Goal: Task Accomplishment & Management: Manage account settings

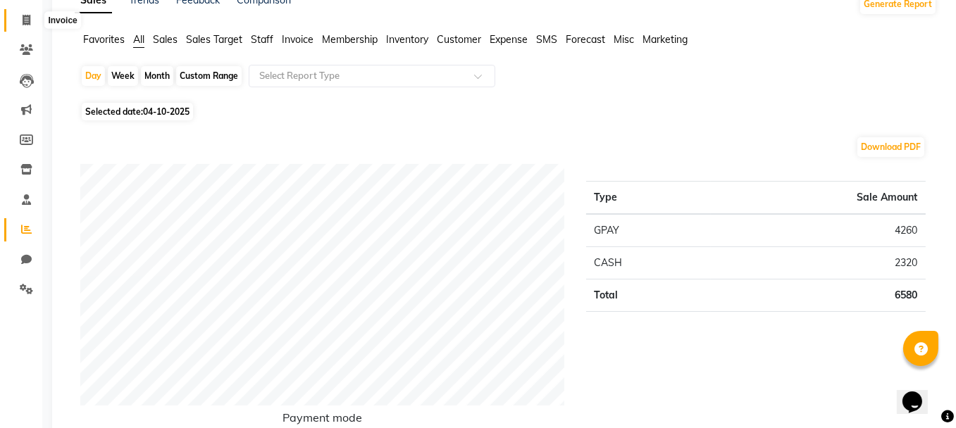
click at [23, 15] on icon at bounding box center [27, 20] width 8 height 11
select select "service"
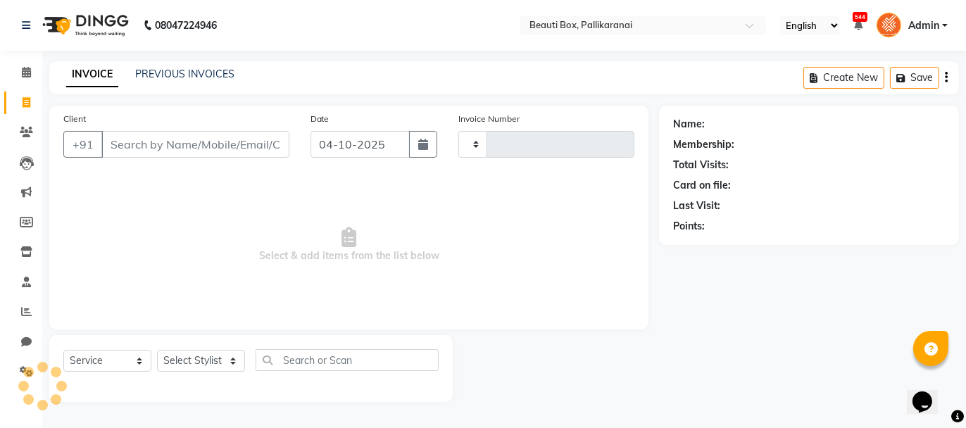
type input "2942"
select select "11"
click at [25, 65] on span at bounding box center [26, 73] width 25 height 16
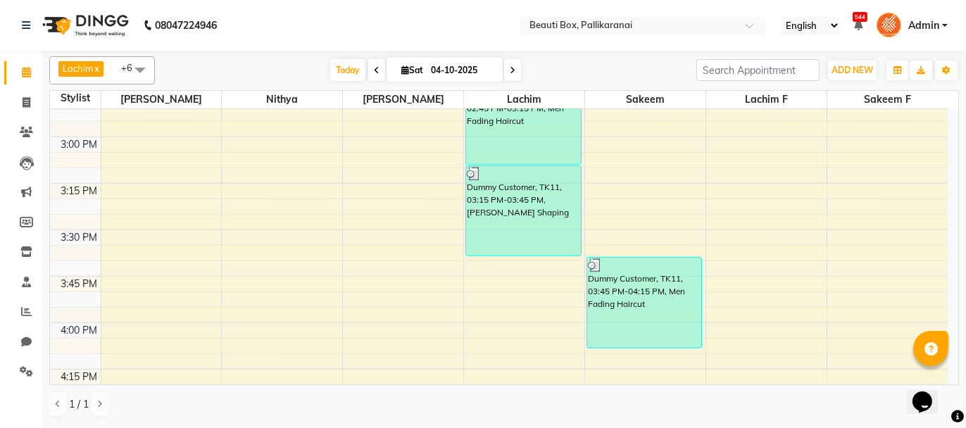
scroll to position [1257, 0]
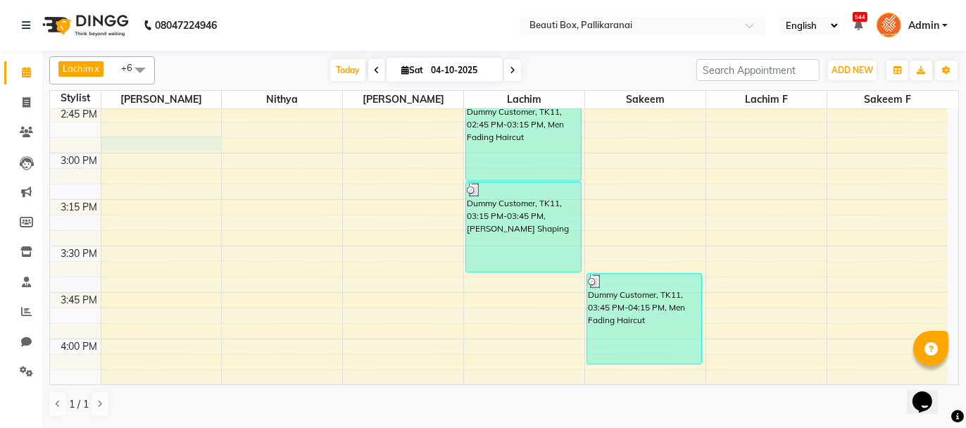
click at [156, 141] on div "8:00 AM 8:15 AM 8:30 AM 8:45 AM 9:00 AM 9:15 AM 9:30 AM 9:45 AM 10:00 AM 10:15 …" at bounding box center [499, 153] width 898 height 2602
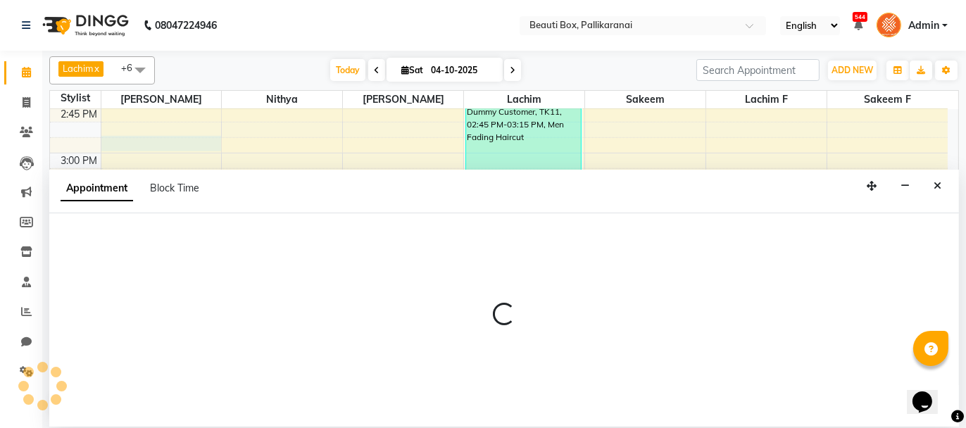
select select "1755"
select select "900"
select select "tentative"
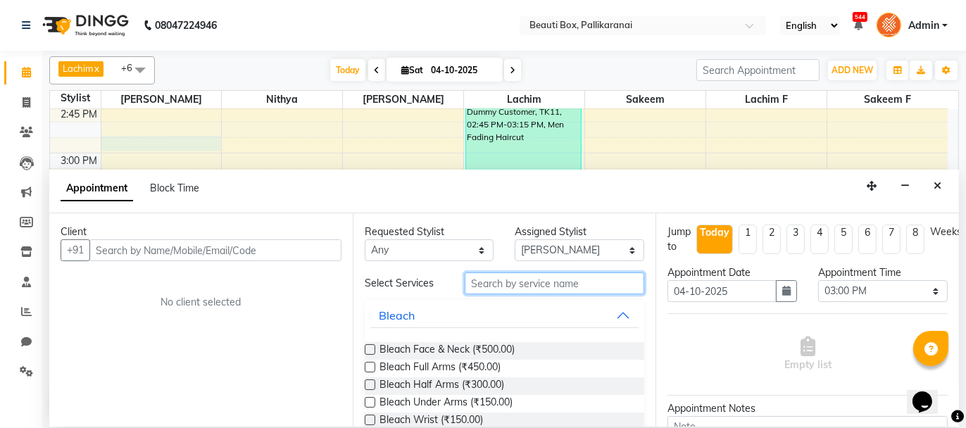
click at [497, 281] on input "text" at bounding box center [555, 284] width 180 height 22
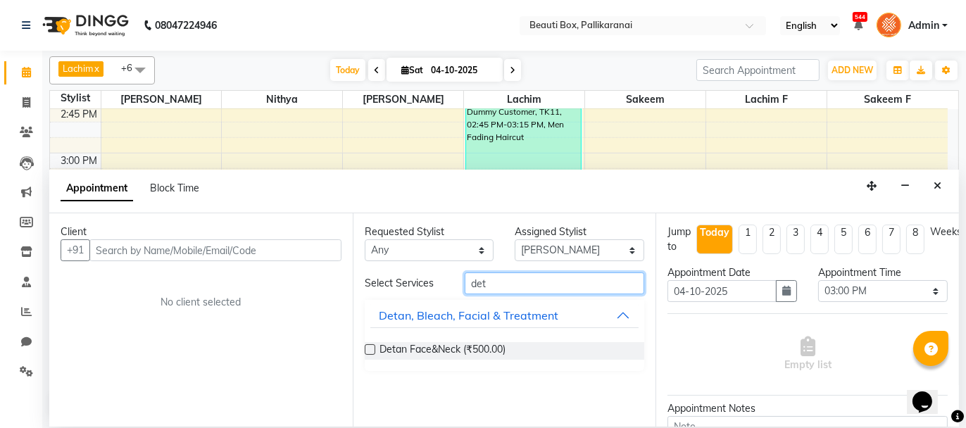
type input "det"
click at [372, 349] on label at bounding box center [370, 349] width 11 height 11
click at [372, 349] on input "checkbox" at bounding box center [369, 350] width 9 height 9
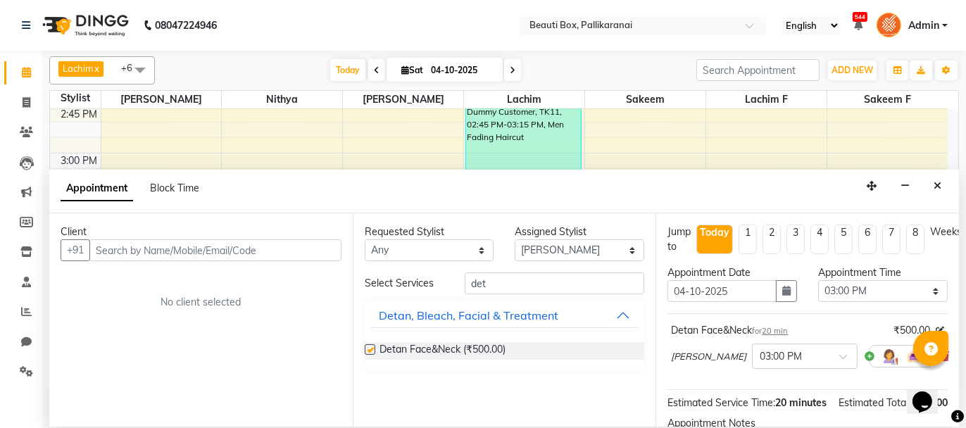
checkbox input "false"
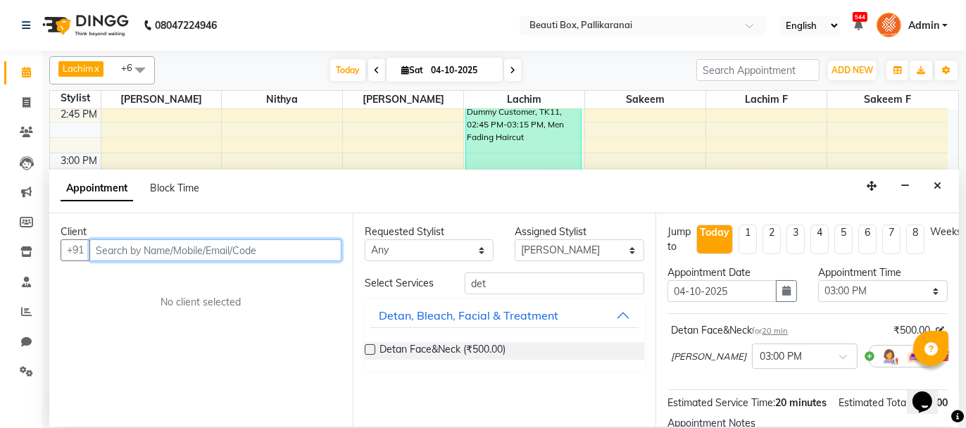
click at [271, 249] on input "text" at bounding box center [215, 250] width 252 height 22
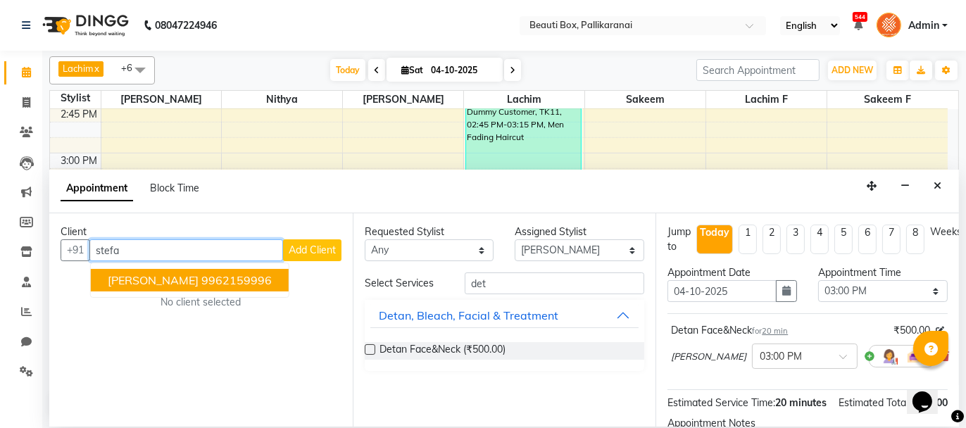
click at [201, 274] on ngb-highlight "9962159996" at bounding box center [236, 280] width 70 height 14
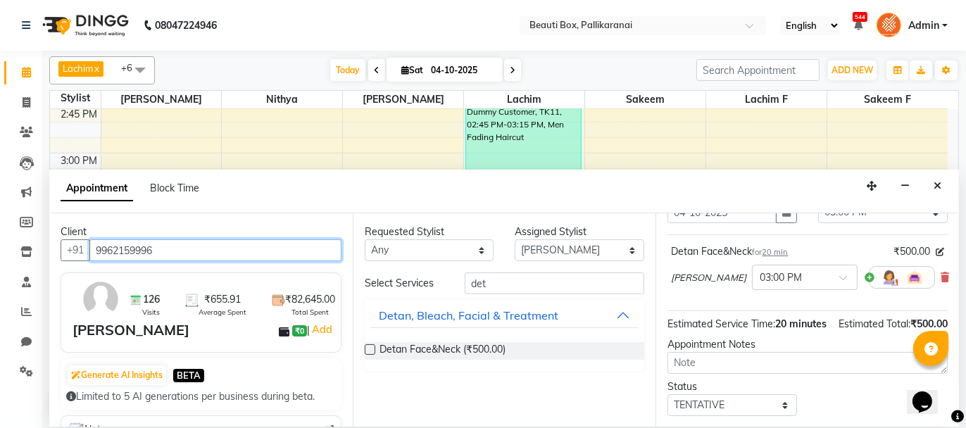
scroll to position [170, 0]
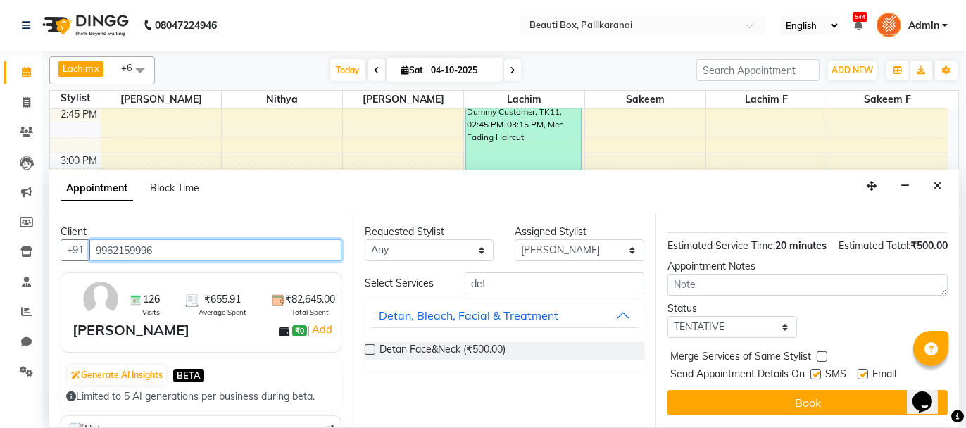
type input "9962159996"
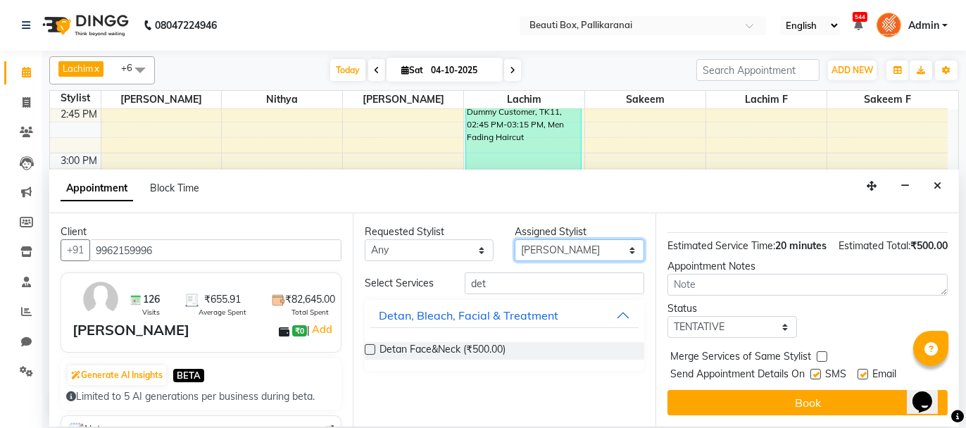
click at [592, 247] on select "Select [PERSON_NAME] [PERSON_NAME] [PERSON_NAME] Ifzan [PERSON_NAME] Lachim Lac…" at bounding box center [580, 250] width 130 height 22
select select "7616"
click at [515, 239] on select "Select [PERSON_NAME] [PERSON_NAME] [PERSON_NAME] Ifzan [PERSON_NAME] Lachim Lac…" at bounding box center [580, 250] width 130 height 22
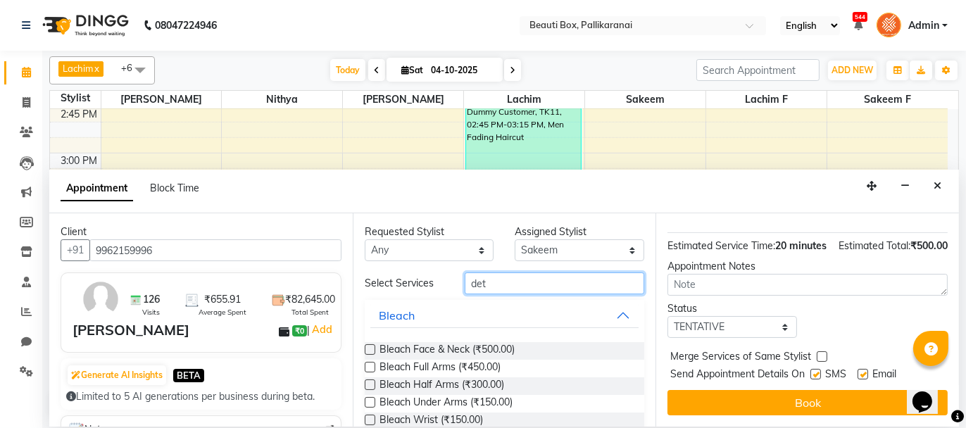
click at [504, 279] on input "det" at bounding box center [555, 284] width 180 height 22
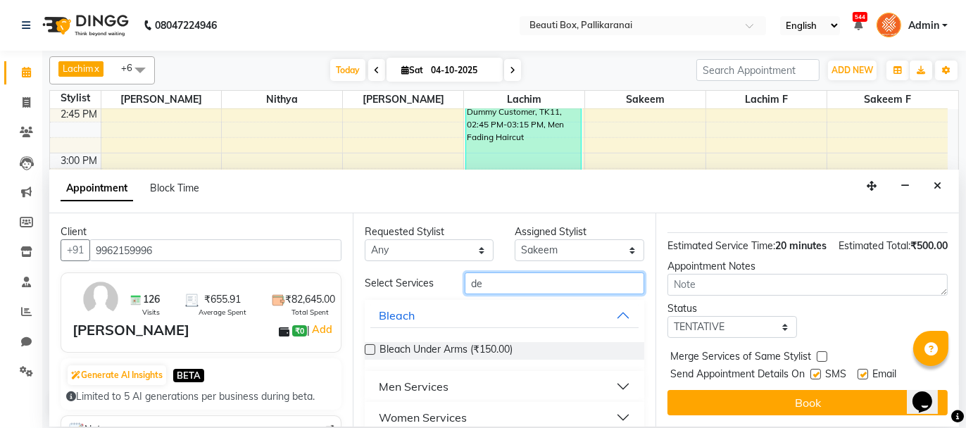
type input "d"
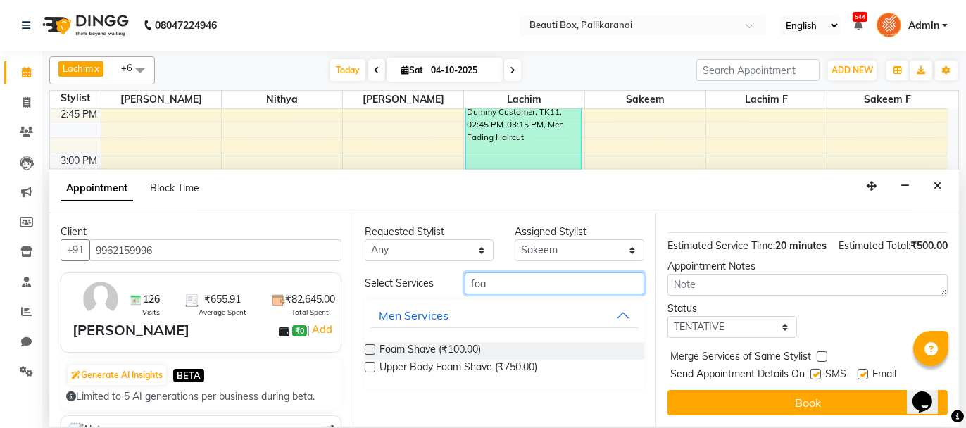
type input "foa"
click at [366, 348] on label at bounding box center [370, 349] width 11 height 11
click at [366, 348] on input "checkbox" at bounding box center [369, 350] width 9 height 9
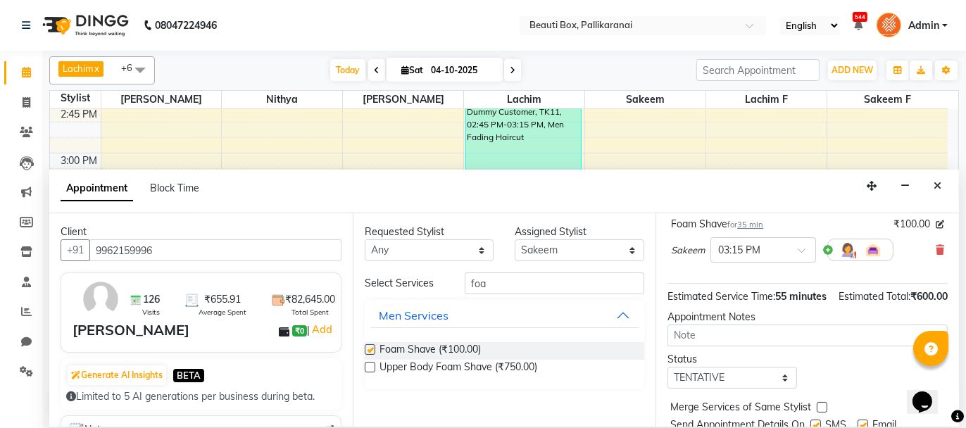
checkbox input "false"
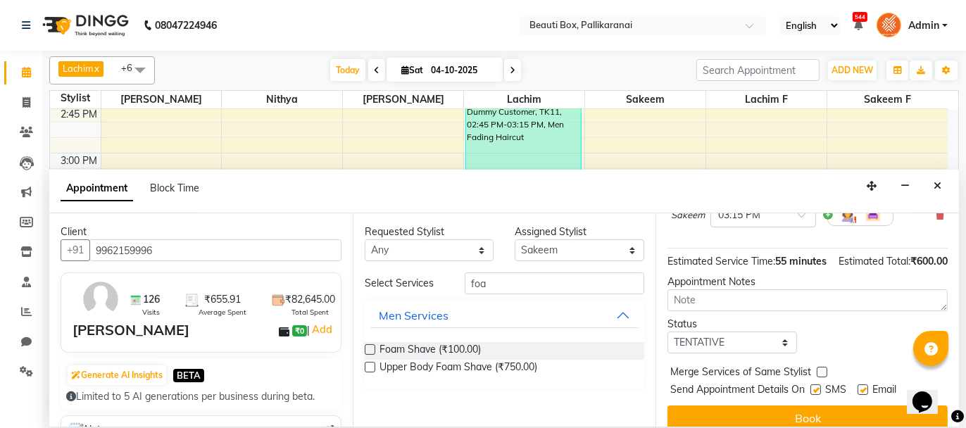
scroll to position [235, 0]
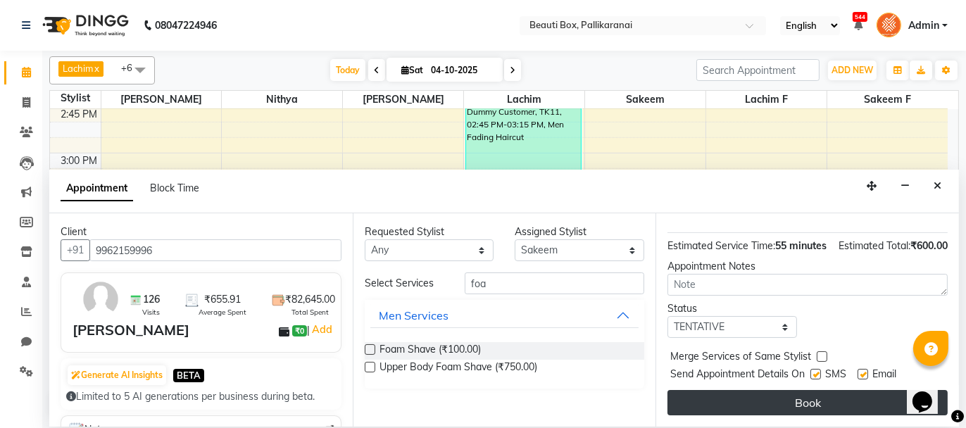
click at [871, 403] on button "Book" at bounding box center [808, 402] width 280 height 25
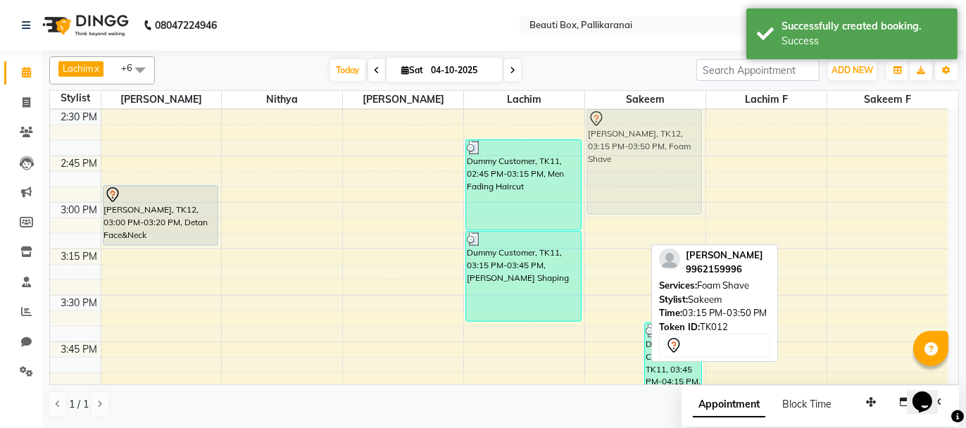
drag, startPoint x: 616, startPoint y: 203, endPoint x: 630, endPoint y: 119, distance: 85.0
click at [630, 119] on div "[PERSON_NAME], TK12, 03:15 PM-03:50 PM, Foam Shave Dummy Customer, TK11, 03:45 …" at bounding box center [645, 202] width 120 height 2602
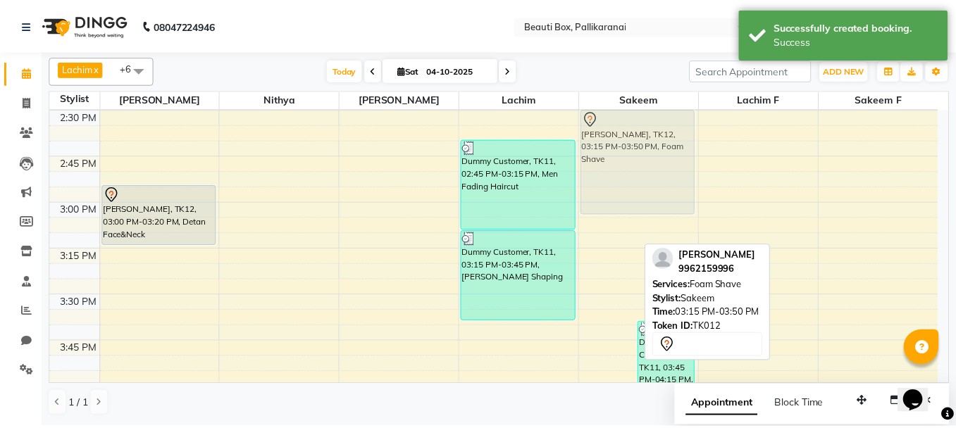
scroll to position [1196, 0]
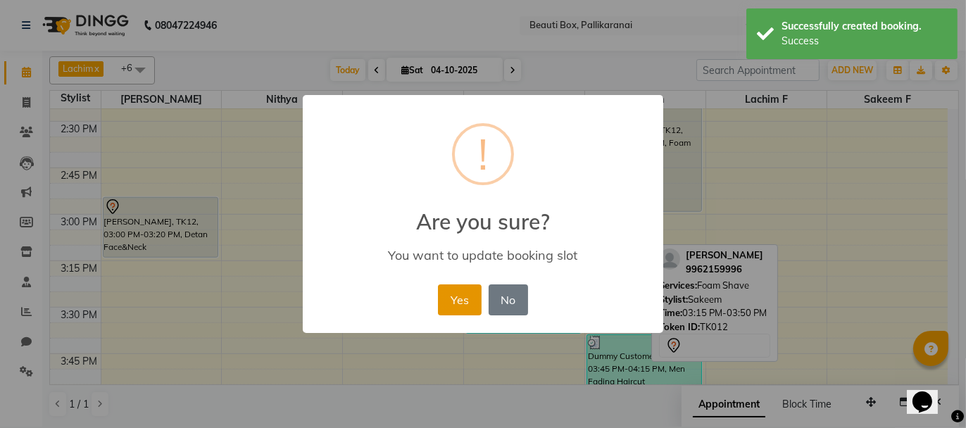
click at [464, 299] on button "Yes" at bounding box center [459, 300] width 43 height 31
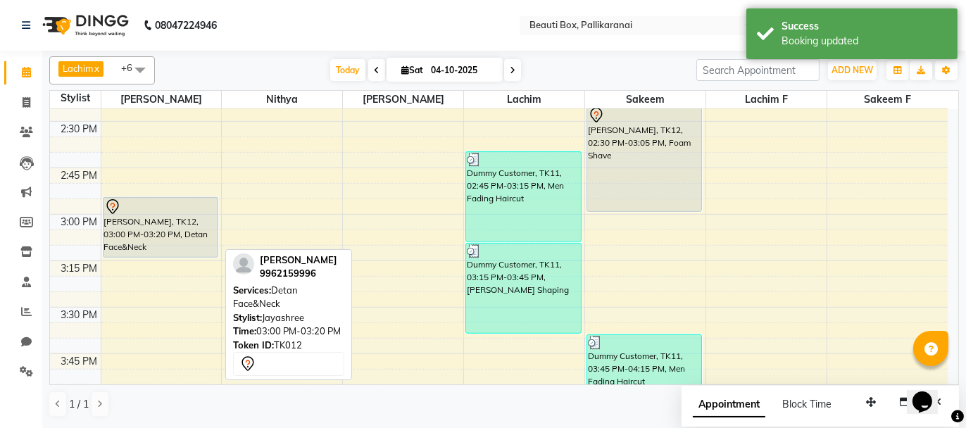
click at [186, 222] on div "[PERSON_NAME], TK12, 03:00 PM-03:20 PM, Detan Face&Neck" at bounding box center [161, 227] width 115 height 59
click at [148, 221] on div "[PERSON_NAME], TK12, 03:00 PM-03:20 PM, Detan Face&Neck" at bounding box center [161, 227] width 115 height 59
select select "7"
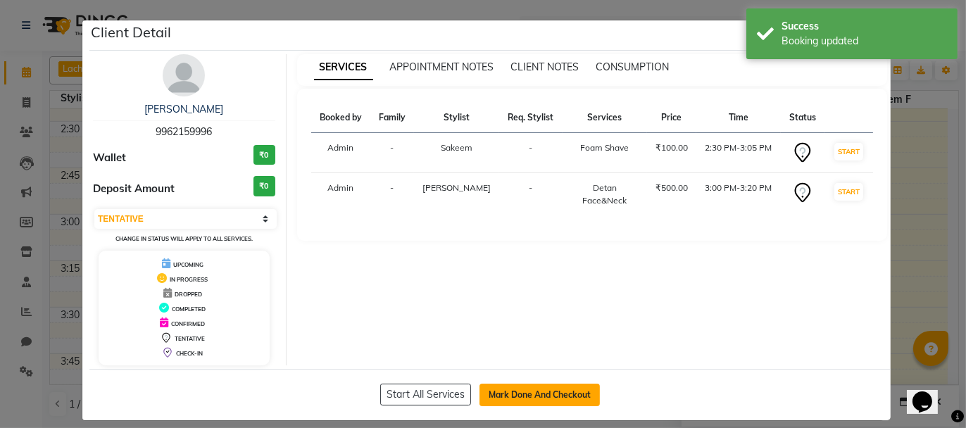
click at [537, 392] on button "Mark Done And Checkout" at bounding box center [540, 395] width 120 height 23
select select "service"
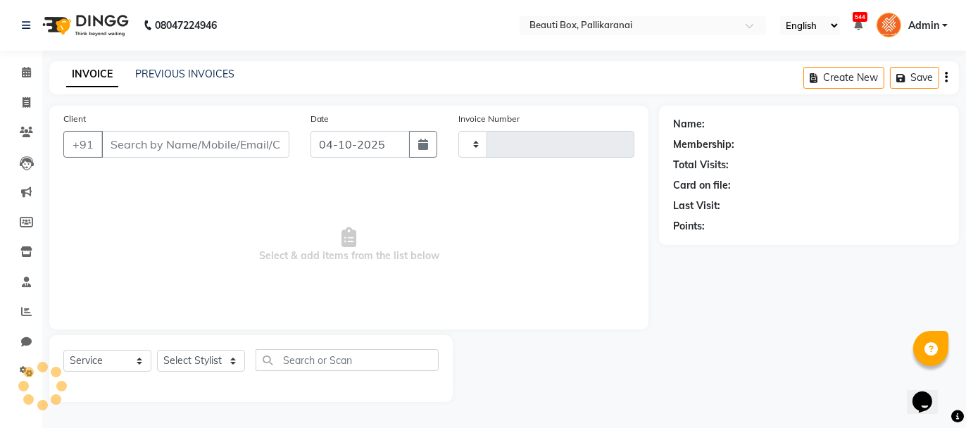
type input "2942"
select select "11"
type input "9962159996"
select select "7616"
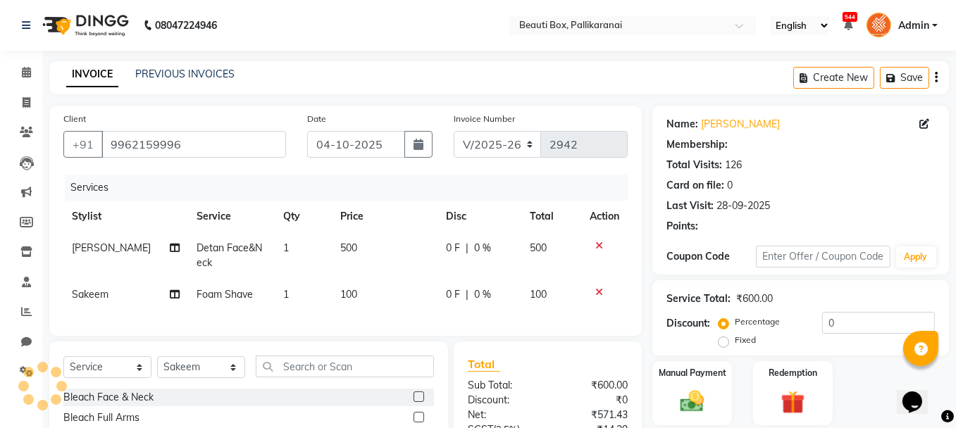
select select "1: Object"
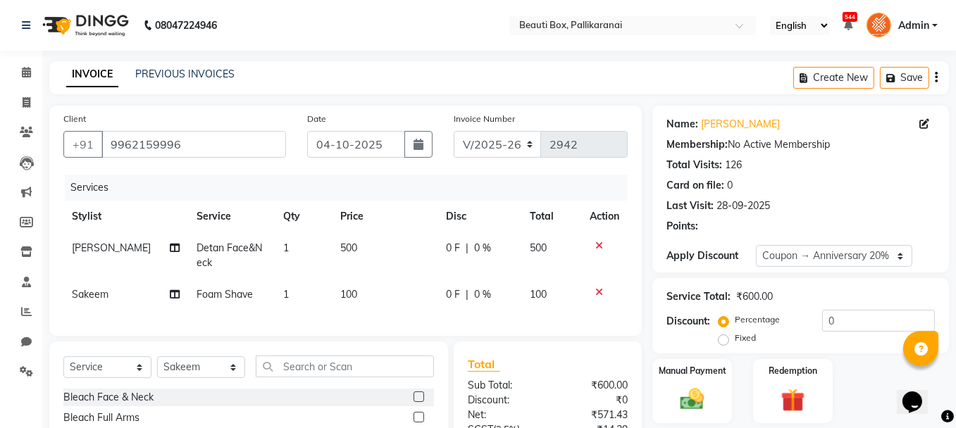
type input "20"
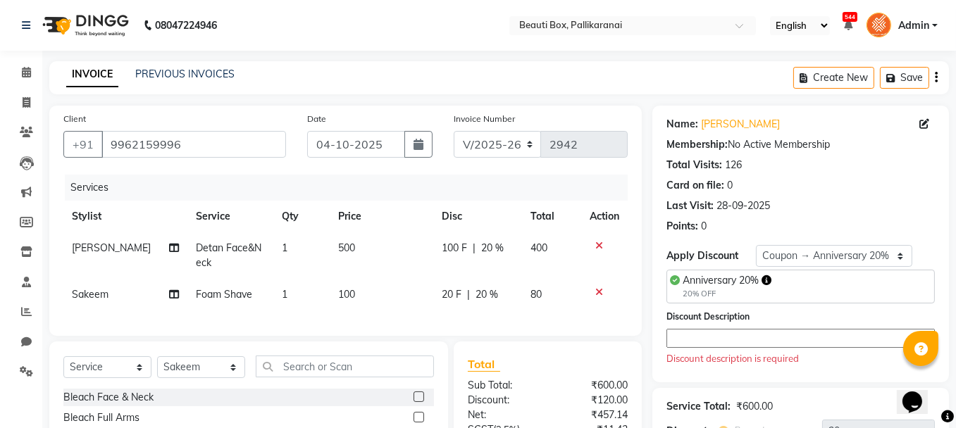
scroll to position [70, 0]
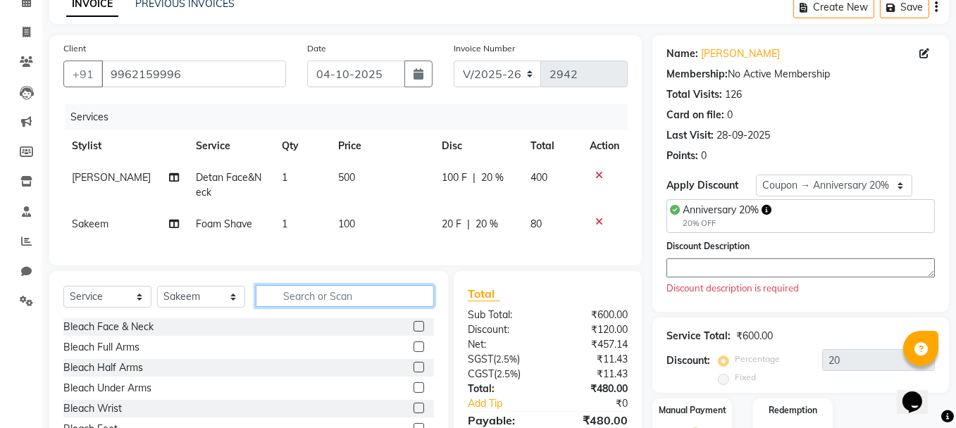
click at [310, 307] on input "text" at bounding box center [345, 296] width 178 height 22
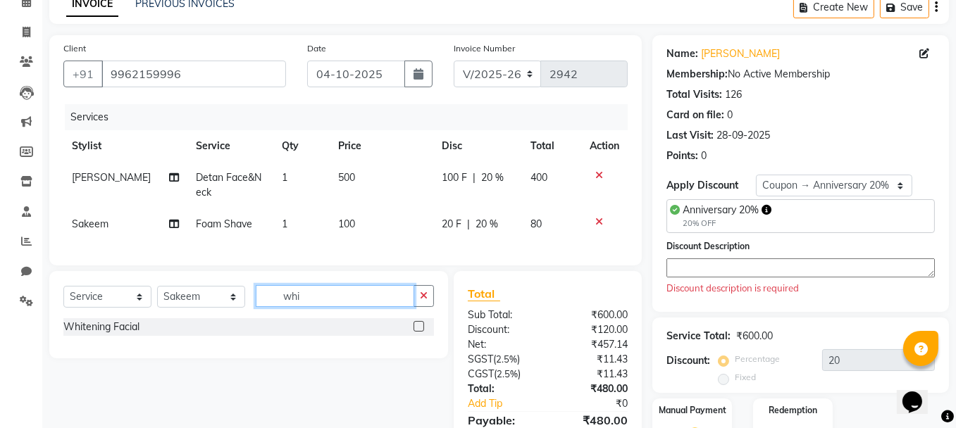
type input "whi"
click at [423, 332] on label at bounding box center [418, 326] width 11 height 11
click at [423, 332] on input "checkbox" at bounding box center [417, 327] width 9 height 9
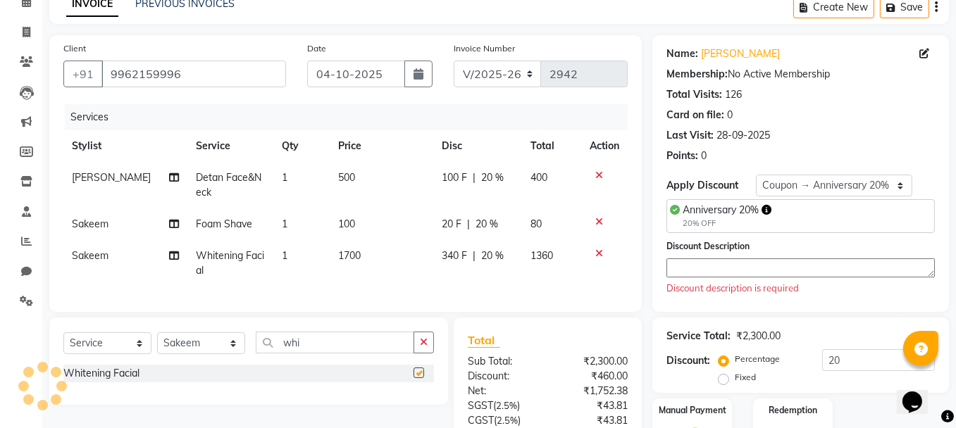
checkbox input "false"
click at [346, 265] on td "1700" at bounding box center [382, 263] width 104 height 46
select select "7616"
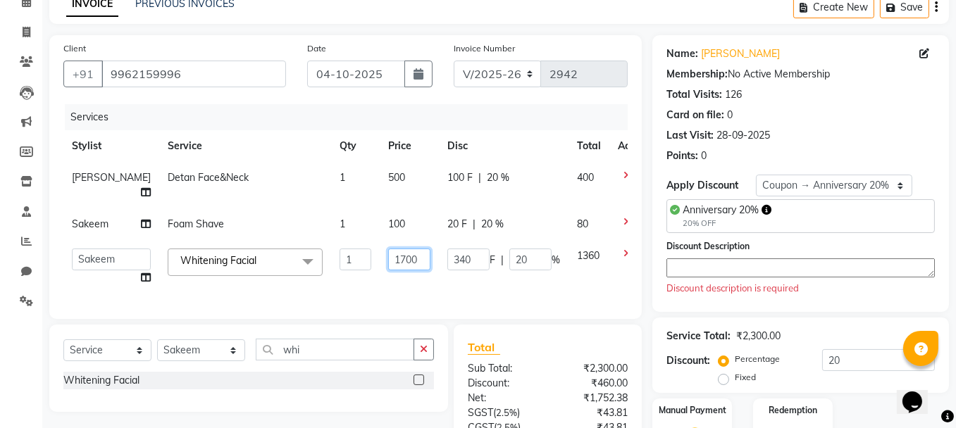
click at [388, 258] on input "1700" at bounding box center [409, 260] width 42 height 22
type input "2000"
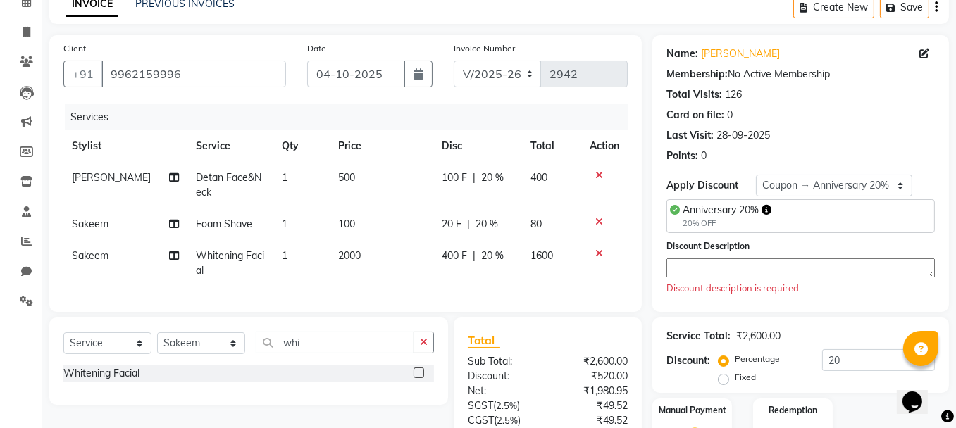
click at [370, 291] on div "Services Stylist Service Qty Price Disc Total Action [PERSON_NAME] Detan Face&N…" at bounding box center [345, 201] width 564 height 194
click at [306, 354] on input "whi" at bounding box center [335, 343] width 158 height 22
type input "w"
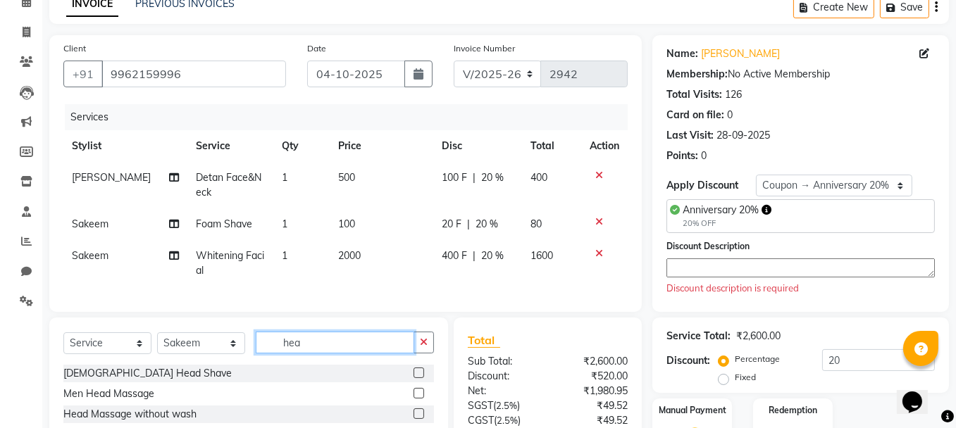
type input "hea"
click at [418, 378] on label at bounding box center [418, 373] width 11 height 11
click at [418, 378] on input "checkbox" at bounding box center [417, 373] width 9 height 9
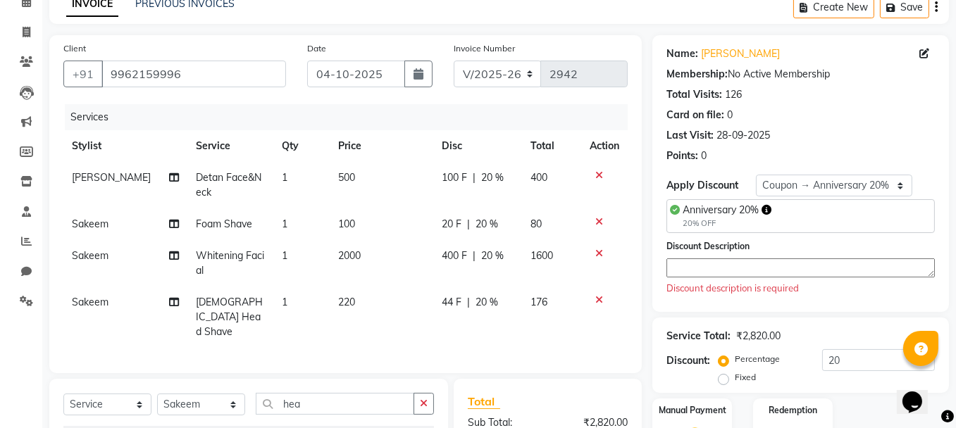
checkbox input "false"
click at [111, 252] on td "Sakeem" at bounding box center [125, 263] width 124 height 46
select select "7616"
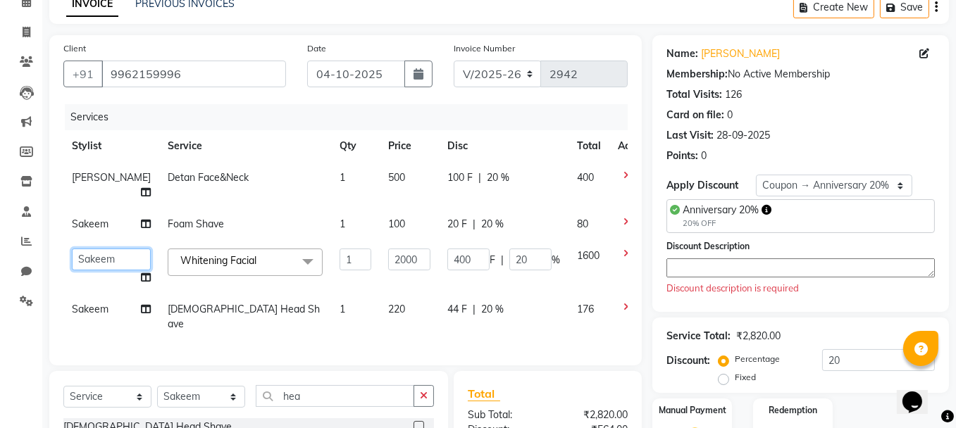
click at [102, 257] on select "[PERSON_NAME] [PERSON_NAME] [PERSON_NAME] Ifzan [PERSON_NAME] Lachim Lachim f […" at bounding box center [111, 260] width 79 height 22
select select "1755"
click at [713, 265] on textarea at bounding box center [800, 267] width 268 height 19
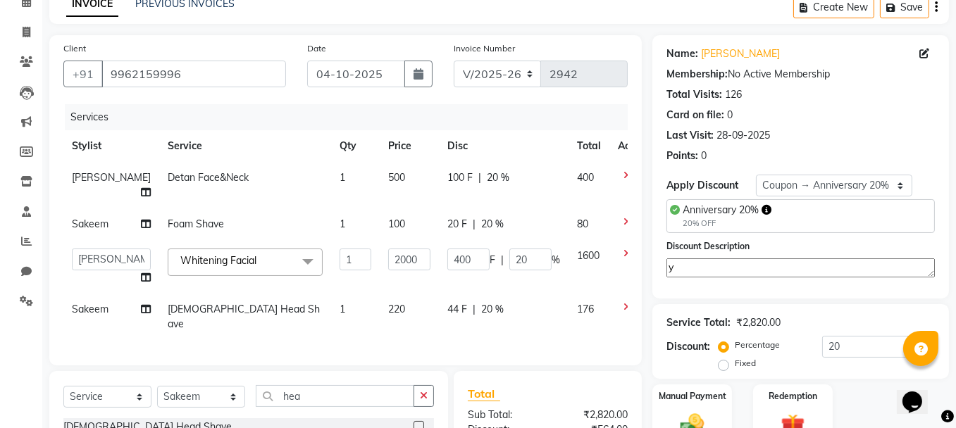
type textarea "y"
click at [620, 318] on td at bounding box center [632, 317] width 46 height 46
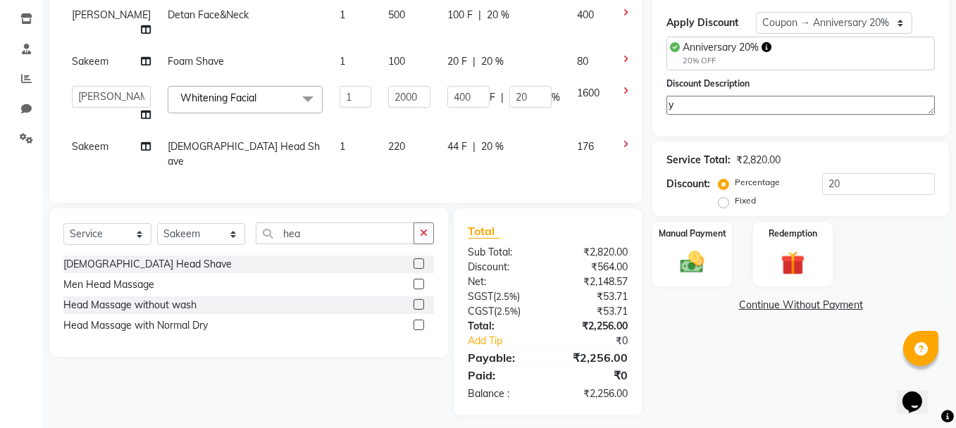
scroll to position [236, 0]
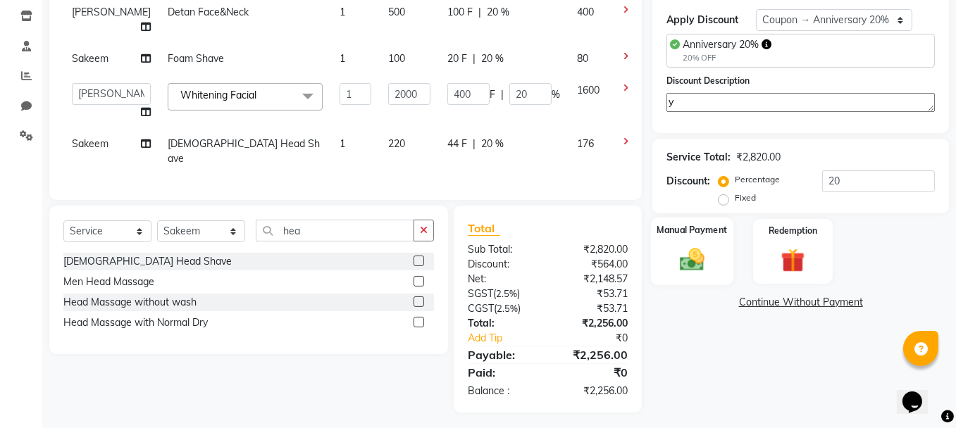
click at [708, 246] on img at bounding box center [692, 260] width 40 height 28
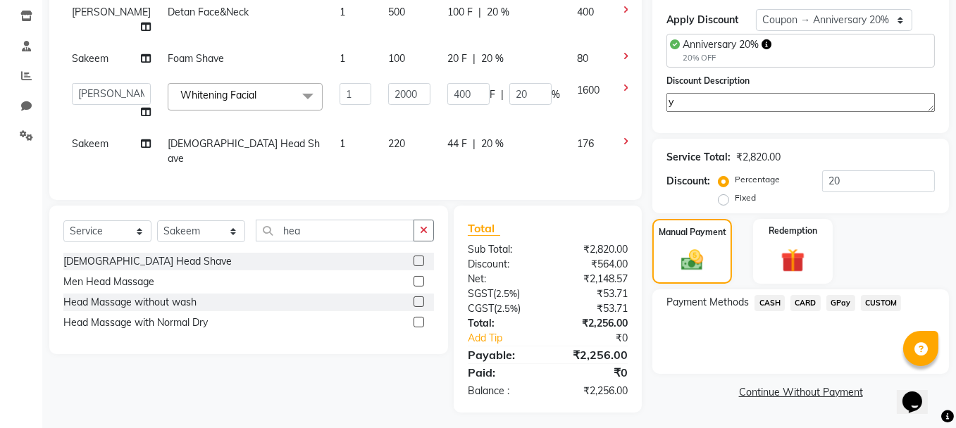
click at [768, 300] on span "CASH" at bounding box center [769, 303] width 30 height 16
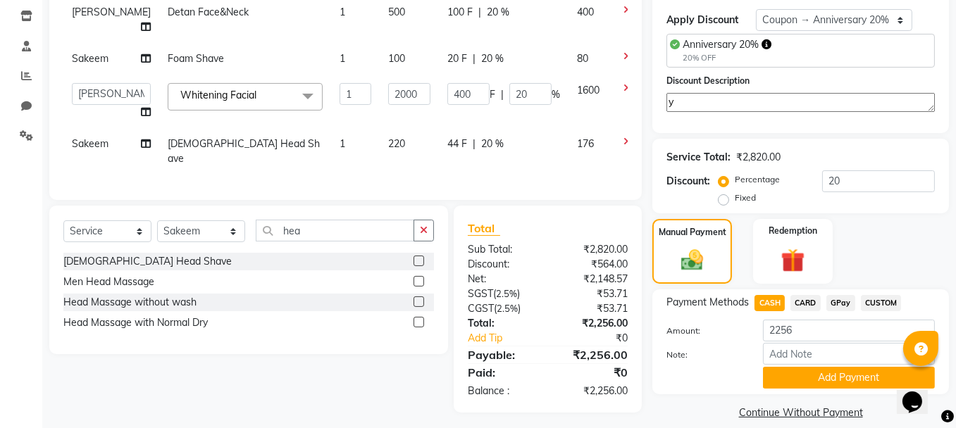
click at [835, 300] on span "GPay" at bounding box center [840, 303] width 29 height 16
click at [835, 378] on button "Add Payment" at bounding box center [849, 378] width 172 height 22
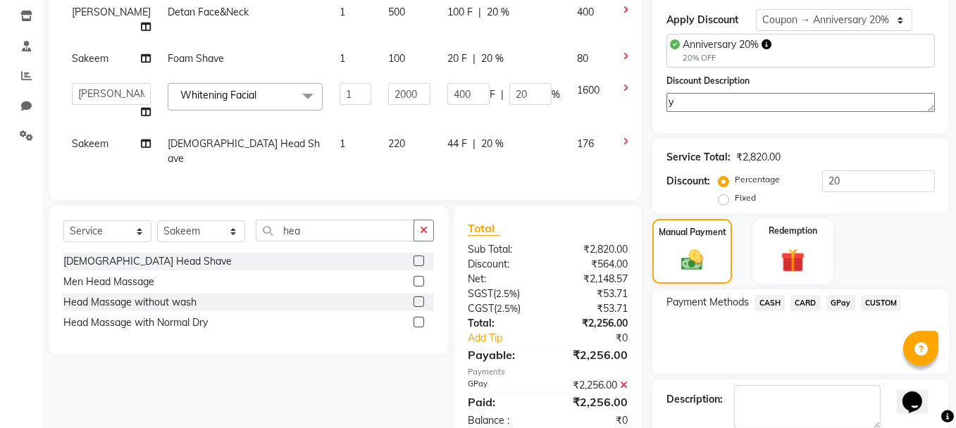
scroll to position [308, 0]
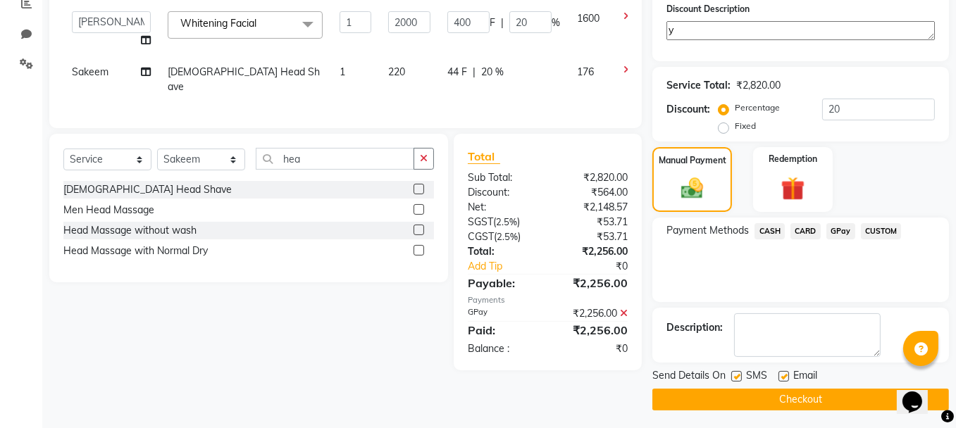
click at [794, 389] on button "Checkout" at bounding box center [800, 400] width 296 height 22
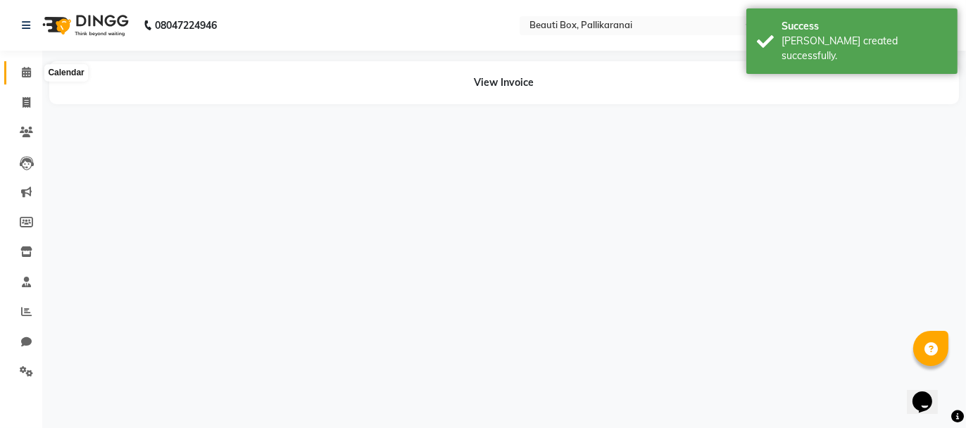
click at [25, 71] on icon at bounding box center [26, 72] width 9 height 11
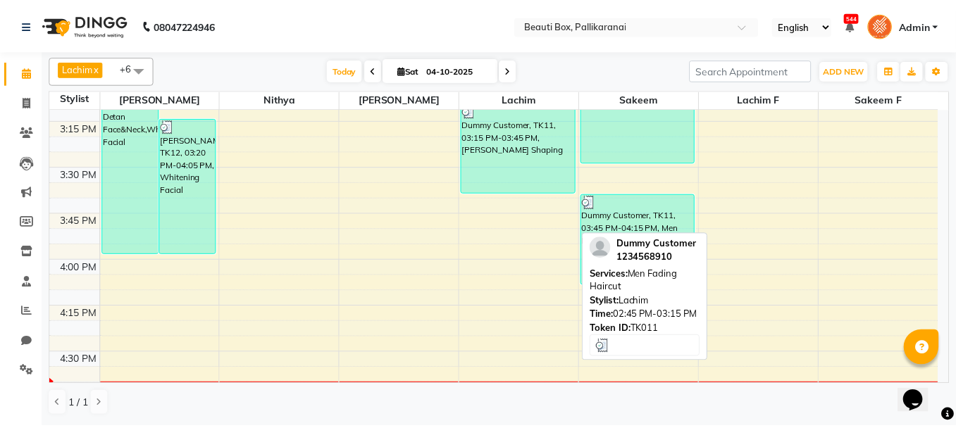
scroll to position [1338, 0]
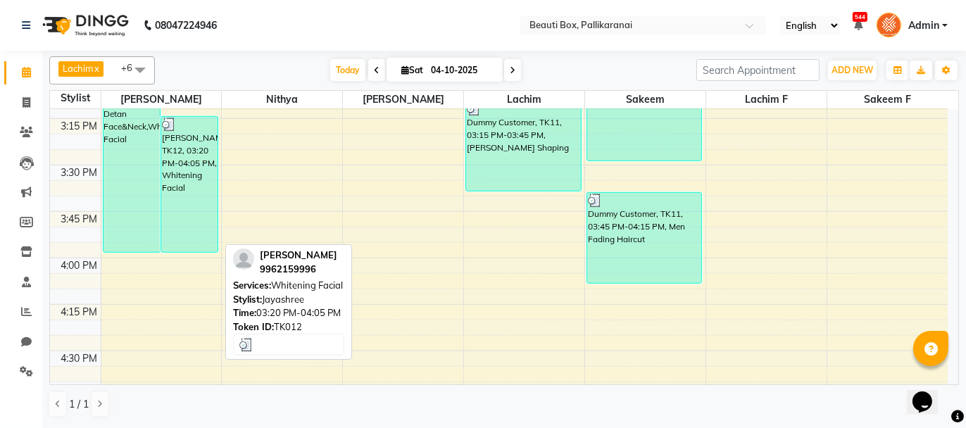
click at [180, 220] on div "[PERSON_NAME], TK12, 03:20 PM-04:05 PM, Whitening Facial" at bounding box center [189, 184] width 56 height 135
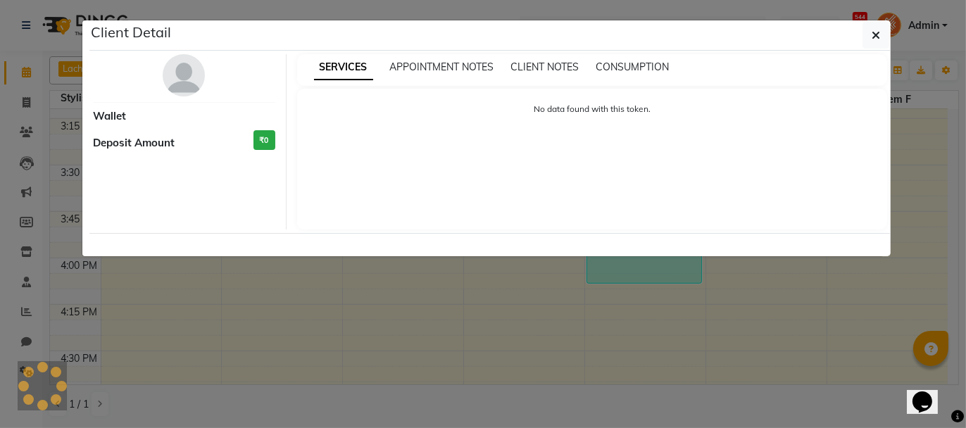
select select "3"
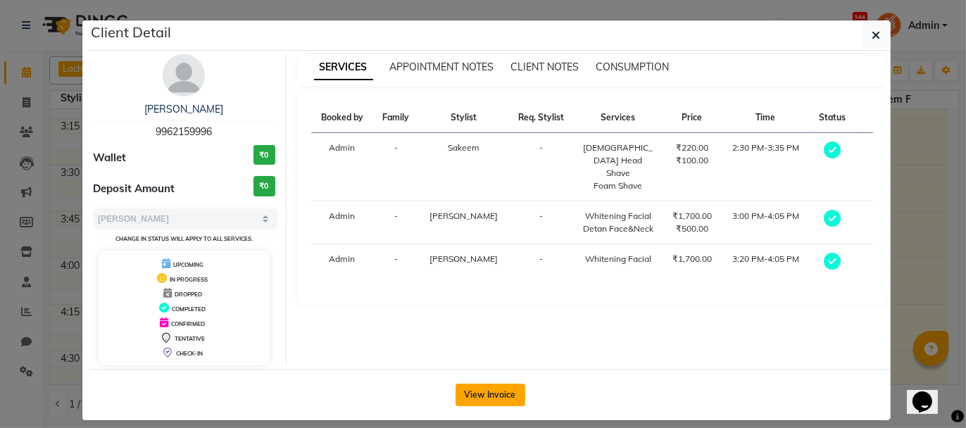
click at [488, 389] on button "View Invoice" at bounding box center [491, 395] width 70 height 23
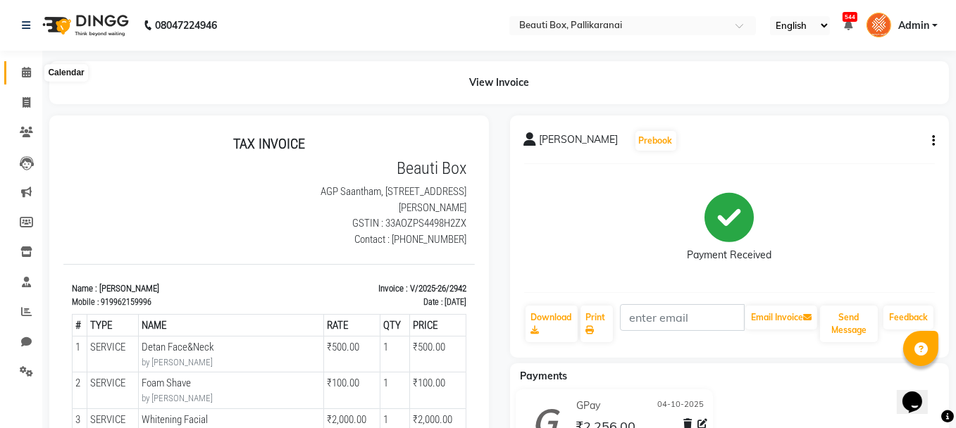
click at [23, 68] on icon at bounding box center [26, 72] width 9 height 11
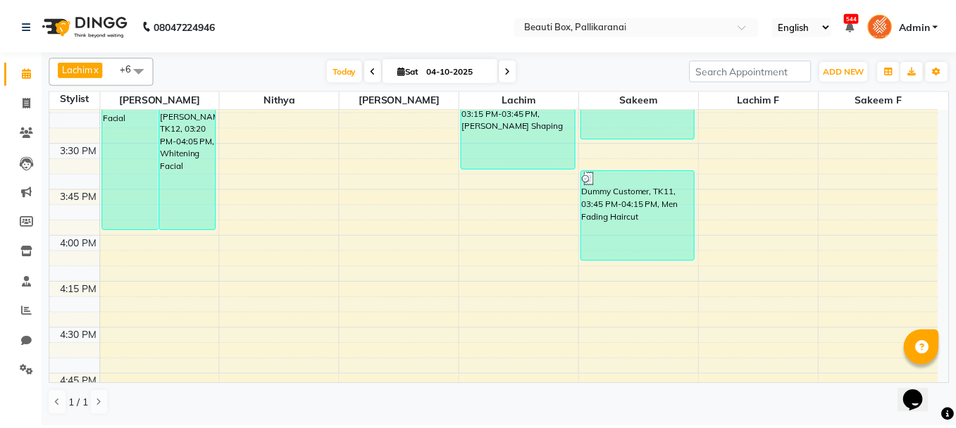
scroll to position [1338, 0]
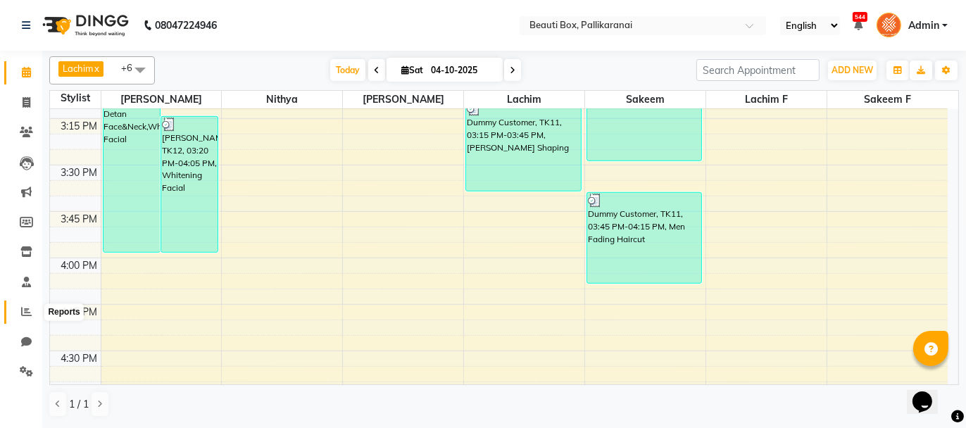
click at [19, 314] on span at bounding box center [26, 312] width 25 height 16
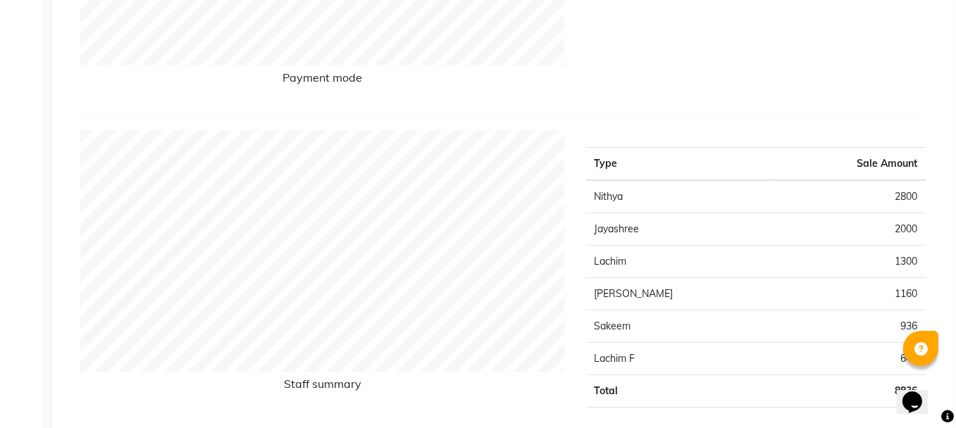
scroll to position [493, 0]
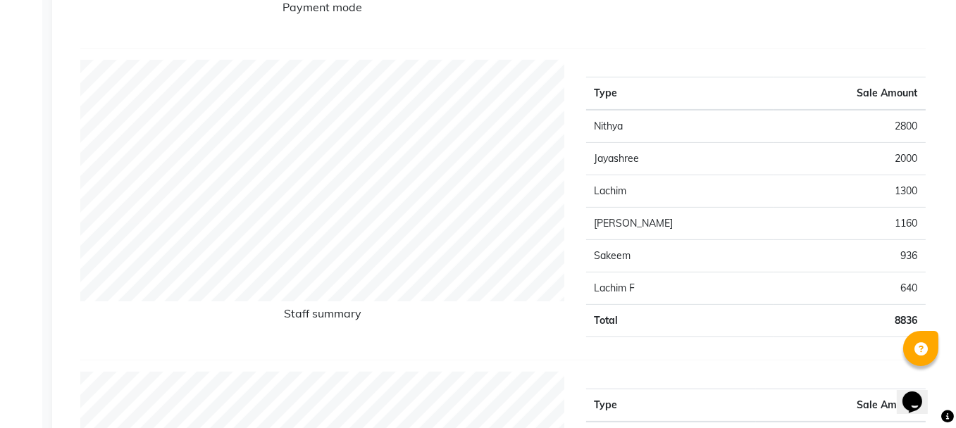
click at [580, 353] on div "Staff summary Type Sale Amount Nithya 2800 [PERSON_NAME] 2000 Lachim 1300 [PERS…" at bounding box center [502, 210] width 845 height 301
click at [533, 342] on div "Staff summary" at bounding box center [323, 204] width 506 height 289
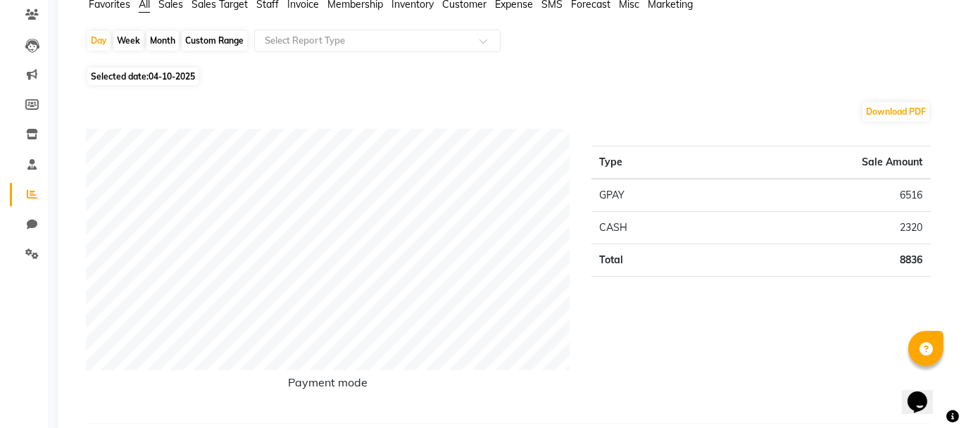
scroll to position [0, 0]
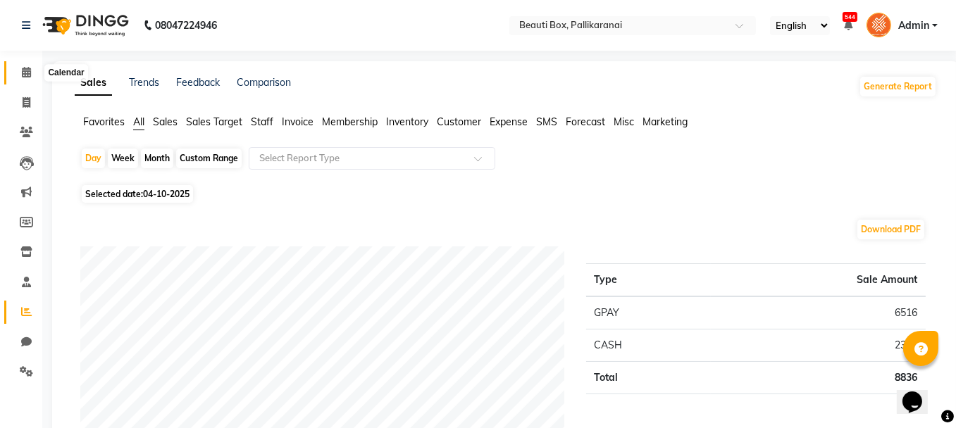
click at [26, 73] on icon at bounding box center [26, 72] width 9 height 11
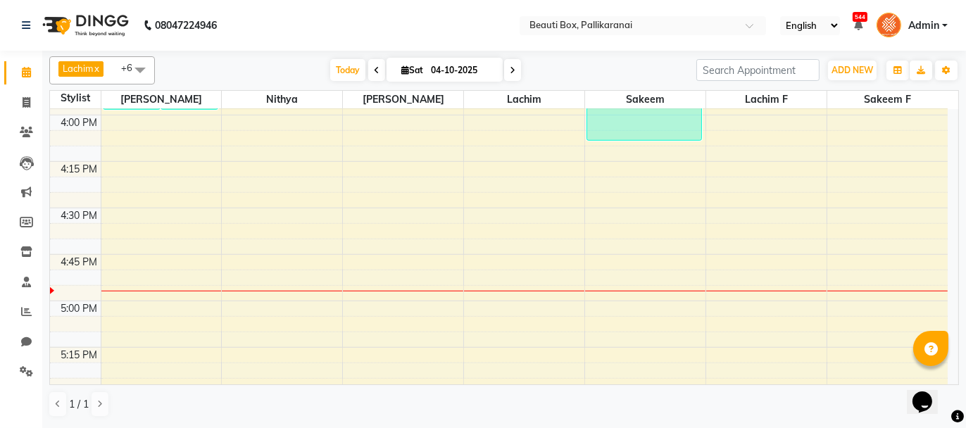
scroll to position [1479, 0]
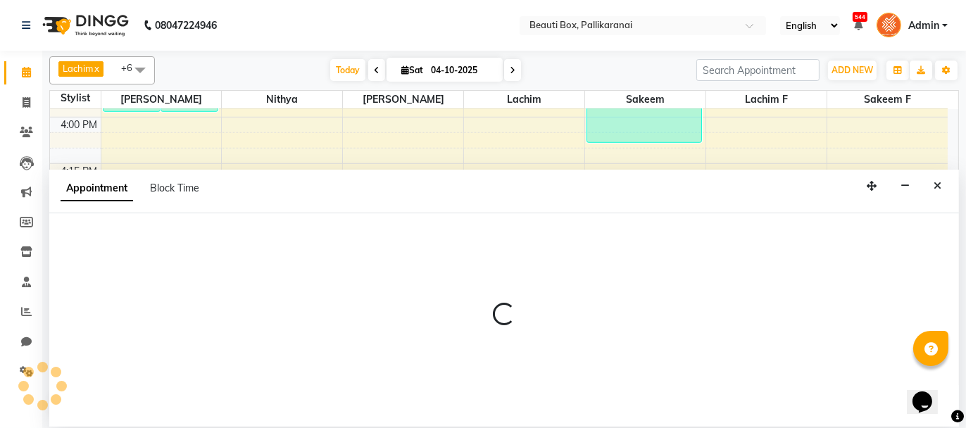
select select "18746"
select select "990"
select select "tentative"
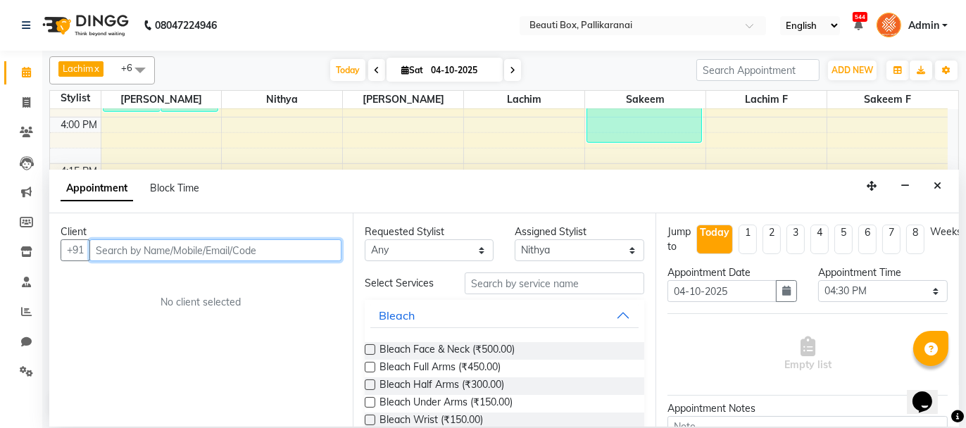
click at [169, 241] on input "text" at bounding box center [215, 250] width 252 height 22
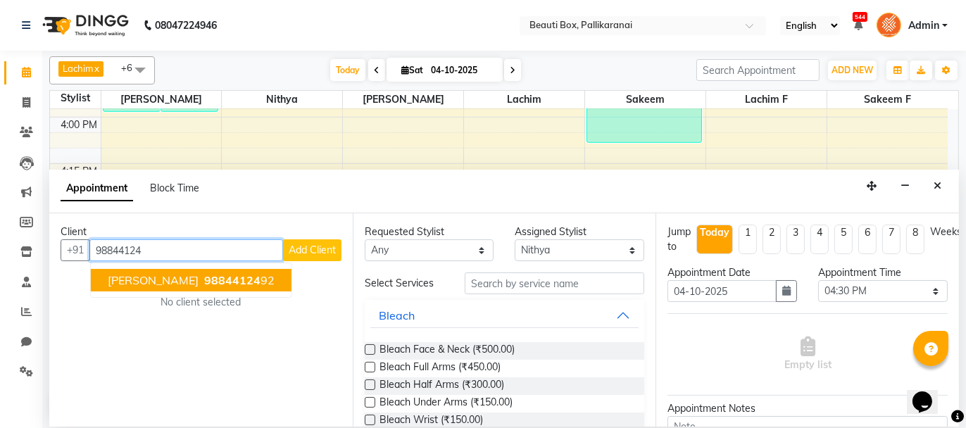
click at [133, 276] on button "Vijay 98844124 92" at bounding box center [191, 280] width 201 height 23
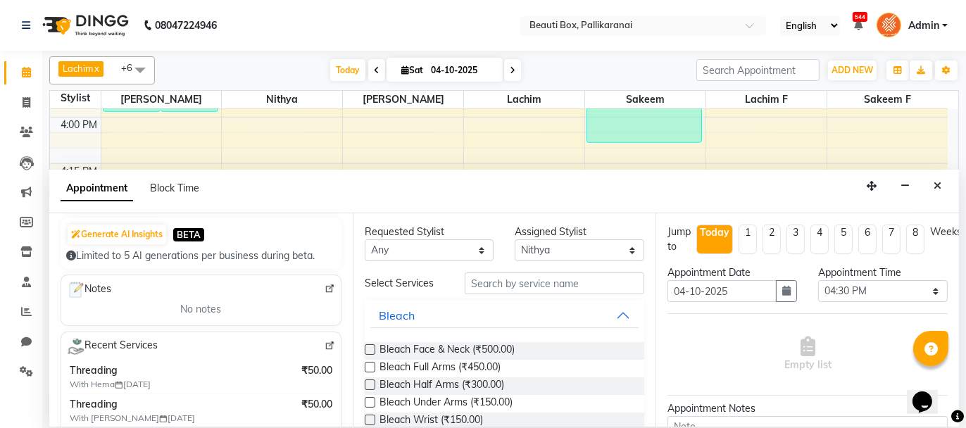
scroll to position [211, 0]
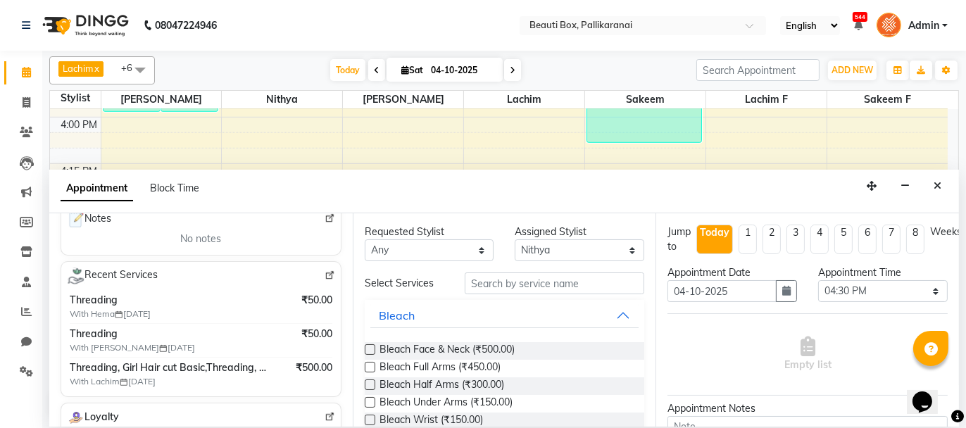
type input "9884412492"
click at [502, 280] on input "text" at bounding box center [555, 284] width 180 height 22
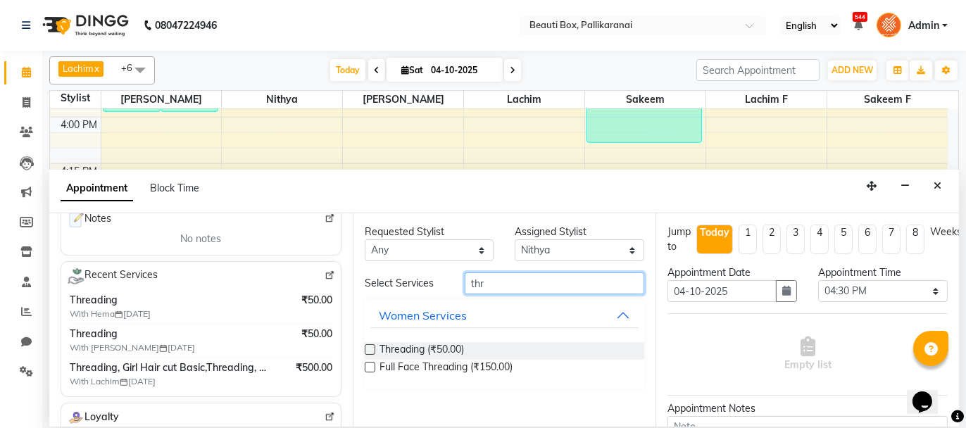
type input "thr"
click at [365, 356] on div at bounding box center [369, 352] width 9 height 15
click at [368, 346] on label at bounding box center [370, 349] width 11 height 11
click at [368, 346] on input "checkbox" at bounding box center [369, 350] width 9 height 9
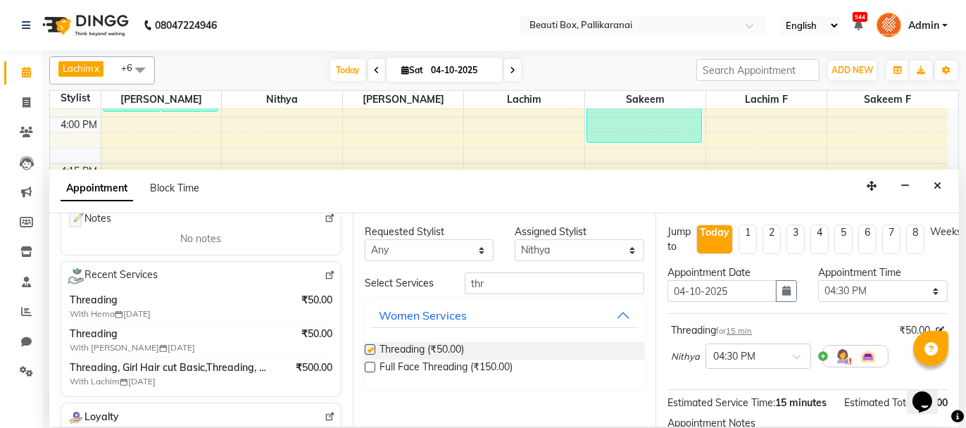
checkbox input "false"
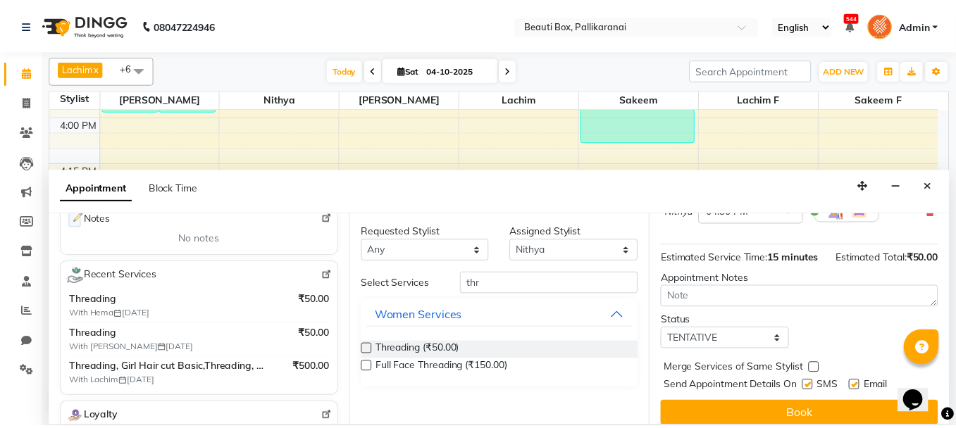
scroll to position [170, 0]
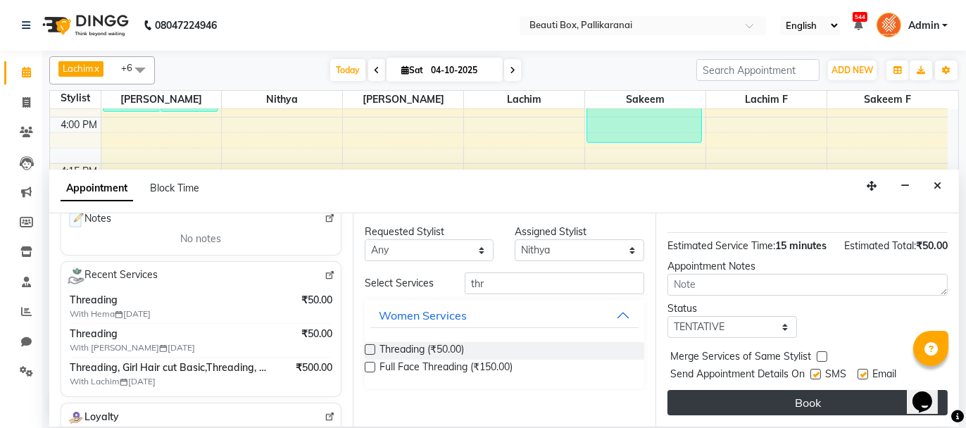
click at [830, 399] on button "Book" at bounding box center [808, 402] width 280 height 25
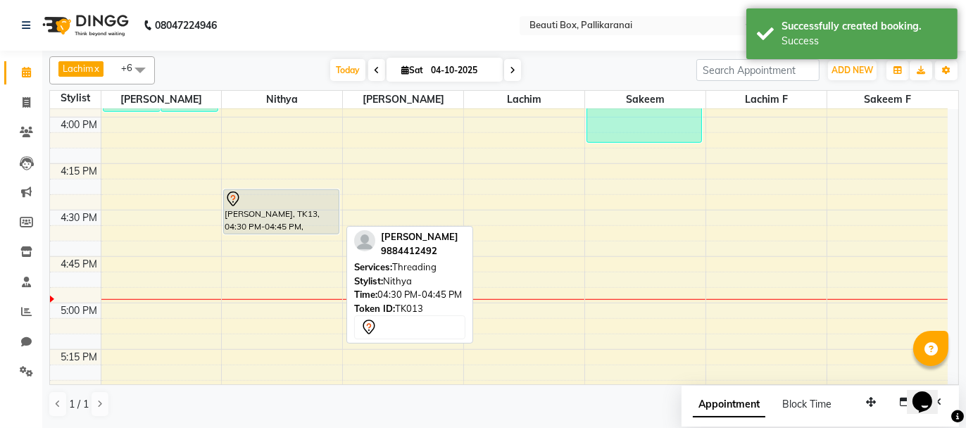
click at [296, 218] on div "[PERSON_NAME], TK13, 04:30 PM-04:45 PM, Threading" at bounding box center [281, 212] width 115 height 44
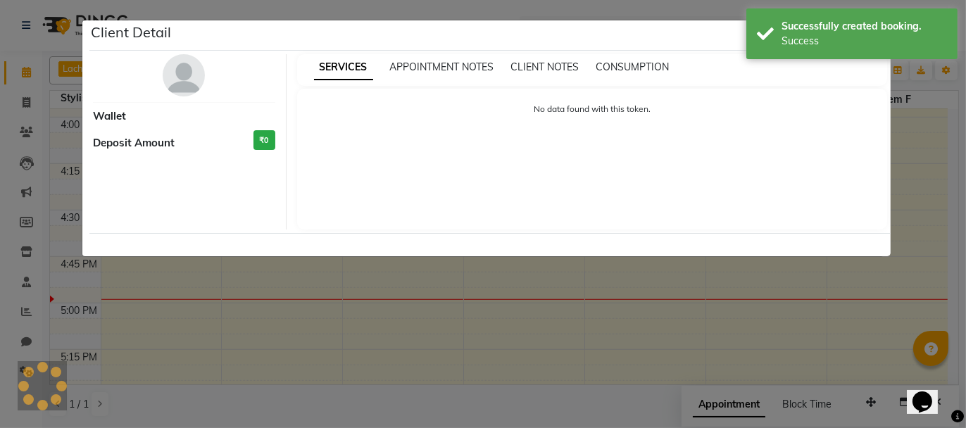
select select "7"
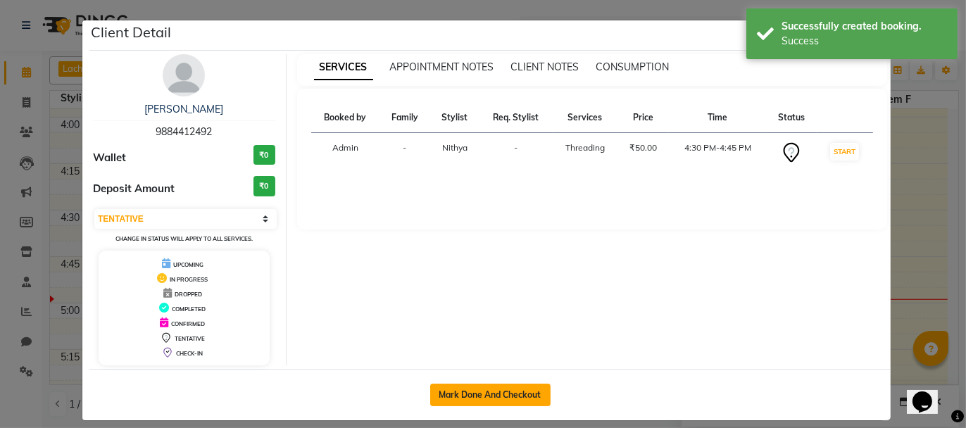
click at [462, 387] on button "Mark Done And Checkout" at bounding box center [490, 395] width 120 height 23
select select "service"
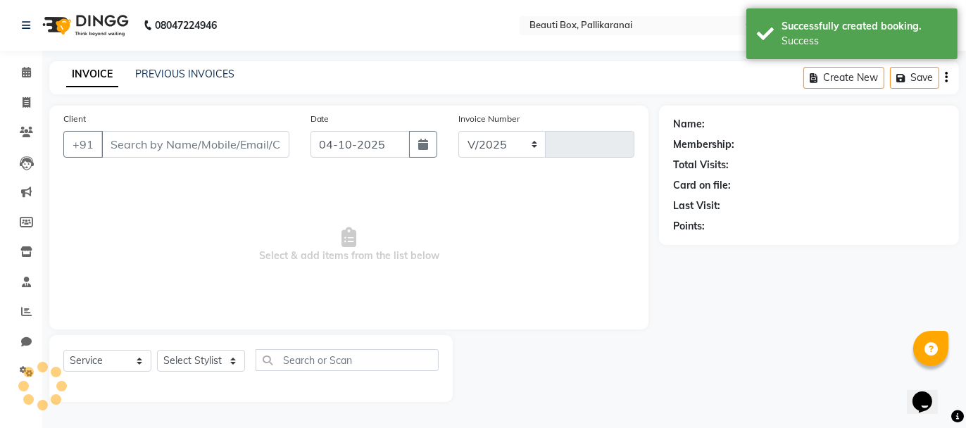
select select "11"
type input "2943"
type input "9884412492"
select select "18746"
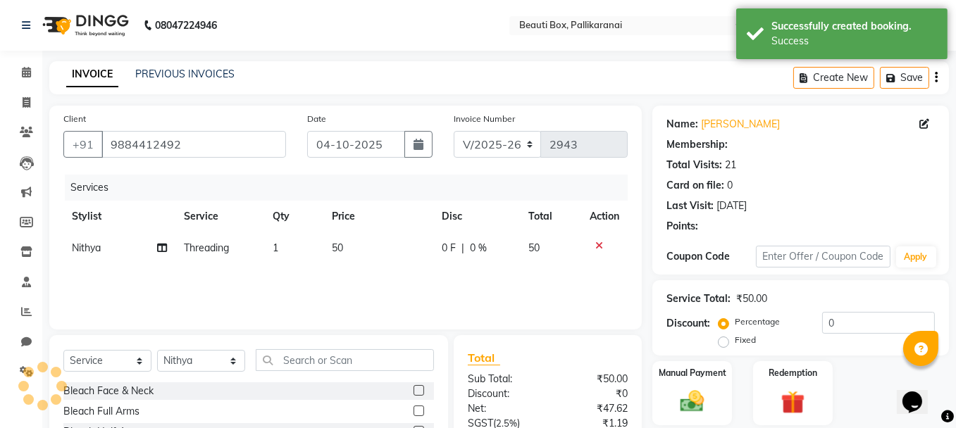
select select "1: Object"
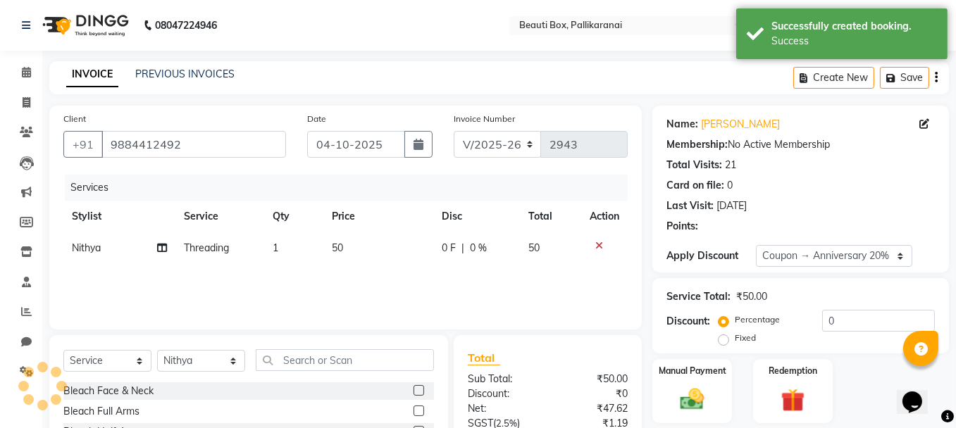
type input "20"
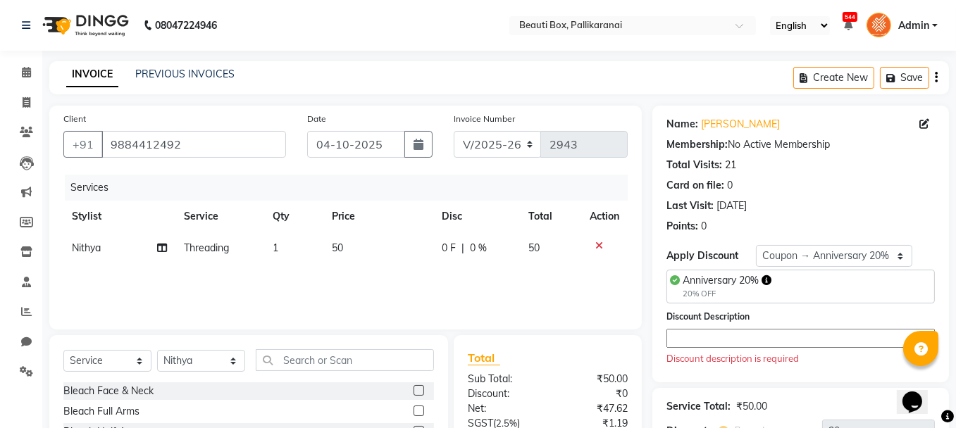
click at [685, 337] on textarea at bounding box center [800, 338] width 268 height 19
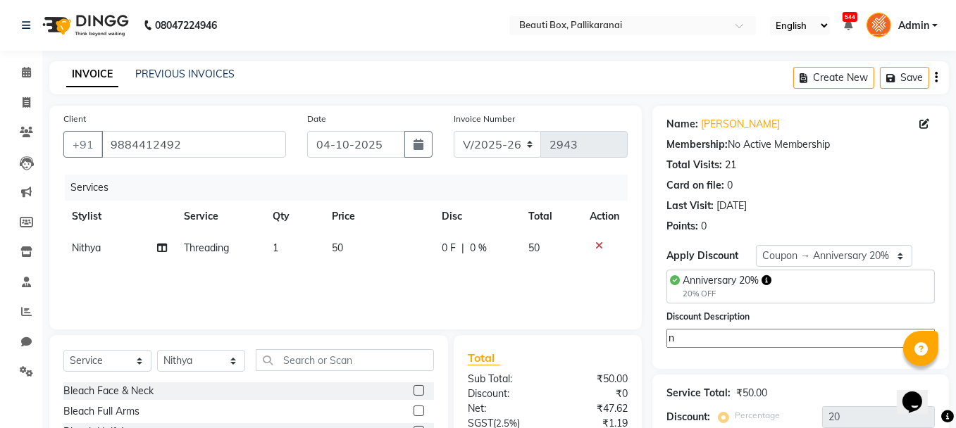
scroll to position [139, 0]
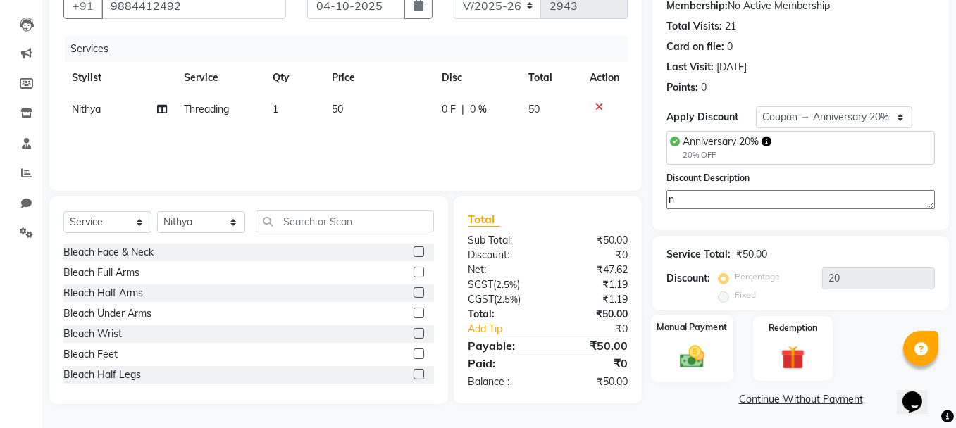
type textarea "n"
click at [683, 343] on img at bounding box center [692, 357] width 40 height 28
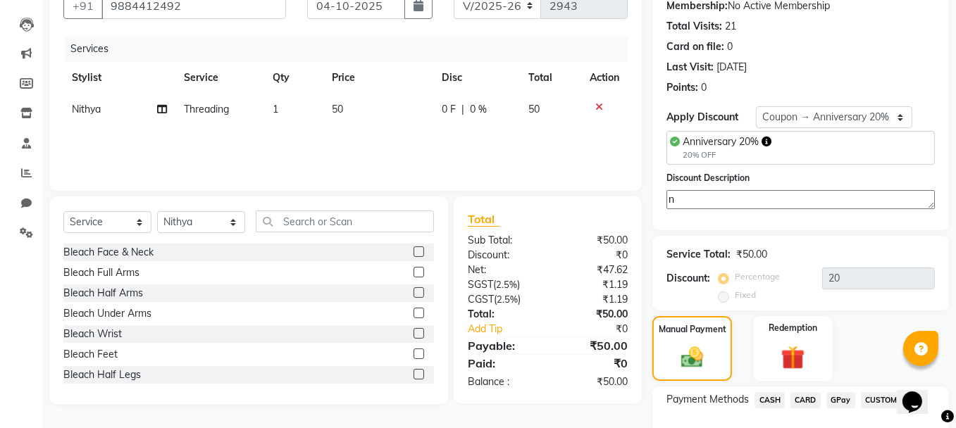
scroll to position [229, 0]
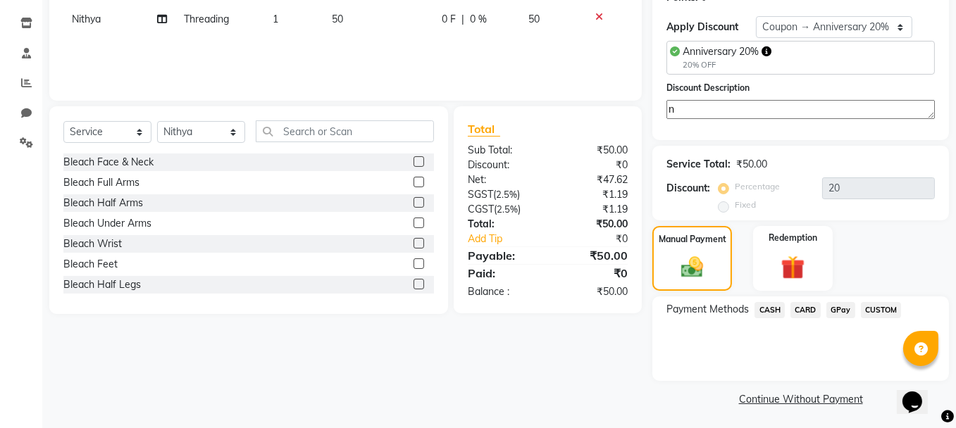
click at [835, 306] on span "GPay" at bounding box center [840, 310] width 29 height 16
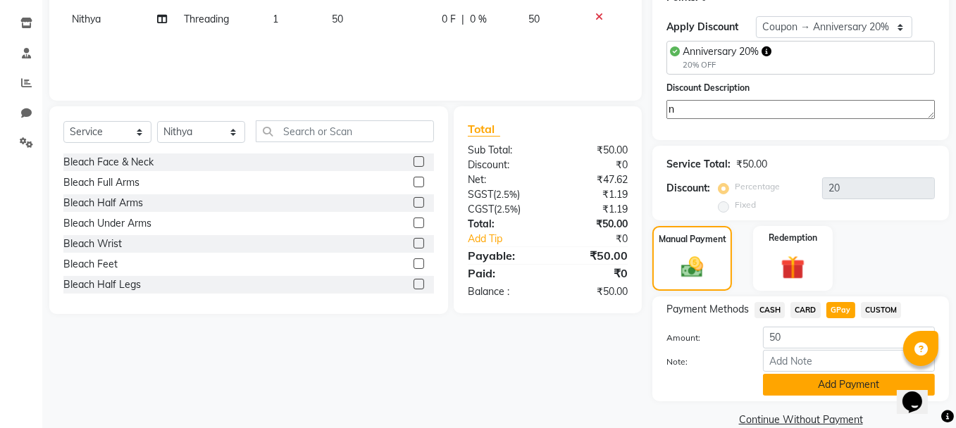
click at [832, 379] on button "Add Payment" at bounding box center [849, 385] width 172 height 22
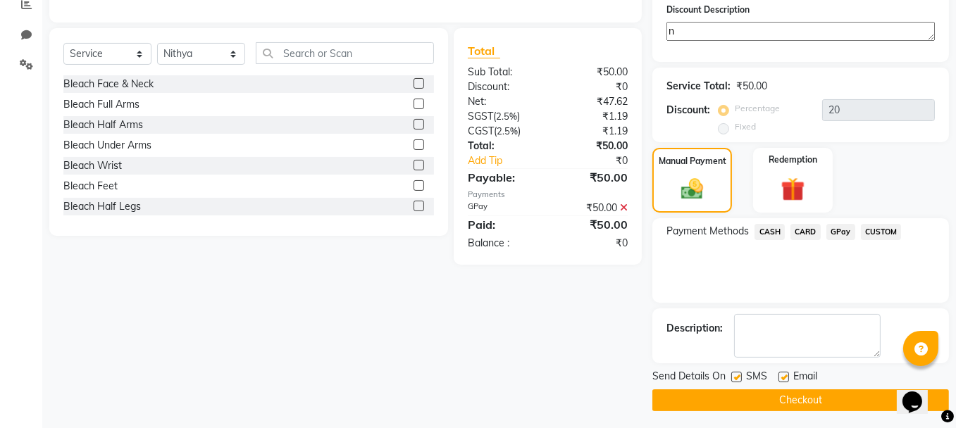
scroll to position [308, 0]
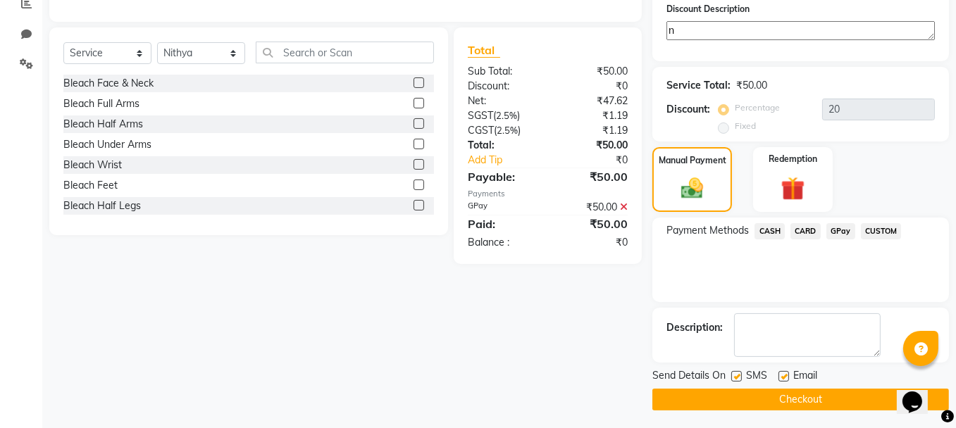
click at [842, 402] on button "Checkout" at bounding box center [800, 400] width 296 height 22
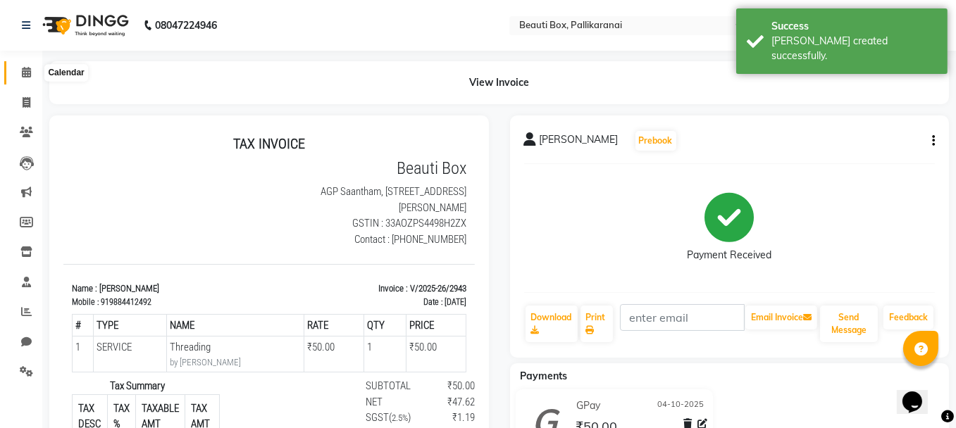
click at [25, 70] on icon at bounding box center [26, 72] width 9 height 11
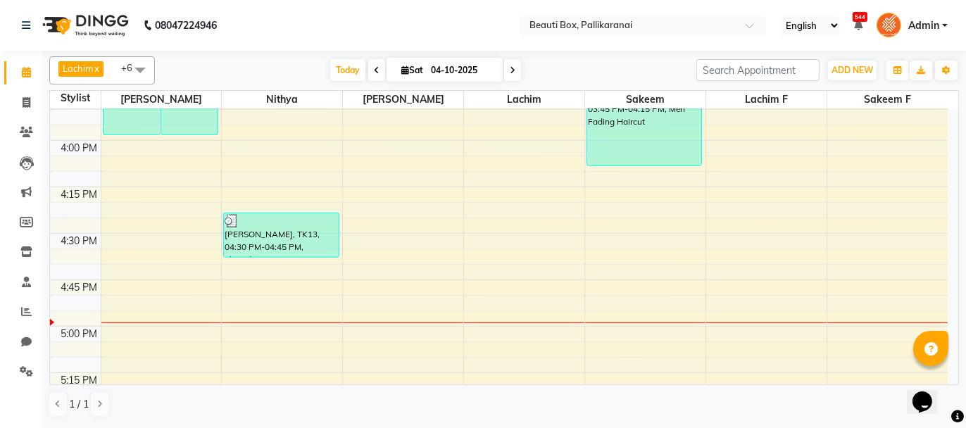
scroll to position [1479, 0]
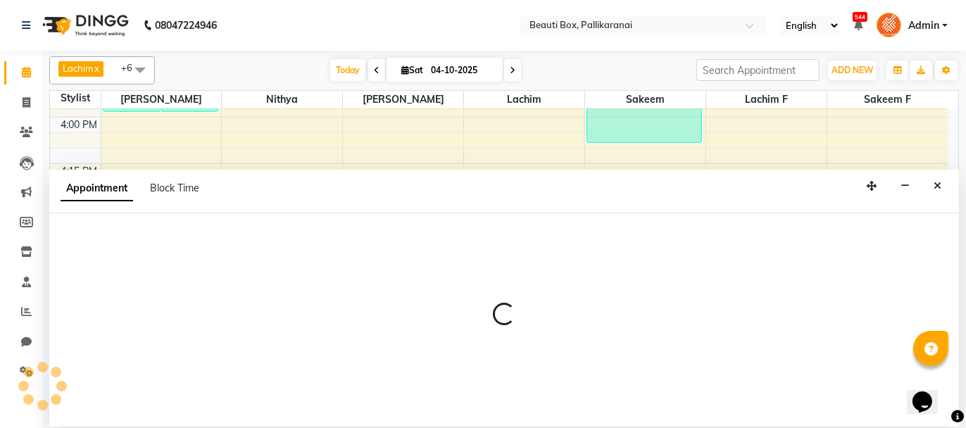
select select "18746"
select select "1005"
select select "tentative"
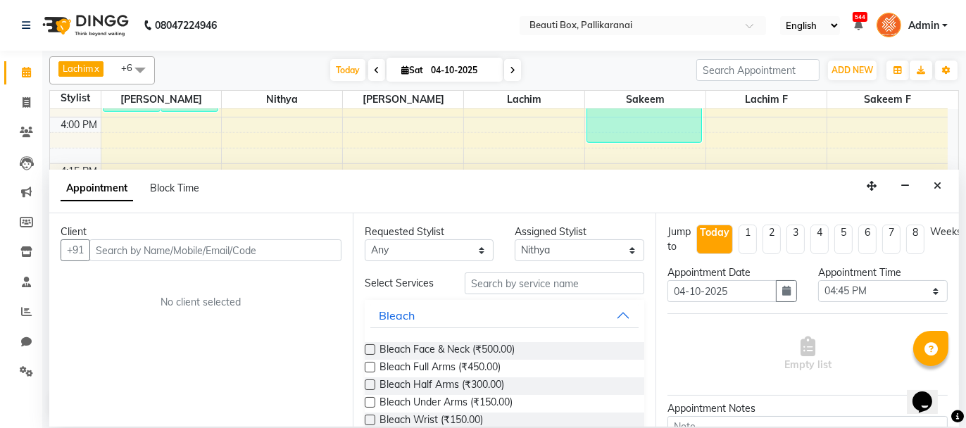
click at [263, 253] on input "text" at bounding box center [215, 250] width 252 height 22
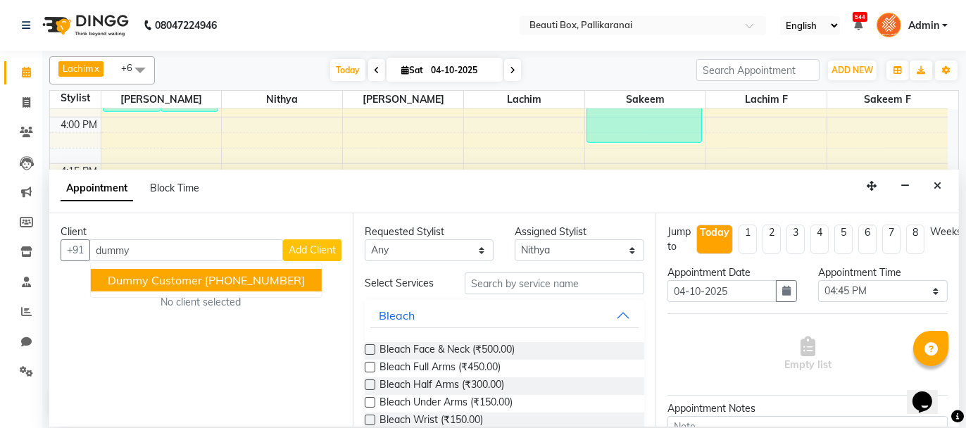
click at [191, 279] on span "Dummy Customer" at bounding box center [155, 280] width 94 height 14
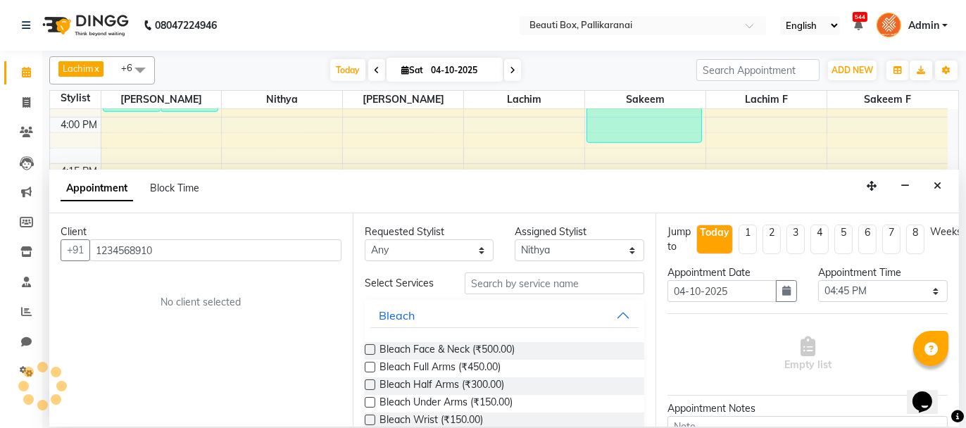
type input "1234568910"
click at [493, 278] on input "text" at bounding box center [555, 284] width 180 height 22
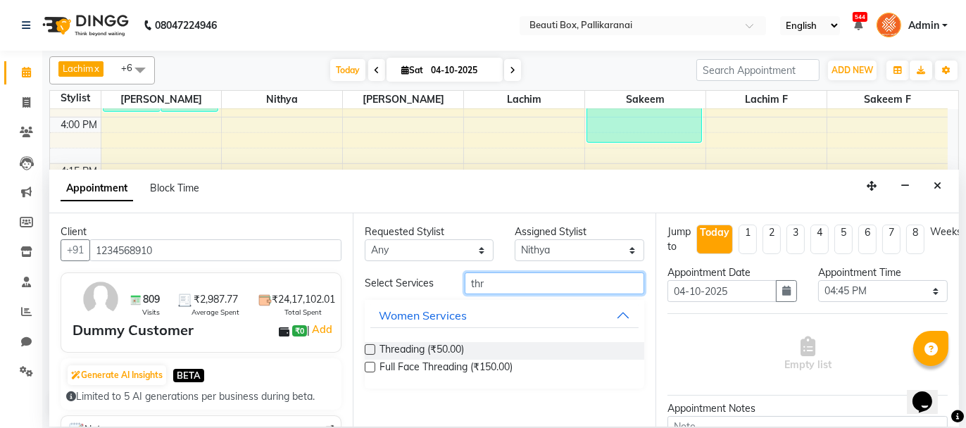
type input "thr"
click at [370, 349] on label at bounding box center [370, 349] width 11 height 11
click at [370, 349] on input "checkbox" at bounding box center [369, 350] width 9 height 9
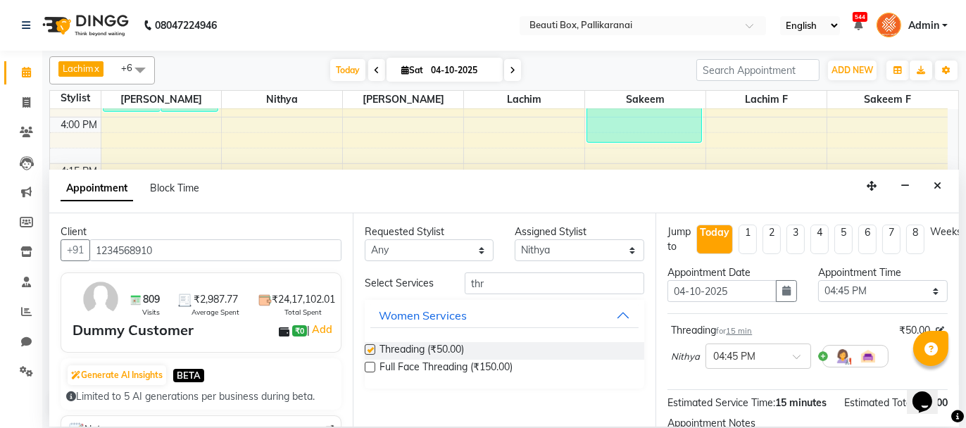
checkbox input "false"
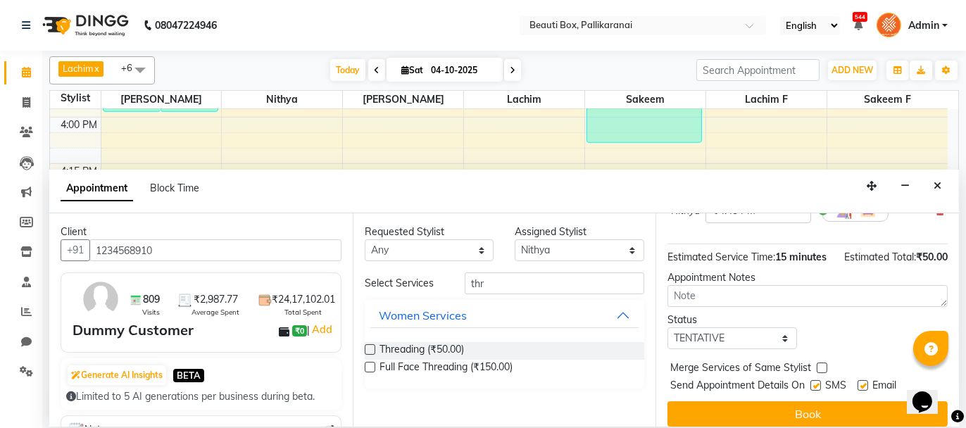
scroll to position [170, 0]
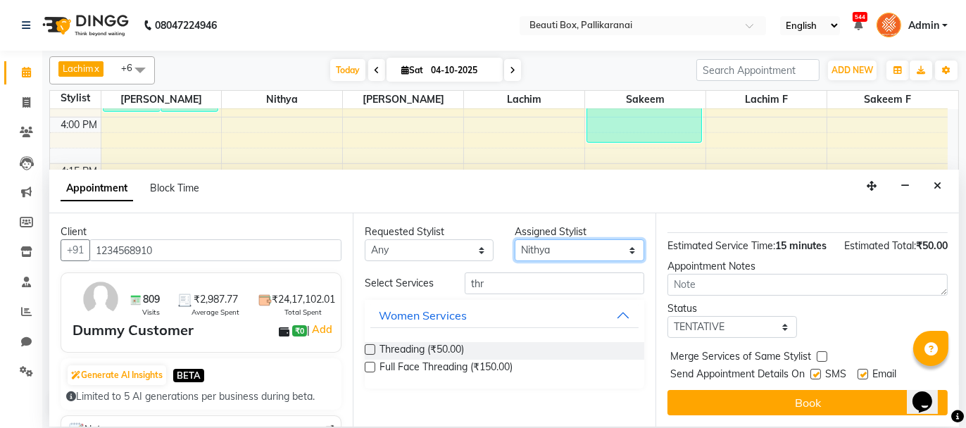
click at [595, 247] on select "Select [PERSON_NAME] [PERSON_NAME] [PERSON_NAME] Ifzan [PERSON_NAME] Lachim Lac…" at bounding box center [580, 250] width 130 height 22
select select "40097"
click at [515, 239] on select "Select [PERSON_NAME] [PERSON_NAME] [PERSON_NAME] Ifzan [PERSON_NAME] Lachim Lac…" at bounding box center [580, 250] width 130 height 22
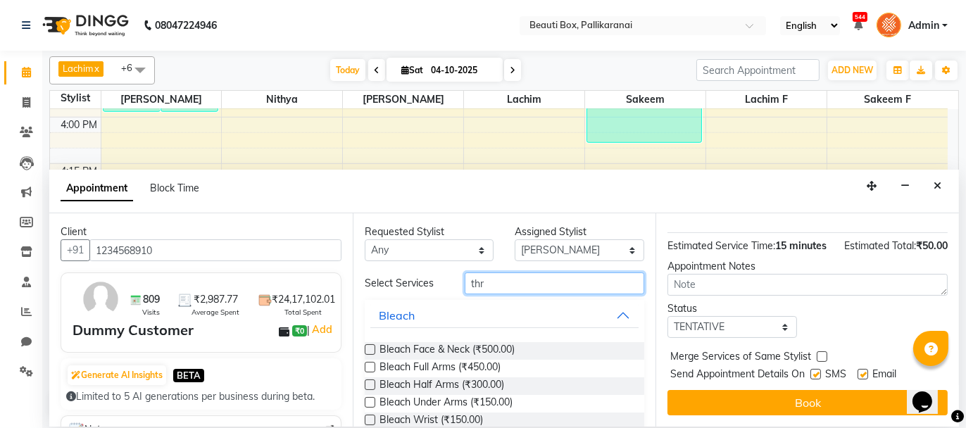
click at [489, 285] on input "thr" at bounding box center [555, 284] width 180 height 22
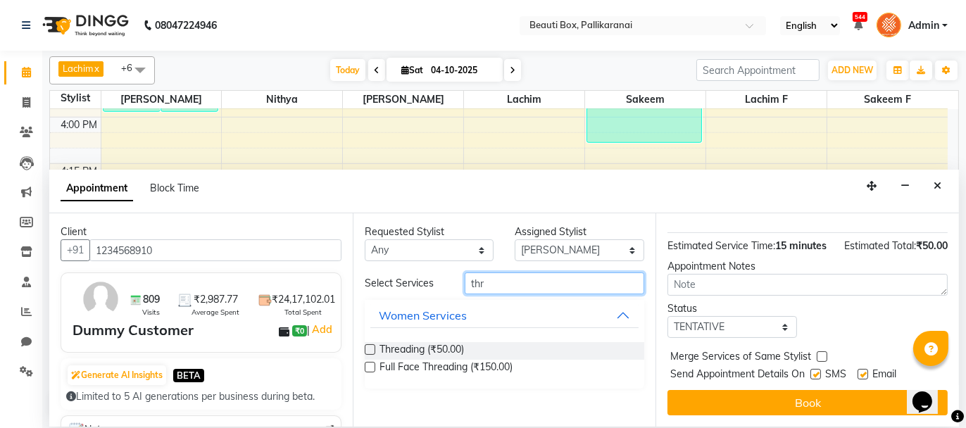
type input "thr"
click at [369, 346] on label at bounding box center [370, 349] width 11 height 11
click at [369, 346] on input "checkbox" at bounding box center [369, 350] width 9 height 9
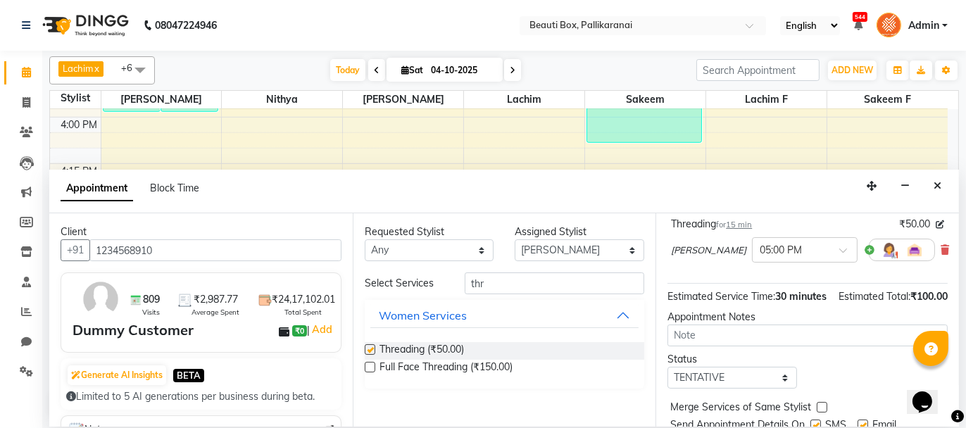
checkbox input "false"
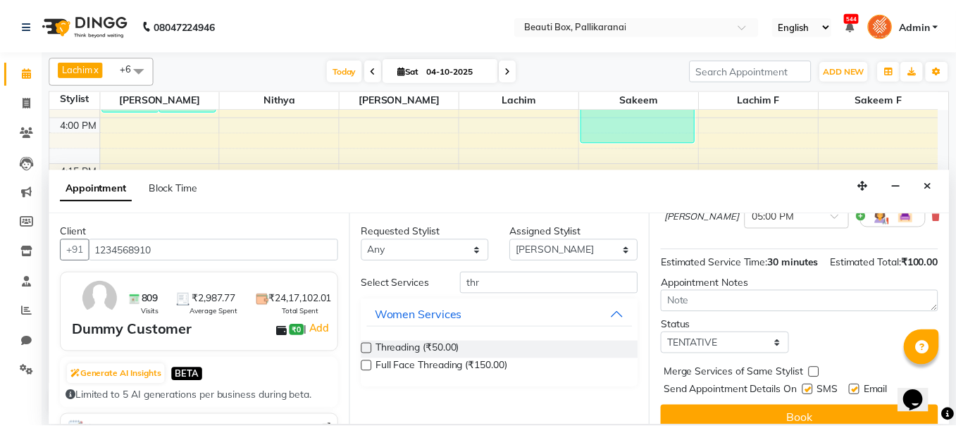
scroll to position [235, 0]
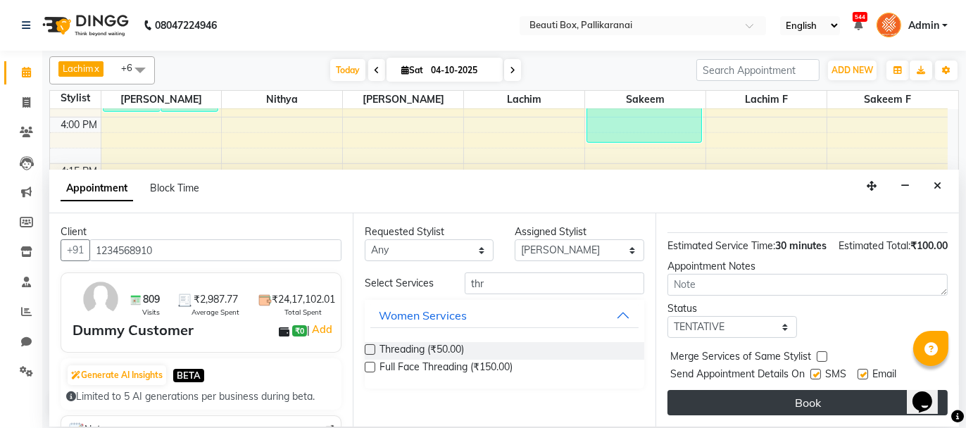
click at [837, 397] on button "Book" at bounding box center [808, 402] width 280 height 25
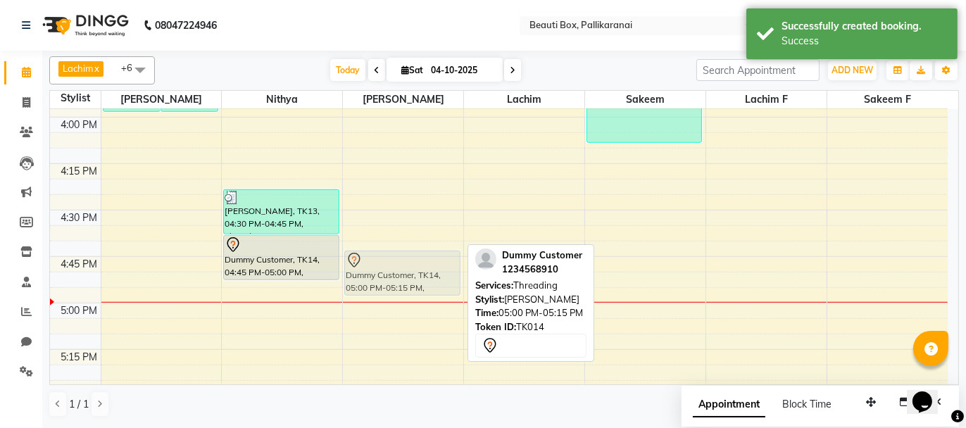
drag, startPoint x: 383, startPoint y: 288, endPoint x: 386, endPoint y: 256, distance: 32.5
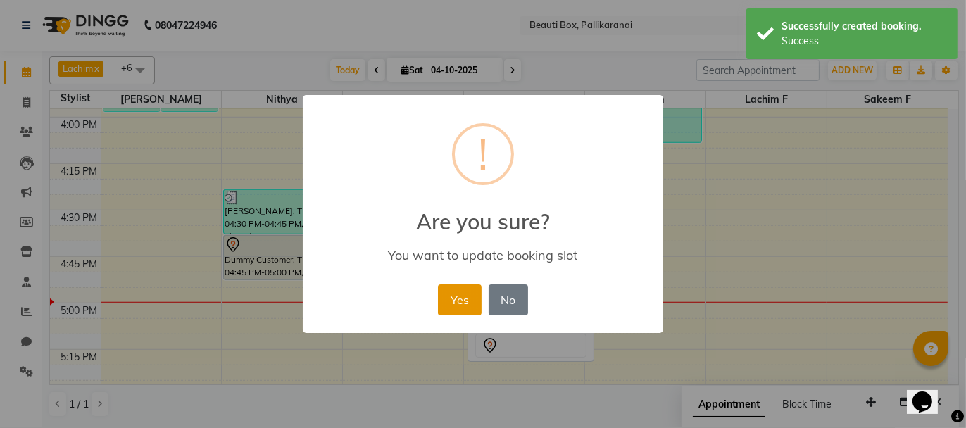
click at [458, 291] on button "Yes" at bounding box center [459, 300] width 43 height 31
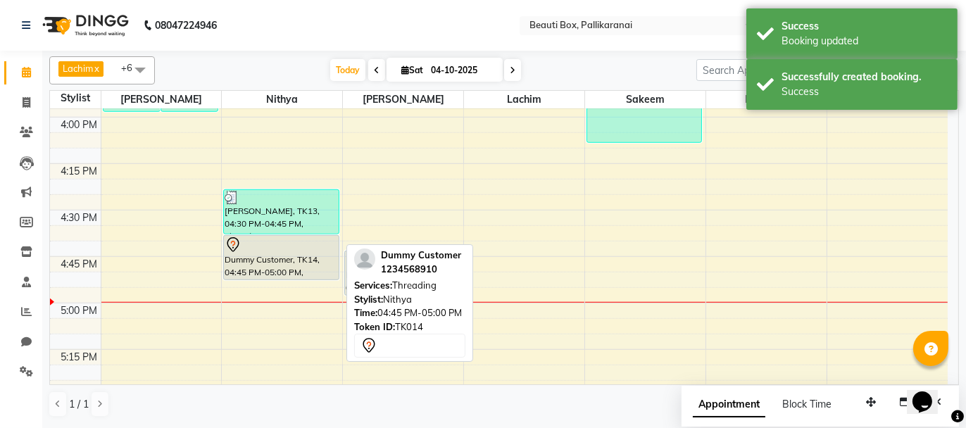
click at [317, 262] on div "Dummy Customer, TK14, 04:45 PM-05:00 PM, Threading" at bounding box center [281, 258] width 115 height 44
select select "7"
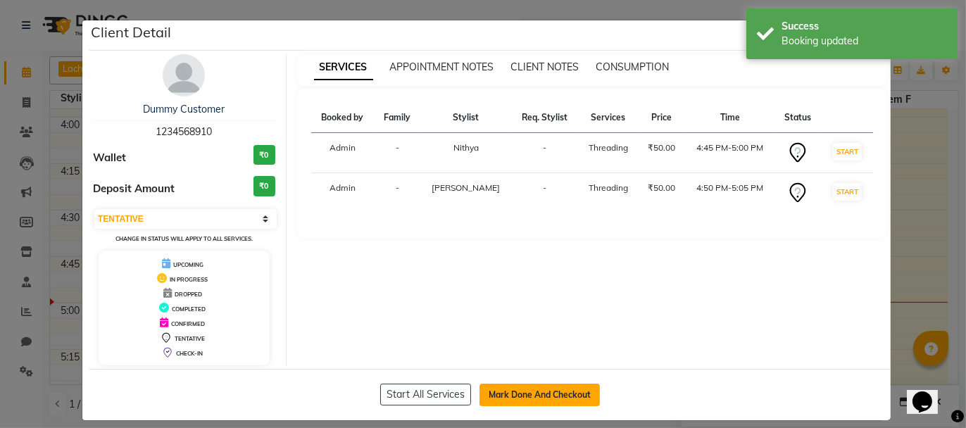
click at [507, 392] on button "Mark Done And Checkout" at bounding box center [540, 395] width 120 height 23
select select "service"
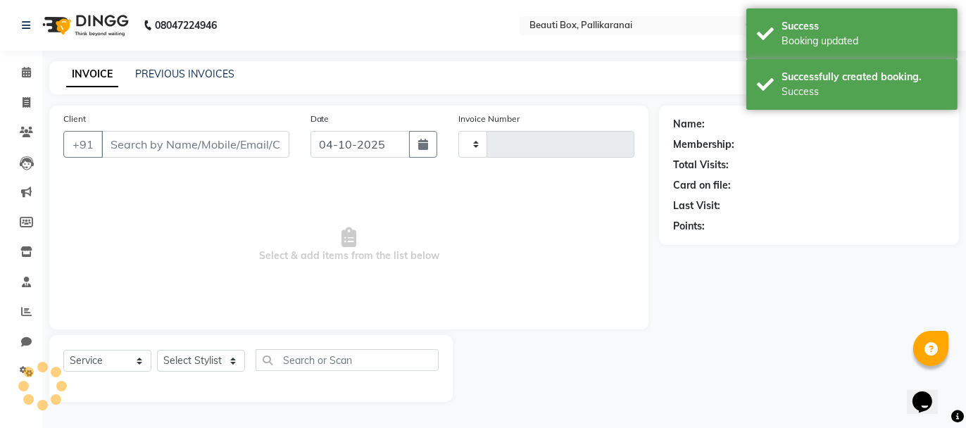
type input "2944"
select select "11"
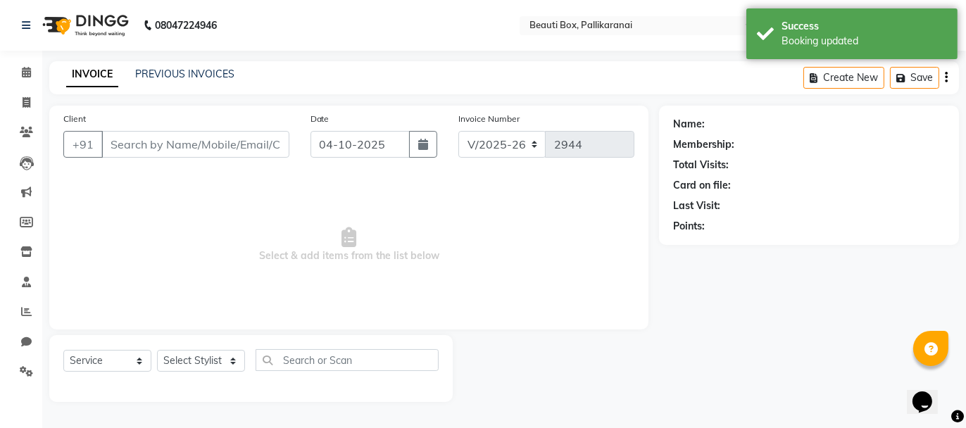
type input "1234568910"
select select "40097"
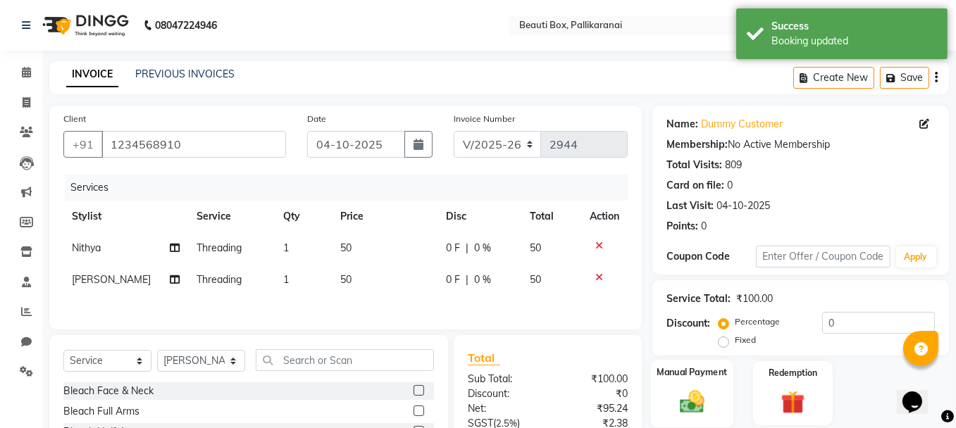
click at [676, 398] on img at bounding box center [692, 401] width 40 height 28
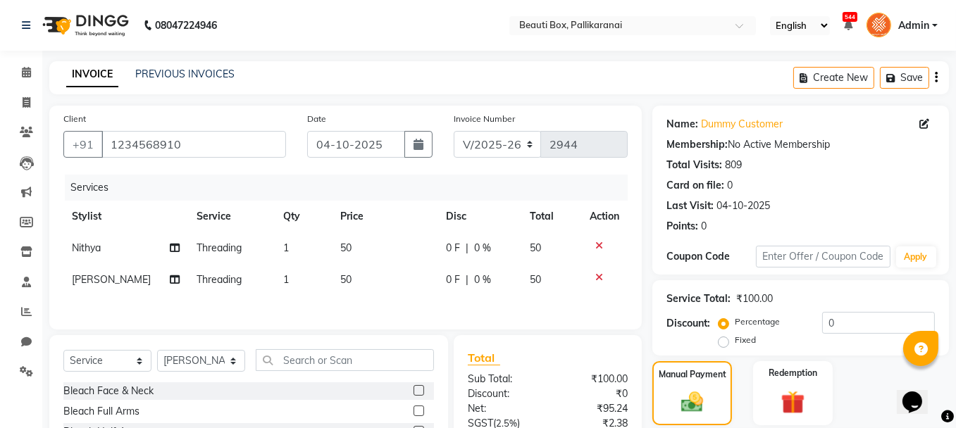
scroll to position [137, 0]
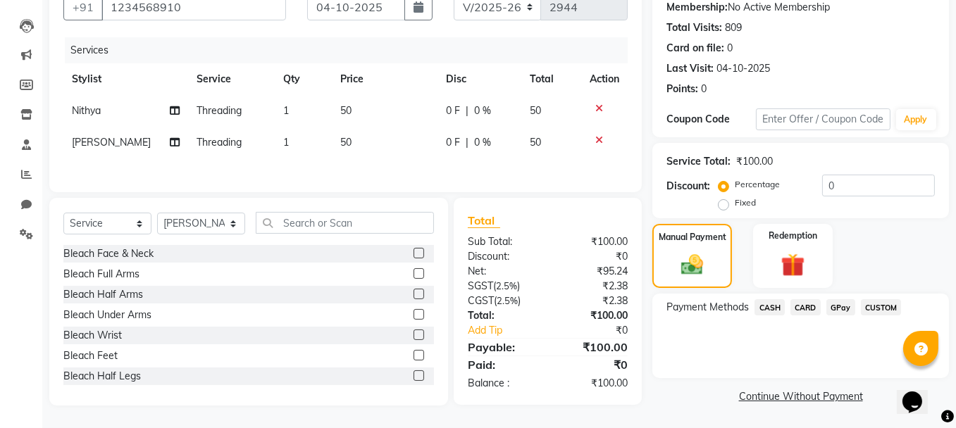
click at [838, 307] on span "GPay" at bounding box center [840, 307] width 29 height 16
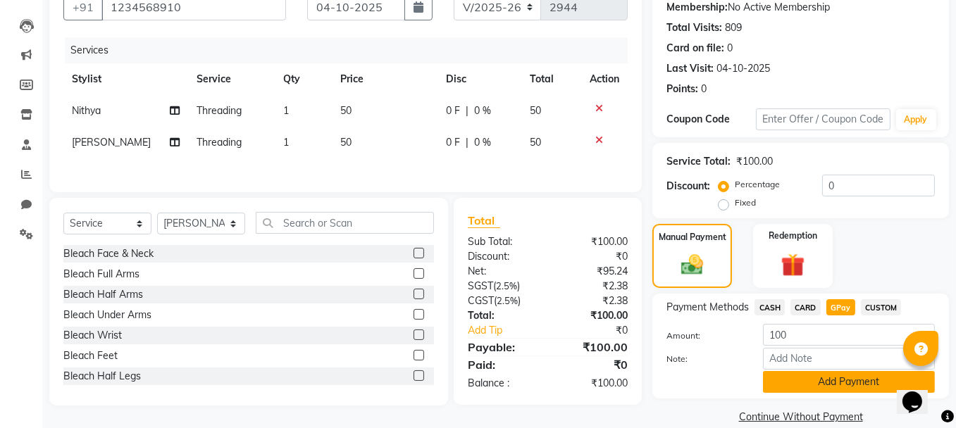
click at [826, 380] on button "Add Payment" at bounding box center [849, 382] width 172 height 22
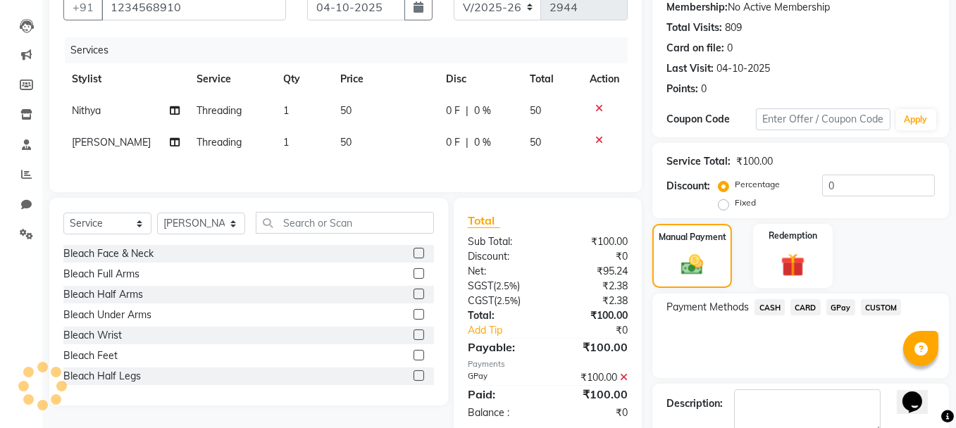
scroll to position [215, 0]
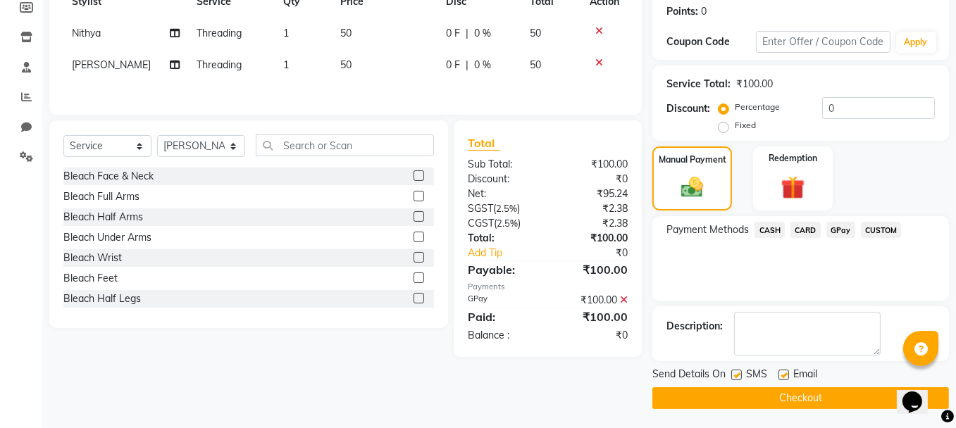
click at [805, 395] on button "Checkout" at bounding box center [800, 398] width 296 height 22
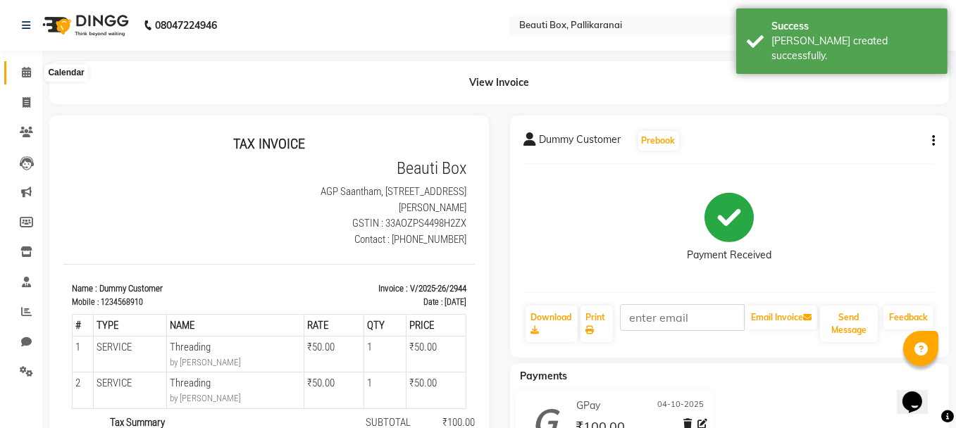
click at [24, 72] on icon at bounding box center [26, 72] width 9 height 11
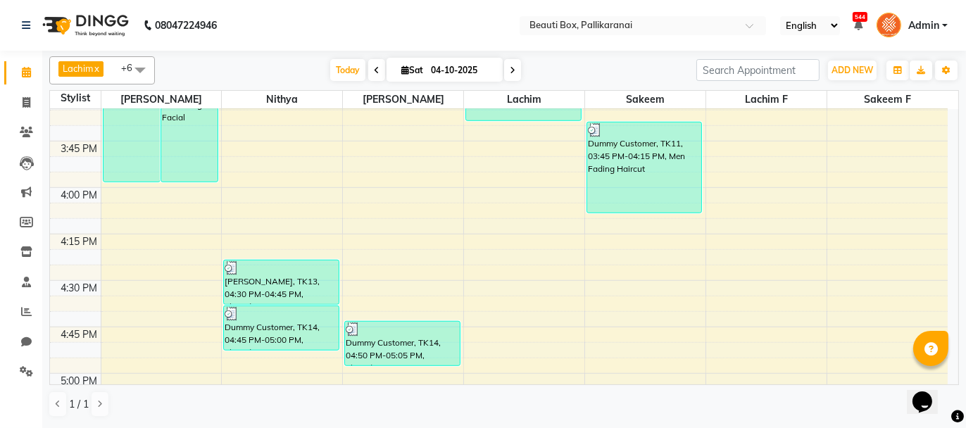
scroll to position [1338, 0]
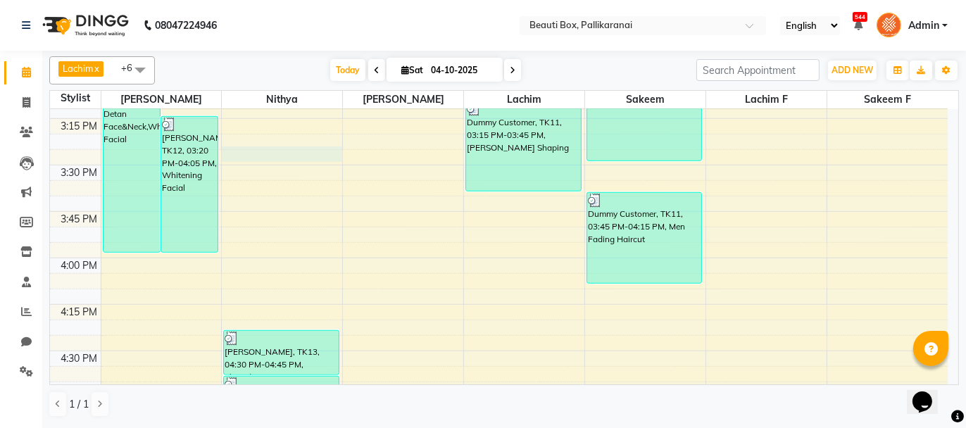
click at [279, 149] on div "8:00 AM 8:15 AM 8:30 AM 8:45 AM 9:00 AM 9:15 AM 9:30 AM 9:45 AM 10:00 AM 10:15 …" at bounding box center [499, 72] width 898 height 2602
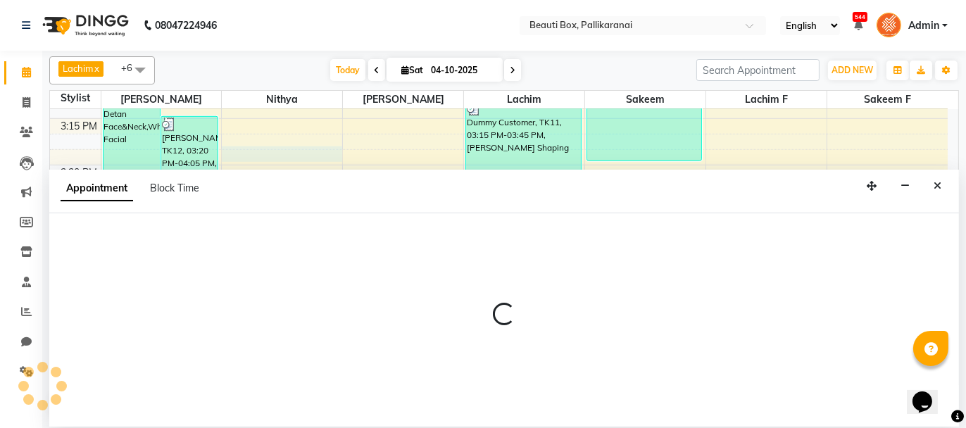
select select "18746"
select select "930"
select select "tentative"
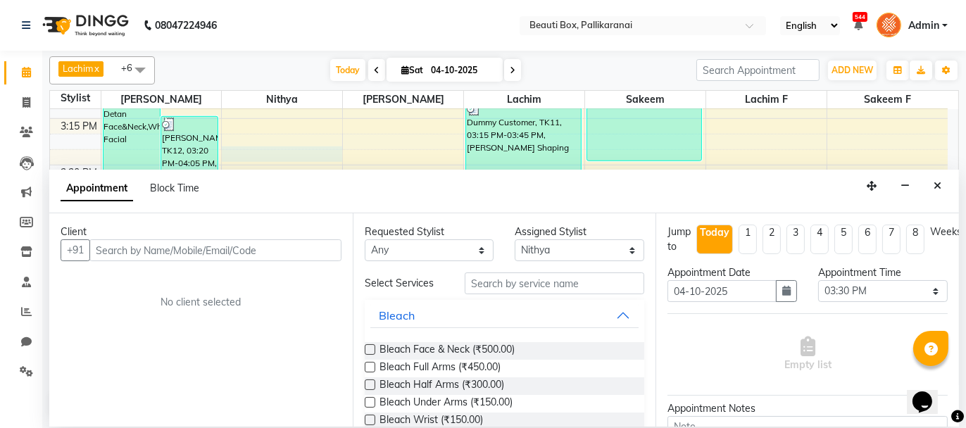
click at [281, 251] on input "text" at bounding box center [215, 250] width 252 height 22
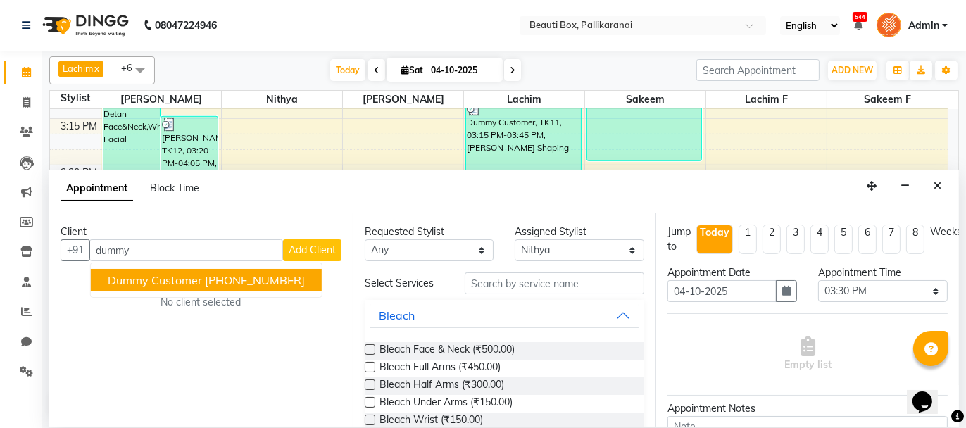
click at [177, 280] on span "Dummy Customer" at bounding box center [155, 280] width 94 height 14
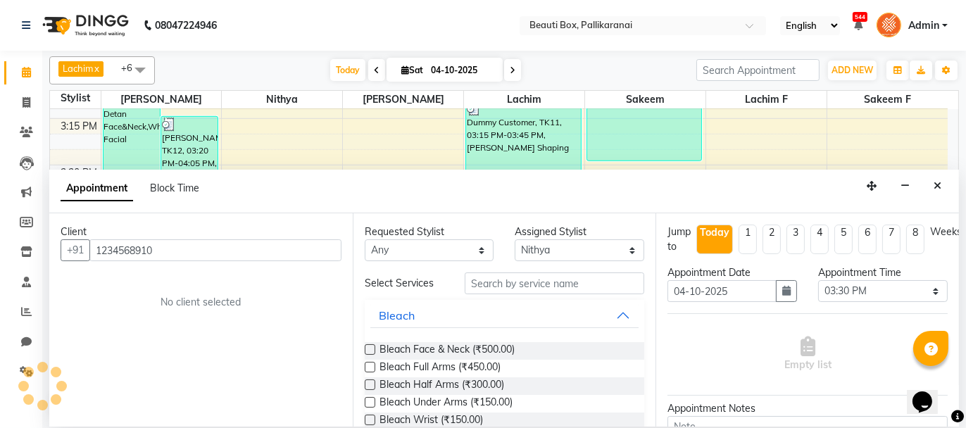
type input "1234568910"
click at [508, 277] on input "text" at bounding box center [555, 284] width 180 height 22
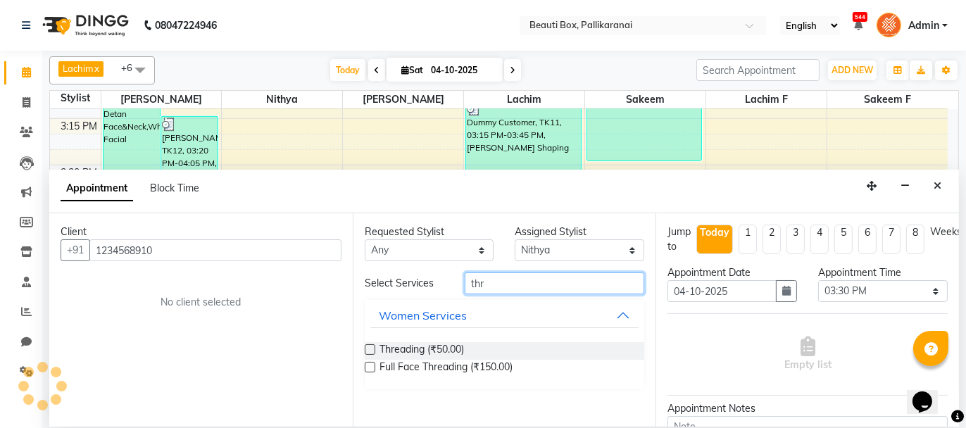
type input "thr"
click at [370, 350] on label at bounding box center [370, 349] width 11 height 11
click at [370, 350] on input "checkbox" at bounding box center [369, 350] width 9 height 9
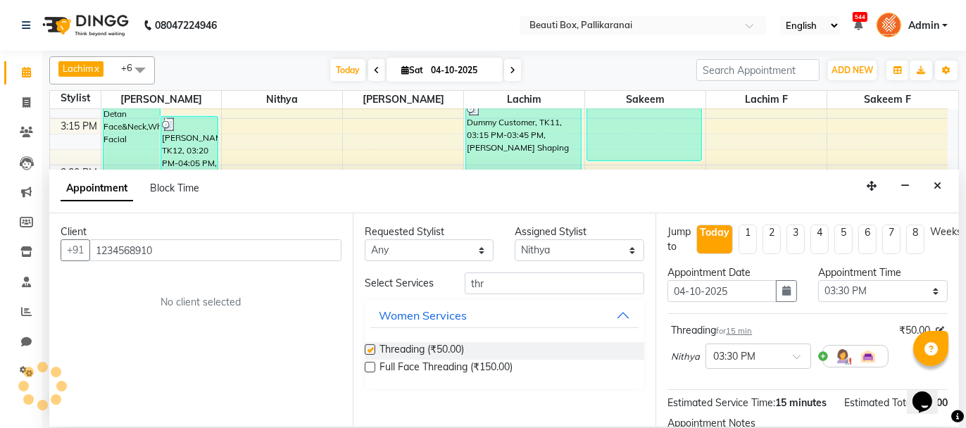
checkbox input "false"
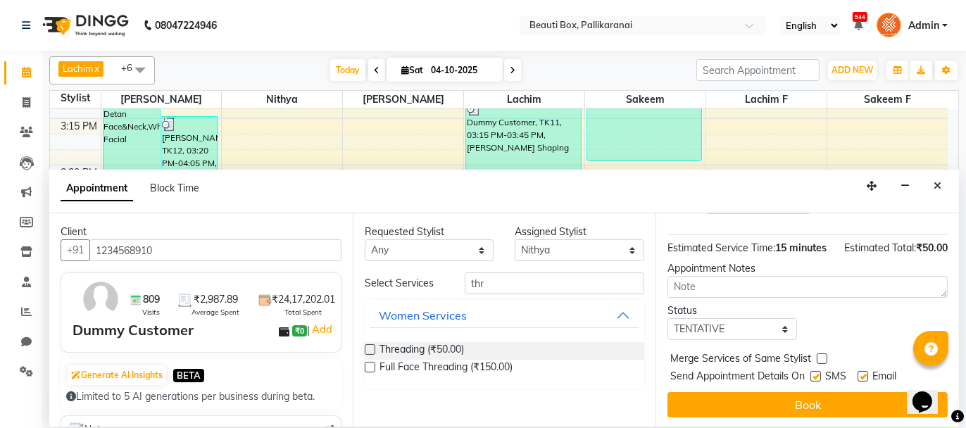
scroll to position [170, 0]
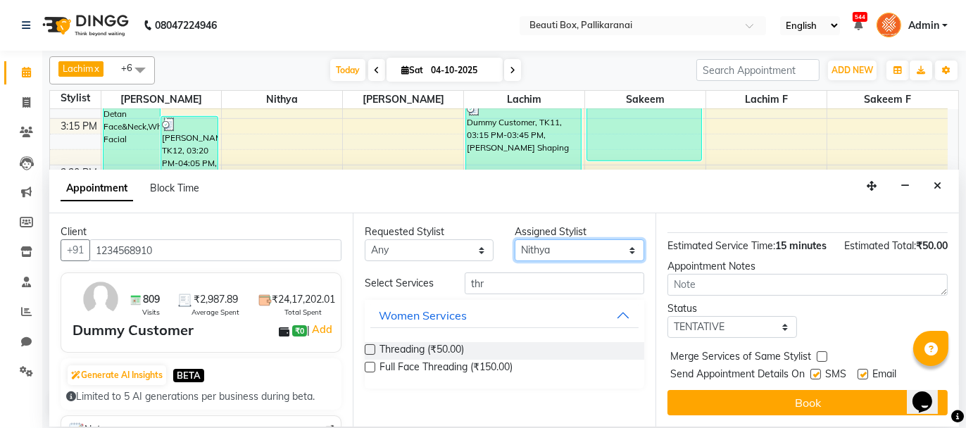
click at [597, 249] on select "Select [PERSON_NAME] [PERSON_NAME] [PERSON_NAME] Ifzan [PERSON_NAME] Lachim Lac…" at bounding box center [580, 250] width 130 height 22
select select "7616"
click at [515, 239] on select "Select [PERSON_NAME] [PERSON_NAME] [PERSON_NAME] Ifzan [PERSON_NAME] Lachim Lac…" at bounding box center [580, 250] width 130 height 22
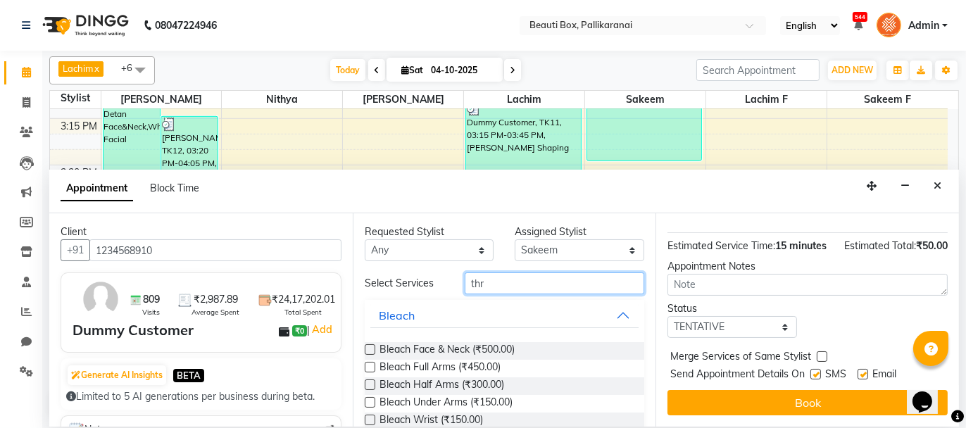
click at [489, 284] on input "thr" at bounding box center [555, 284] width 180 height 22
type input "t"
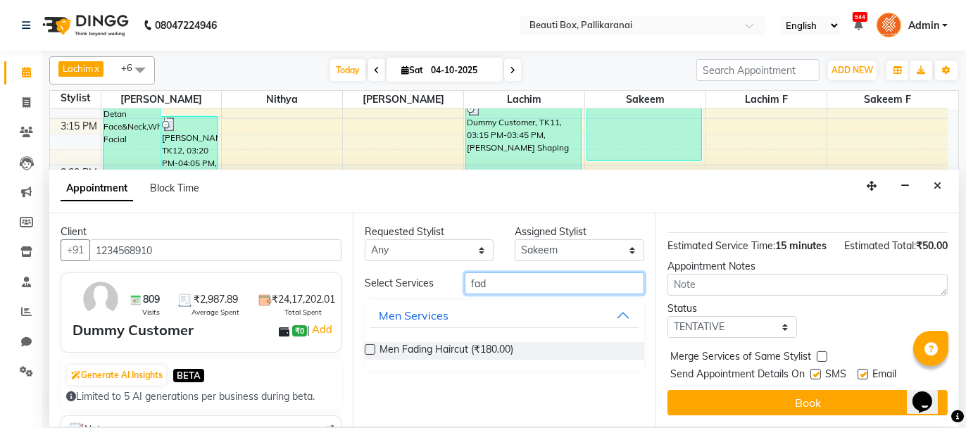
type input "fad"
click at [369, 349] on label at bounding box center [370, 349] width 11 height 11
click at [369, 349] on input "checkbox" at bounding box center [369, 350] width 9 height 9
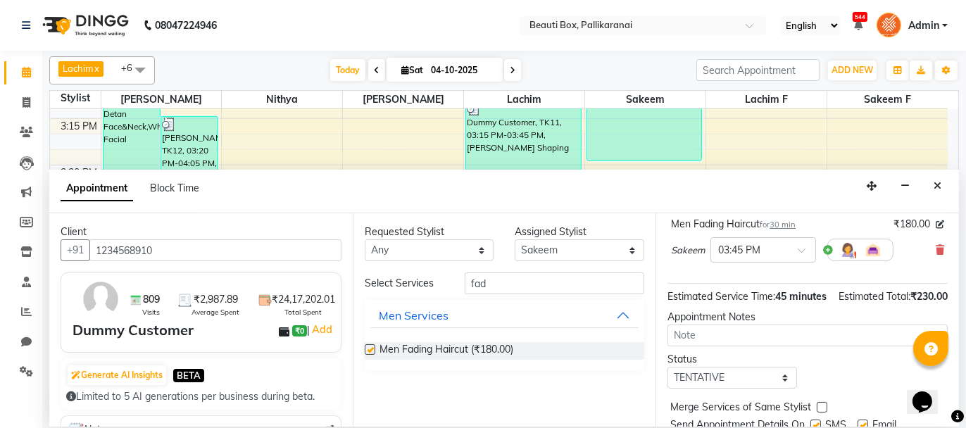
checkbox input "false"
click at [955, 395] on div "Lachim x [PERSON_NAME] x [PERSON_NAME] x Sakeem x Lachim f x Sakeem F x +6 Sele…" at bounding box center [504, 239] width 924 height 376
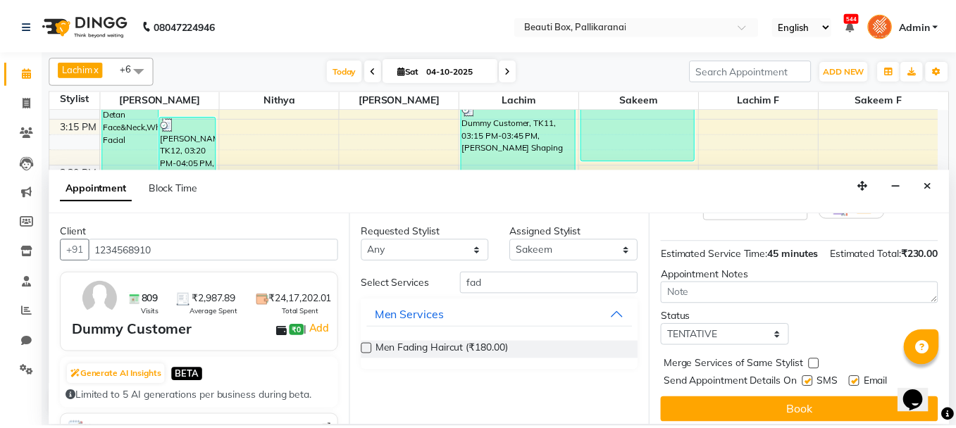
scroll to position [235, 0]
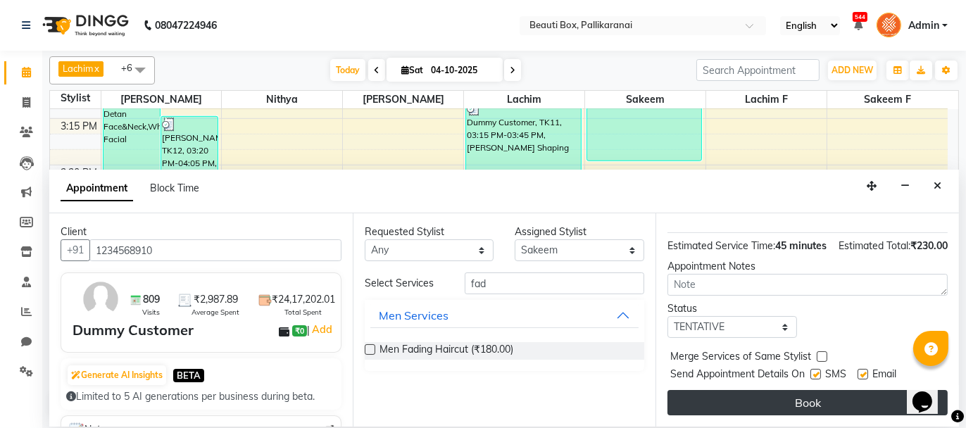
click at [801, 397] on button "Book" at bounding box center [808, 402] width 280 height 25
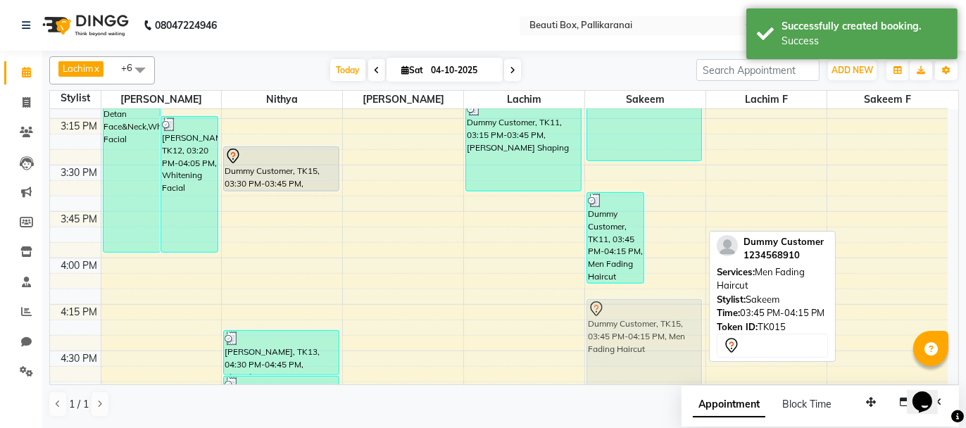
drag, startPoint x: 674, startPoint y: 239, endPoint x: 632, endPoint y: 339, distance: 108.6
click at [632, 339] on div "Dummy Customer, TK11, 03:45 PM-04:15 PM, Men Fading Haircut Dummy Customer, TK1…" at bounding box center [645, 72] width 120 height 2602
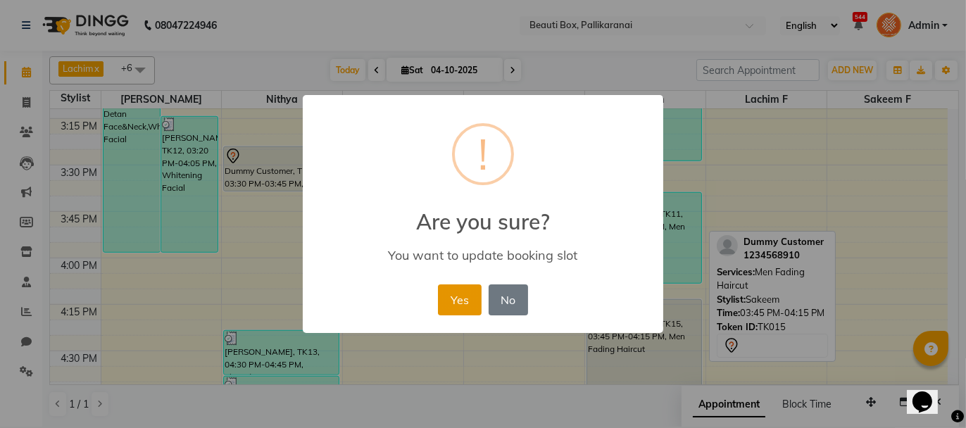
click at [460, 300] on button "Yes" at bounding box center [459, 300] width 43 height 31
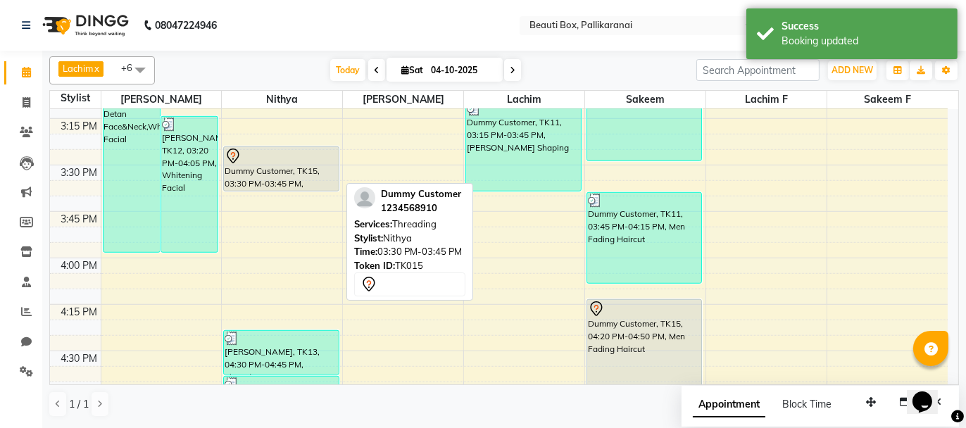
click at [311, 161] on div at bounding box center [281, 156] width 113 height 17
select select "7"
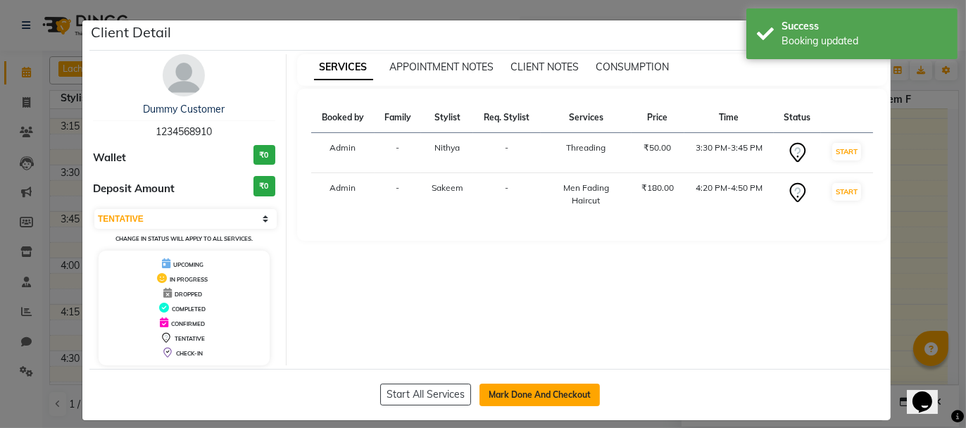
click at [535, 388] on button "Mark Done And Checkout" at bounding box center [540, 395] width 120 height 23
select select "service"
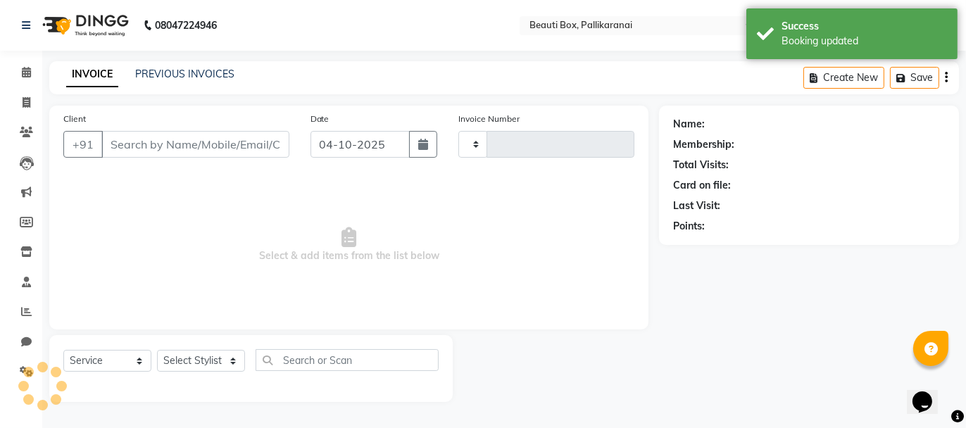
type input "2945"
select select "11"
type input "1234568910"
select select "18746"
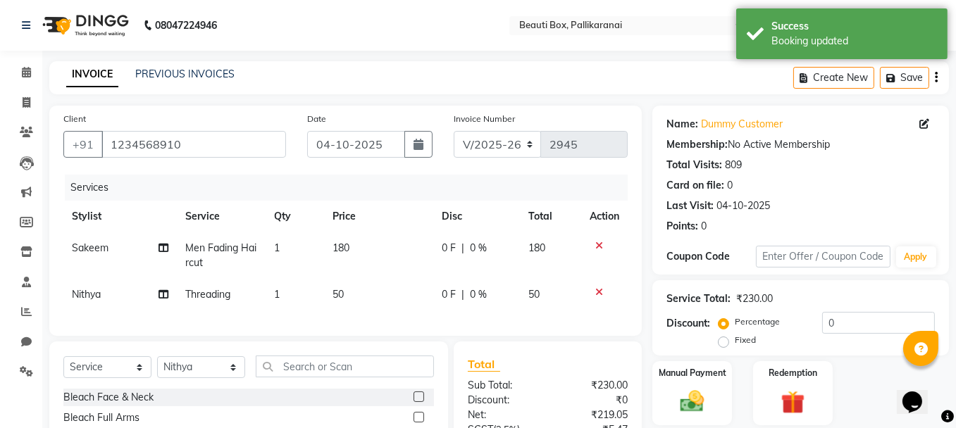
scroll to position [151, 0]
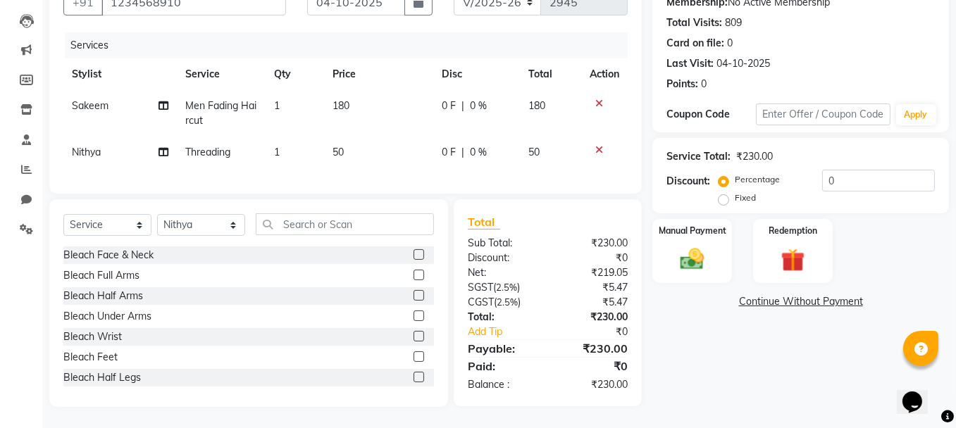
click at [349, 105] on td "180" at bounding box center [378, 113] width 109 height 46
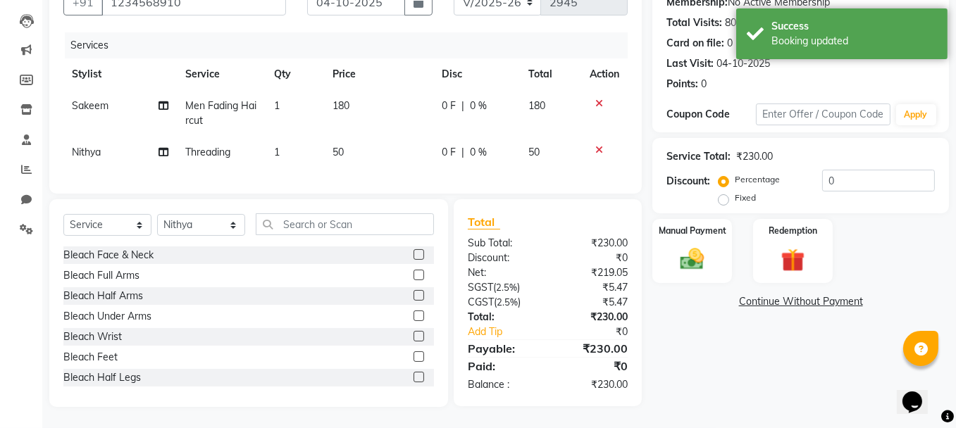
select select "7616"
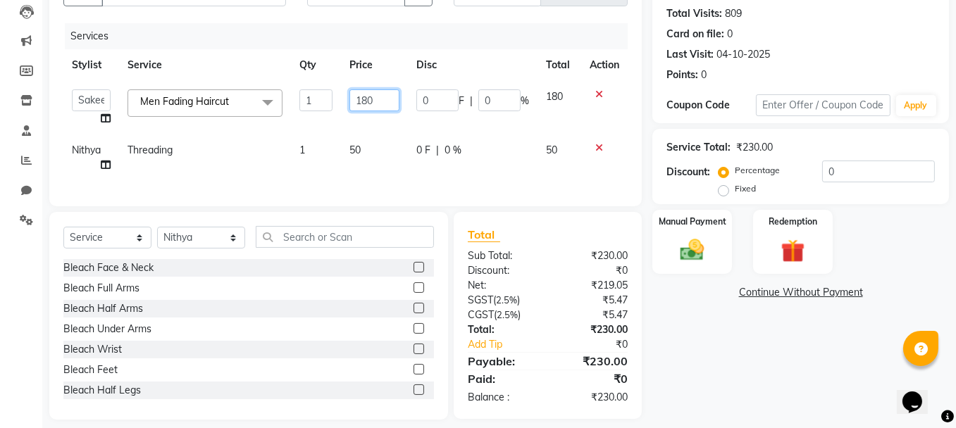
click at [367, 99] on input "180" at bounding box center [374, 100] width 50 height 22
type input "200"
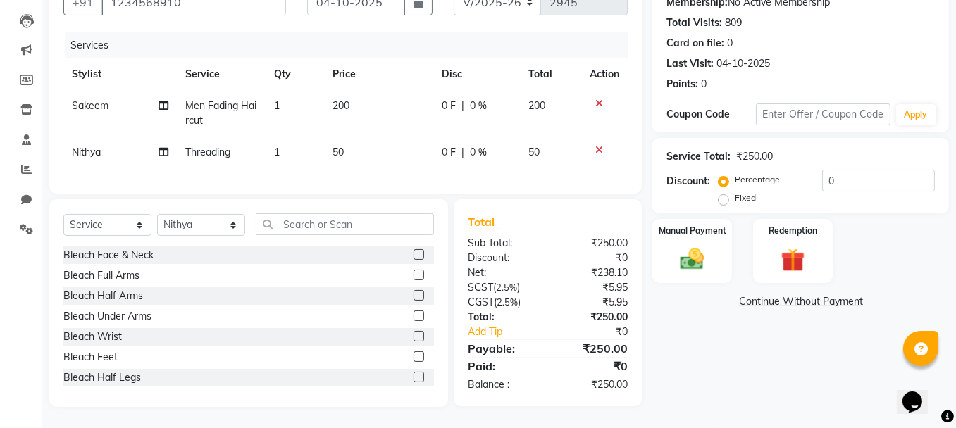
click at [378, 151] on td "50" at bounding box center [378, 153] width 109 height 32
select select "18746"
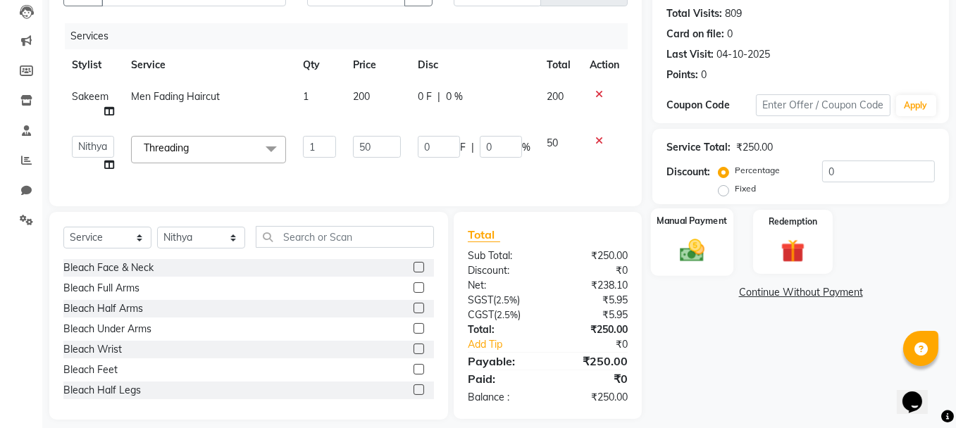
click at [711, 239] on img at bounding box center [692, 250] width 40 height 28
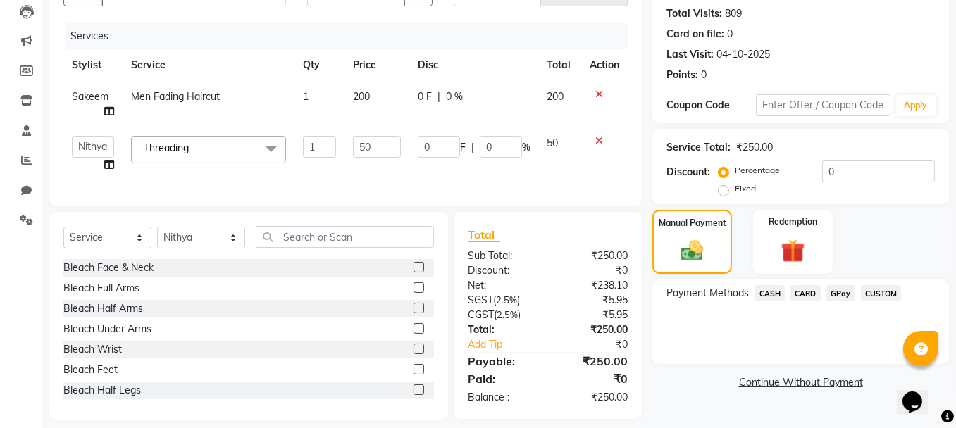
click at [835, 293] on span "GPay" at bounding box center [840, 293] width 29 height 16
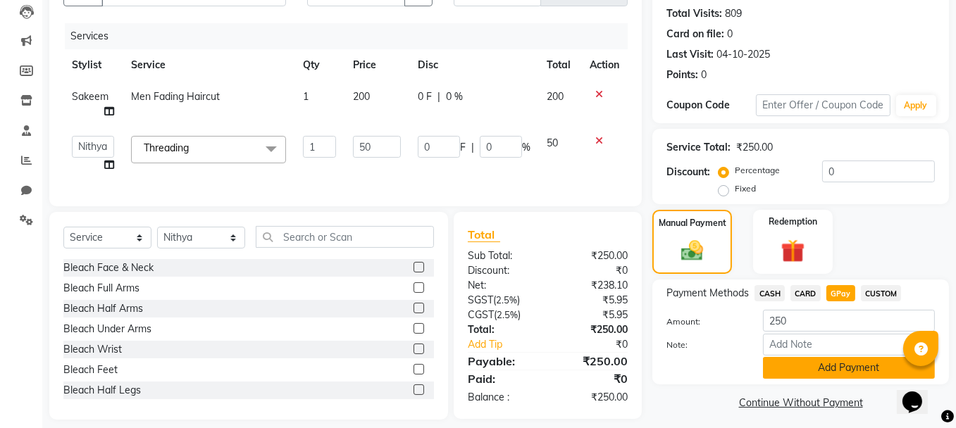
click at [863, 371] on button "Add Payment" at bounding box center [849, 368] width 172 height 22
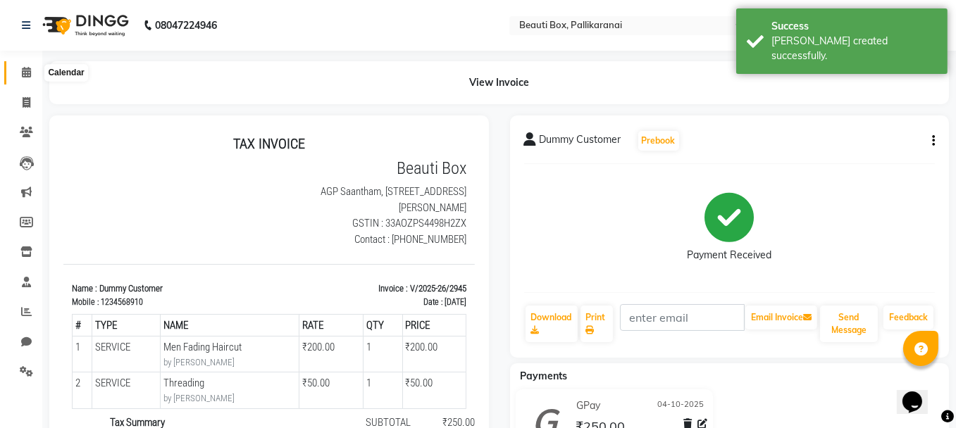
click at [28, 71] on icon at bounding box center [26, 72] width 9 height 11
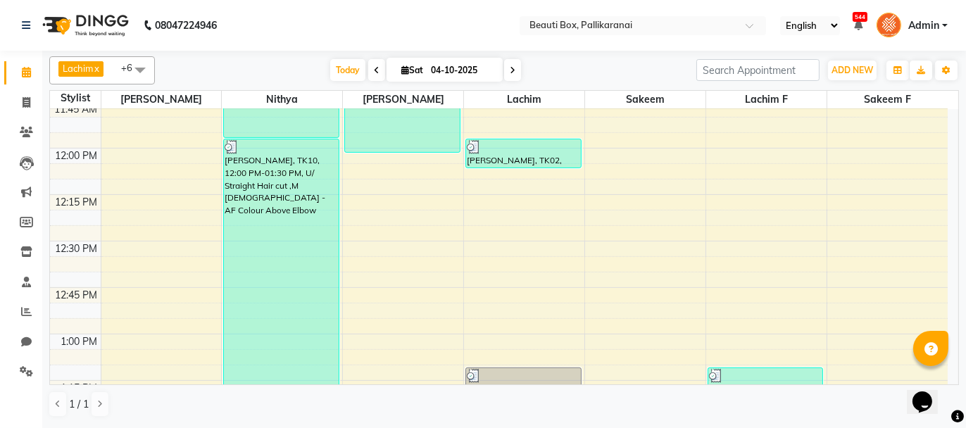
scroll to position [986, 0]
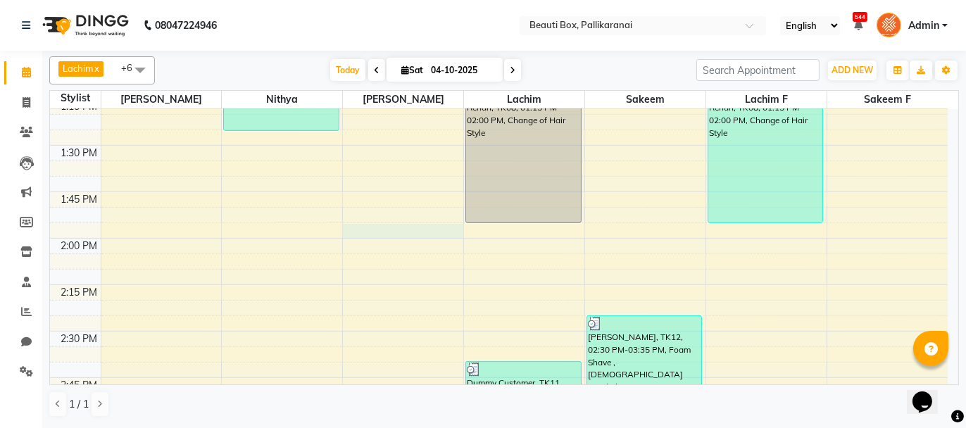
click at [371, 227] on div "8:00 AM 8:15 AM 8:30 AM 8:45 AM 9:00 AM 9:15 AM 9:30 AM 9:45 AM 10:00 AM 10:15 …" at bounding box center [499, 424] width 898 height 2602
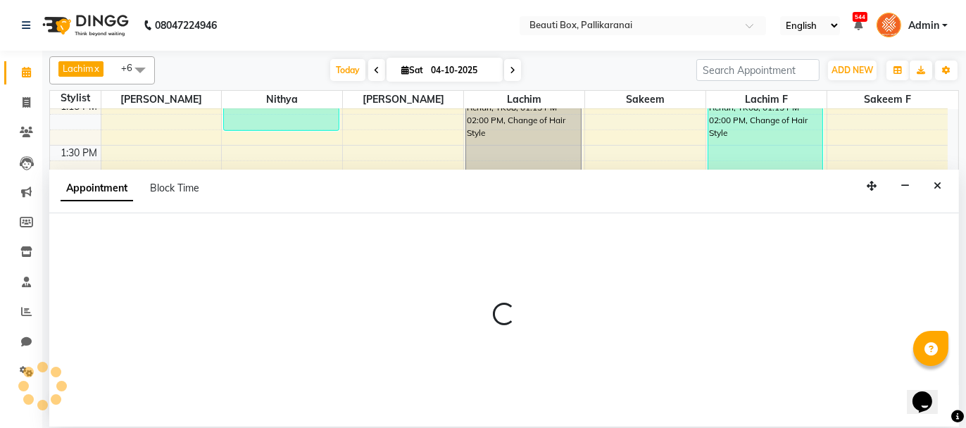
select select "40097"
select select "840"
select select "tentative"
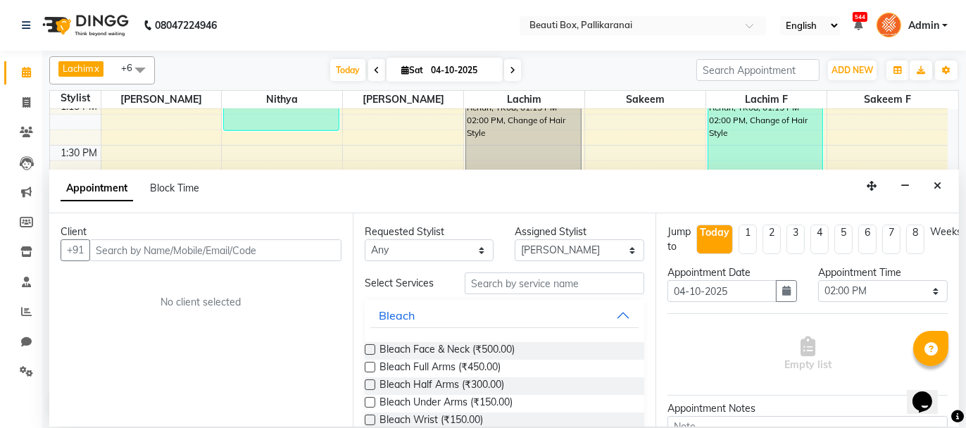
click at [268, 258] on input "text" at bounding box center [215, 250] width 252 height 22
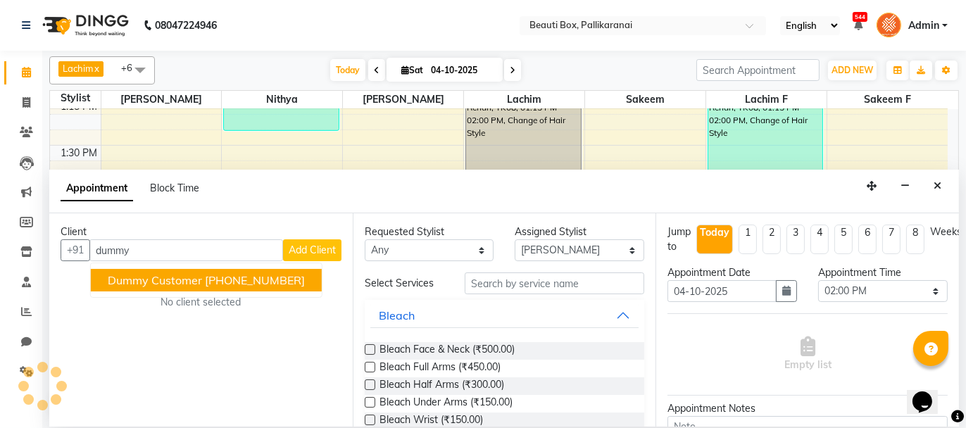
click at [170, 277] on span "Dummy Customer" at bounding box center [155, 280] width 94 height 14
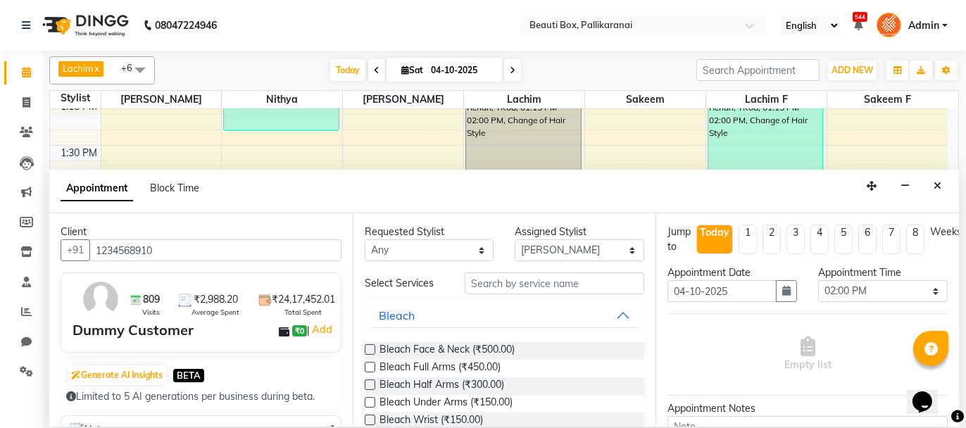
type input "1234568910"
click at [475, 283] on input "text" at bounding box center [555, 284] width 180 height 22
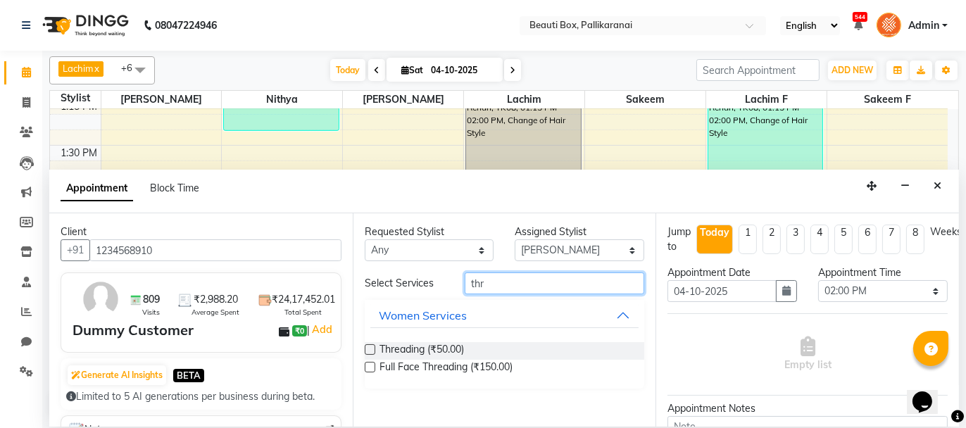
type input "thr"
click at [368, 346] on label at bounding box center [370, 349] width 11 height 11
click at [368, 346] on input "checkbox" at bounding box center [369, 350] width 9 height 9
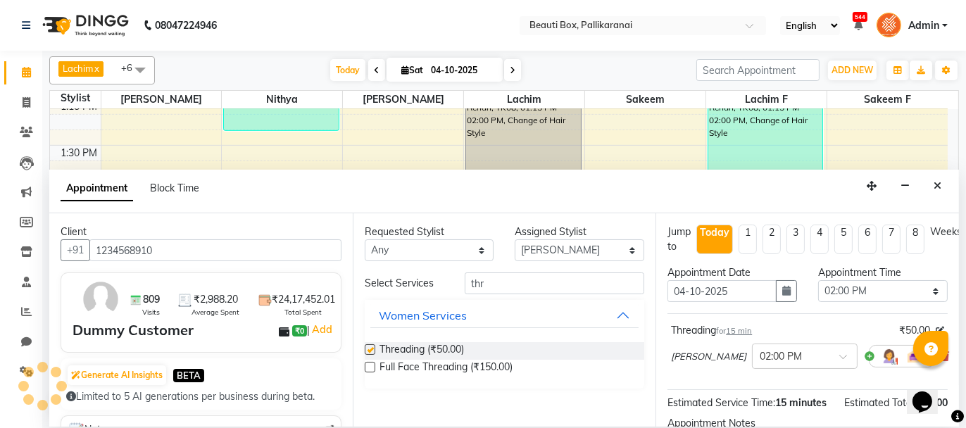
checkbox input "false"
click at [946, 377] on div "Opens Chat This icon Opens the chat window." at bounding box center [929, 377] width 34 height 0
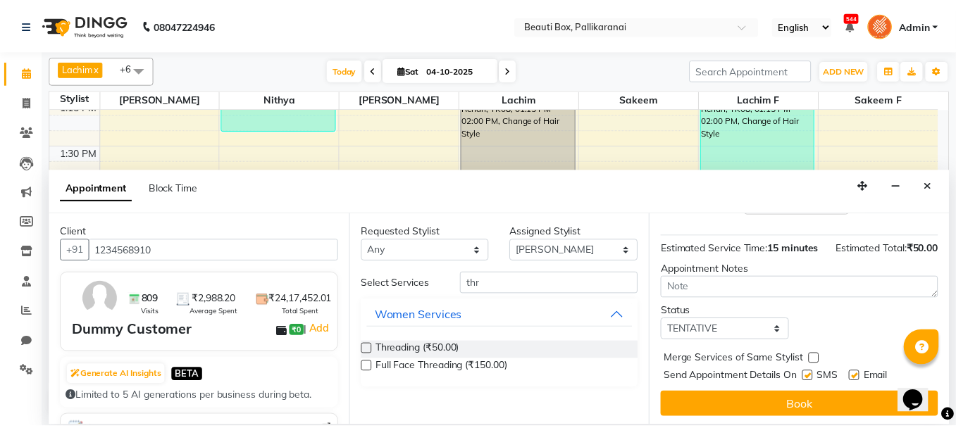
scroll to position [170, 0]
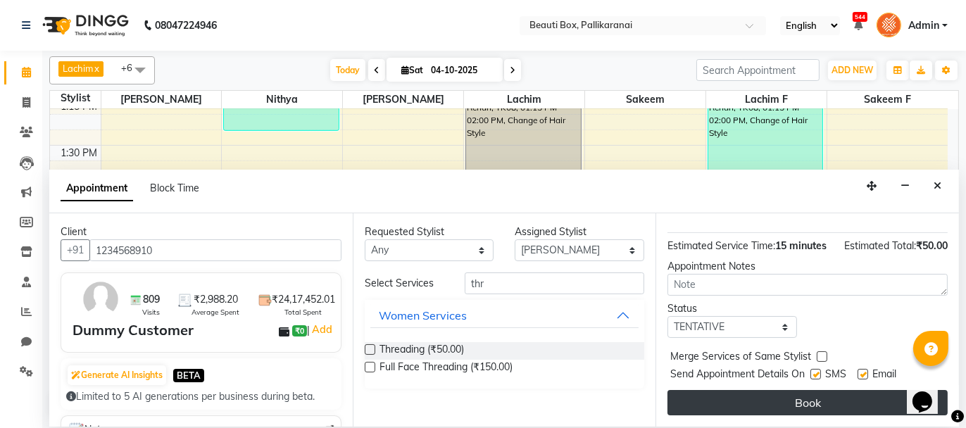
click at [806, 396] on button "Book" at bounding box center [808, 402] width 280 height 25
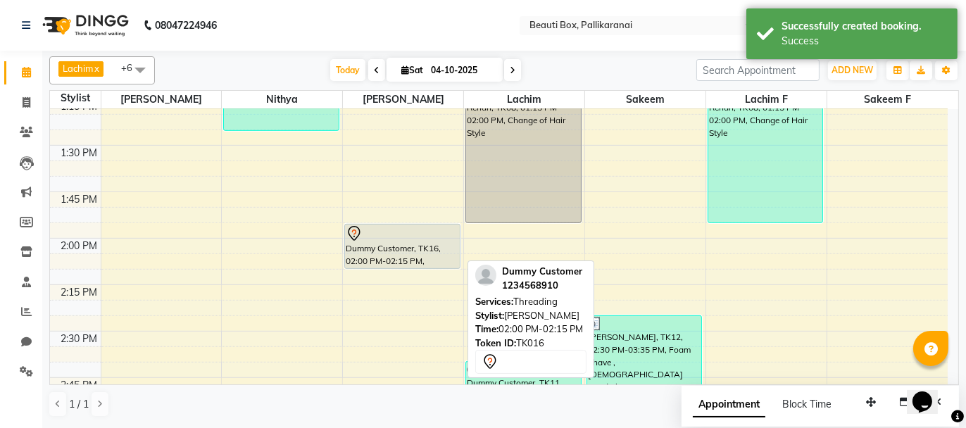
click at [396, 249] on div "Dummy Customer, TK16, 02:00 PM-02:15 PM, Threading" at bounding box center [402, 247] width 115 height 44
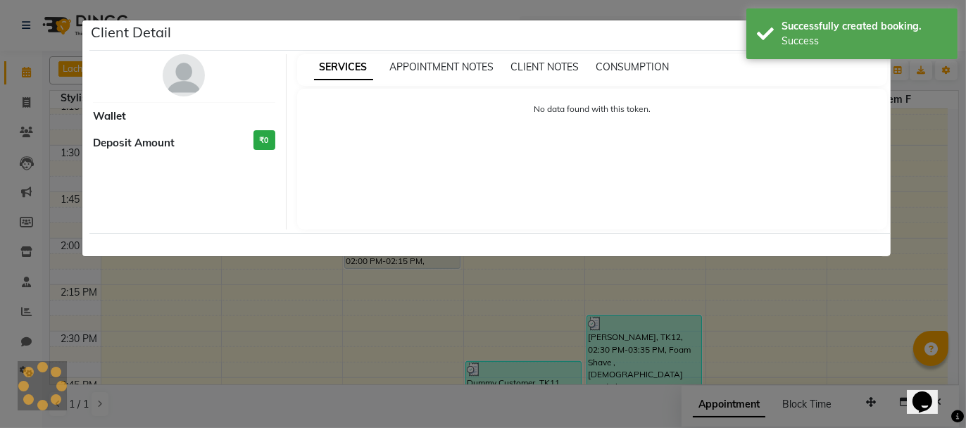
select select "7"
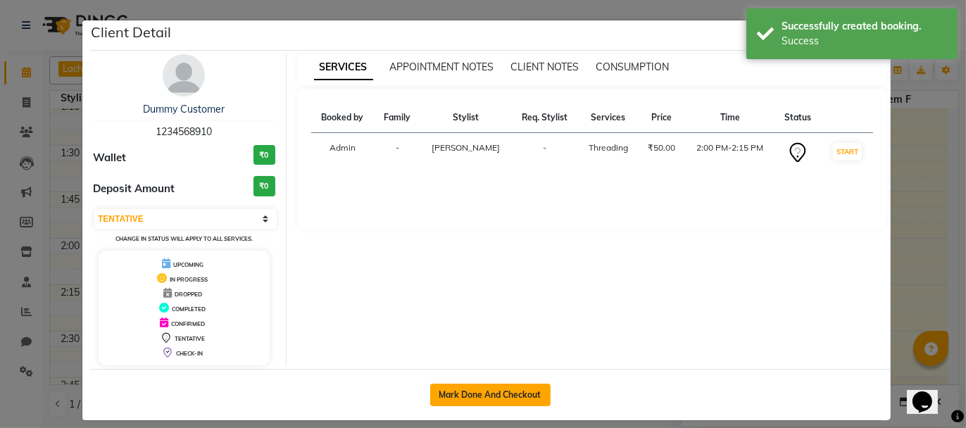
click at [466, 390] on button "Mark Done And Checkout" at bounding box center [490, 395] width 120 height 23
select select "11"
select select "service"
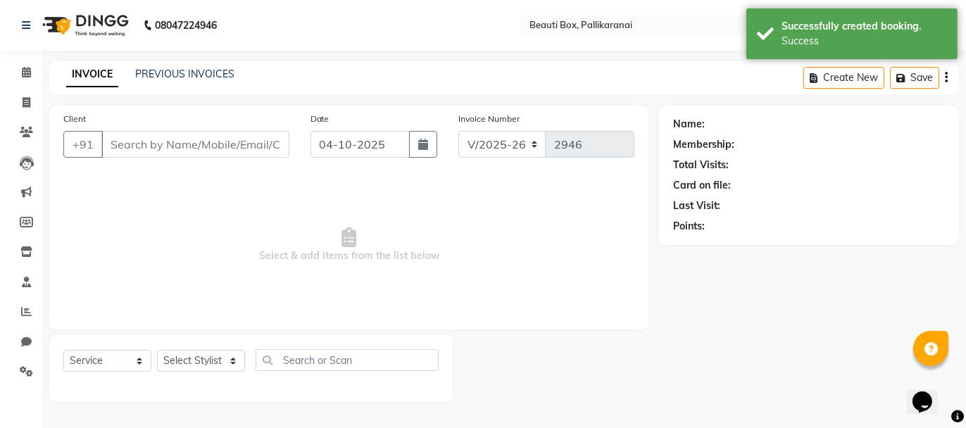
type input "1234568910"
select select "40097"
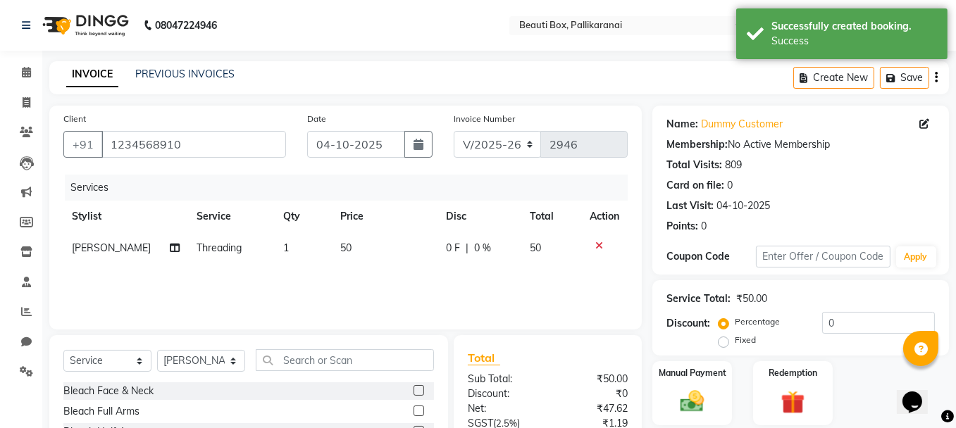
click at [282, 248] on td "1" at bounding box center [304, 248] width 58 height 32
select select "40097"
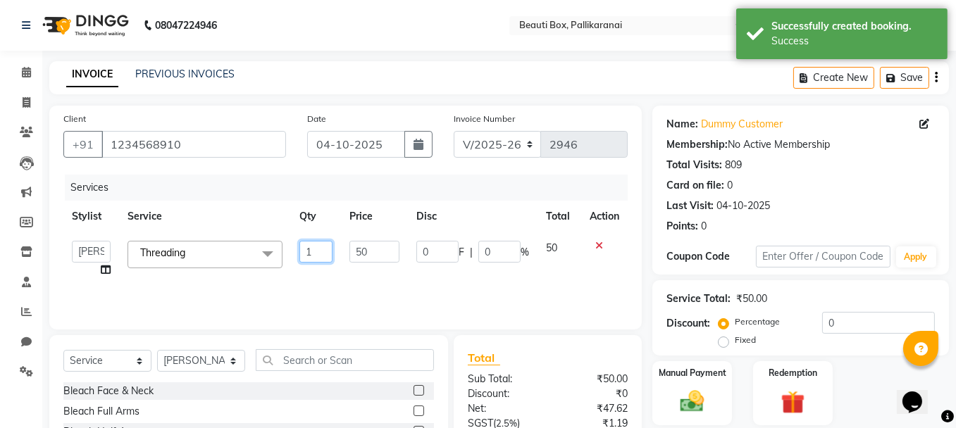
click at [313, 254] on input "1" at bounding box center [316, 252] width 34 height 22
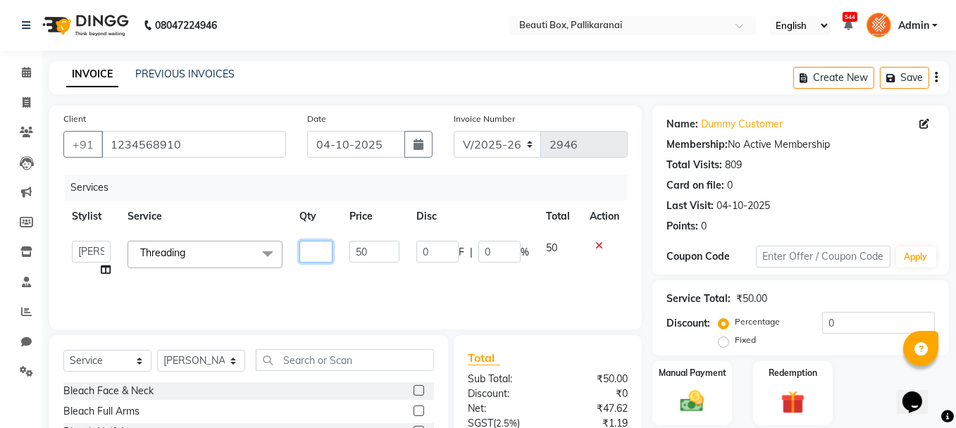
type input "3"
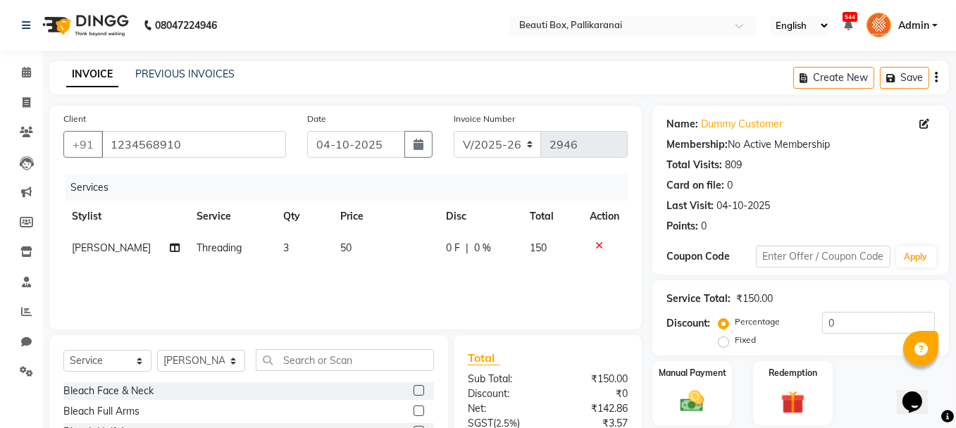
click at [349, 277] on div "Services Stylist Service Qty Price Disc Total Action [PERSON_NAME] Threading 3 …" at bounding box center [345, 245] width 564 height 141
click at [702, 396] on img at bounding box center [692, 401] width 40 height 28
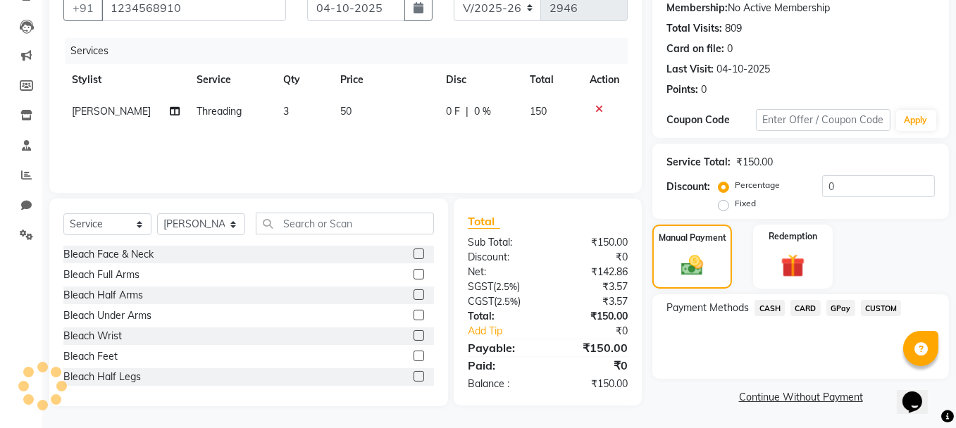
click at [839, 307] on span "GPay" at bounding box center [840, 308] width 29 height 16
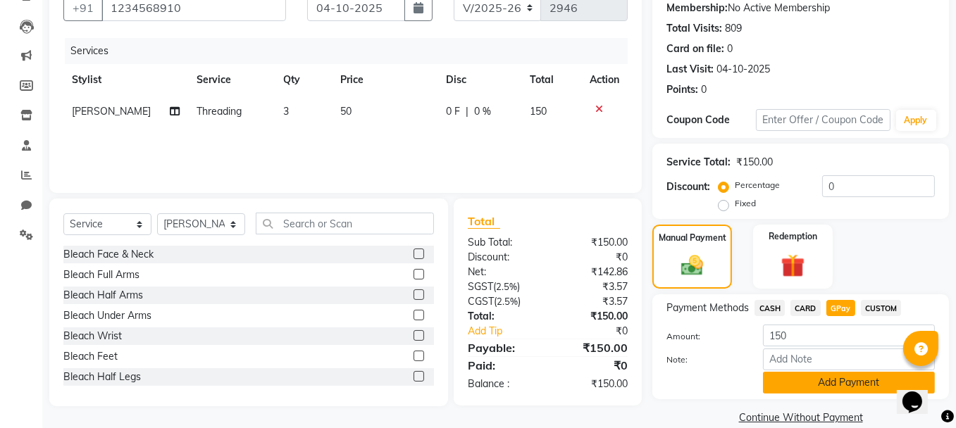
click at [837, 383] on button "Add Payment" at bounding box center [849, 383] width 172 height 22
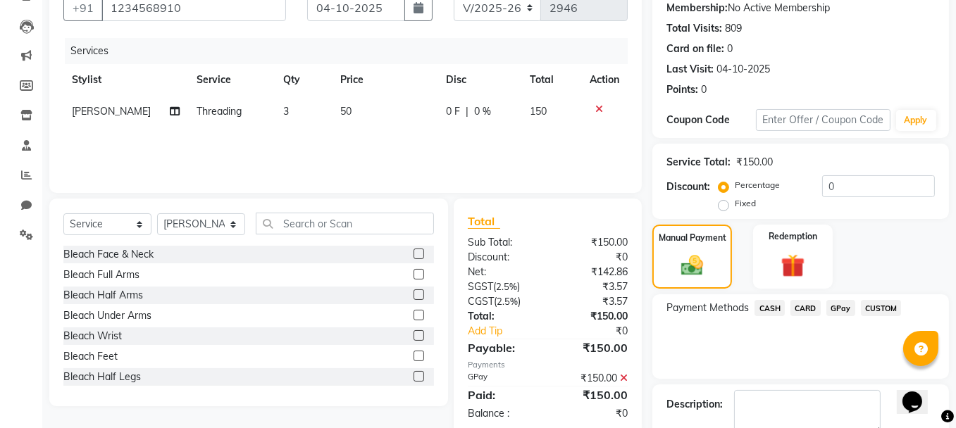
scroll to position [215, 0]
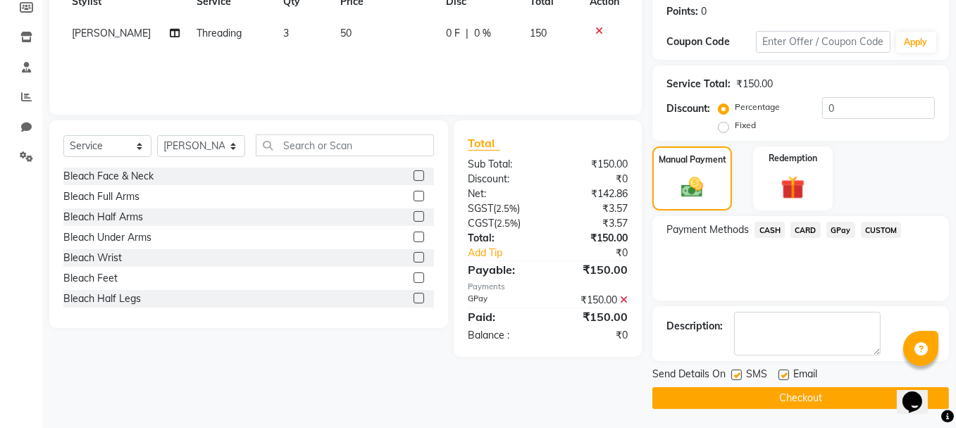
click at [842, 397] on button "Checkout" at bounding box center [800, 398] width 296 height 22
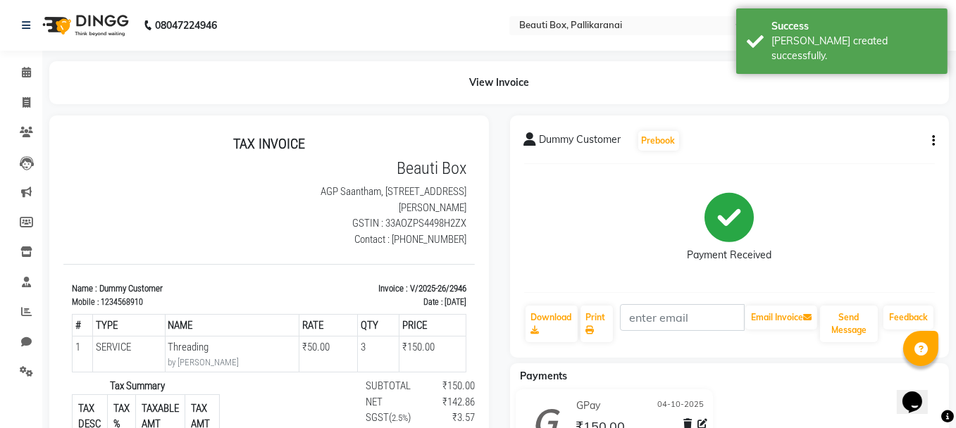
click at [842, 397] on div "GPay [DATE] ₹150.00 Added on [DATE]" at bounding box center [729, 424] width 461 height 70
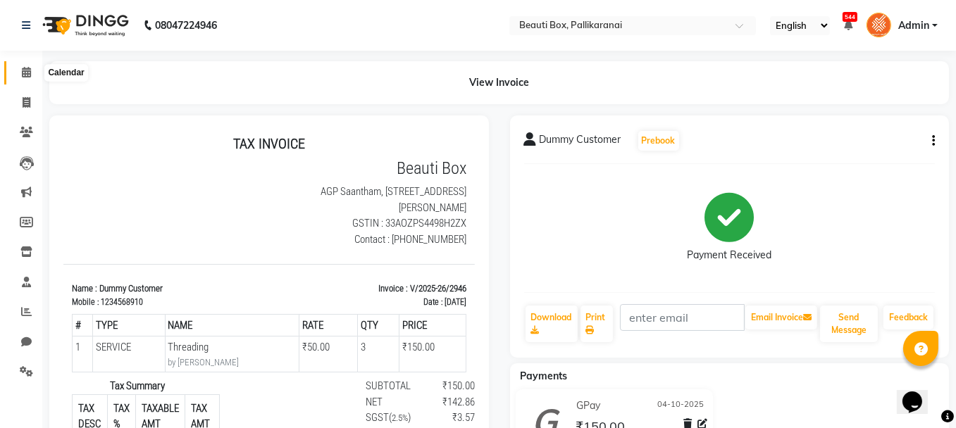
click at [30, 70] on icon at bounding box center [26, 72] width 9 height 11
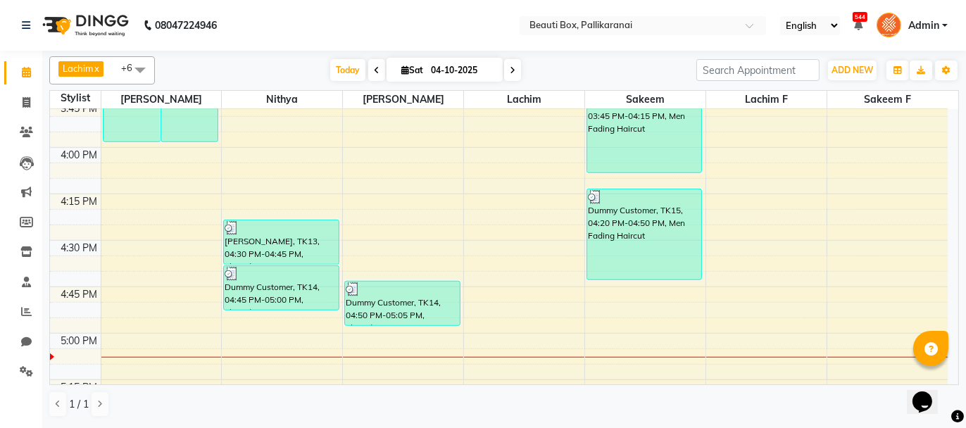
scroll to position [1408, 0]
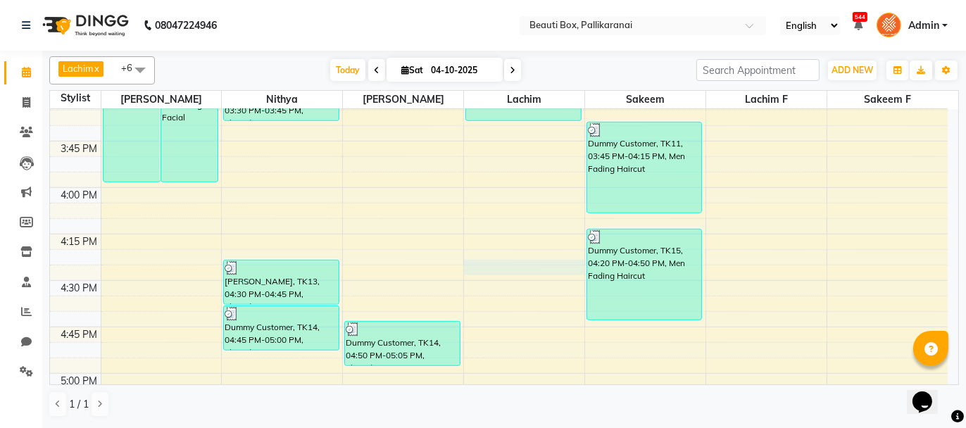
click at [498, 262] on div "8:00 AM 8:15 AM 8:30 AM 8:45 AM 9:00 AM 9:15 AM 9:30 AM 9:45 AM 10:00 AM 10:15 …" at bounding box center [499, 2] width 898 height 2602
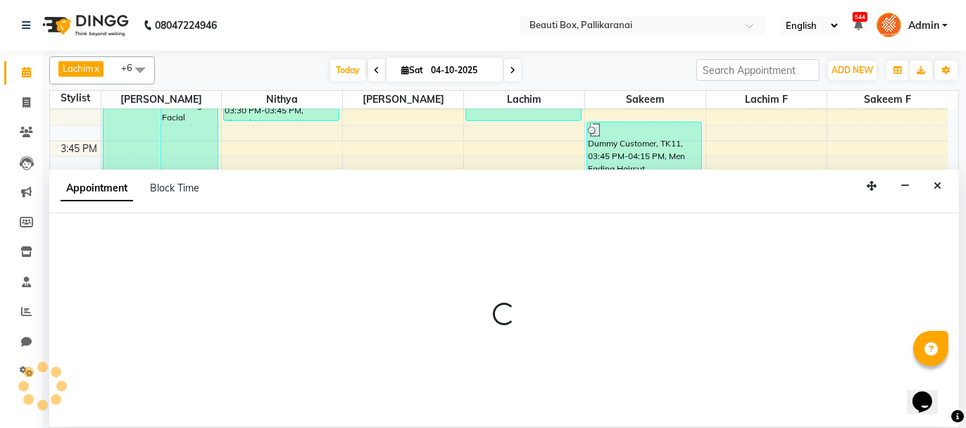
select select "9763"
select select "tentative"
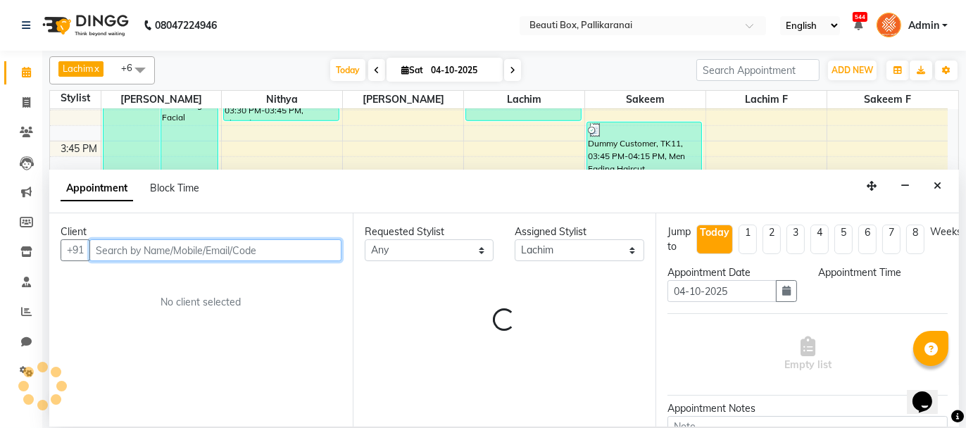
select select "990"
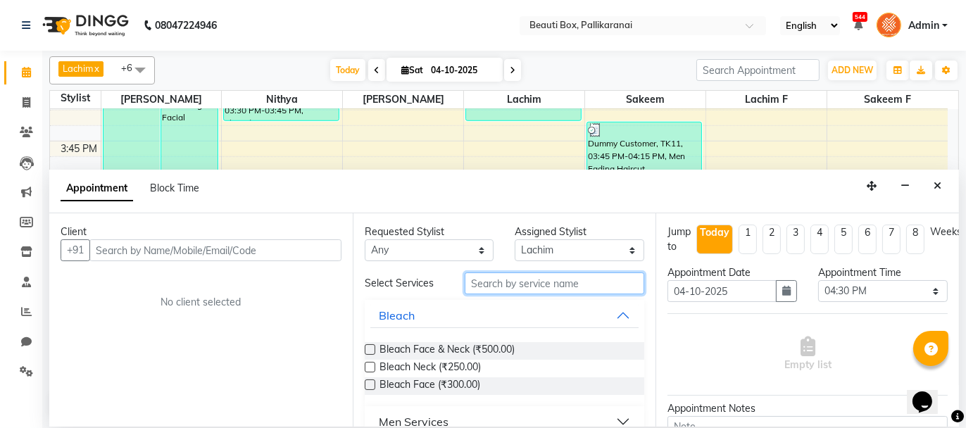
click at [480, 281] on input "text" at bounding box center [555, 284] width 180 height 22
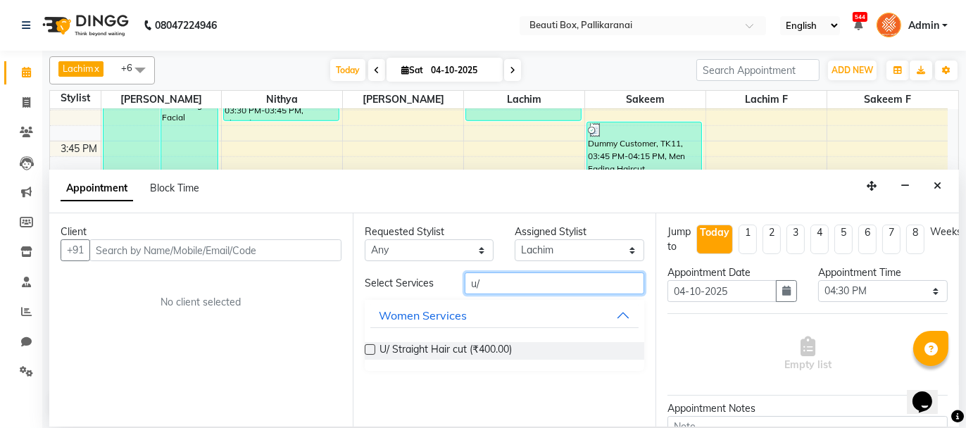
type input "u/"
click at [368, 347] on label at bounding box center [370, 349] width 11 height 11
click at [368, 347] on input "checkbox" at bounding box center [369, 350] width 9 height 9
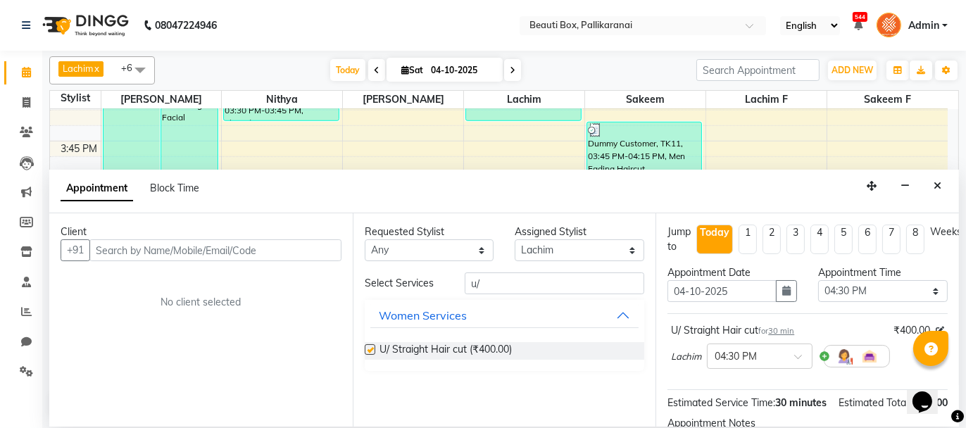
checkbox input "false"
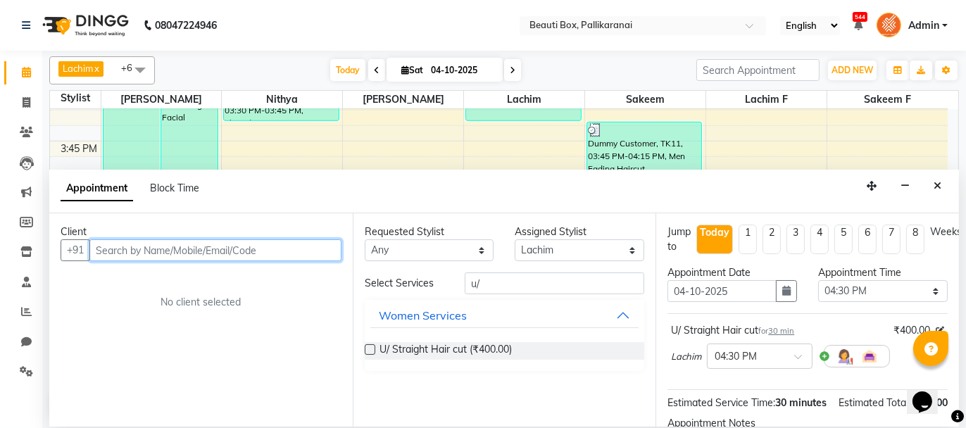
click at [271, 251] on input "text" at bounding box center [215, 250] width 252 height 22
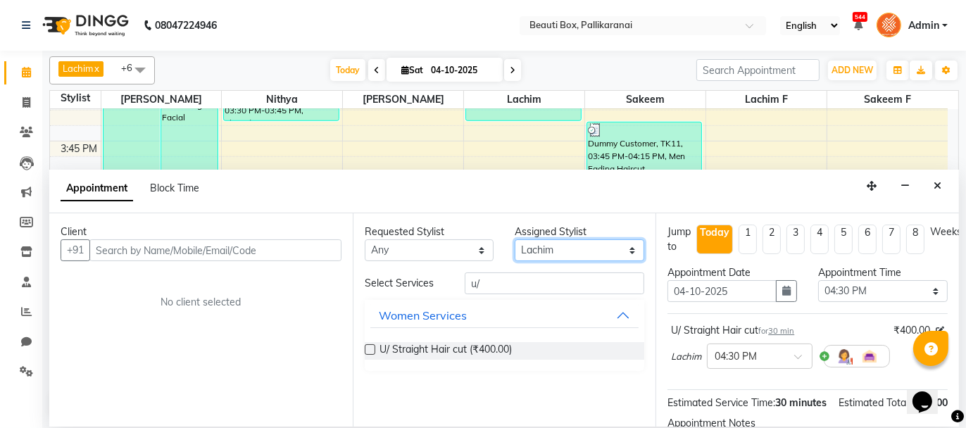
click at [572, 251] on select "Select [PERSON_NAME] [PERSON_NAME] [PERSON_NAME] Ifzan [PERSON_NAME] Lachim Lac…" at bounding box center [580, 250] width 130 height 22
select select "40097"
click at [515, 239] on select "Select [PERSON_NAME] [PERSON_NAME] [PERSON_NAME] Ifzan [PERSON_NAME] Lachim Lac…" at bounding box center [580, 250] width 130 height 22
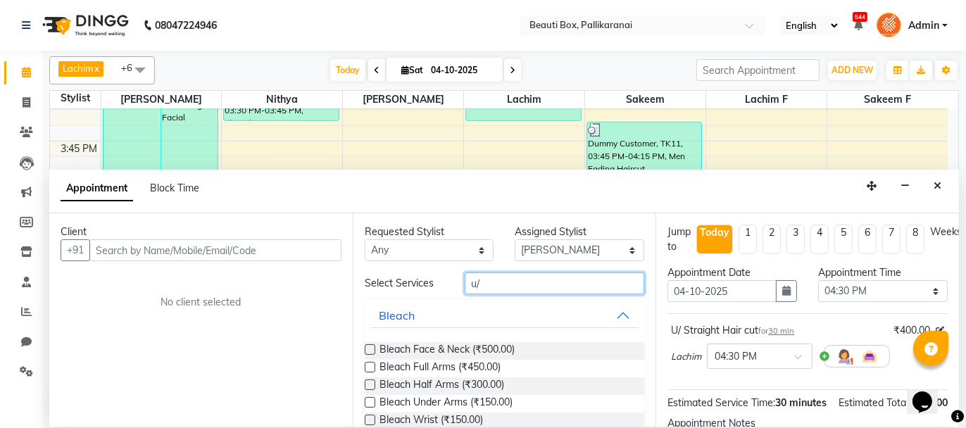
click at [487, 276] on input "u/" at bounding box center [555, 284] width 180 height 22
type input "u"
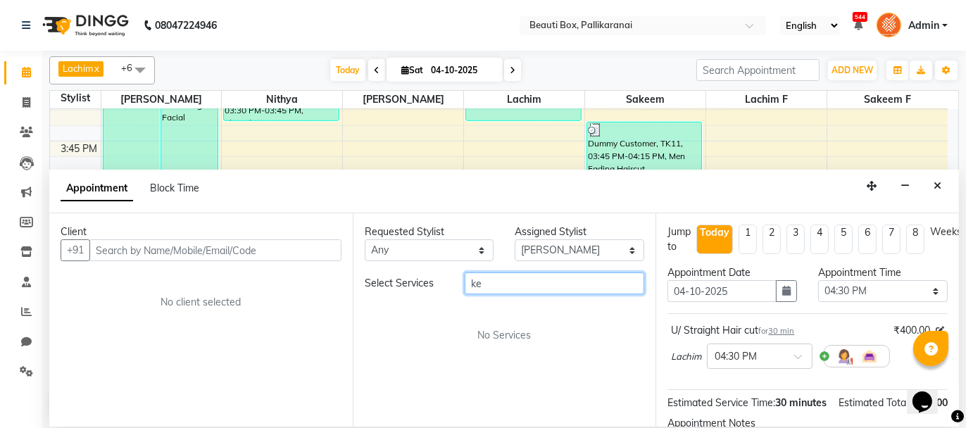
type input "k"
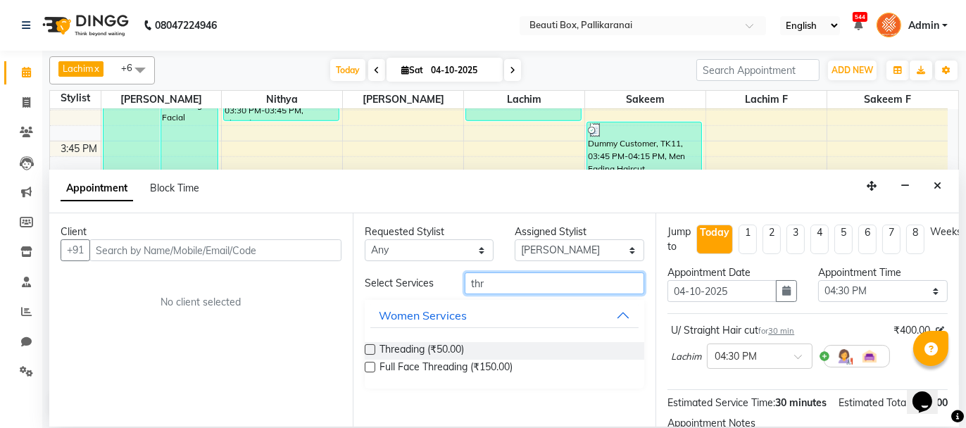
type input "thr"
click at [373, 347] on label at bounding box center [370, 349] width 11 height 11
click at [373, 347] on input "checkbox" at bounding box center [369, 350] width 9 height 9
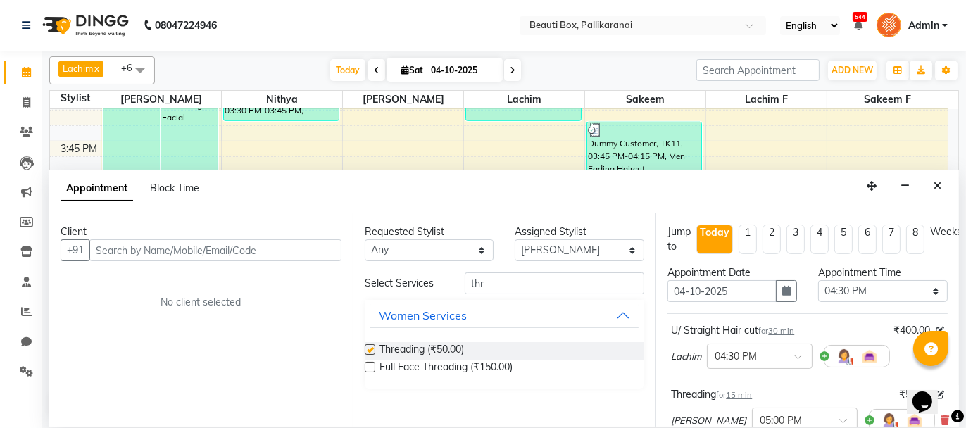
checkbox input "false"
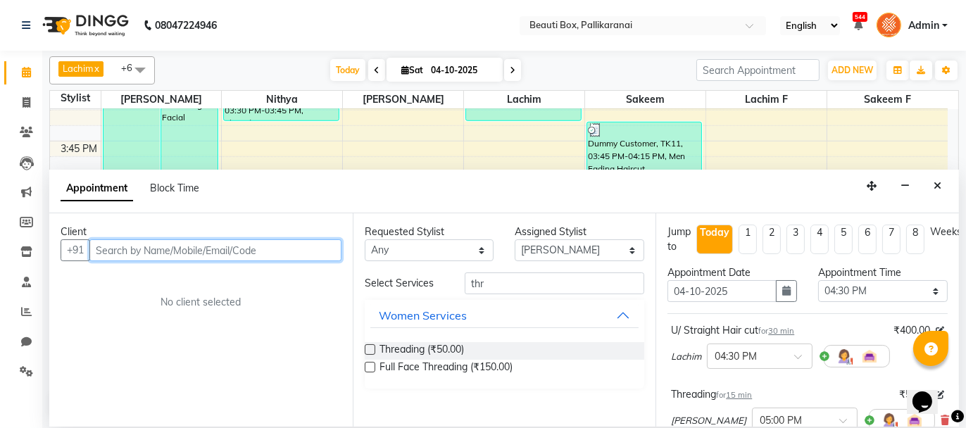
click at [290, 252] on input "text" at bounding box center [215, 250] width 252 height 22
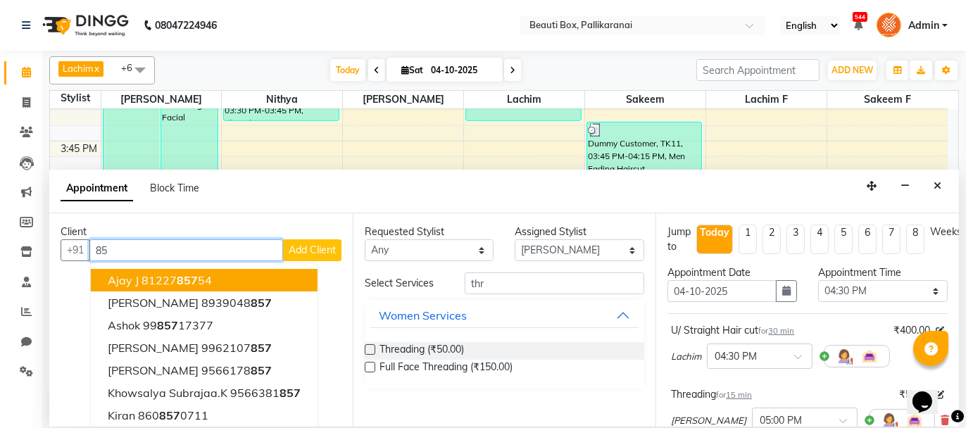
type input "8"
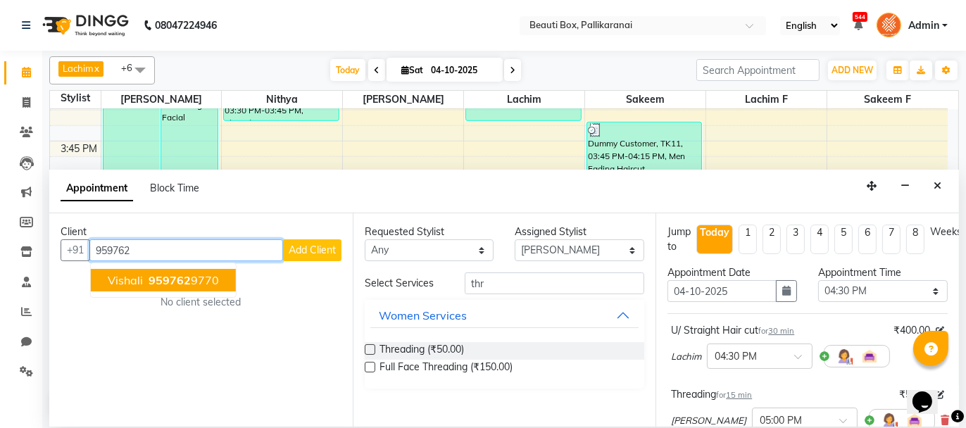
click at [178, 275] on span "959762" at bounding box center [170, 280] width 42 height 14
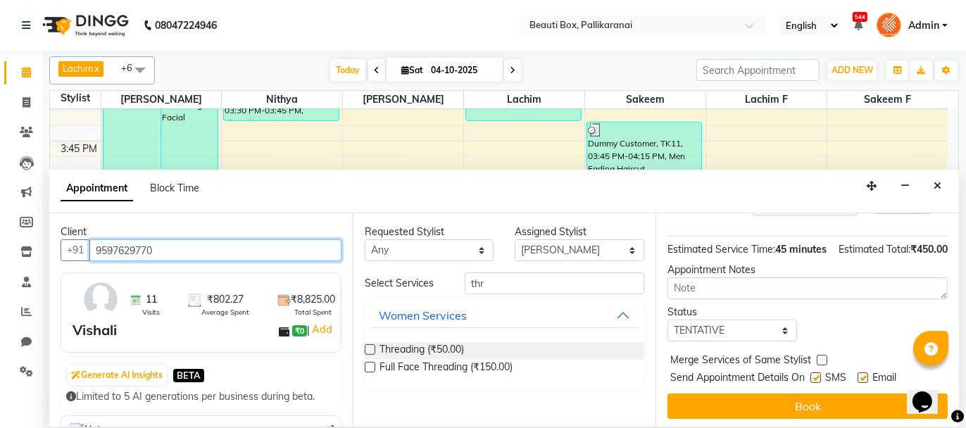
scroll to position [235, 0]
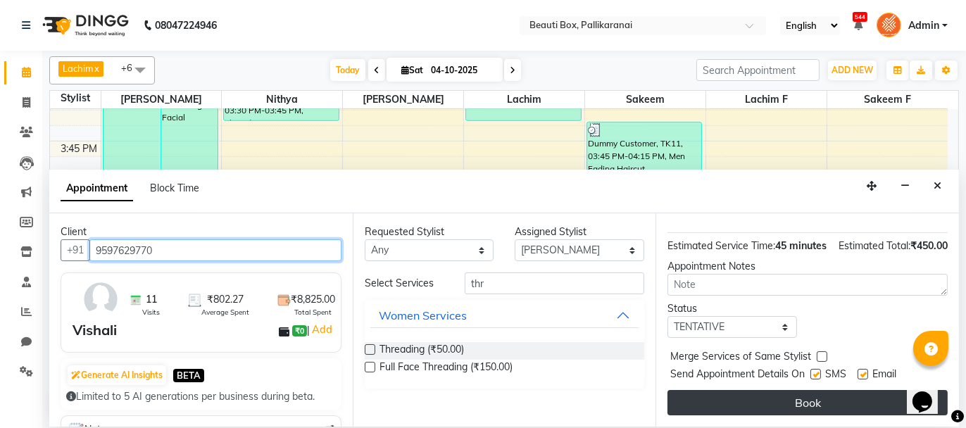
type input "9597629770"
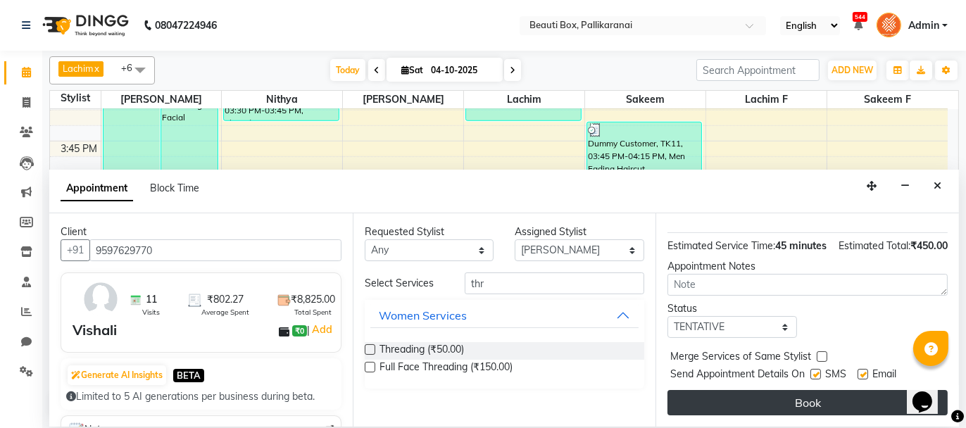
click at [839, 399] on button "Book" at bounding box center [808, 402] width 280 height 25
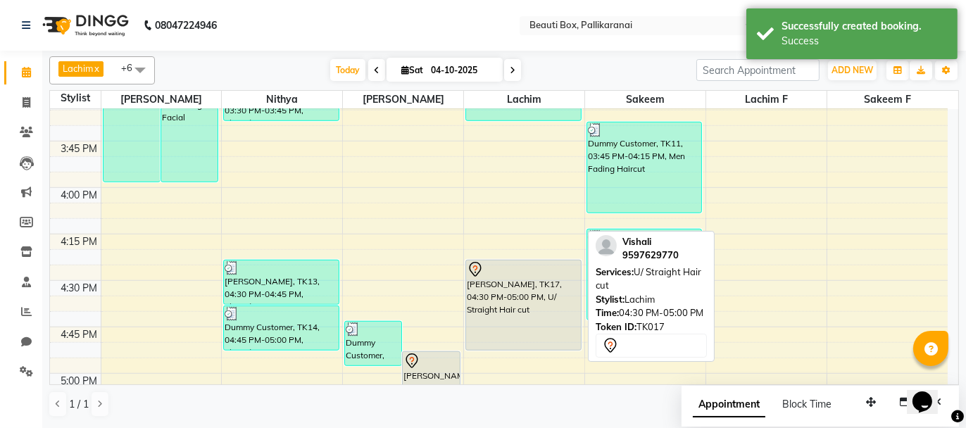
click at [525, 293] on div "[PERSON_NAME], TK17, 04:30 PM-05:00 PM, U/ Straight Hair cut" at bounding box center [523, 305] width 115 height 89
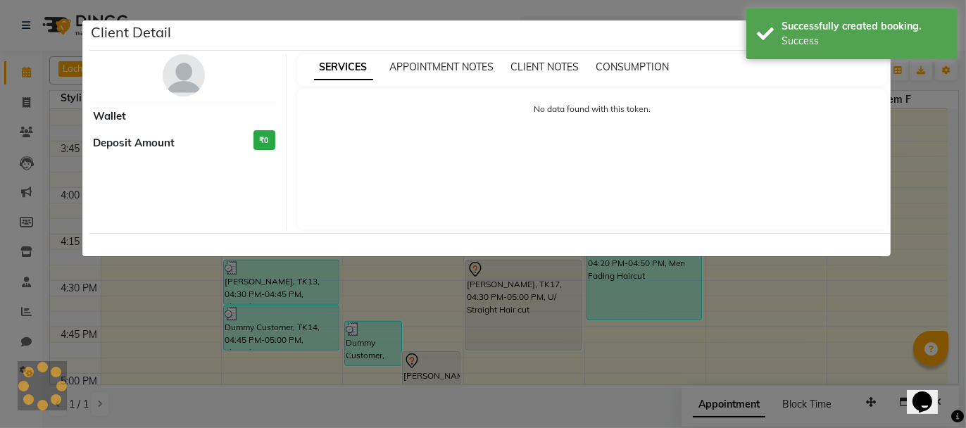
select select "7"
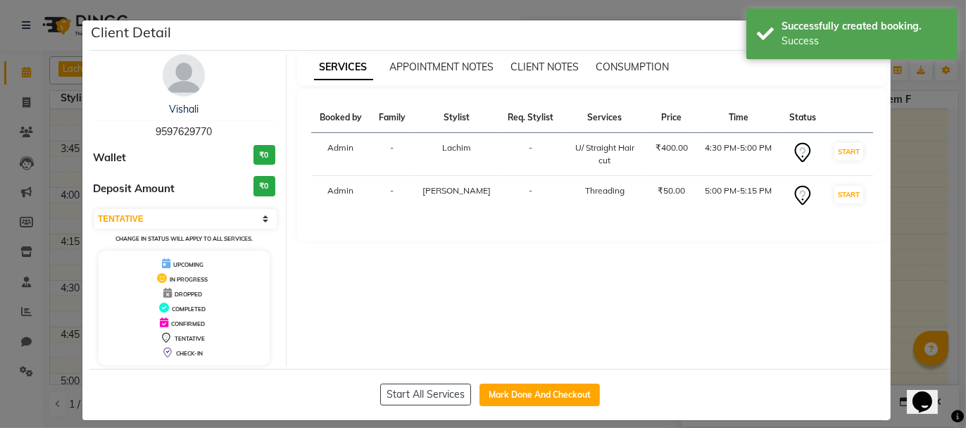
click at [923, 187] on ngb-modal-window "Client Detail [PERSON_NAME] 9597629770 Wallet ₹0 Deposit Amount ₹0 Select IN SE…" at bounding box center [483, 214] width 966 height 428
click at [919, 194] on ngb-modal-window "Client Detail [PERSON_NAME] 9597629770 Wallet ₹0 Deposit Amount ₹0 Select IN SE…" at bounding box center [483, 214] width 966 height 428
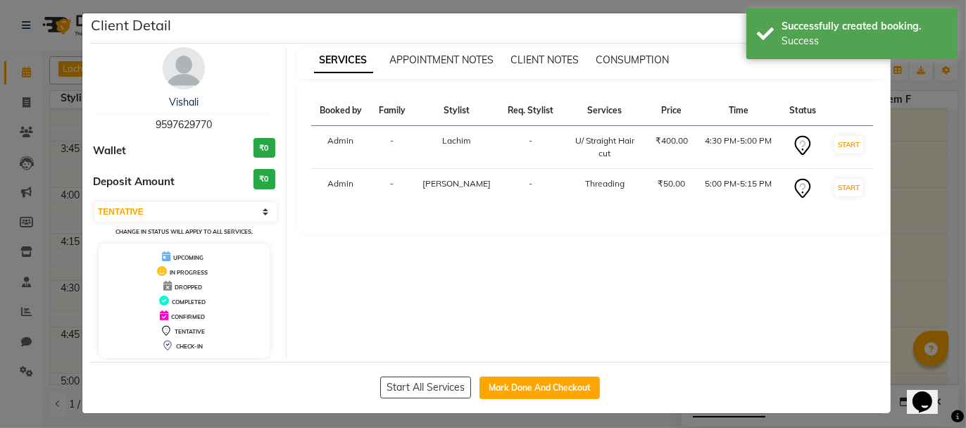
scroll to position [10, 0]
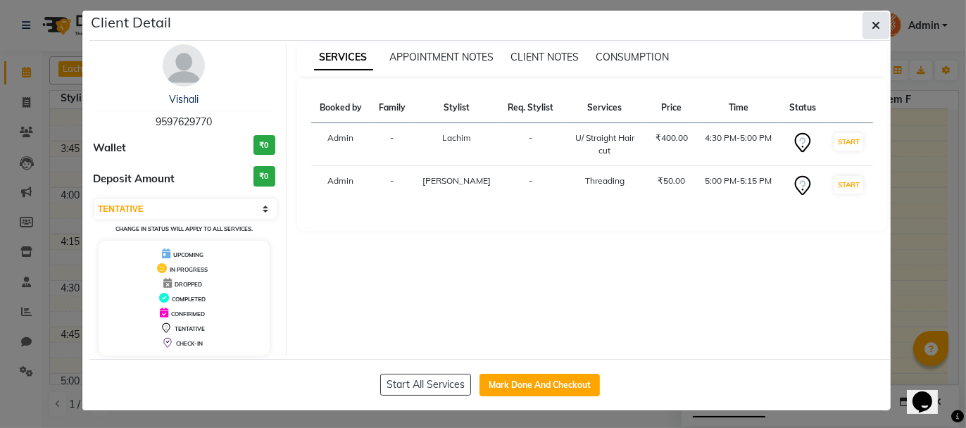
click at [872, 20] on icon "button" at bounding box center [876, 25] width 8 height 11
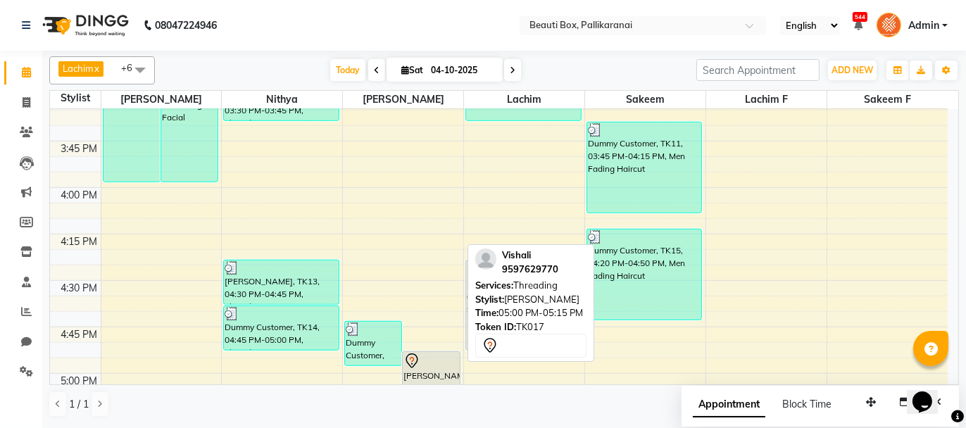
click at [440, 372] on div "Dummy Customer, TK14, 04:50 PM-05:05 PM, Threading [PERSON_NAME], TK17, 05:00 P…" at bounding box center [403, 2] width 120 height 2602
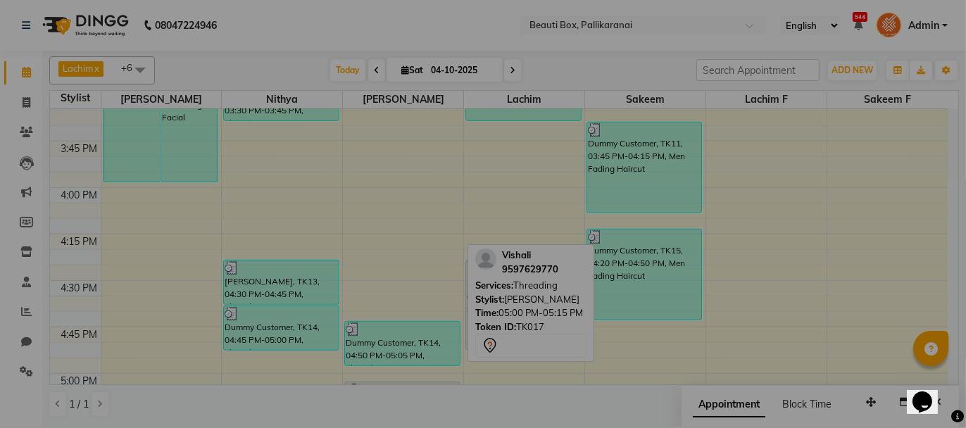
scroll to position [1433, 0]
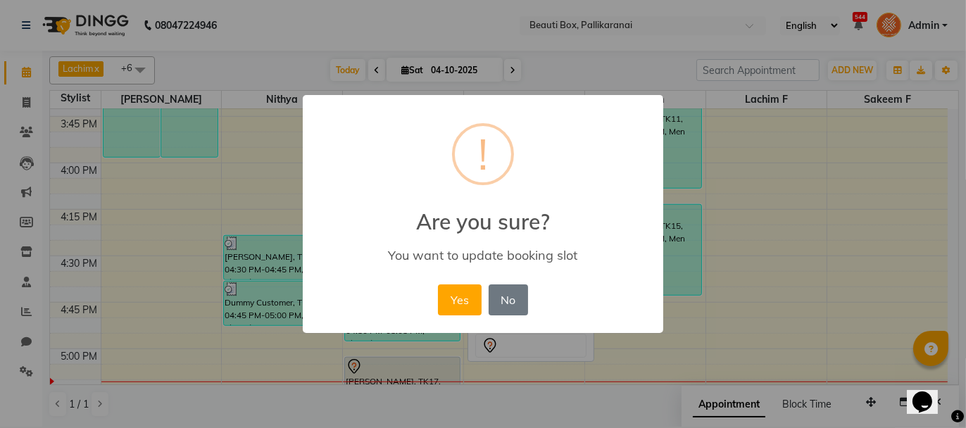
click at [512, 282] on div "Yes No No" at bounding box center [483, 300] width 96 height 38
click at [509, 292] on button "No" at bounding box center [508, 300] width 39 height 31
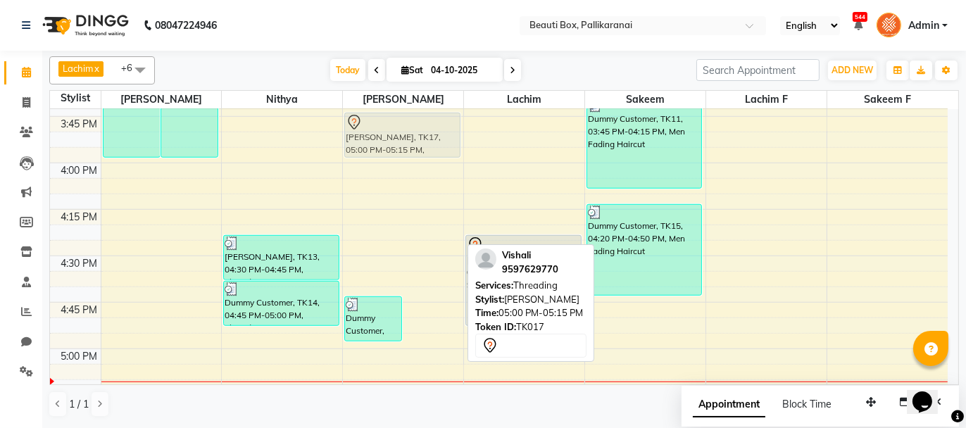
drag, startPoint x: 425, startPoint y: 349, endPoint x: 403, endPoint y: 138, distance: 211.8
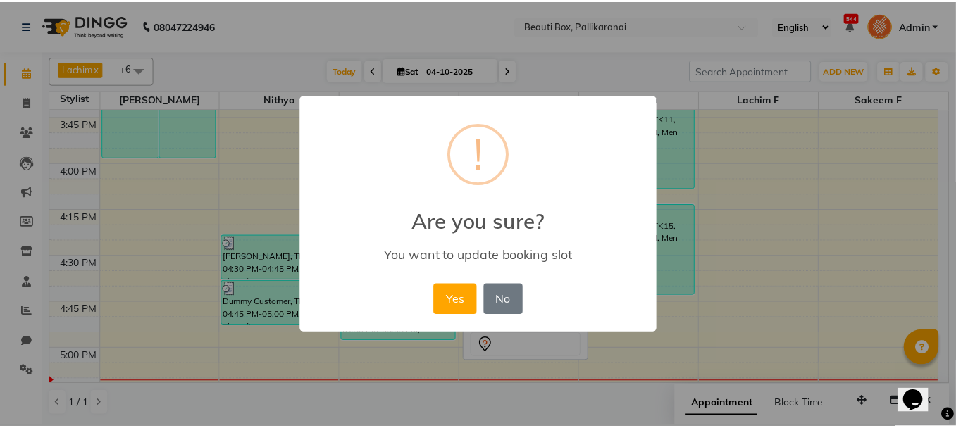
scroll to position [1432, 0]
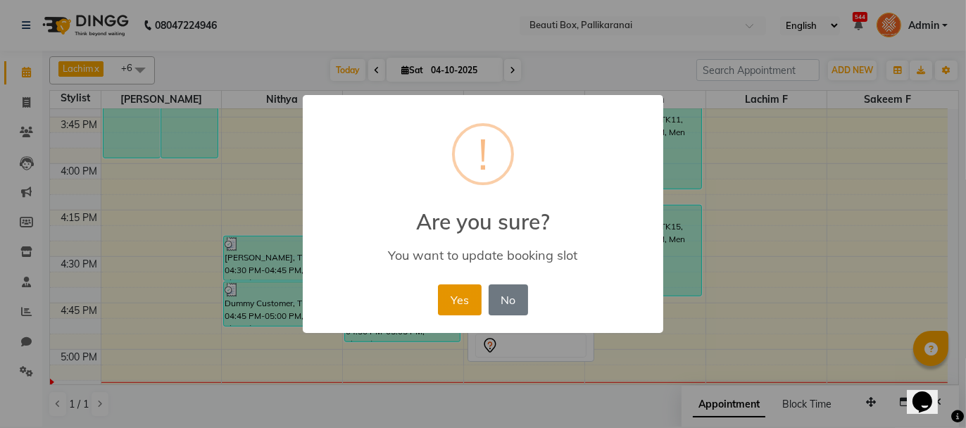
click at [463, 304] on button "Yes" at bounding box center [459, 300] width 43 height 31
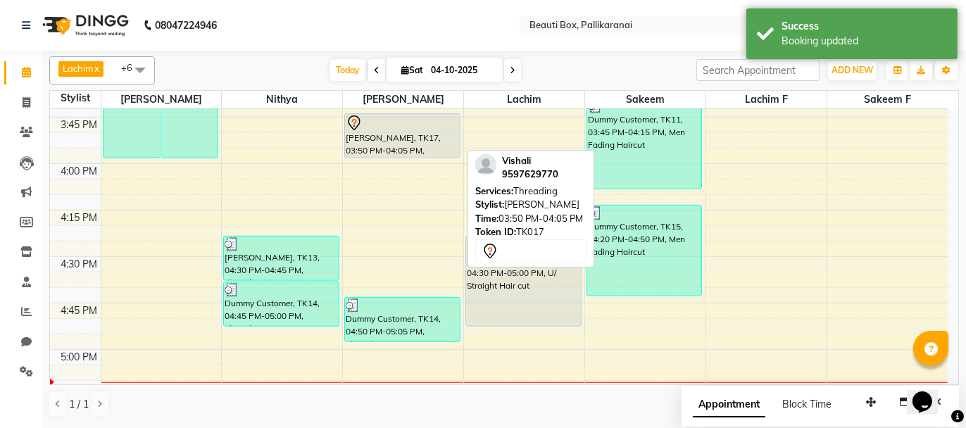
click at [419, 133] on div "[PERSON_NAME], TK17, 03:50 PM-04:05 PM, Threading" at bounding box center [402, 136] width 115 height 44
select select "7"
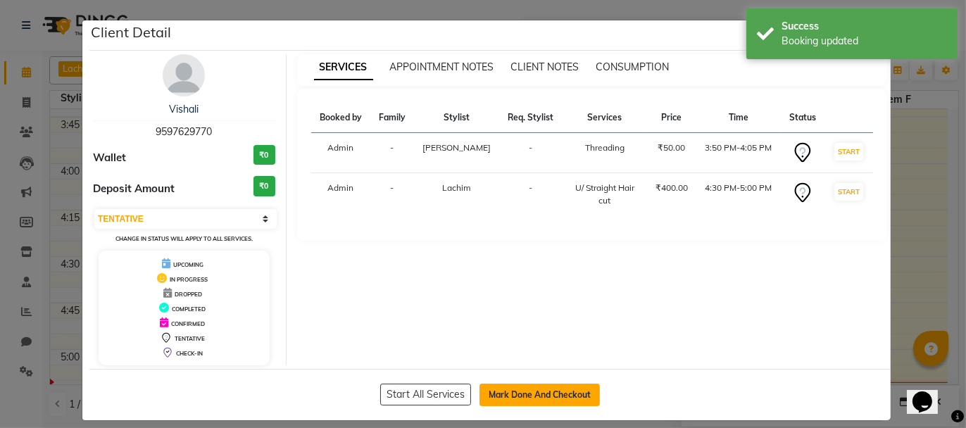
click at [519, 388] on button "Mark Done And Checkout" at bounding box center [540, 395] width 120 height 23
select select "service"
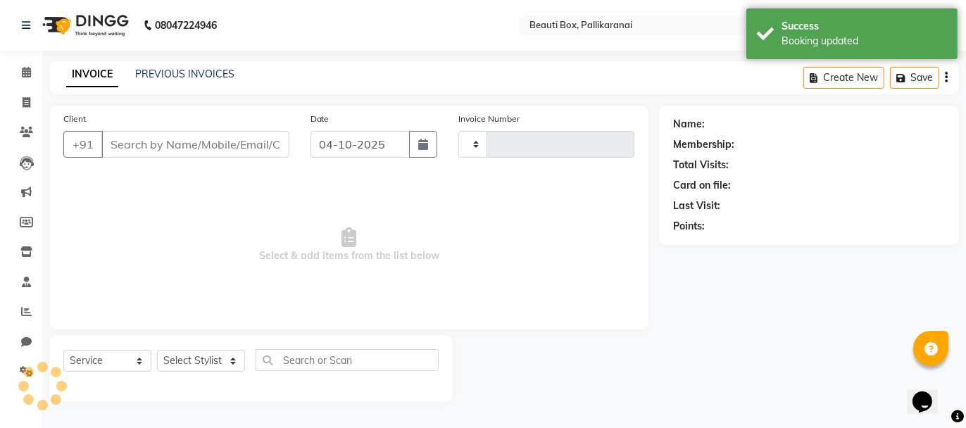
type input "2947"
select select "11"
type input "9597629770"
select select "40097"
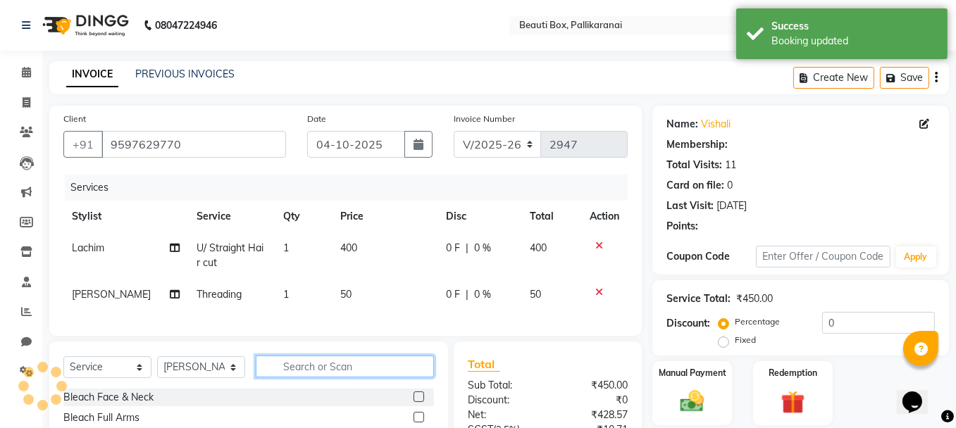
click at [345, 375] on input "text" at bounding box center [345, 367] width 178 height 22
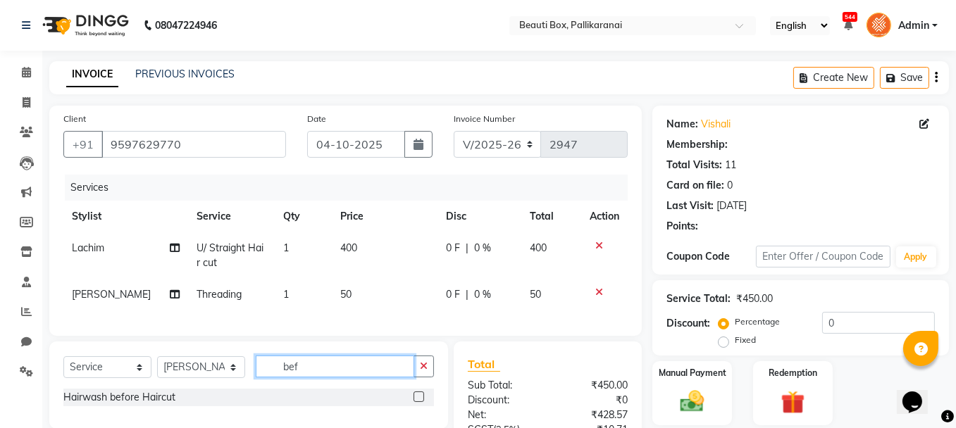
type input "bef"
type input "20"
select select "1: Object"
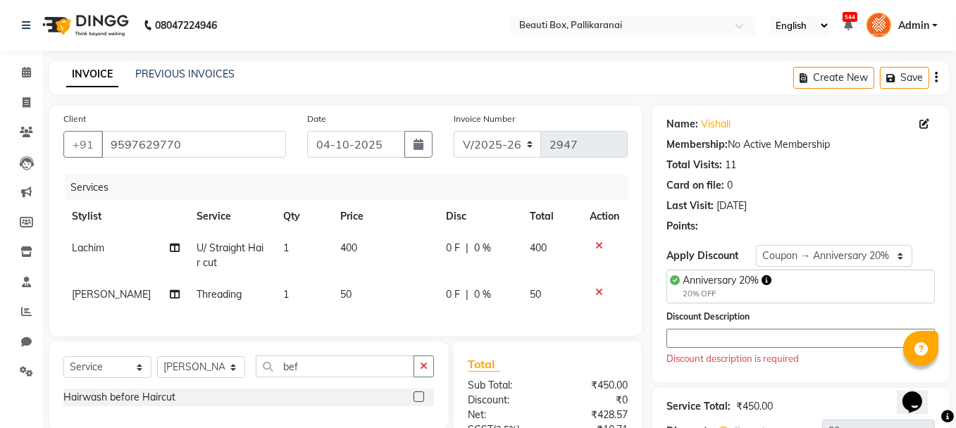
click at [417, 402] on label at bounding box center [418, 397] width 11 height 11
click at [417, 402] on input "checkbox" at bounding box center [417, 397] width 9 height 9
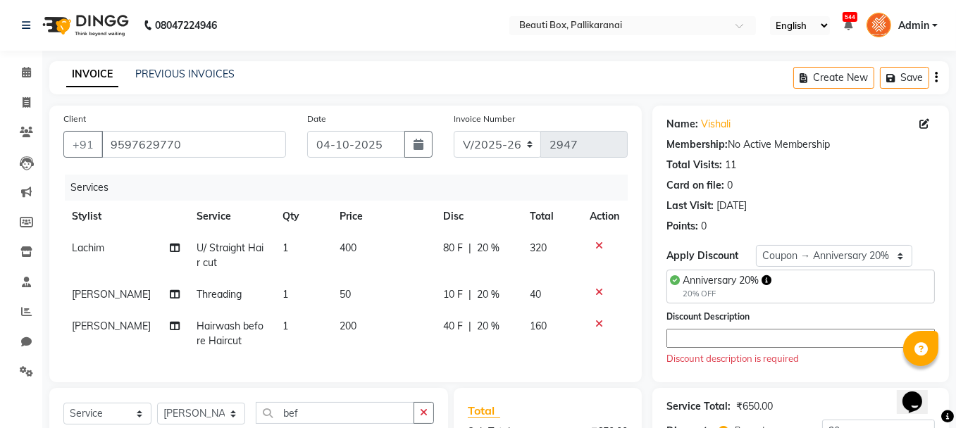
checkbox input "false"
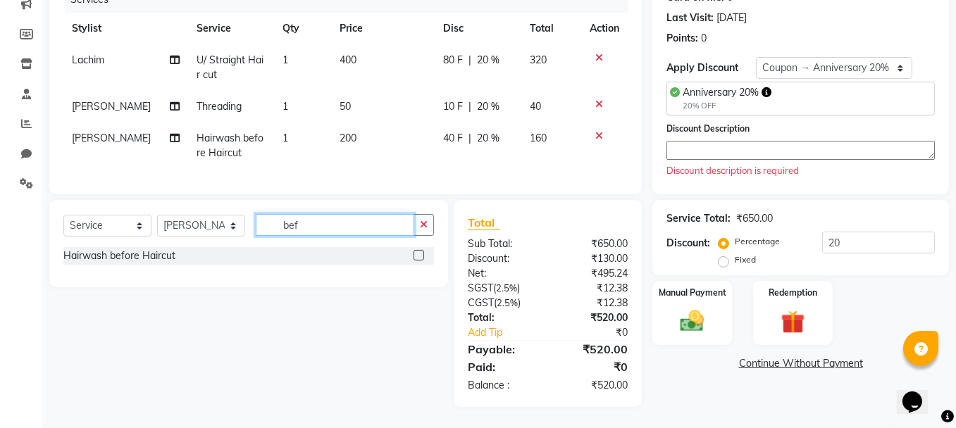
click at [301, 227] on input "bef" at bounding box center [335, 225] width 158 height 22
type input "b"
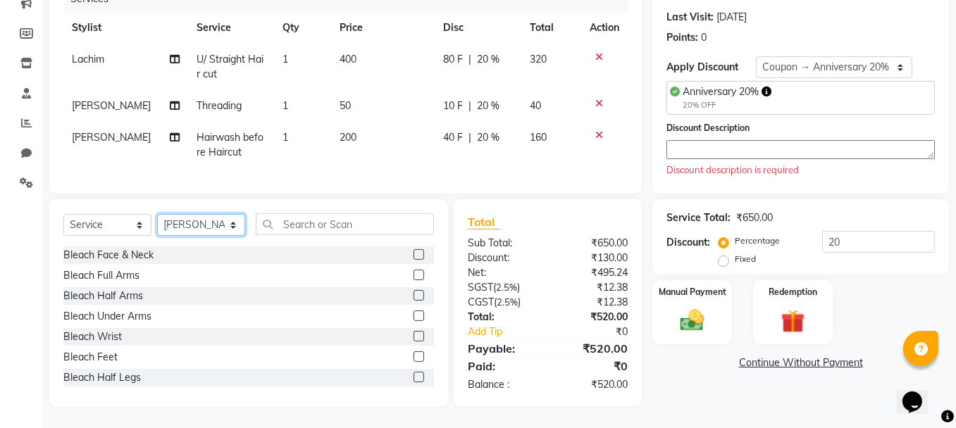
click at [213, 226] on select "Select Stylist [PERSON_NAME] [PERSON_NAME] [PERSON_NAME] Ifzan [PERSON_NAME] La…" at bounding box center [201, 225] width 88 height 22
select select "9763"
click at [157, 216] on select "Select Stylist [PERSON_NAME] [PERSON_NAME] [PERSON_NAME] Ifzan [PERSON_NAME] La…" at bounding box center [201, 225] width 88 height 22
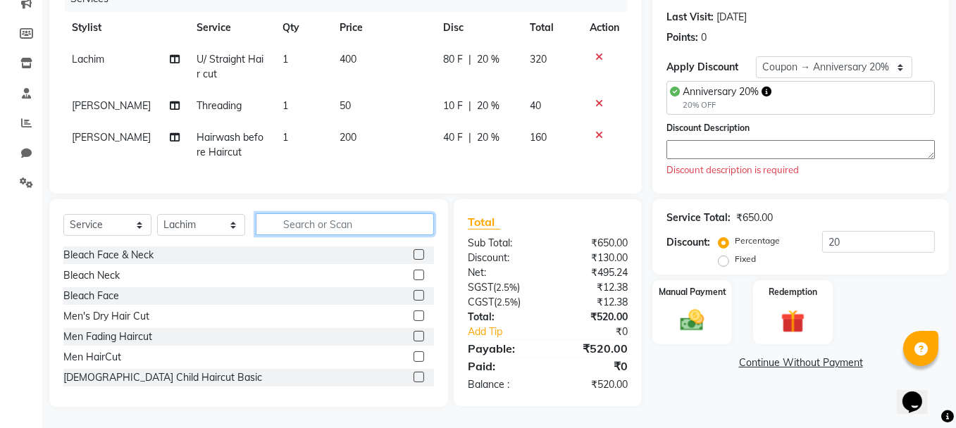
click at [330, 222] on input "text" at bounding box center [345, 224] width 178 height 22
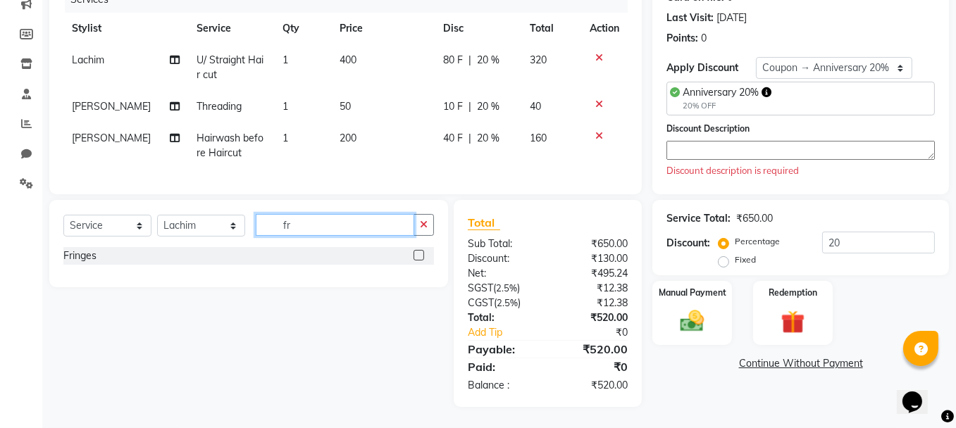
type input "fr"
click at [418, 254] on label at bounding box center [418, 255] width 11 height 11
click at [418, 254] on input "checkbox" at bounding box center [417, 255] width 9 height 9
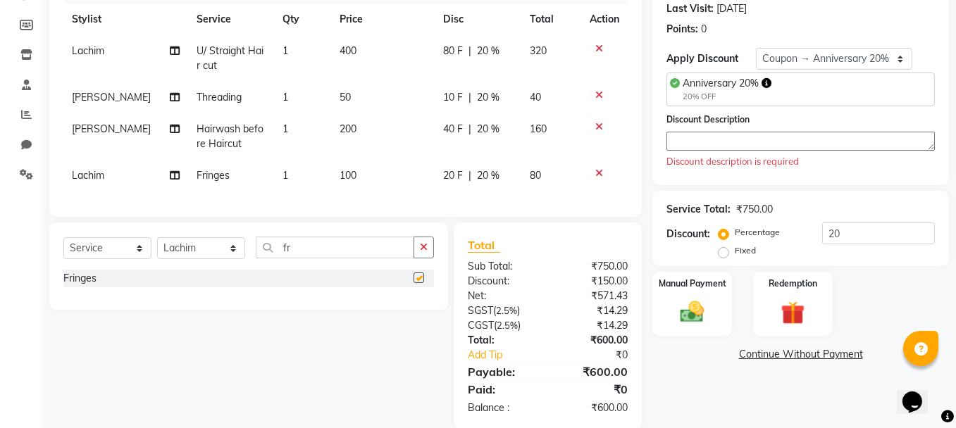
checkbox input "false"
click at [118, 128] on span "[PERSON_NAME]" at bounding box center [111, 129] width 79 height 13
select select "40097"
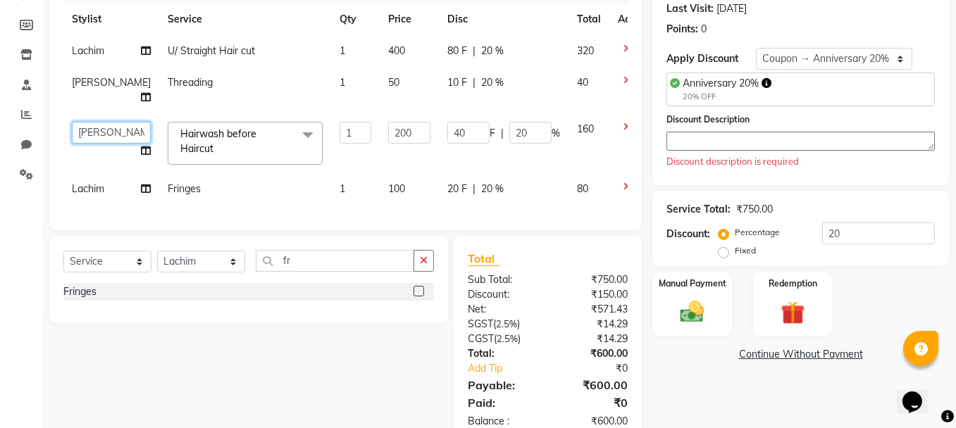
click at [109, 135] on select "[PERSON_NAME] [PERSON_NAME] [PERSON_NAME] Ifzan [PERSON_NAME] Lachim Lachim f […" at bounding box center [111, 133] width 79 height 22
select select "9982"
click at [106, 54] on td "Lachim" at bounding box center [111, 51] width 96 height 32
select select "9763"
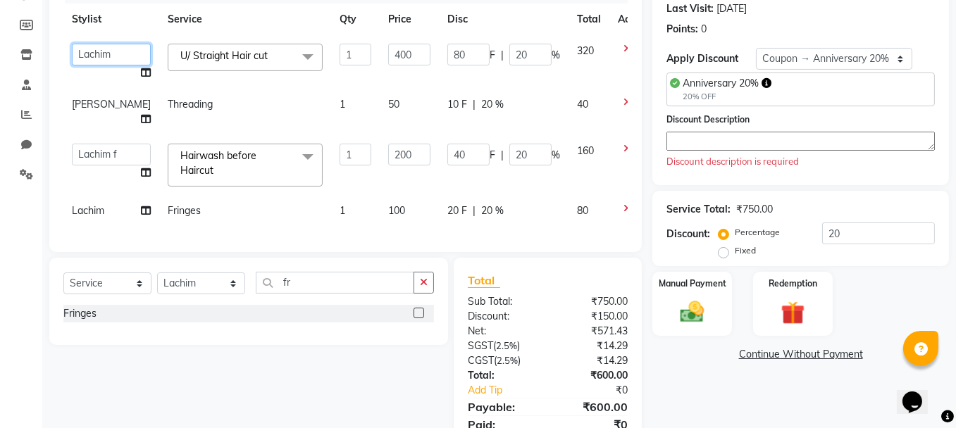
click at [106, 55] on select "[PERSON_NAME] [PERSON_NAME] [PERSON_NAME] Ifzan [PERSON_NAME] Lachim Lachim f […" at bounding box center [111, 55] width 79 height 22
select select "9982"
click at [248, 203] on td "Fringes" at bounding box center [245, 211] width 172 height 32
select select "9763"
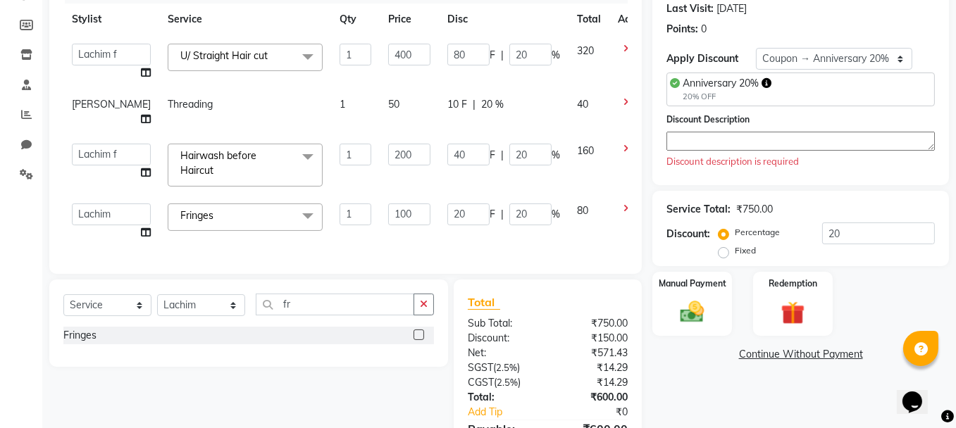
scroll to position [285, 0]
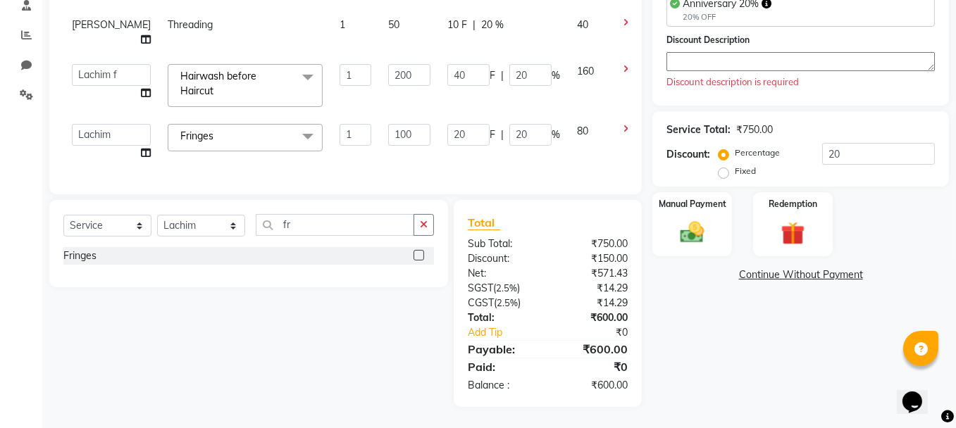
click at [717, 52] on textarea at bounding box center [800, 61] width 268 height 19
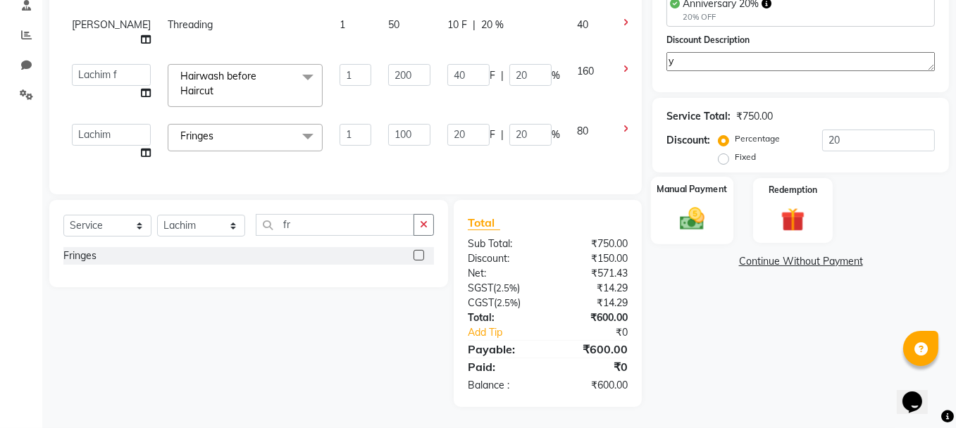
type textarea "y"
click at [713, 206] on div "Manual Payment" at bounding box center [692, 210] width 82 height 67
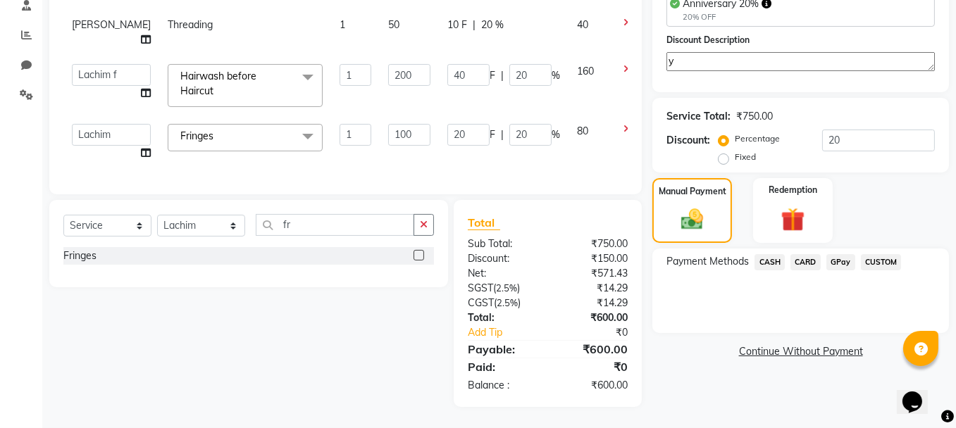
click at [836, 256] on span "GPay" at bounding box center [840, 262] width 29 height 16
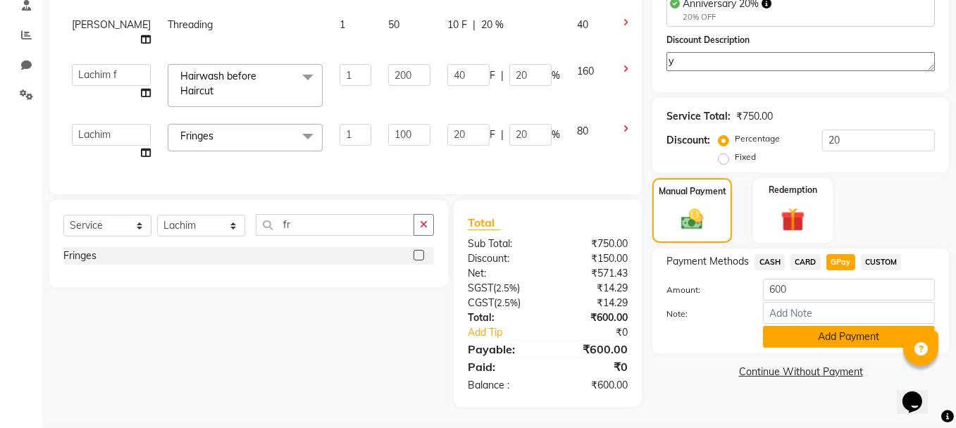
click at [815, 326] on button "Add Payment" at bounding box center [849, 337] width 172 height 22
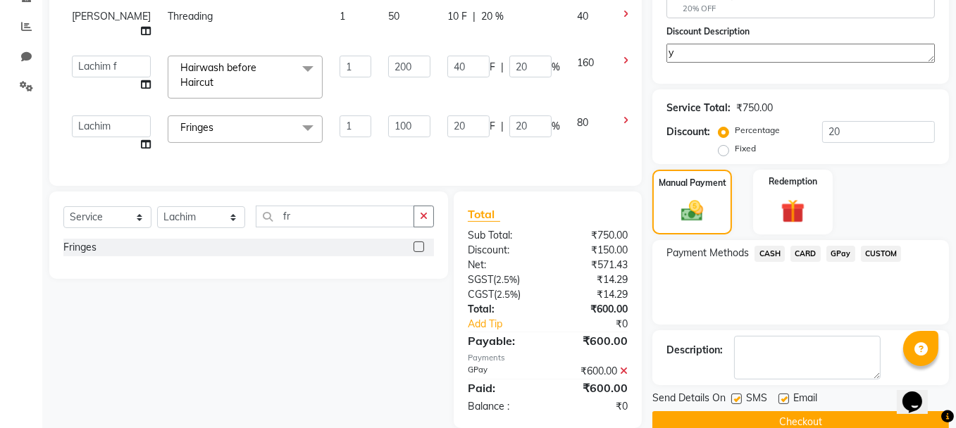
scroll to position [315, 0]
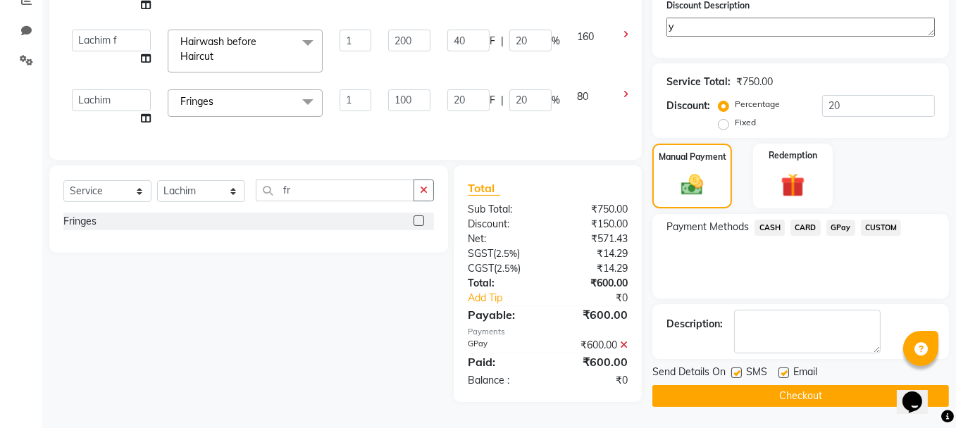
click at [854, 388] on button "Checkout" at bounding box center [800, 396] width 296 height 22
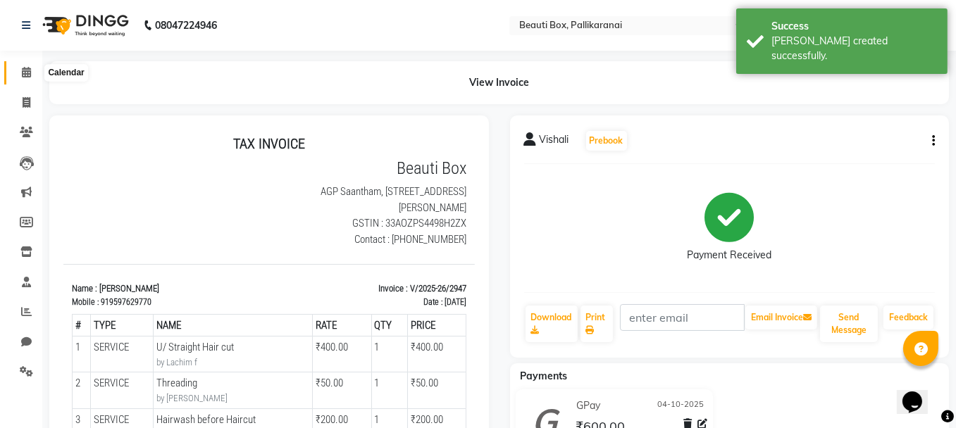
click at [24, 69] on icon at bounding box center [26, 72] width 9 height 11
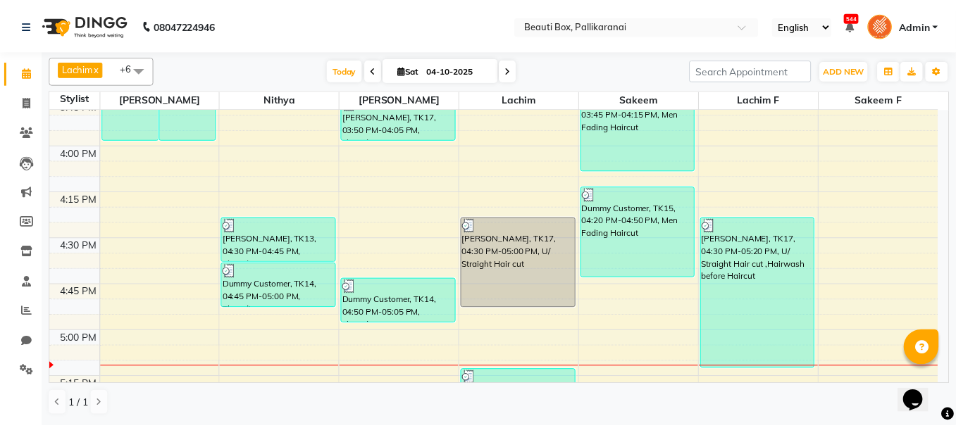
scroll to position [1549, 0]
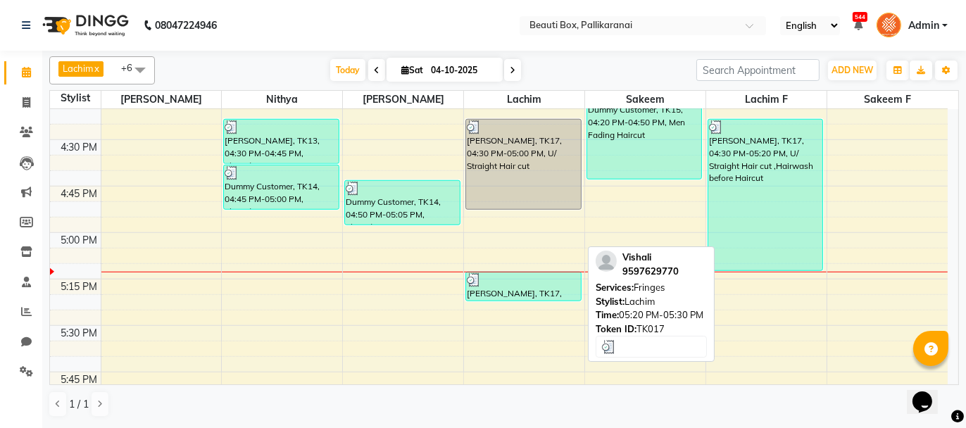
click at [492, 280] on div at bounding box center [523, 280] width 113 height 14
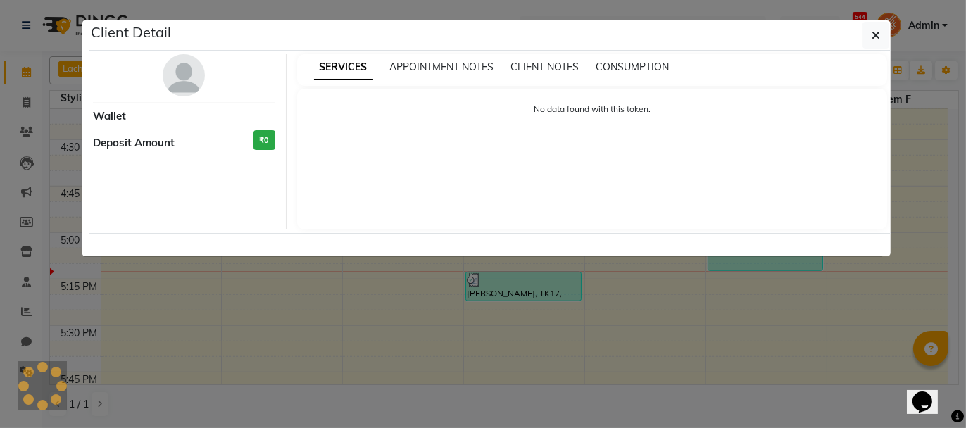
select select "3"
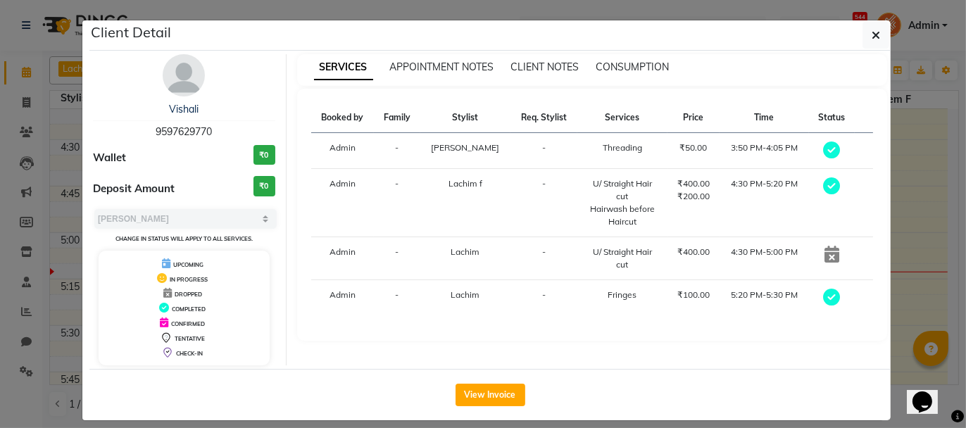
click at [486, 380] on div "View Invoice" at bounding box center [489, 394] width 801 height 51
click at [485, 390] on button "View Invoice" at bounding box center [491, 395] width 70 height 23
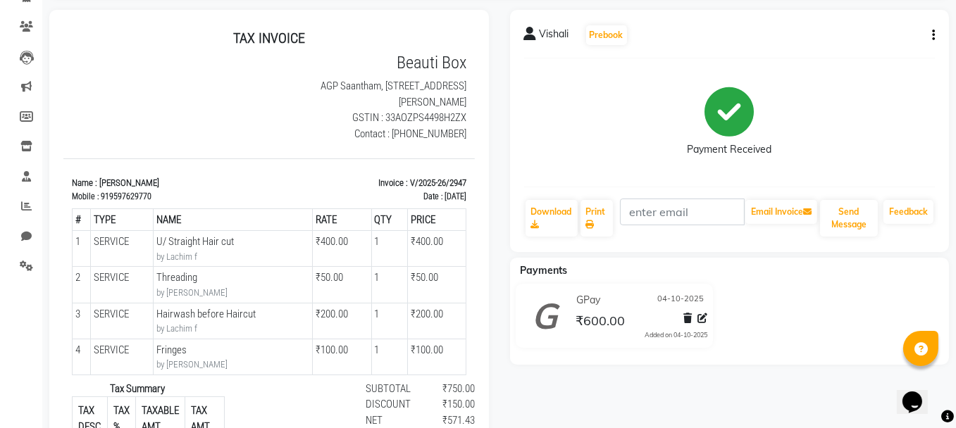
scroll to position [141, 0]
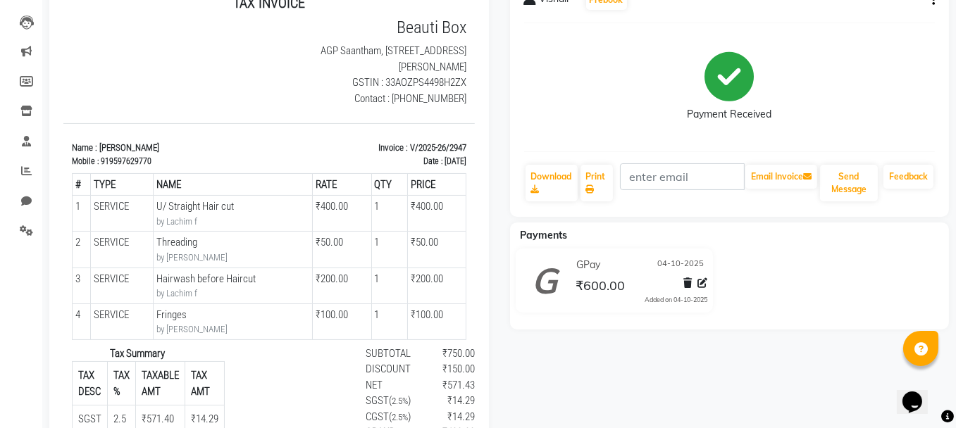
click at [932, 1] on icon "button" at bounding box center [933, 0] width 3 height 1
click at [895, 18] on div "Edit Invoice" at bounding box center [863, 18] width 96 height 18
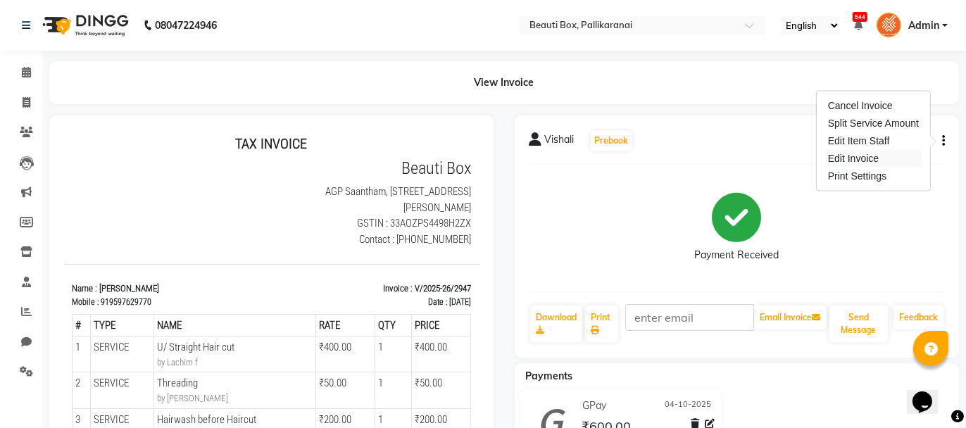
select select "service"
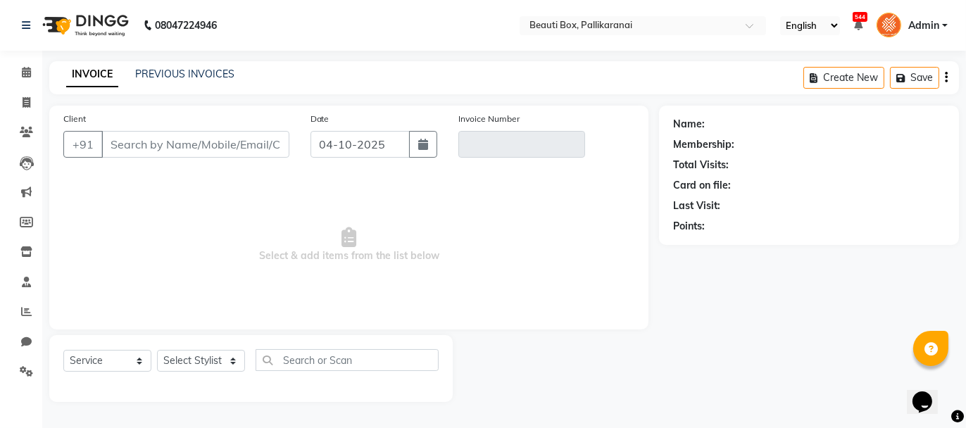
type input "9597629770"
type input "V/2025-26/2947"
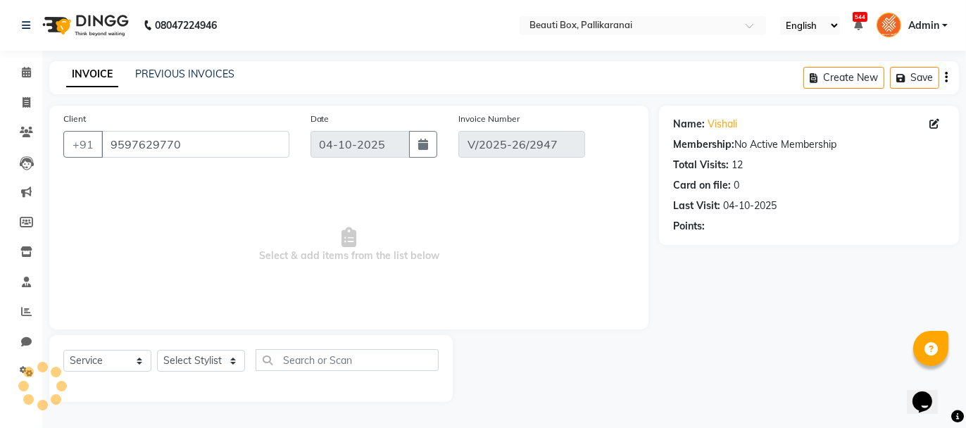
select select "select"
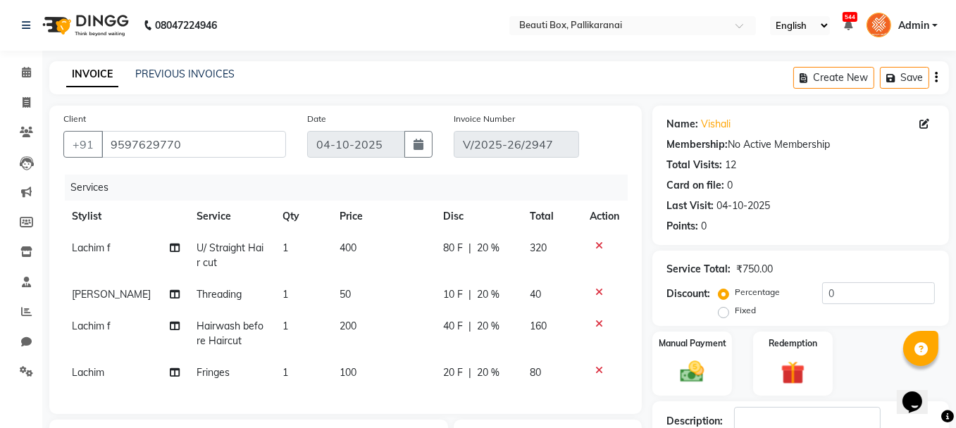
click at [105, 373] on td "Lachim" at bounding box center [125, 373] width 125 height 32
select select "9763"
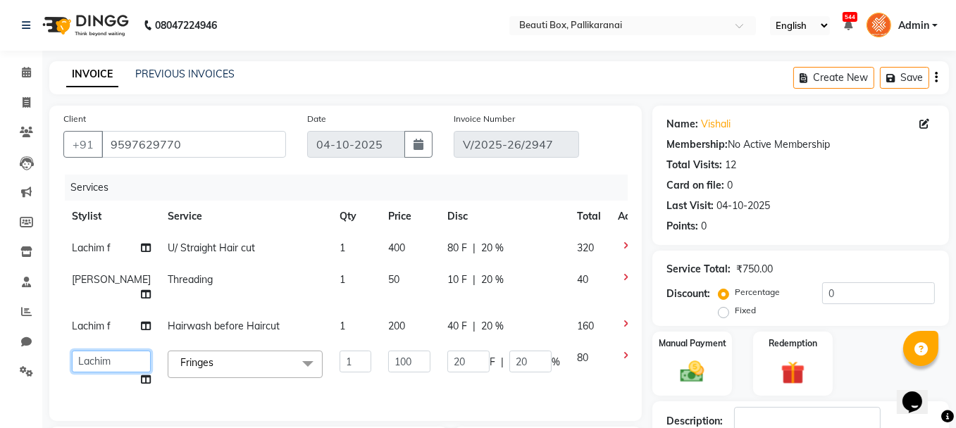
click at [108, 361] on select "[PERSON_NAME] [PERSON_NAME] [PERSON_NAME] Ifzan [PERSON_NAME] Lachim Lachim f […" at bounding box center [111, 362] width 79 height 22
select select "9982"
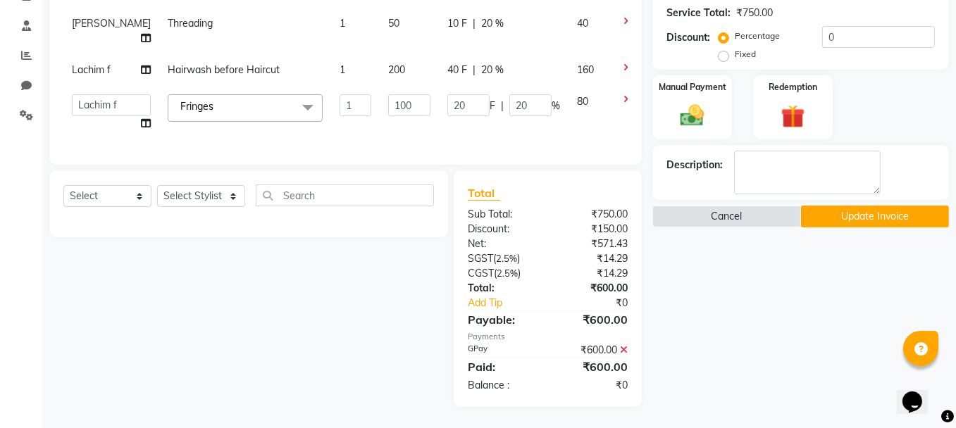
click at [848, 206] on button "Update Invoice" at bounding box center [875, 217] width 148 height 22
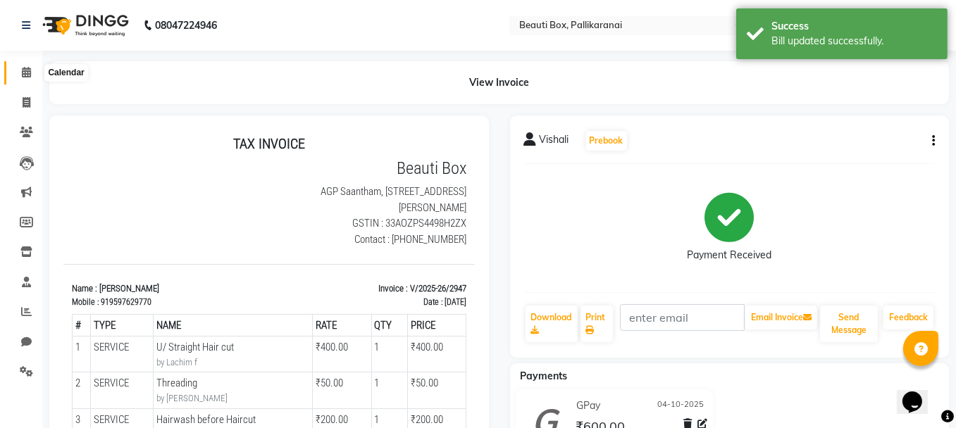
click at [26, 71] on icon at bounding box center [26, 72] width 9 height 11
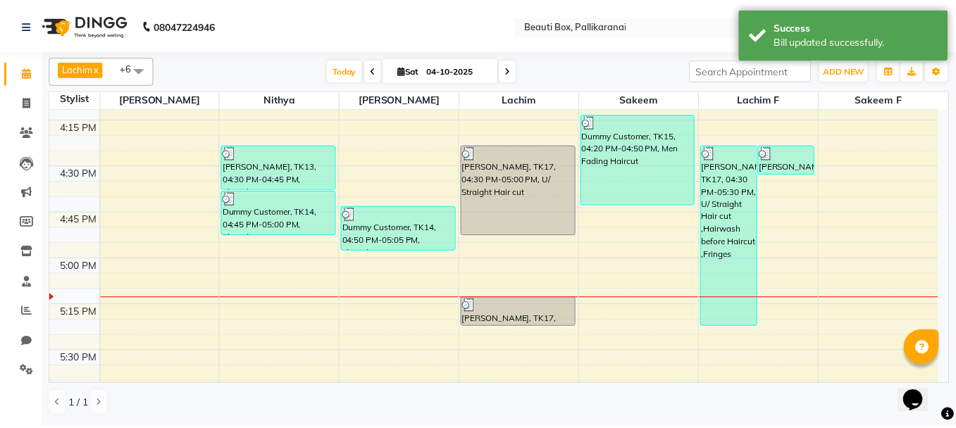
scroll to position [1517, 0]
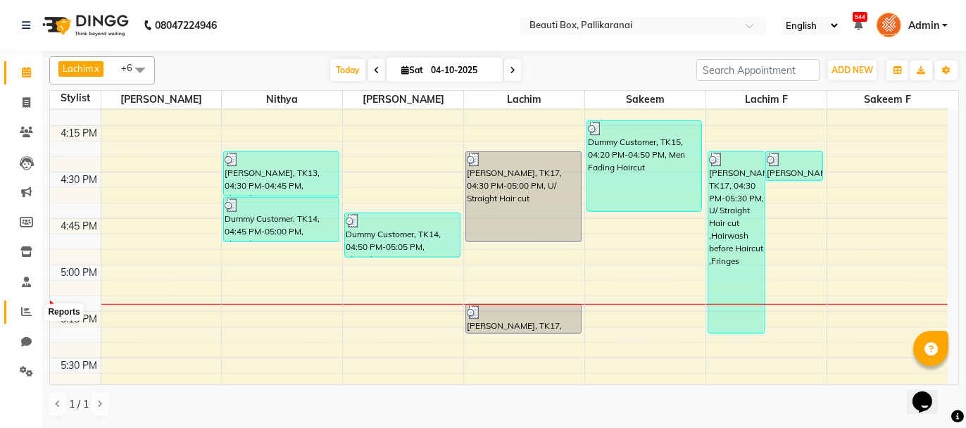
click at [23, 309] on icon at bounding box center [26, 311] width 11 height 11
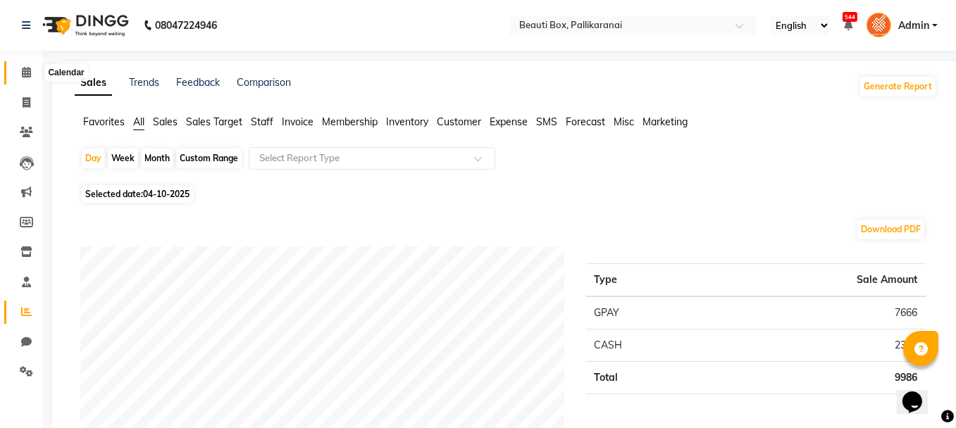
click at [30, 75] on icon at bounding box center [26, 72] width 9 height 11
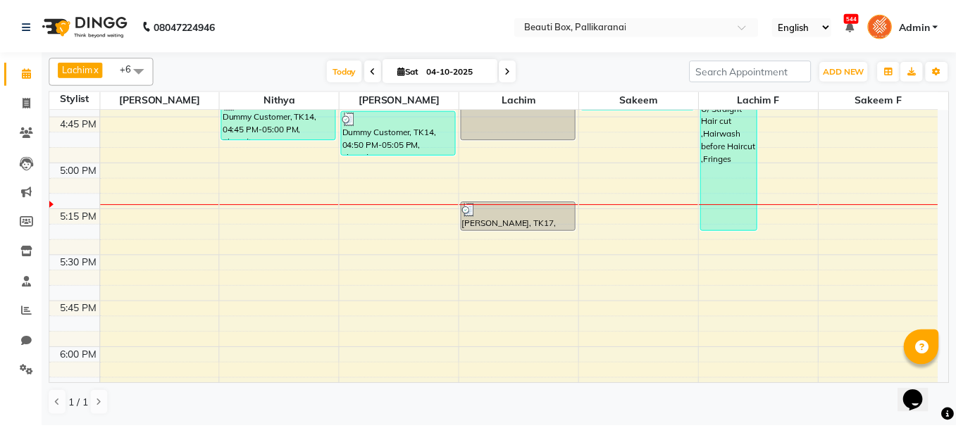
scroll to position [1549, 0]
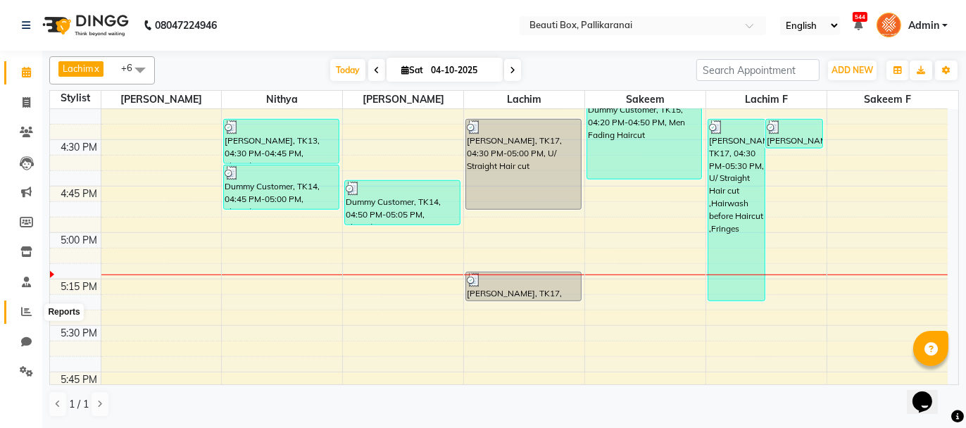
click at [27, 311] on icon at bounding box center [26, 311] width 11 height 11
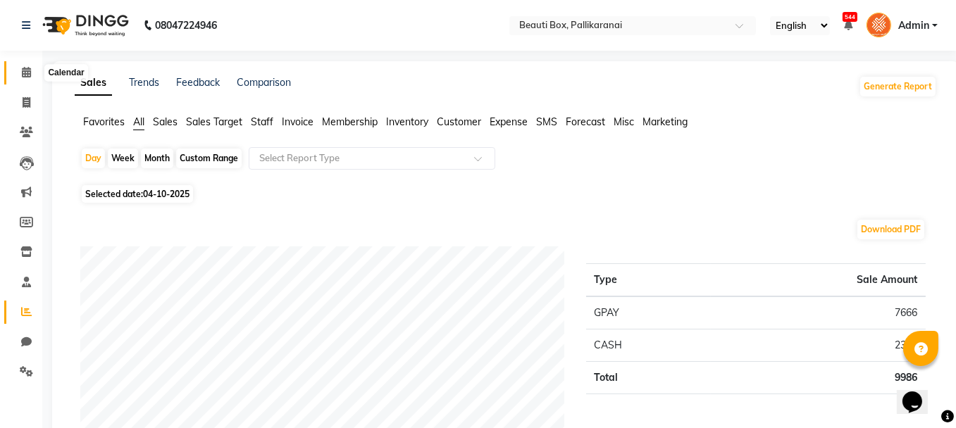
click at [24, 71] on icon at bounding box center [26, 72] width 9 height 11
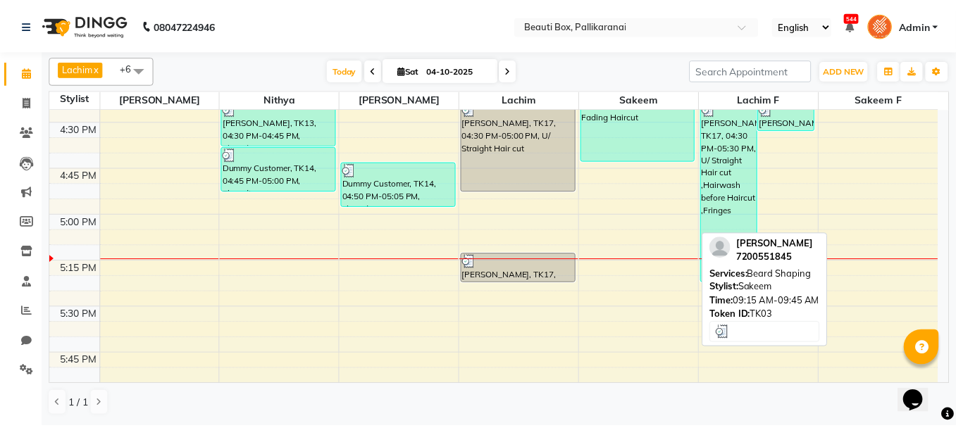
scroll to position [1581, 0]
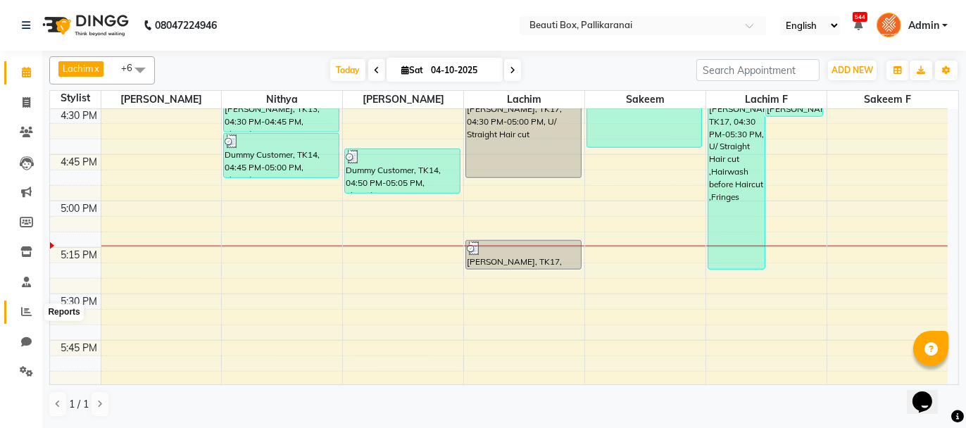
click at [25, 308] on icon at bounding box center [26, 311] width 11 height 11
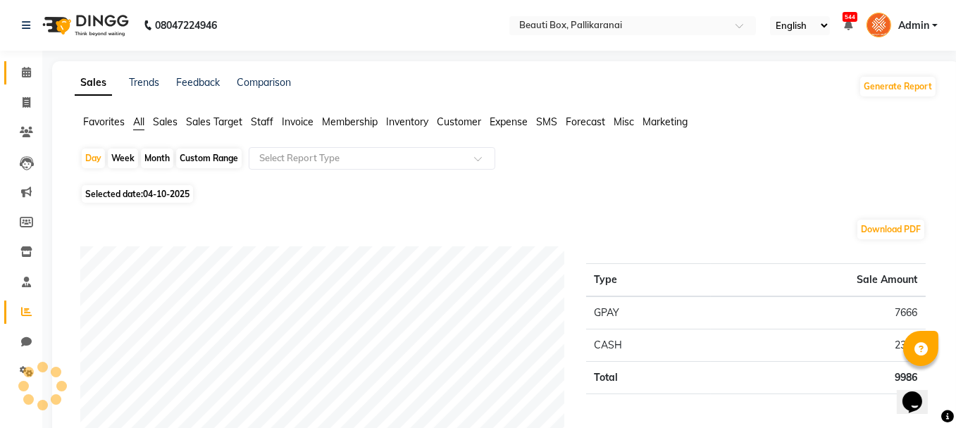
click at [21, 69] on span at bounding box center [26, 73] width 25 height 16
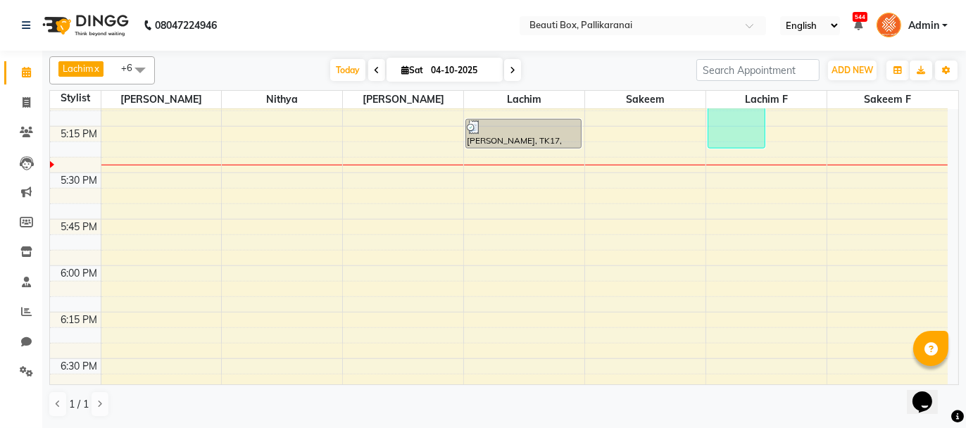
scroll to position [1620, 0]
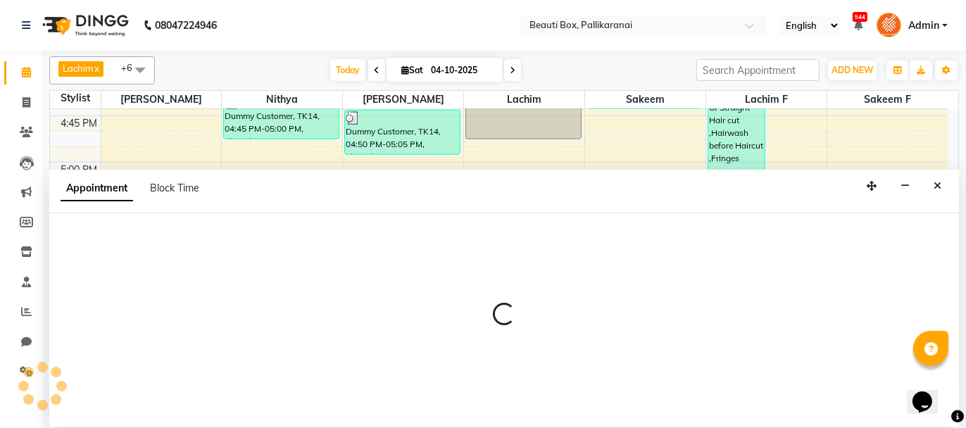
select select "18746"
select select "1035"
select select "tentative"
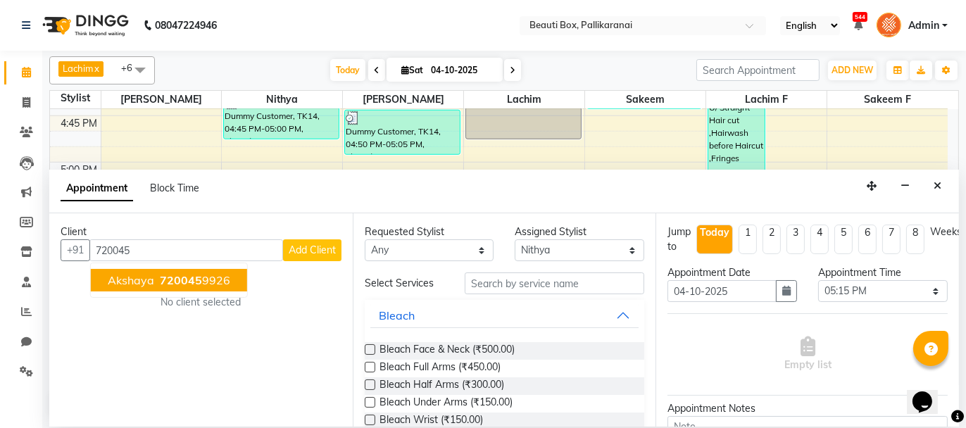
click at [177, 275] on span "720045" at bounding box center [181, 280] width 42 height 14
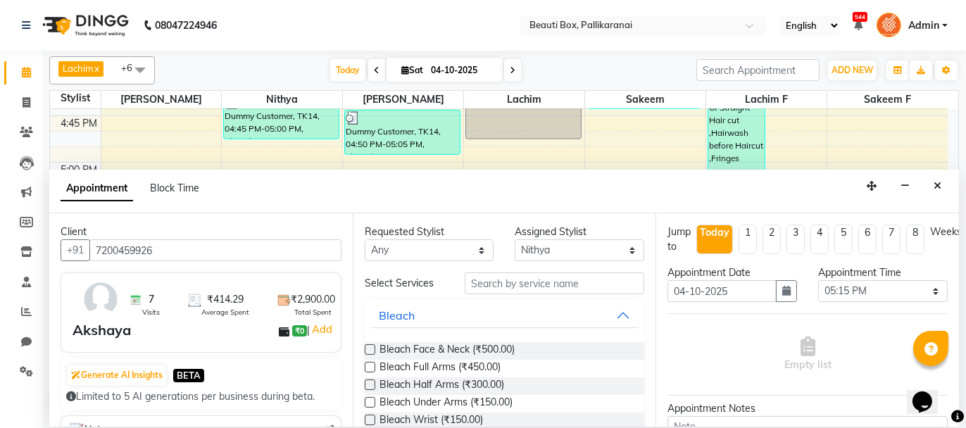
type input "7200459926"
click at [477, 285] on input "text" at bounding box center [555, 284] width 180 height 22
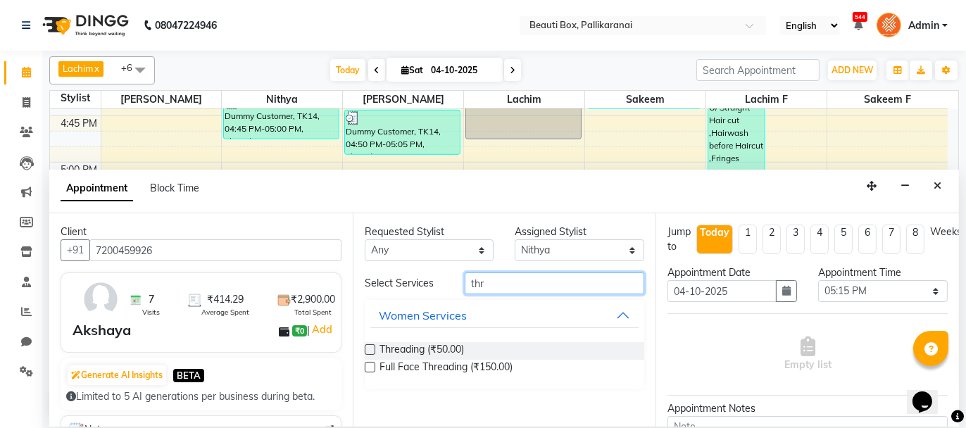
type input "thr"
click at [368, 349] on label at bounding box center [370, 349] width 11 height 11
click at [368, 349] on input "checkbox" at bounding box center [369, 350] width 9 height 9
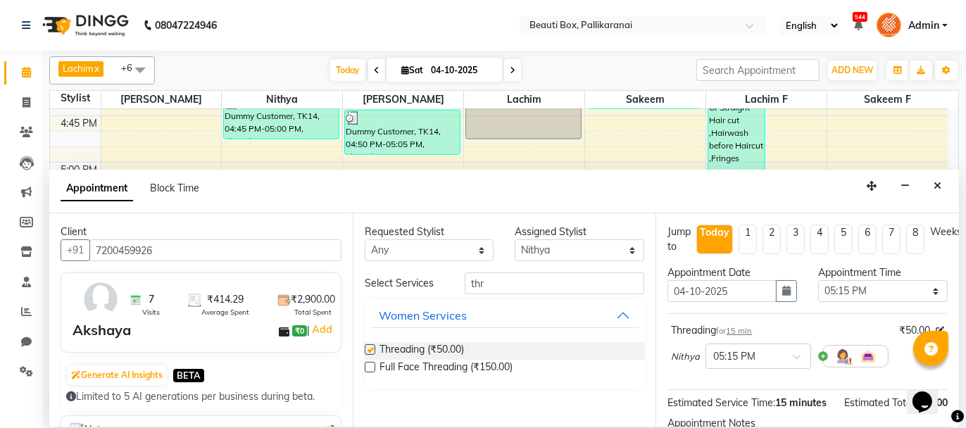
checkbox input "false"
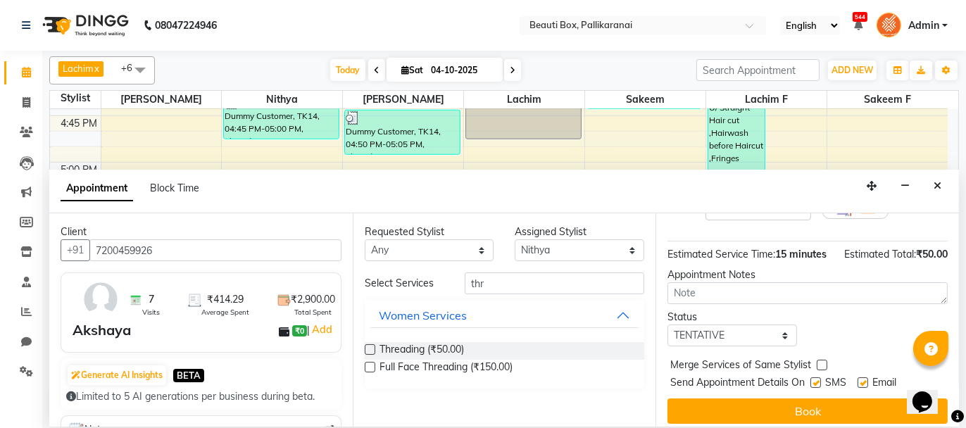
scroll to position [170, 0]
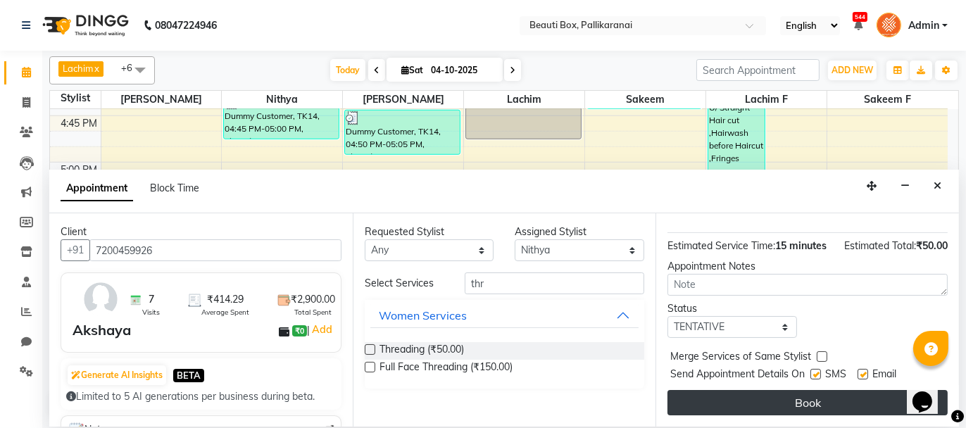
click at [865, 400] on button "Book" at bounding box center [808, 402] width 280 height 25
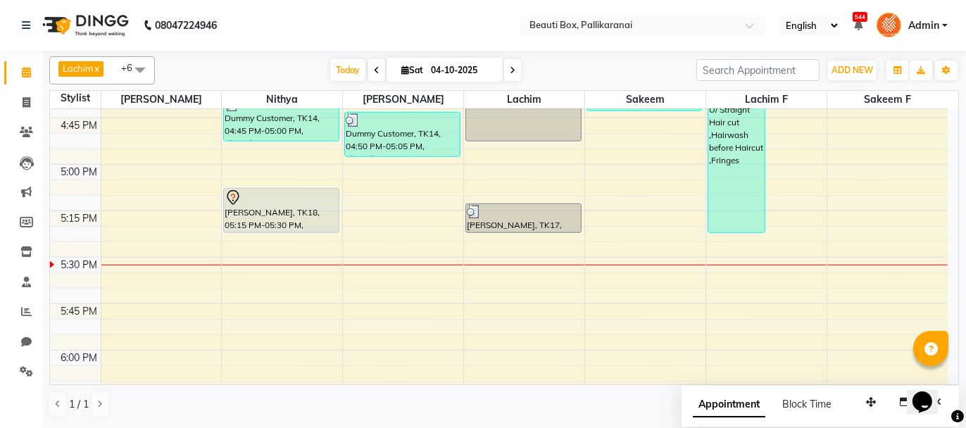
scroll to position [1517, 0]
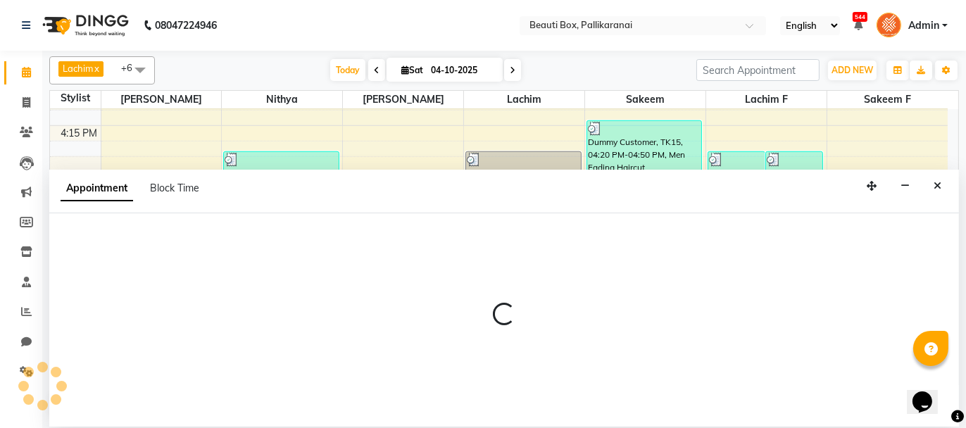
select select "8438"
select select "tentative"
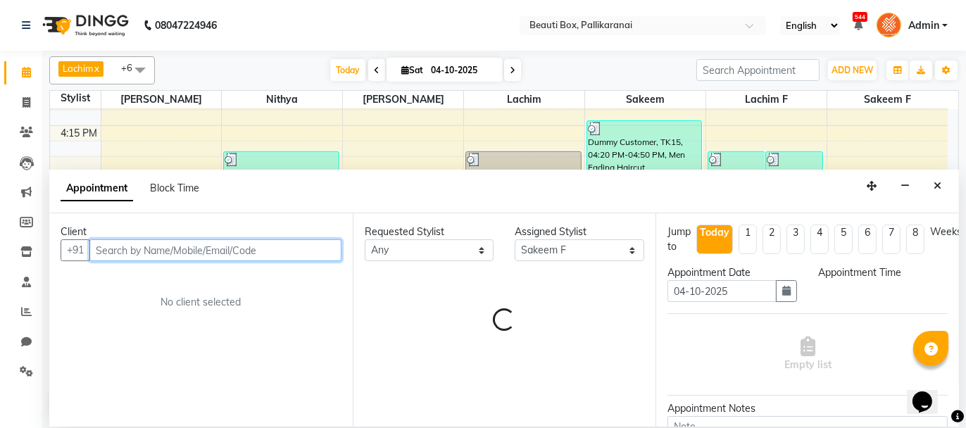
select select "1005"
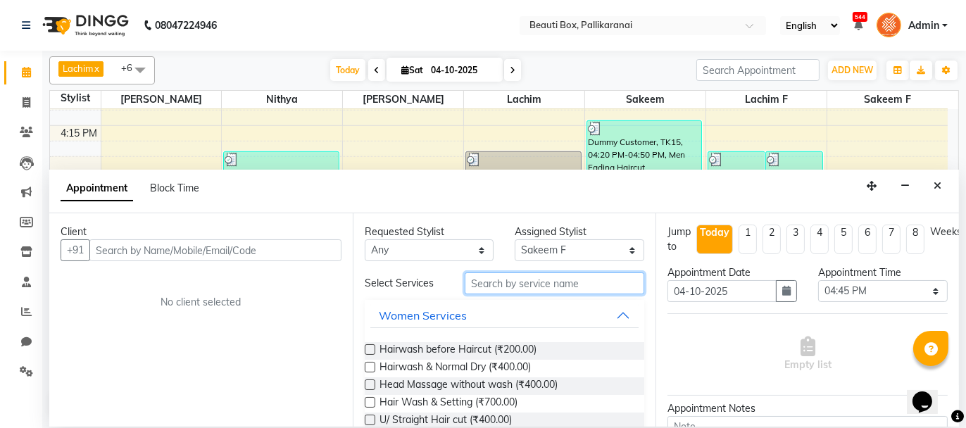
click at [535, 288] on input "text" at bounding box center [555, 284] width 180 height 22
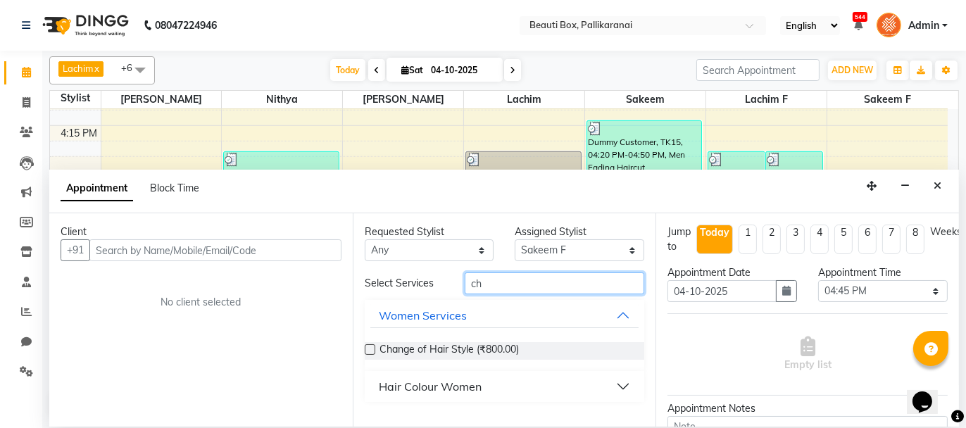
type input "ch"
click at [366, 349] on label at bounding box center [370, 349] width 11 height 11
click at [366, 349] on input "checkbox" at bounding box center [369, 350] width 9 height 9
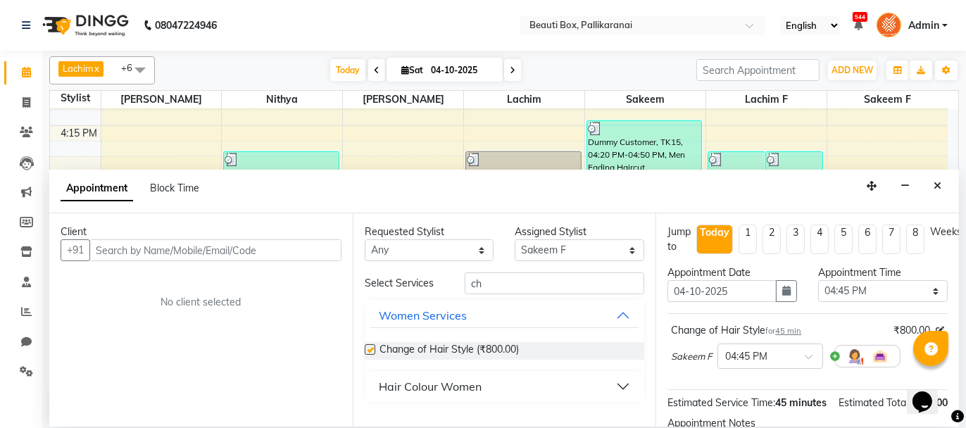
checkbox input "false"
click at [594, 253] on select "Select [PERSON_NAME] [PERSON_NAME] [PERSON_NAME] Ifzan [PERSON_NAME] Lachim Lac…" at bounding box center [580, 250] width 130 height 22
select select "9982"
click at [515, 239] on select "Select [PERSON_NAME] [PERSON_NAME] [PERSON_NAME] Ifzan [PERSON_NAME] Lachim Lac…" at bounding box center [580, 250] width 130 height 22
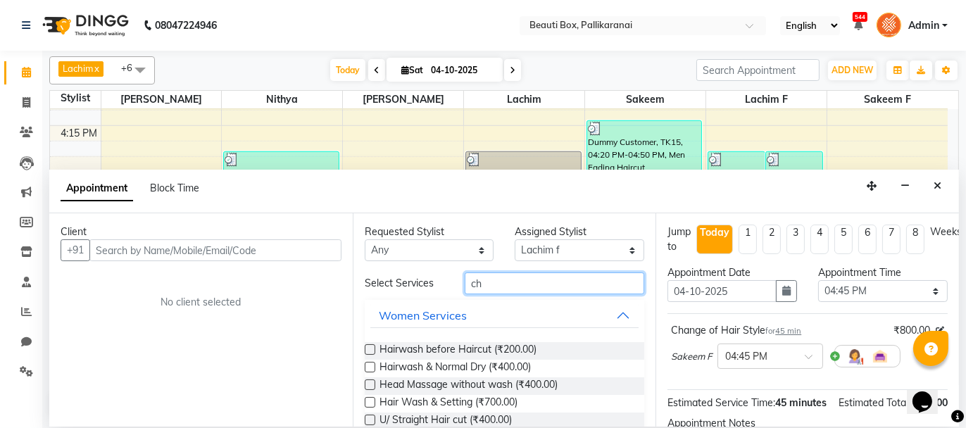
click at [489, 282] on input "ch" at bounding box center [555, 284] width 180 height 22
type input "c"
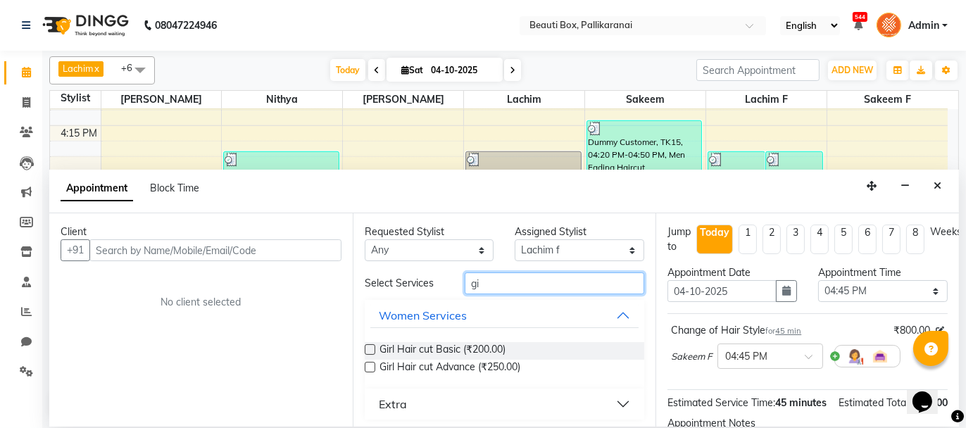
type input "gi"
click at [367, 349] on label at bounding box center [370, 349] width 11 height 11
click at [367, 349] on input "checkbox" at bounding box center [369, 350] width 9 height 9
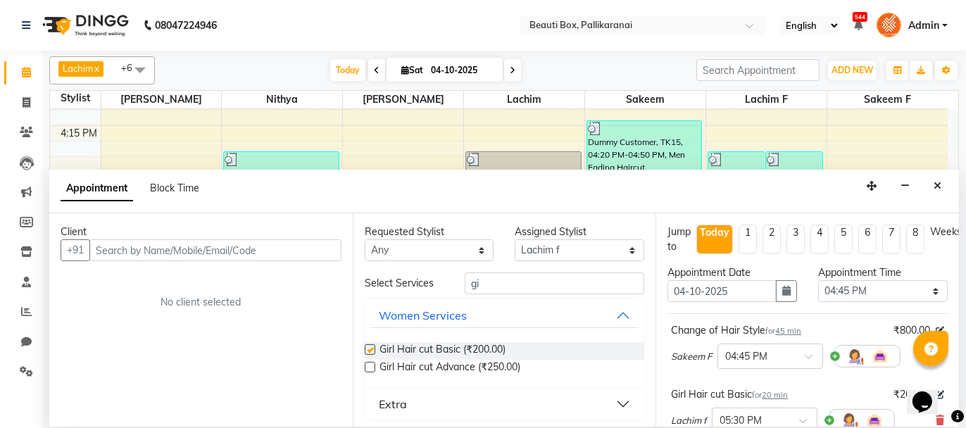
checkbox input "false"
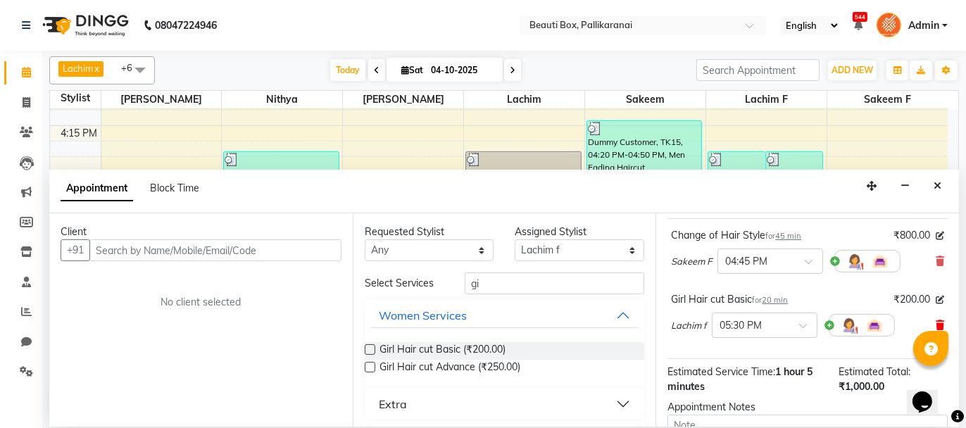
scroll to position [165, 0]
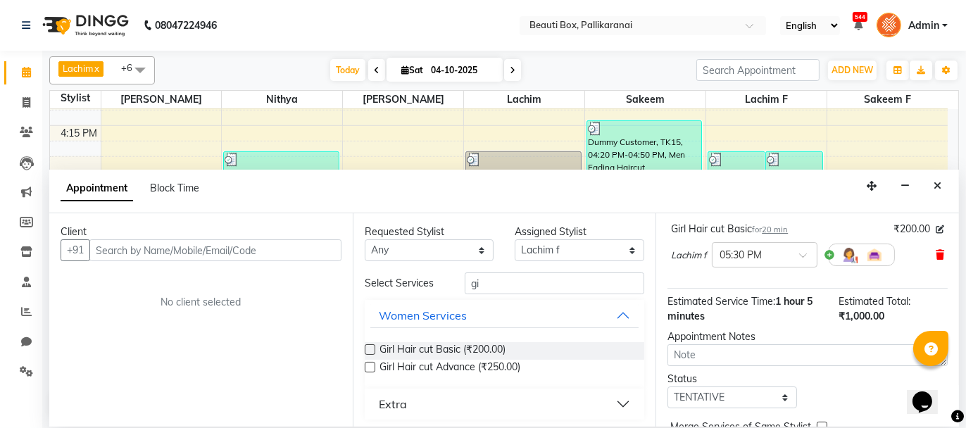
click at [936, 251] on icon at bounding box center [940, 255] width 8 height 10
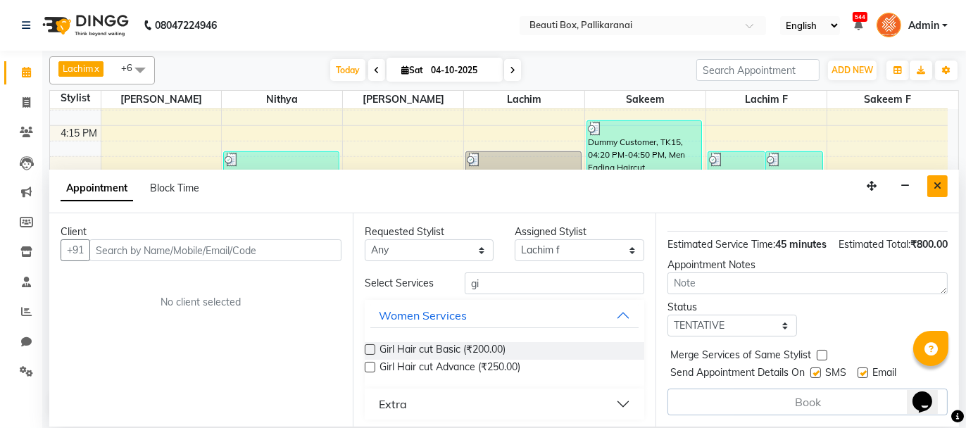
click at [935, 184] on icon "Close" at bounding box center [938, 186] width 8 height 10
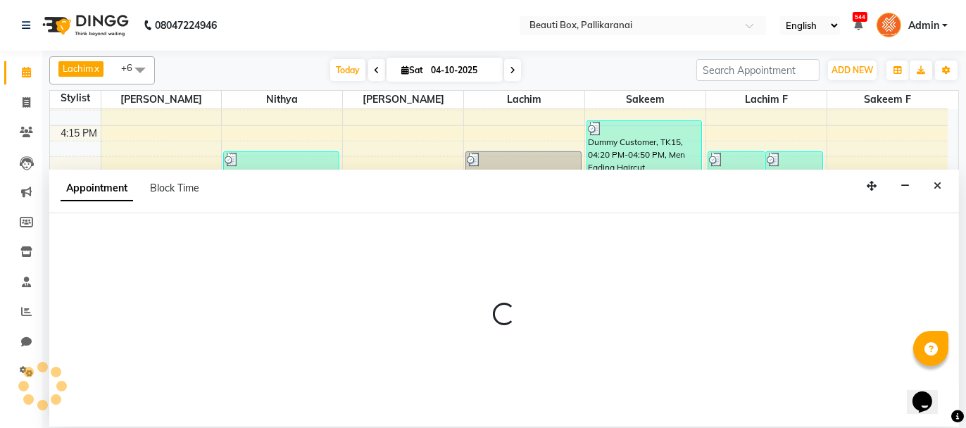
select select "8438"
select select "tentative"
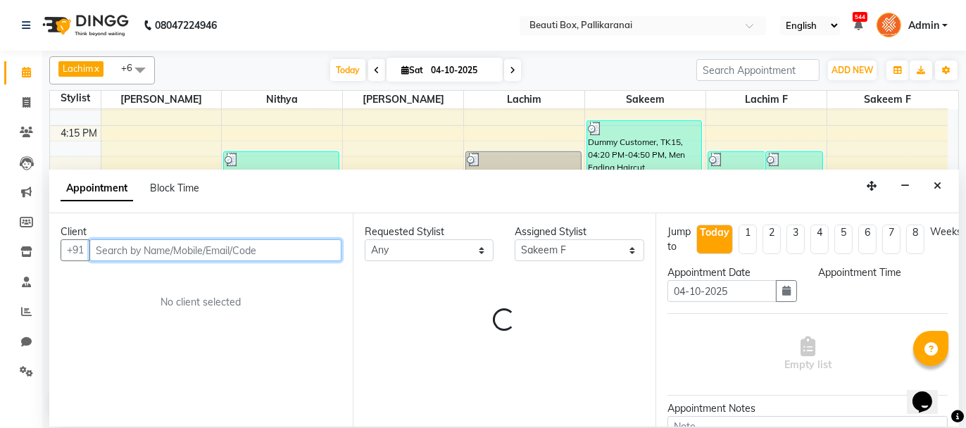
select select "1020"
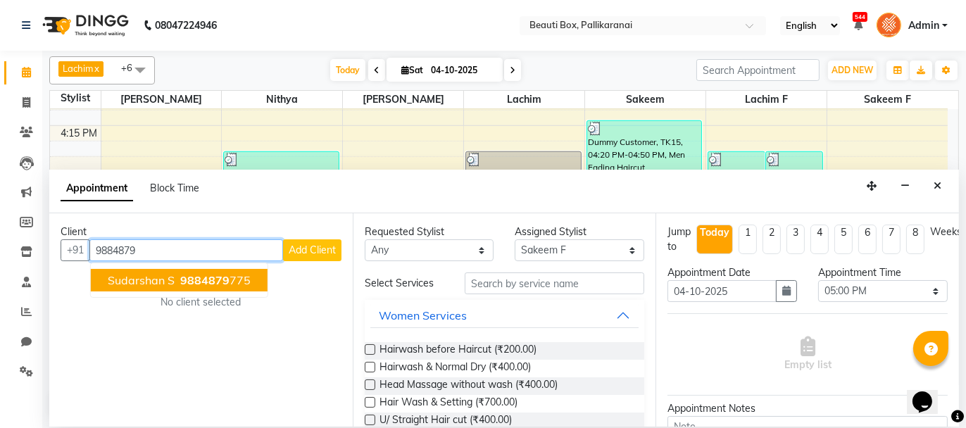
click at [220, 279] on span "9884879" at bounding box center [204, 280] width 49 height 14
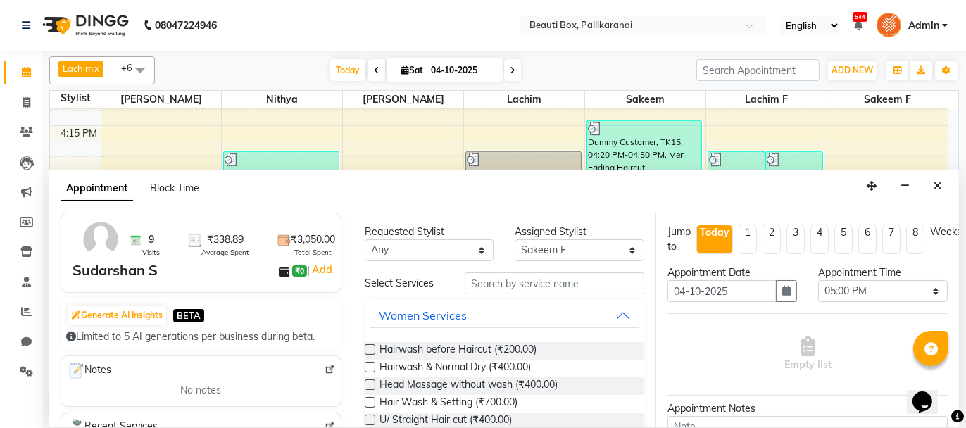
scroll to position [141, 0]
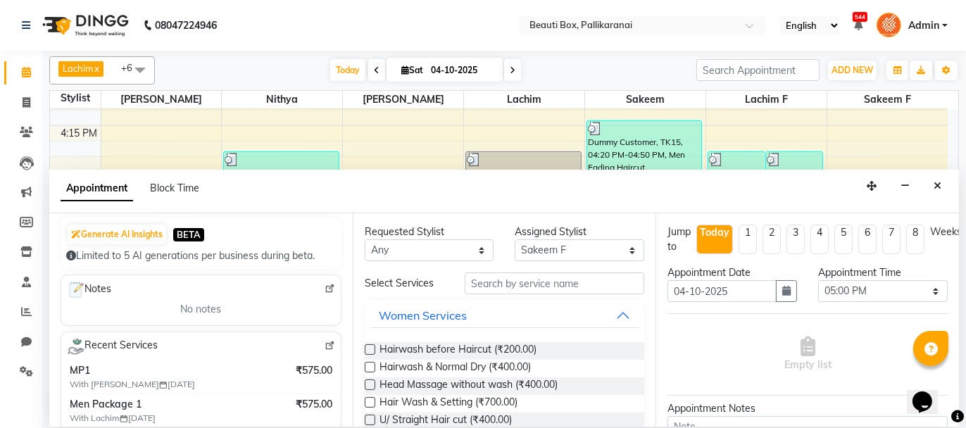
type input "9884879775"
click at [493, 279] on input "text" at bounding box center [555, 284] width 180 height 22
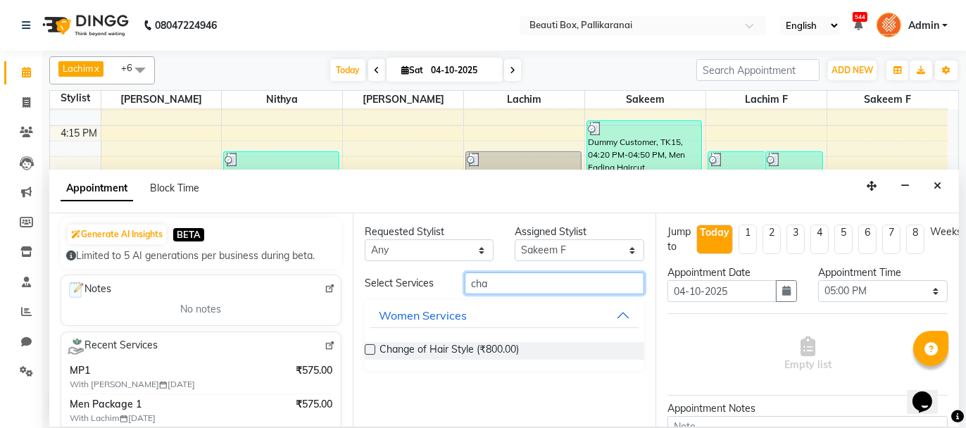
type input "cha"
click at [371, 345] on label at bounding box center [370, 349] width 11 height 11
click at [371, 346] on input "checkbox" at bounding box center [369, 350] width 9 height 9
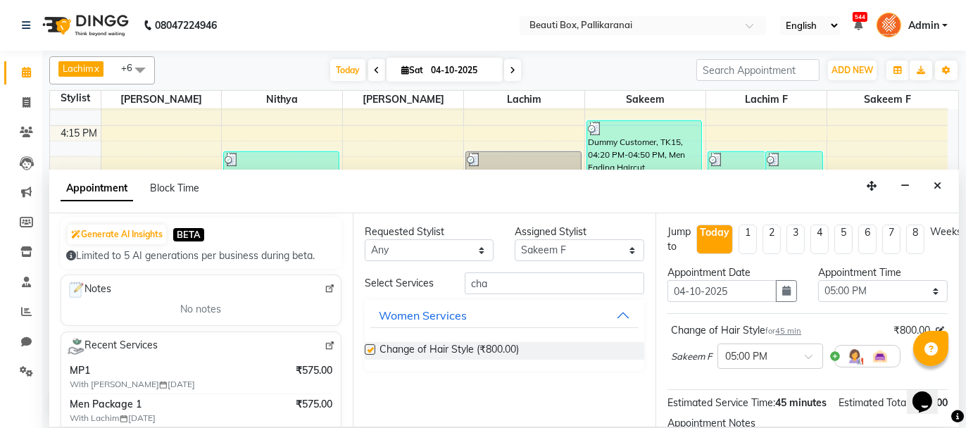
checkbox input "false"
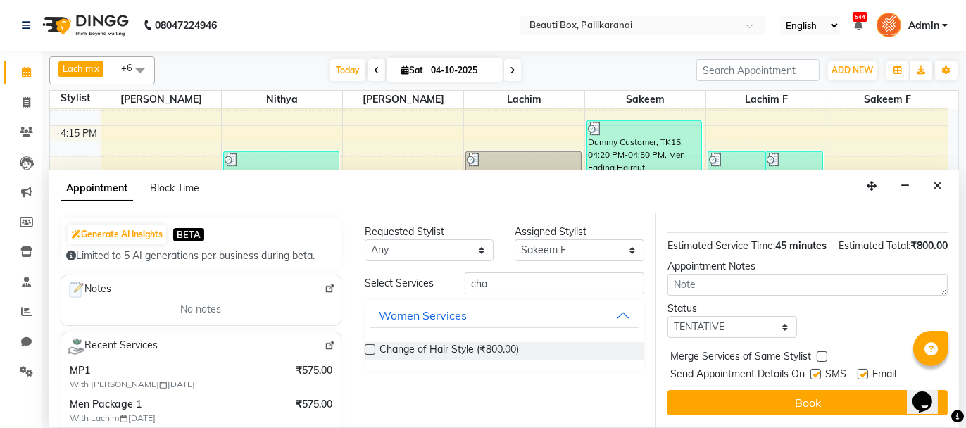
scroll to position [170, 0]
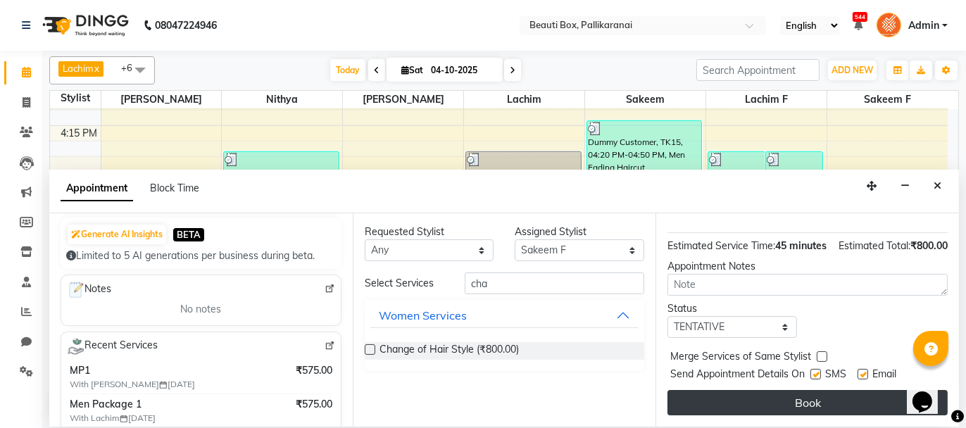
click at [856, 397] on button "Book" at bounding box center [808, 402] width 280 height 25
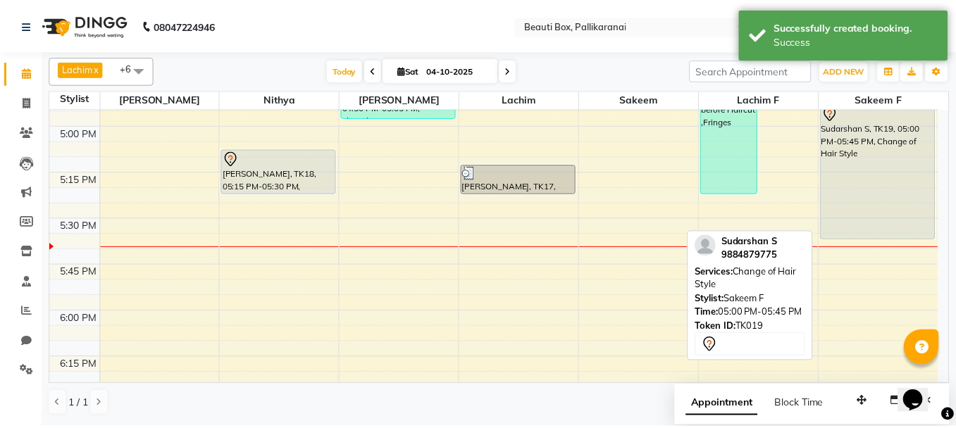
scroll to position [1658, 0]
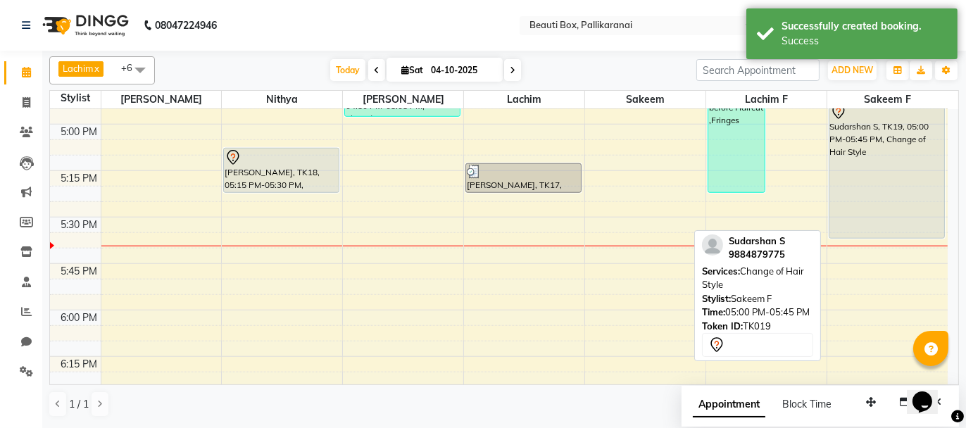
click at [863, 187] on div "Sudarshan S, TK19, 05:00 PM-05:45 PM, Change of Hair Style" at bounding box center [887, 170] width 115 height 135
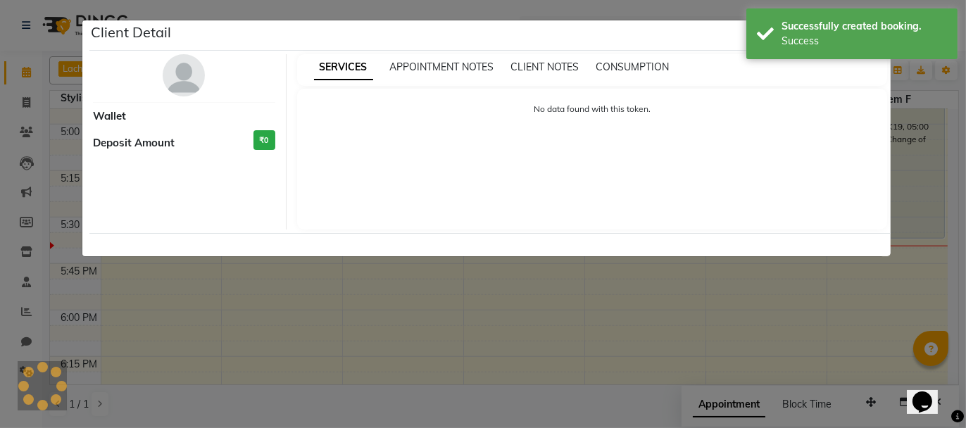
select select "7"
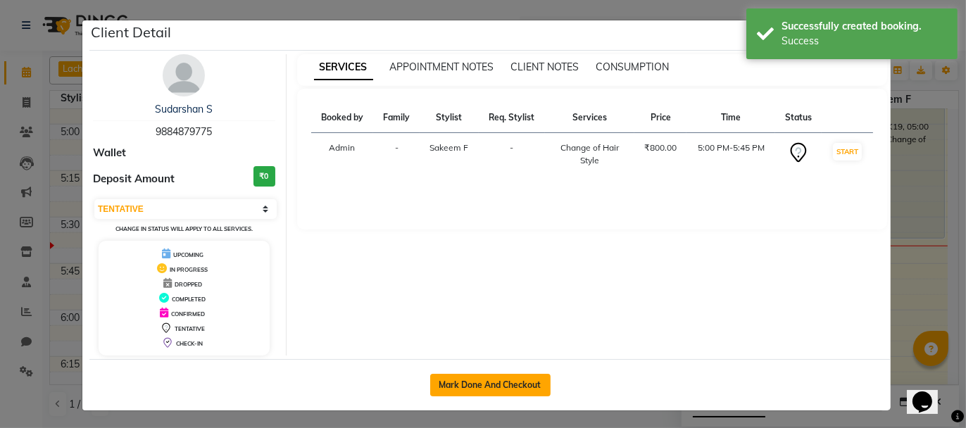
click at [499, 388] on button "Mark Done And Checkout" at bounding box center [490, 385] width 120 height 23
select select "service"
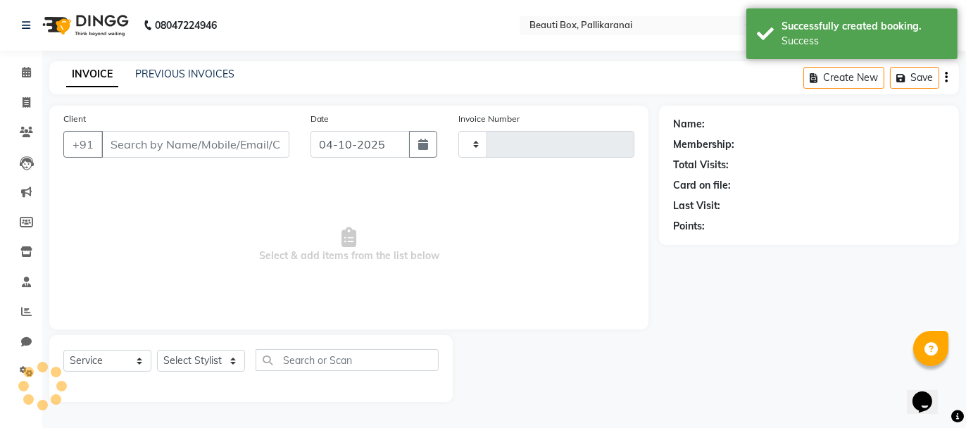
type input "2948"
select select "11"
type input "9884879775"
select select "8438"
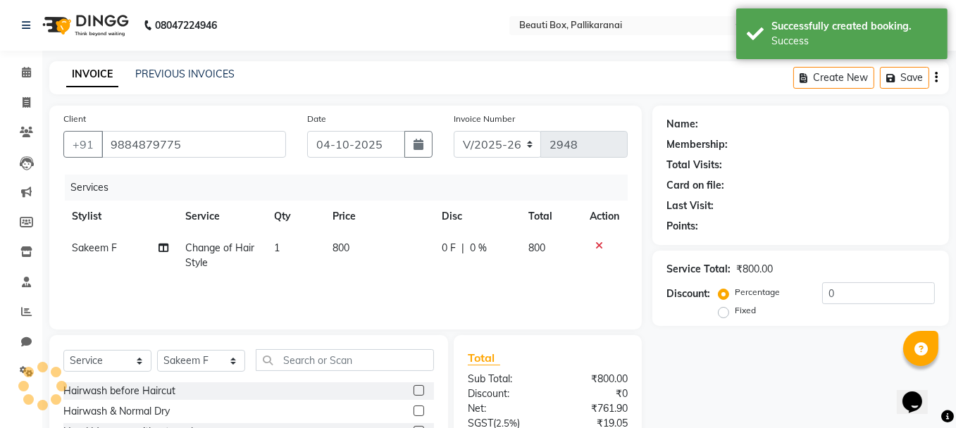
scroll to position [135, 0]
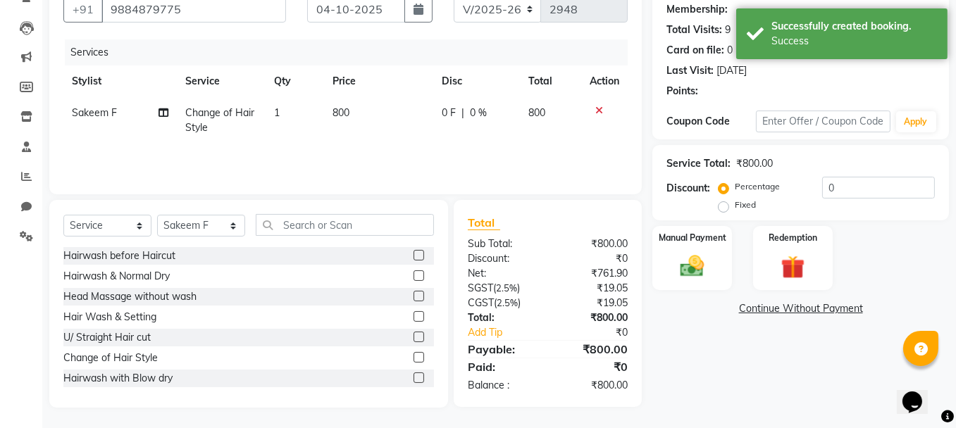
type input "20"
select select "1: Object"
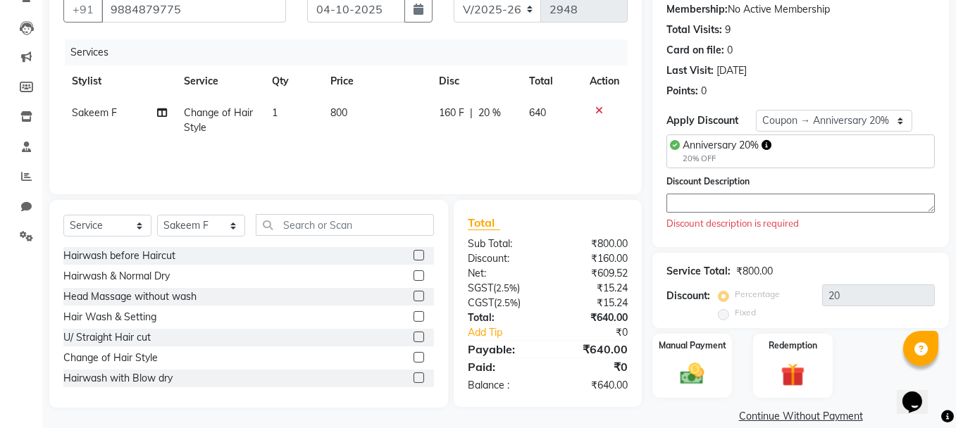
click at [698, 205] on textarea at bounding box center [800, 203] width 268 height 19
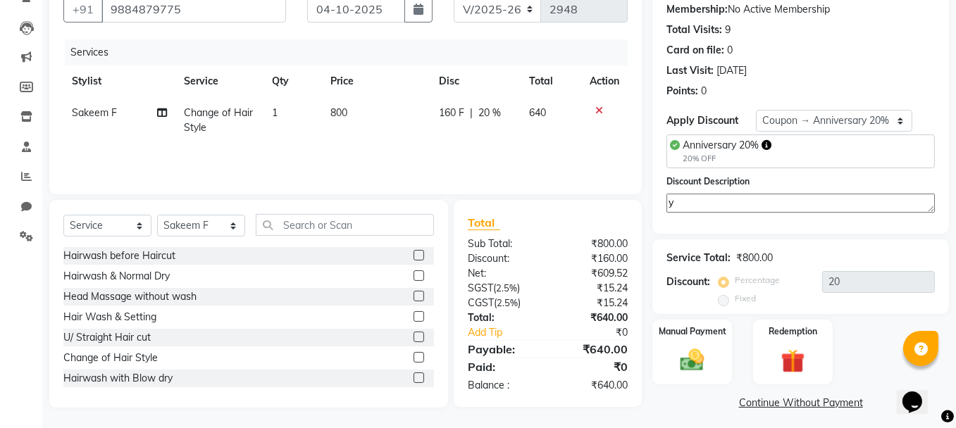
type textarea "y"
click at [853, 230] on div "Name: Sudarshan S Membership: No Active Membership Total Visits: 9 Card on file…" at bounding box center [800, 101] width 296 height 263
click at [843, 221] on div "Discount Description y" at bounding box center [800, 201] width 289 height 54
click at [711, 349] on img at bounding box center [692, 360] width 40 height 28
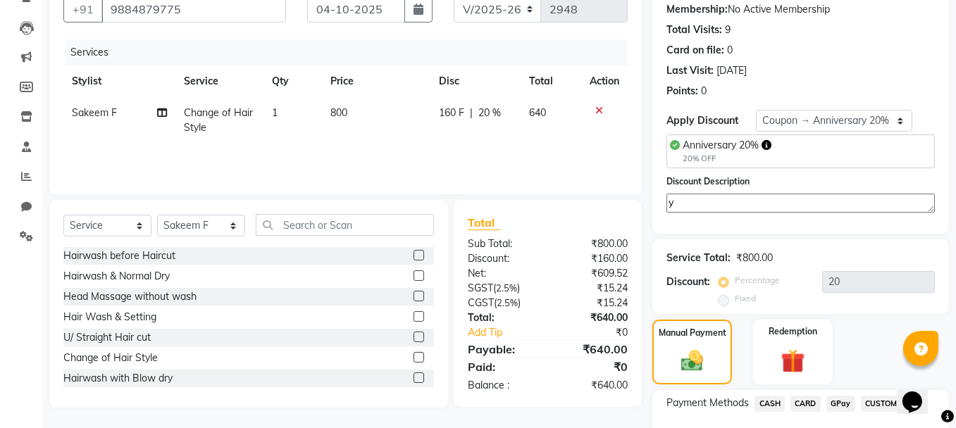
scroll to position [229, 0]
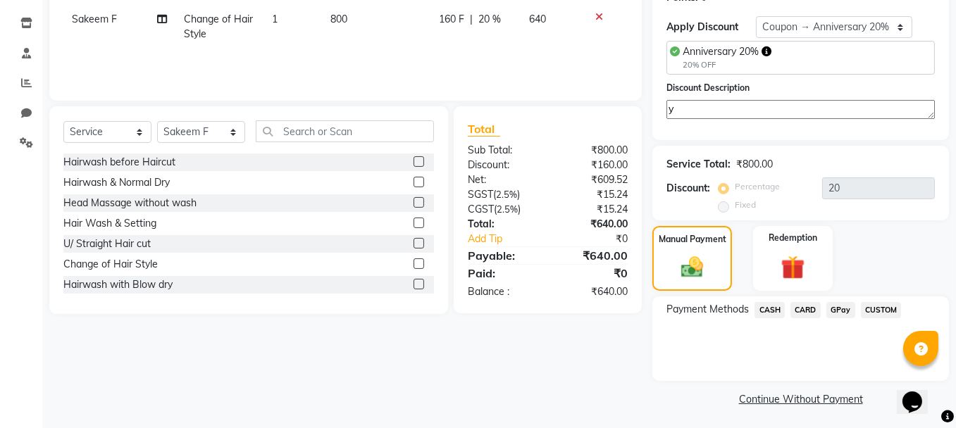
click at [843, 306] on span "GPay" at bounding box center [840, 310] width 29 height 16
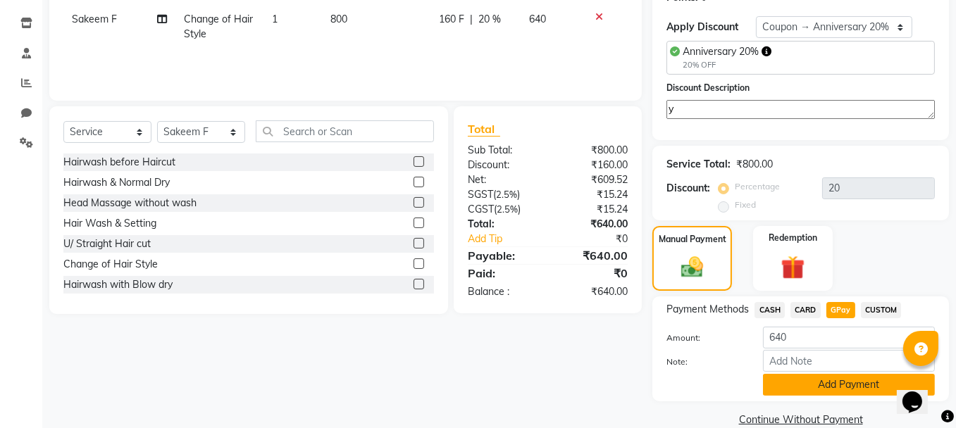
drag, startPoint x: 825, startPoint y: 380, endPoint x: 860, endPoint y: 373, distance: 35.4
click at [860, 374] on button "Add Payment" at bounding box center [849, 385] width 172 height 22
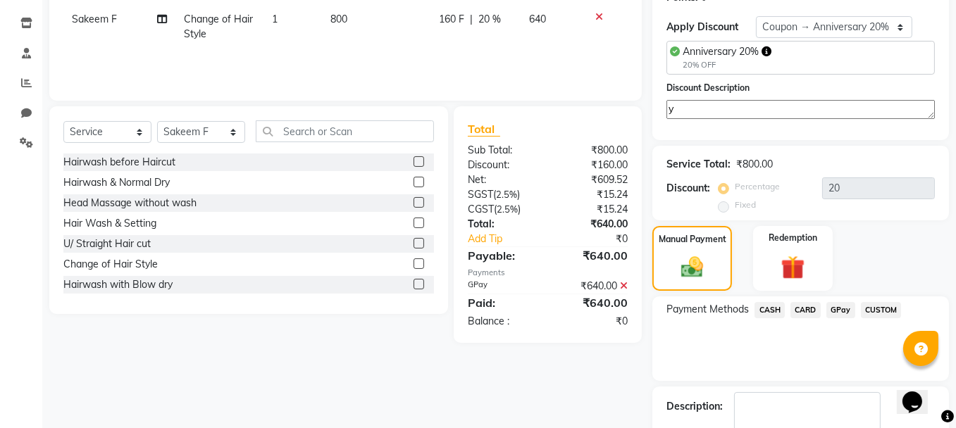
click at [835, 304] on span "GPay" at bounding box center [840, 310] width 29 height 16
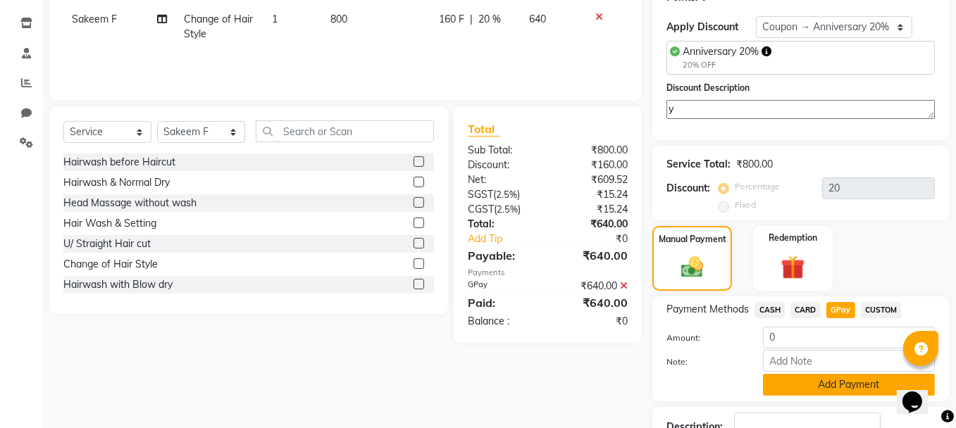
click at [823, 382] on button "Add Payment" at bounding box center [849, 385] width 172 height 22
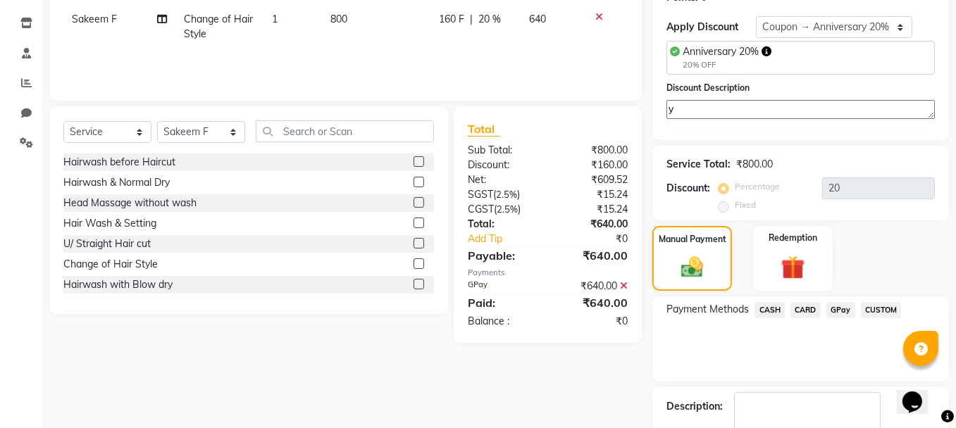
scroll to position [308, 0]
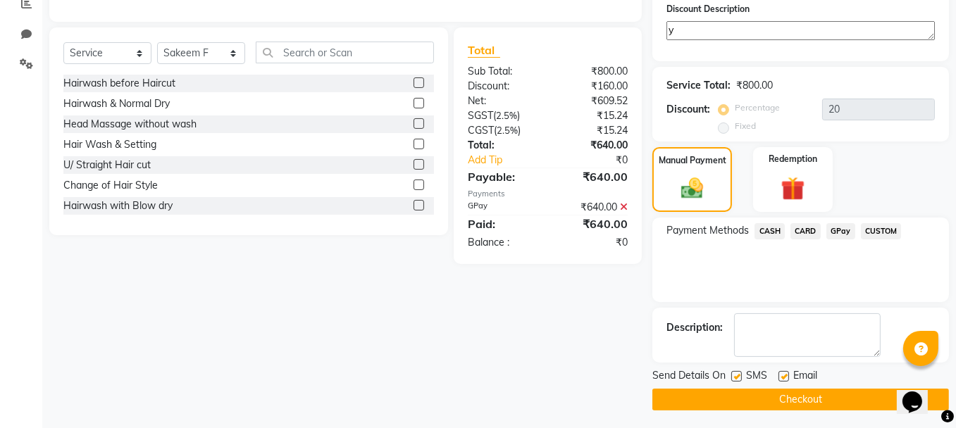
click at [823, 393] on button "Checkout" at bounding box center [800, 400] width 296 height 22
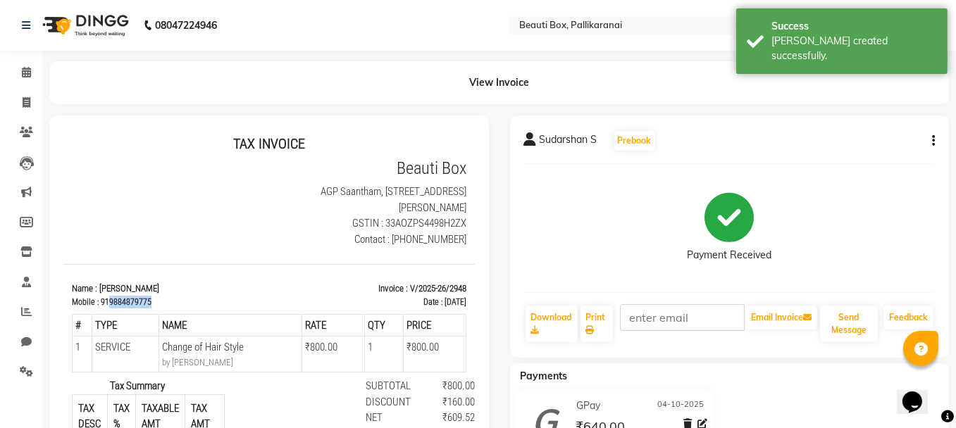
drag, startPoint x: 105, startPoint y: 315, endPoint x: 188, endPoint y: 323, distance: 83.4
click at [188, 323] on div "TAX INVOICE Beauti Box AGP [STREET_ADDRESS][PERSON_NAME] GSTIN : 33AOZPS4498H2Z…" at bounding box center [268, 352] width 411 height 435
copy div "9884879775"
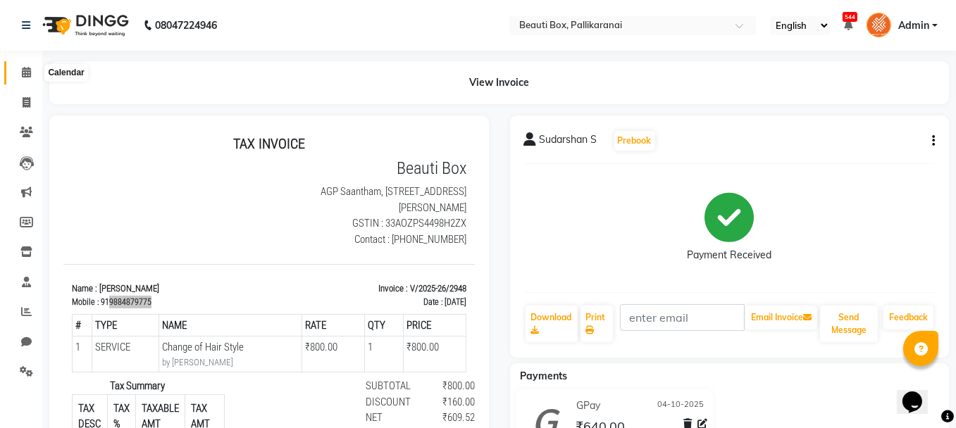
click at [24, 73] on icon at bounding box center [26, 72] width 9 height 11
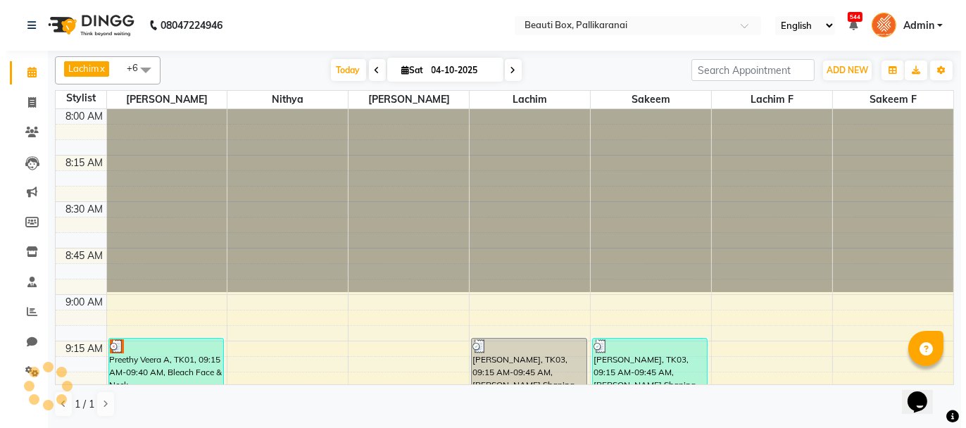
scroll to position [1651, 0]
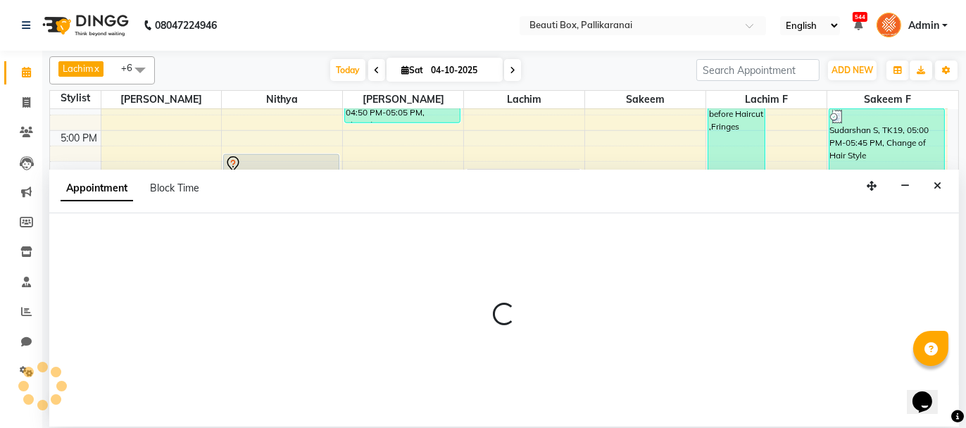
select select "9982"
select select "1050"
select select "tentative"
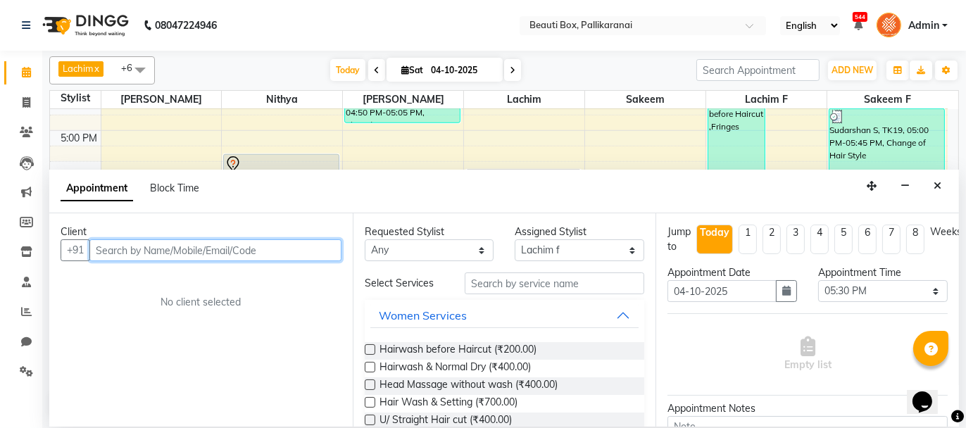
paste input "9884879775"
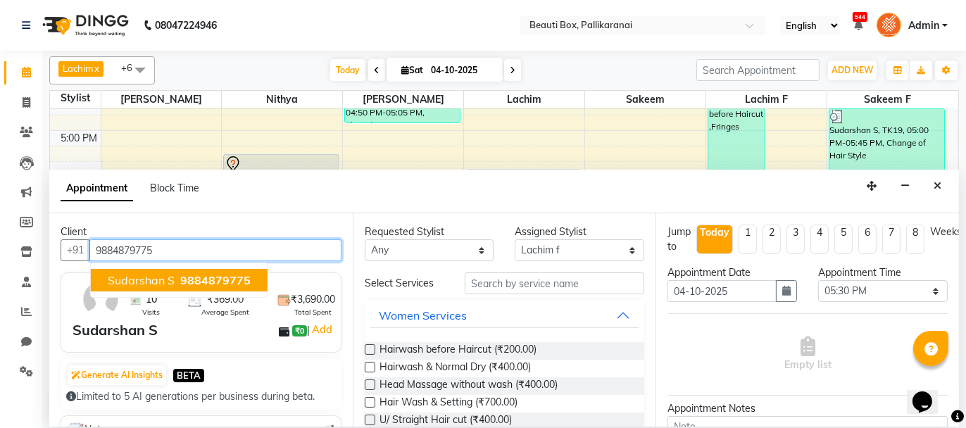
click at [197, 279] on span "9884879775" at bounding box center [215, 280] width 70 height 14
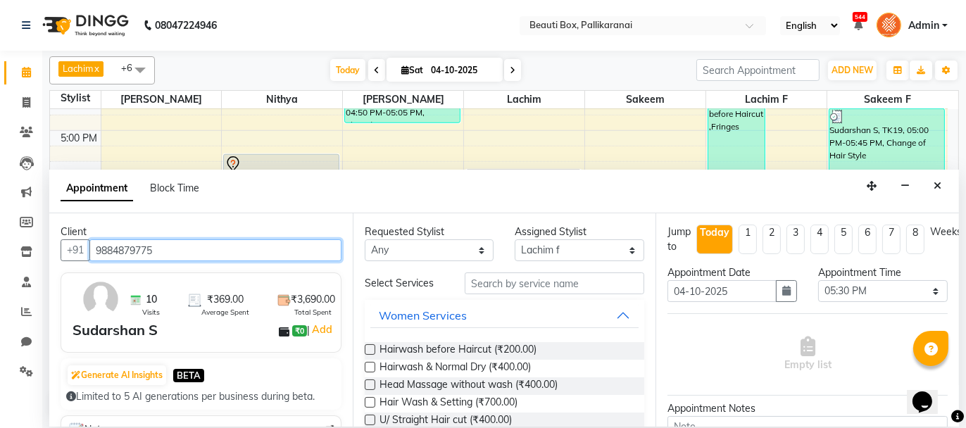
type input "9884879775"
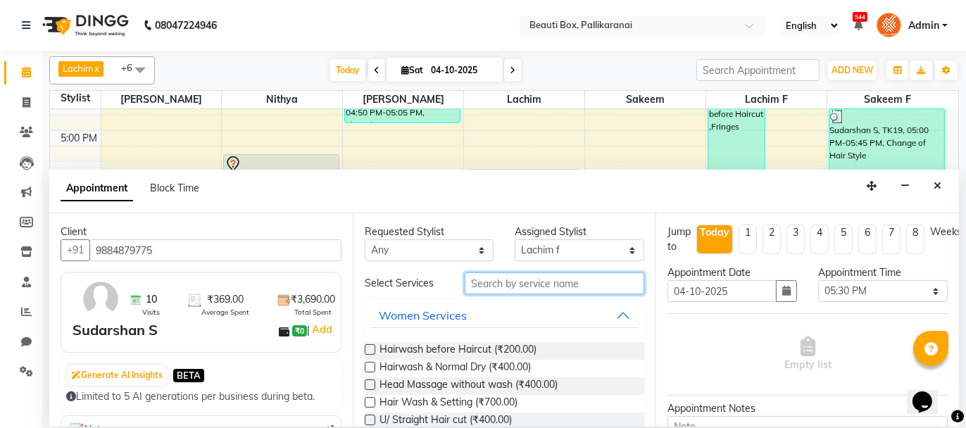
click at [473, 281] on input "text" at bounding box center [555, 284] width 180 height 22
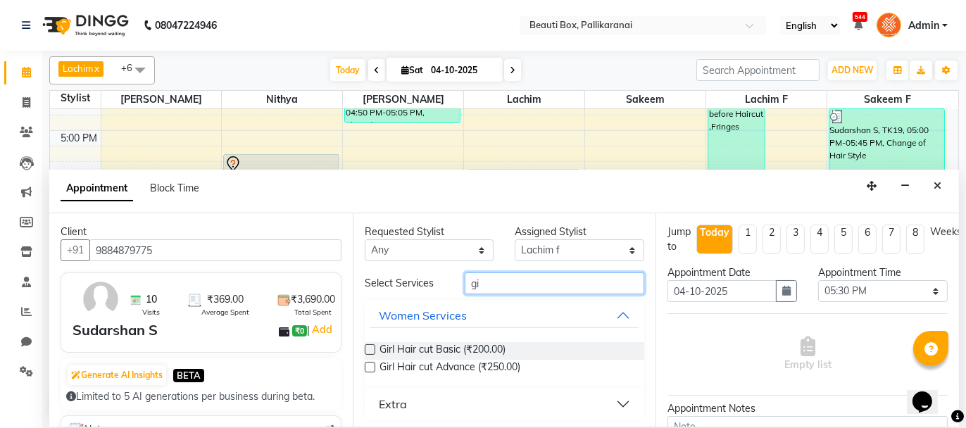
type input "gi"
click at [370, 348] on label at bounding box center [370, 349] width 11 height 11
click at [370, 348] on input "checkbox" at bounding box center [369, 350] width 9 height 9
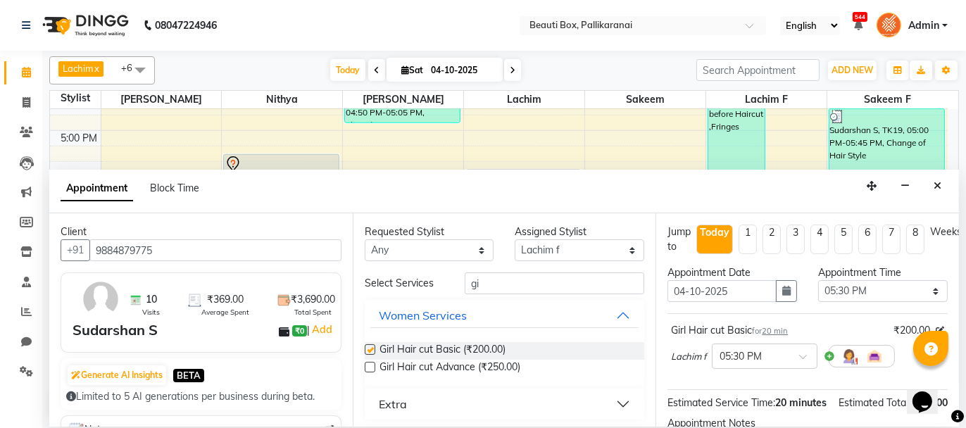
checkbox input "false"
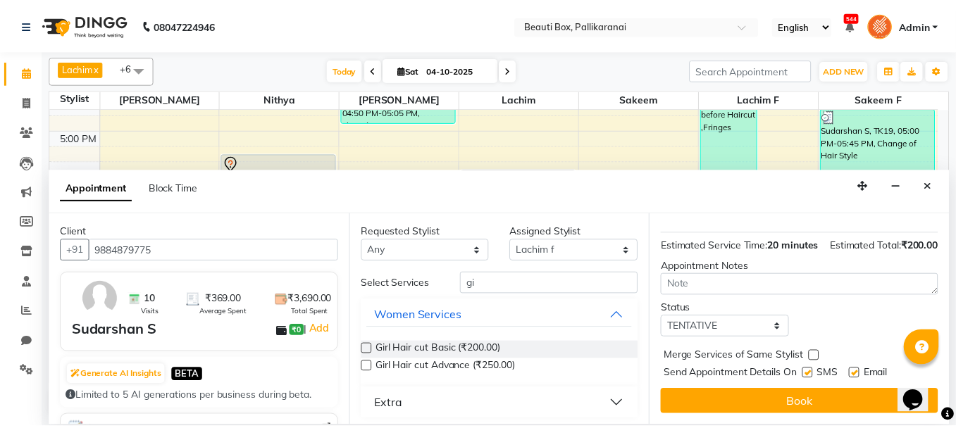
scroll to position [170, 0]
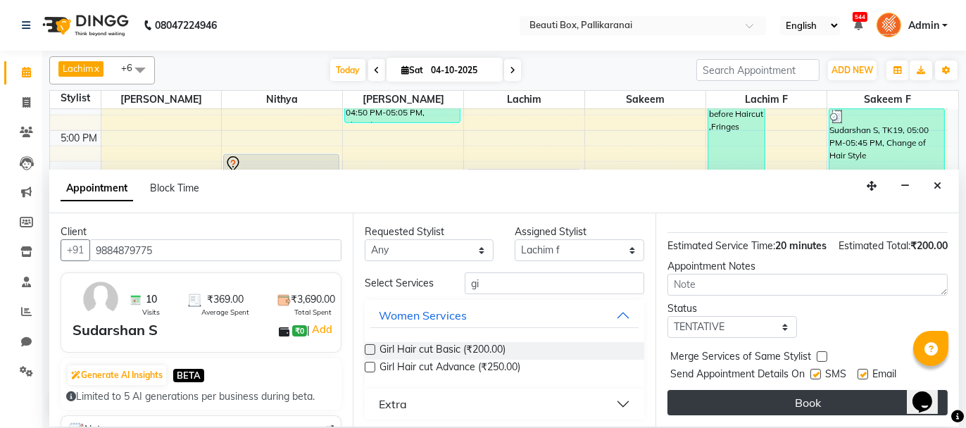
click at [839, 397] on button "Book" at bounding box center [808, 402] width 280 height 25
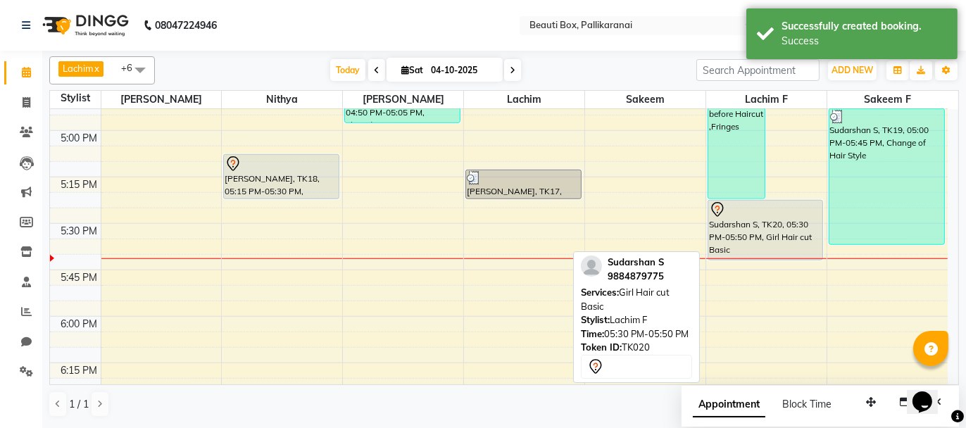
click at [730, 232] on div "Sudarshan S, TK20, 05:30 PM-05:50 PM, Girl Hair cut Basic" at bounding box center [765, 230] width 115 height 59
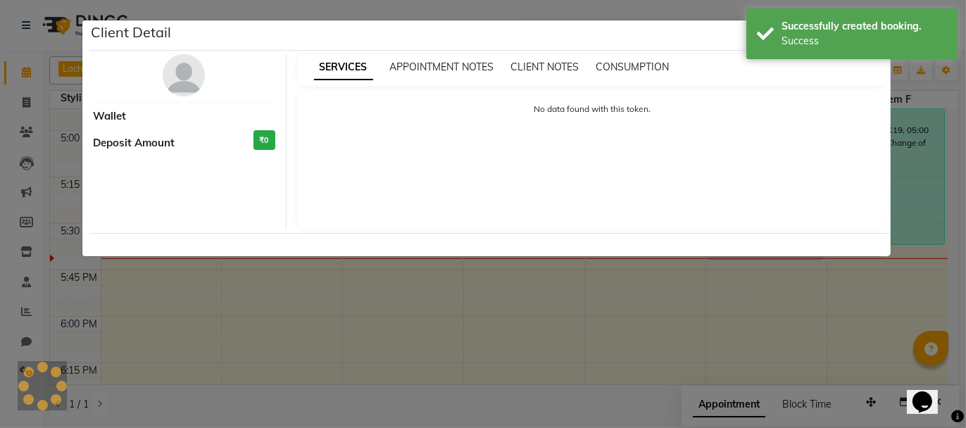
select select "7"
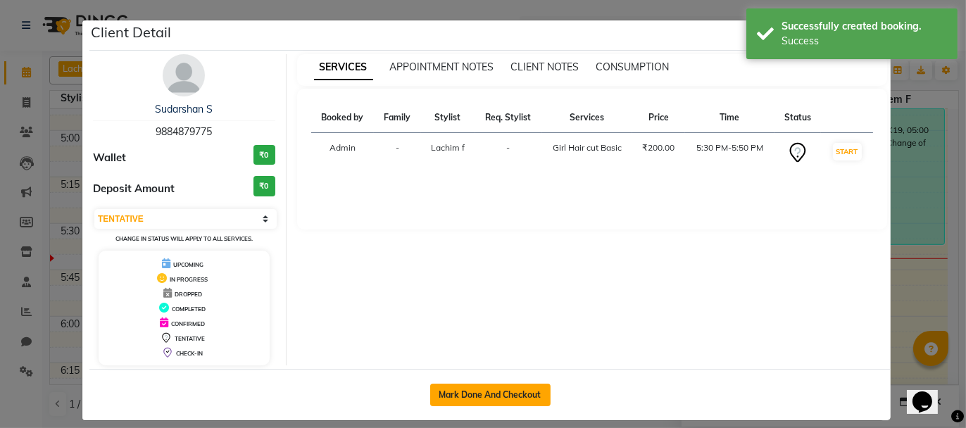
click at [507, 384] on button "Mark Done And Checkout" at bounding box center [490, 395] width 120 height 23
select select "11"
select select "service"
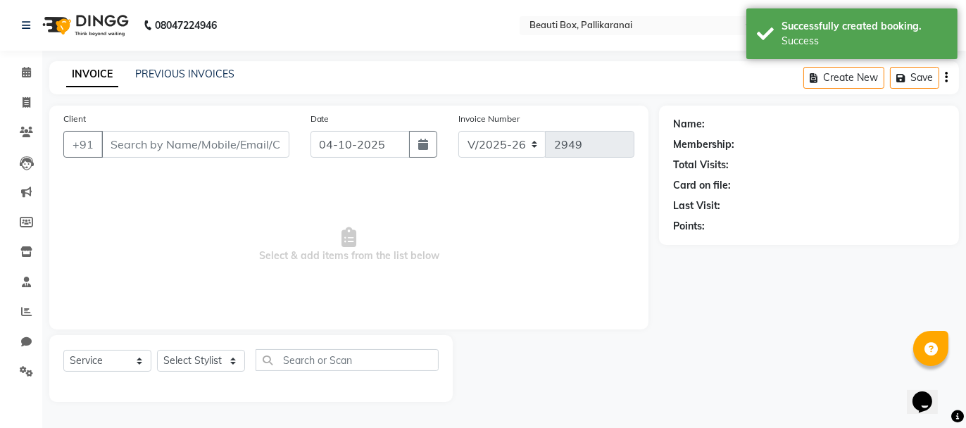
click at [955, 366] on div "Name: Membership: Total Visits: Card on file: Last Visit: Points:" at bounding box center [814, 254] width 311 height 296
type input "9884879775"
select select "9982"
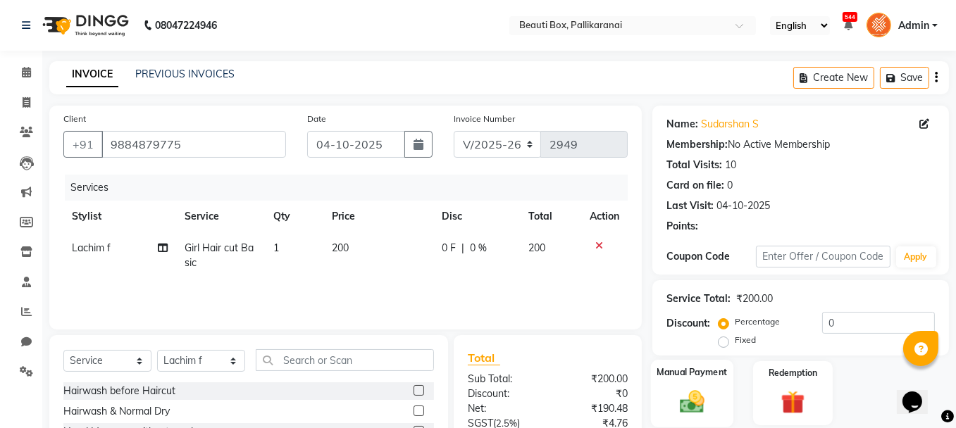
click at [685, 396] on img at bounding box center [692, 401] width 40 height 28
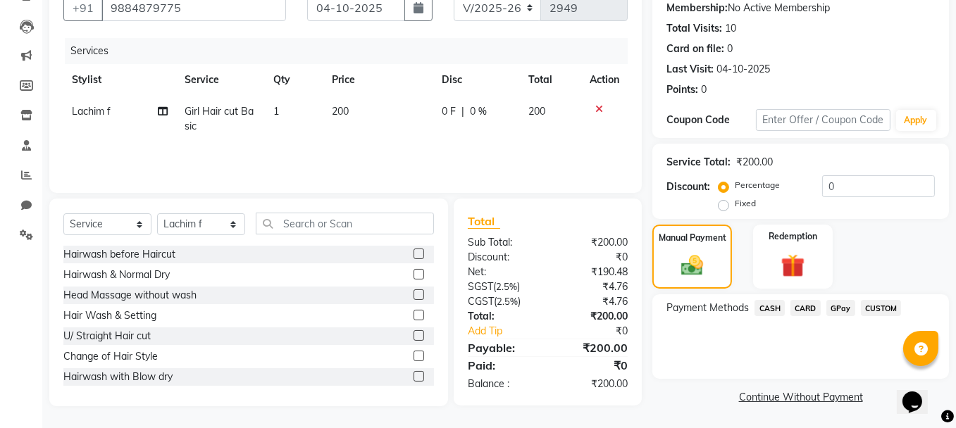
click at [835, 309] on span "GPay" at bounding box center [840, 308] width 29 height 16
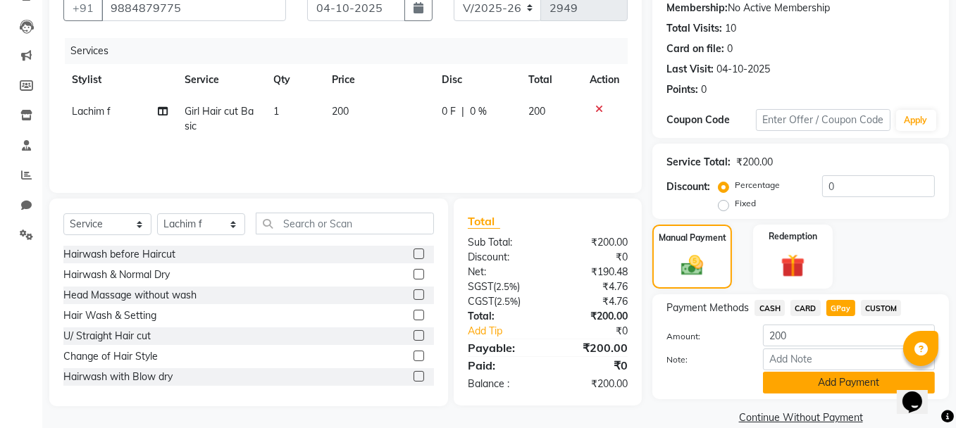
click at [814, 380] on button "Add Payment" at bounding box center [849, 383] width 172 height 22
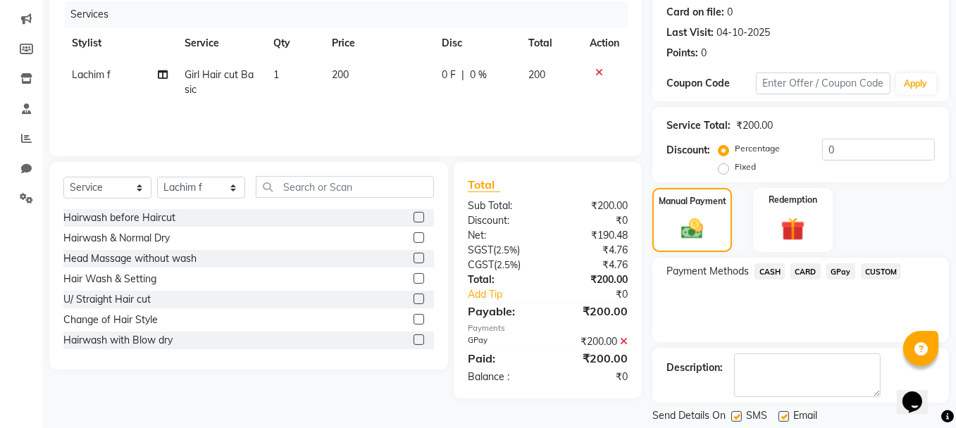
scroll to position [215, 0]
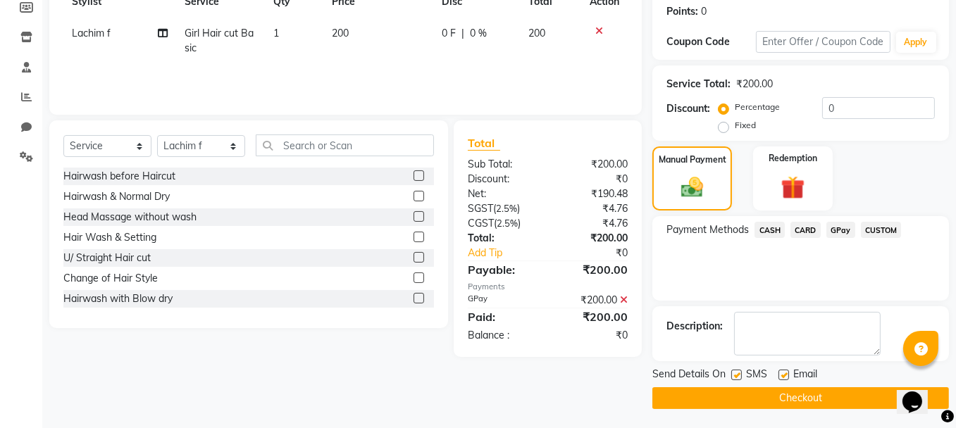
click at [855, 394] on button "Checkout" at bounding box center [800, 398] width 296 height 22
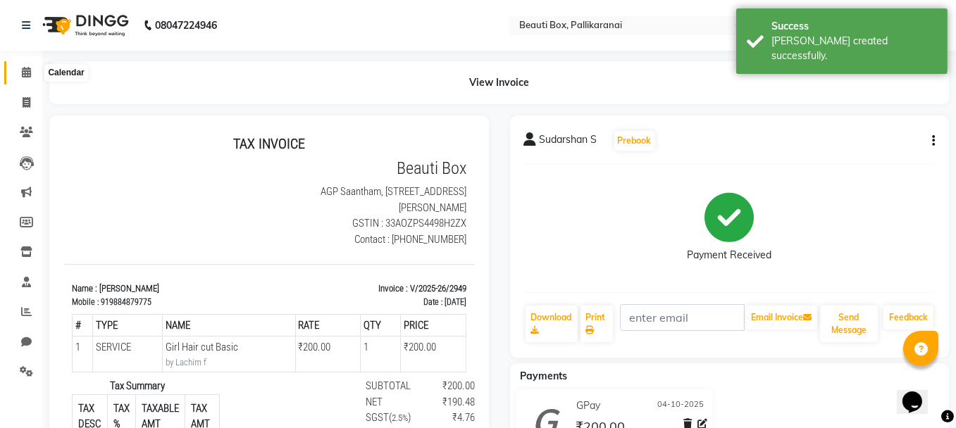
click at [30, 70] on icon at bounding box center [26, 72] width 9 height 11
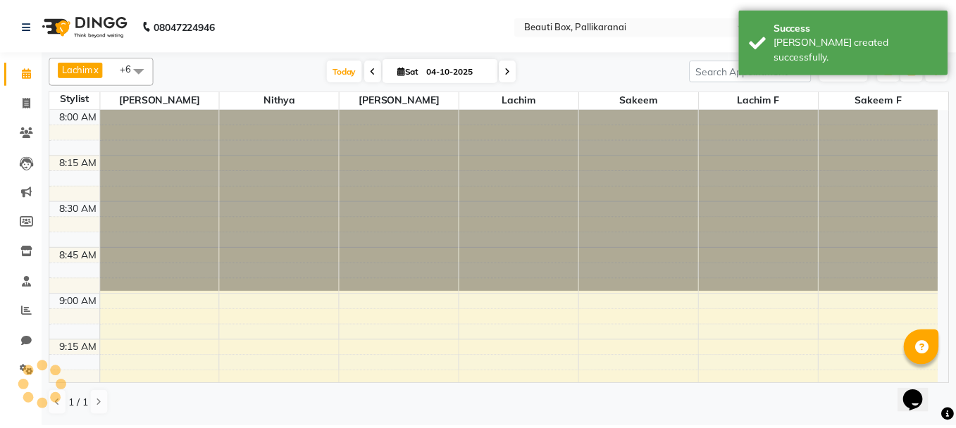
scroll to position [1651, 0]
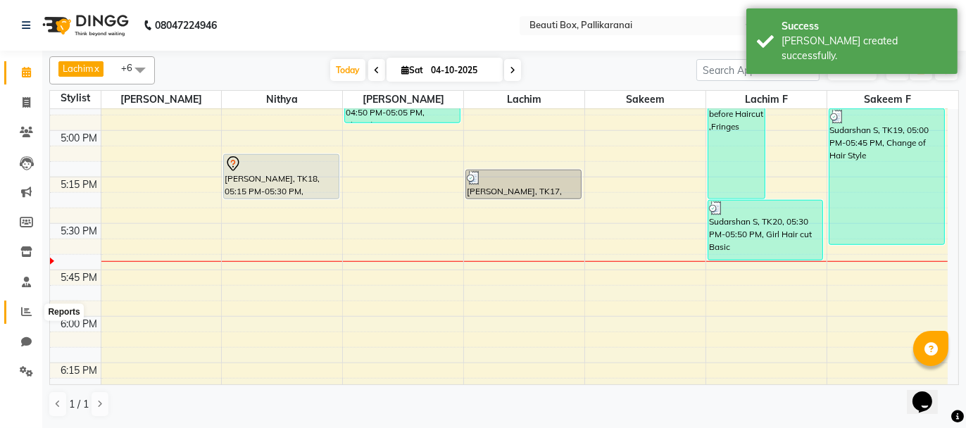
click at [26, 311] on icon at bounding box center [26, 311] width 11 height 11
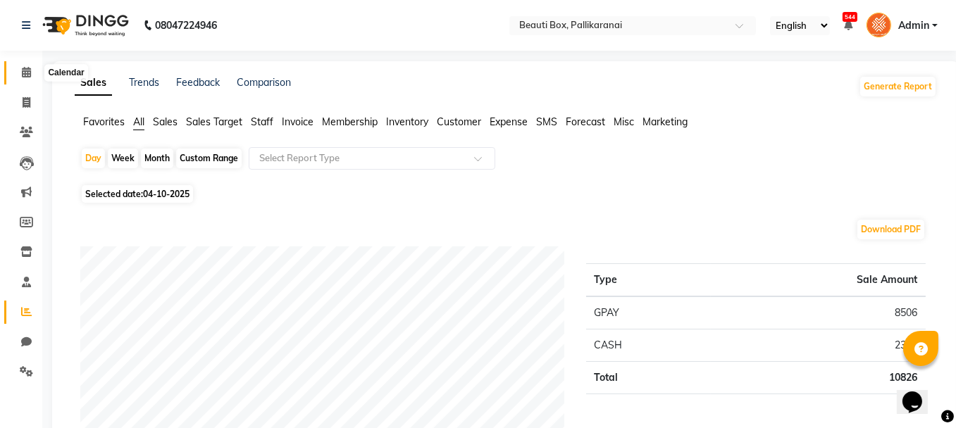
click at [21, 66] on span at bounding box center [26, 73] width 25 height 16
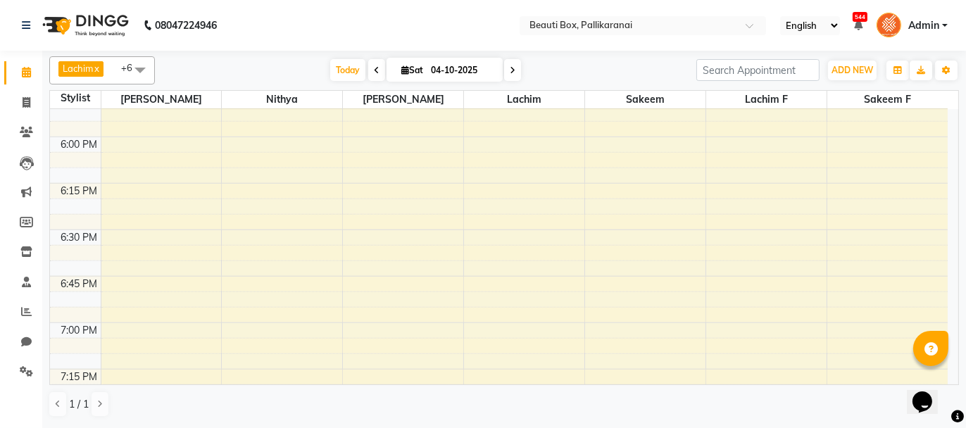
scroll to position [1690, 0]
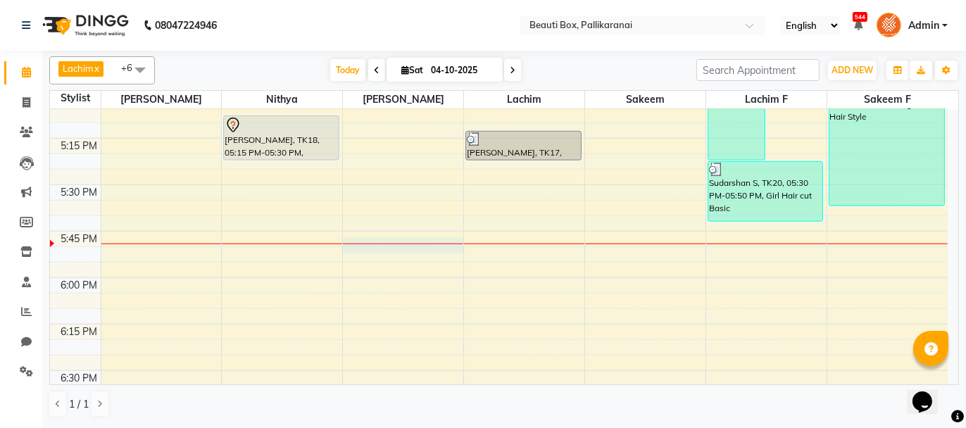
click at [380, 244] on div at bounding box center [403, 244] width 120 height 1
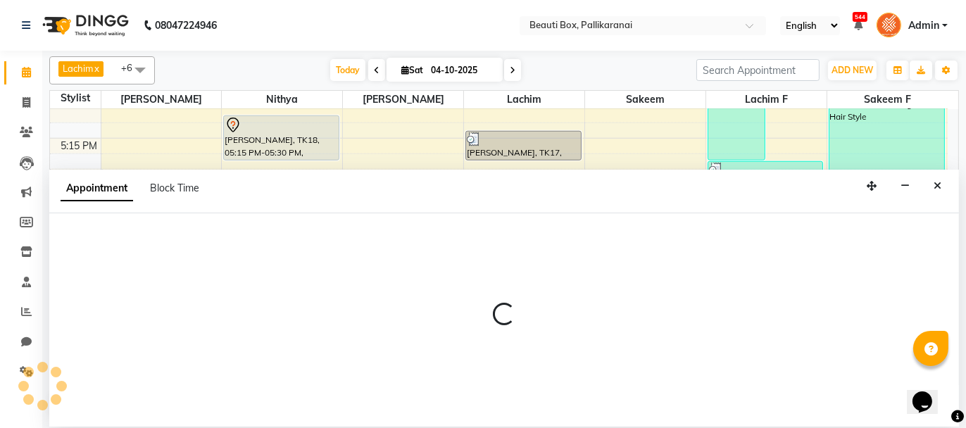
select select "40097"
select select "1080"
select select "tentative"
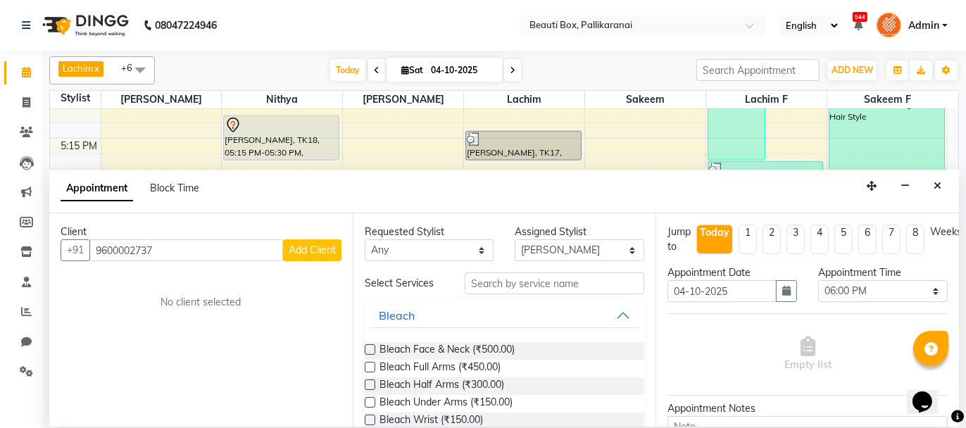
type input "9600002737"
click at [296, 250] on span "Add Client" at bounding box center [312, 250] width 47 height 13
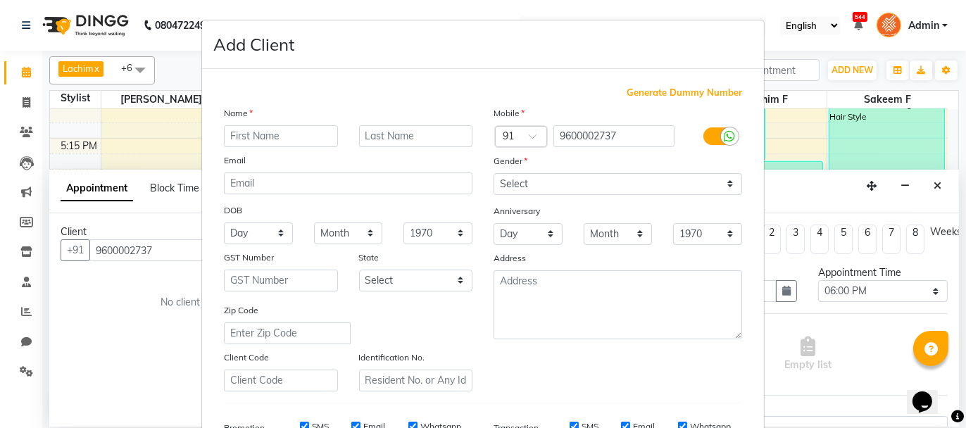
click at [283, 138] on input "text" at bounding box center [281, 136] width 114 height 22
click at [266, 134] on input "Selvalaksmi" at bounding box center [281, 136] width 114 height 22
type input "[PERSON_NAME]"
click at [596, 182] on select "Select [DEMOGRAPHIC_DATA] [DEMOGRAPHIC_DATA] Other Prefer Not To Say" at bounding box center [618, 184] width 249 height 22
select select "[DEMOGRAPHIC_DATA]"
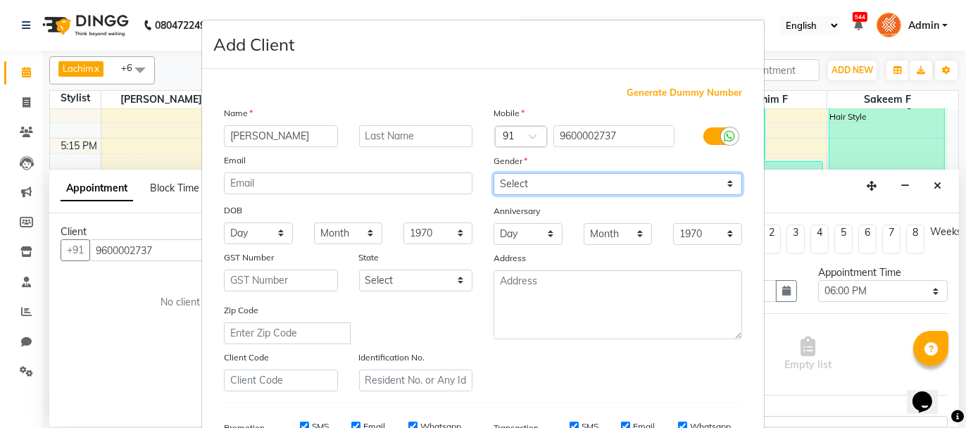
click at [494, 173] on select "Select [DEMOGRAPHIC_DATA] [DEMOGRAPHIC_DATA] Other Prefer Not To Say" at bounding box center [618, 184] width 249 height 22
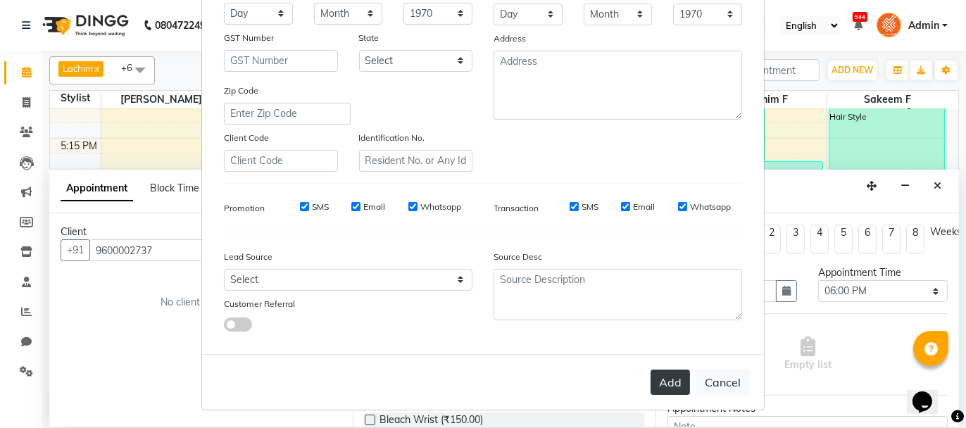
click at [668, 376] on button "Add" at bounding box center [670, 382] width 39 height 25
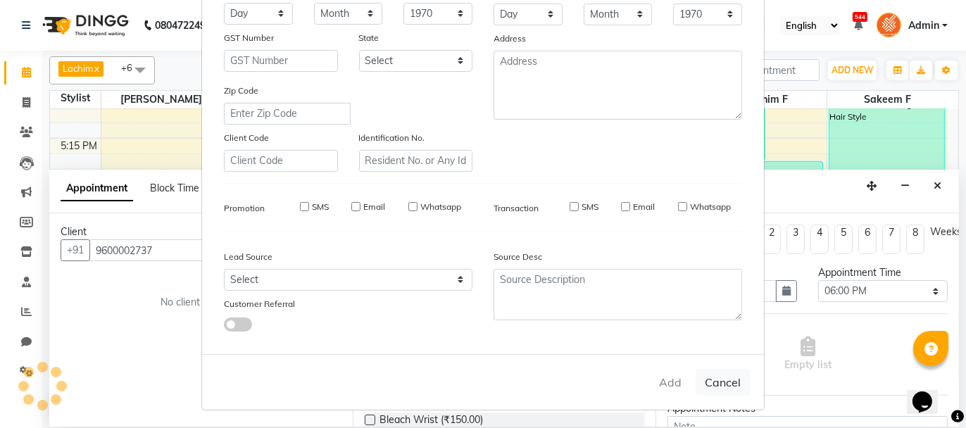
select select
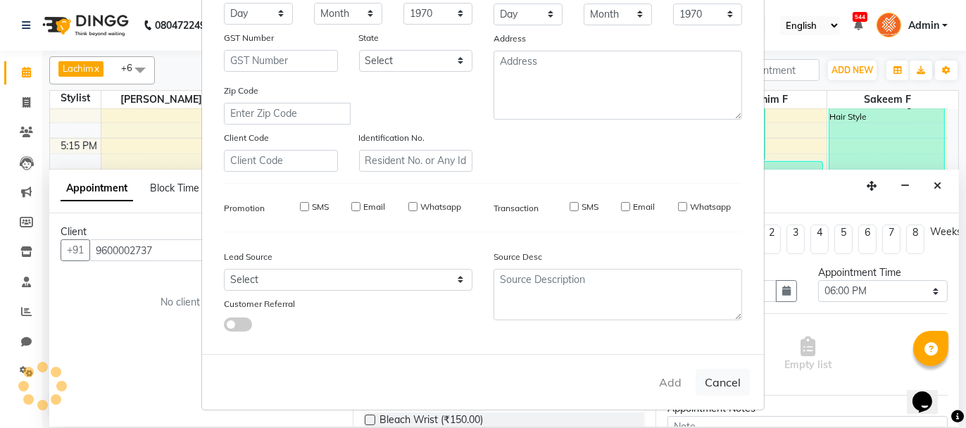
select select
checkbox input "false"
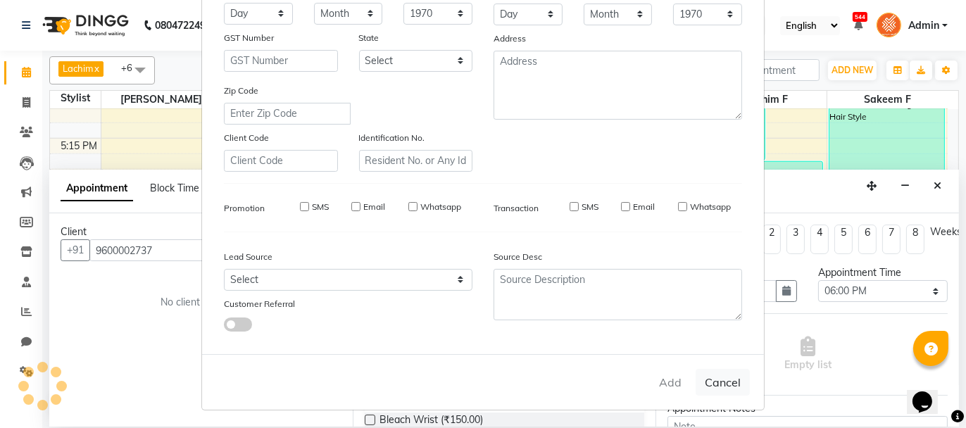
checkbox input "false"
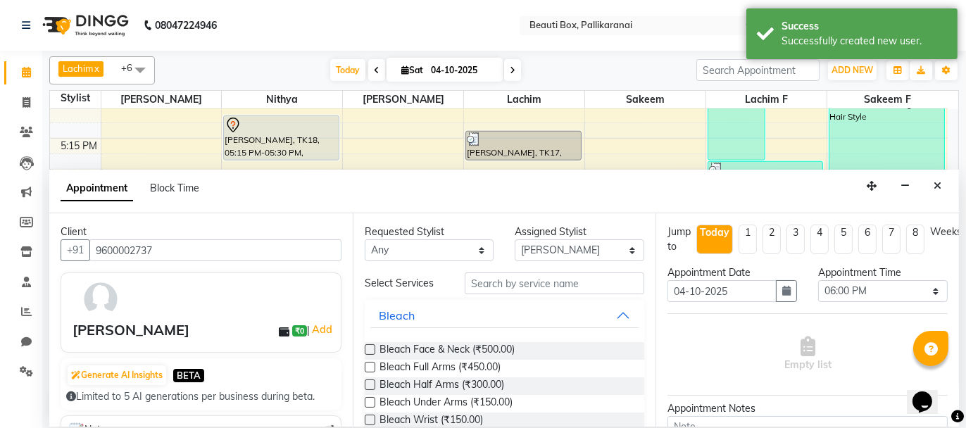
scroll to position [142, 0]
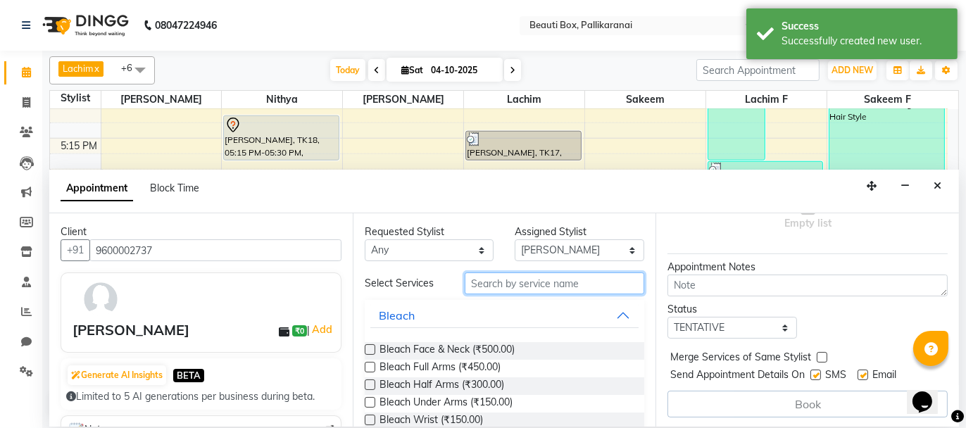
click at [572, 282] on input "text" at bounding box center [555, 284] width 180 height 22
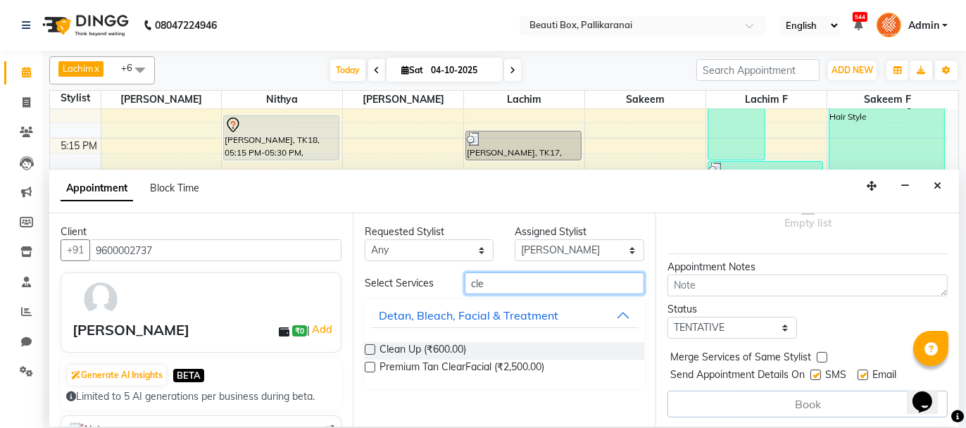
type input "cle"
click at [368, 349] on label at bounding box center [370, 349] width 11 height 11
click at [368, 349] on input "checkbox" at bounding box center [369, 350] width 9 height 9
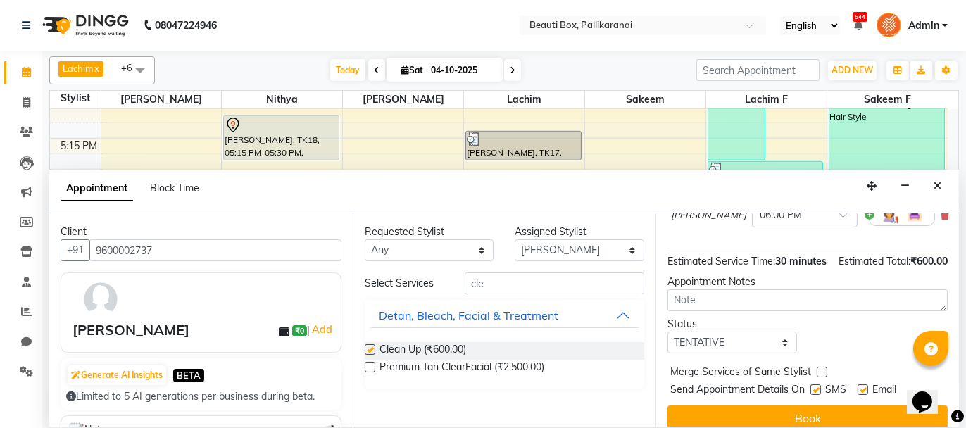
checkbox input "false"
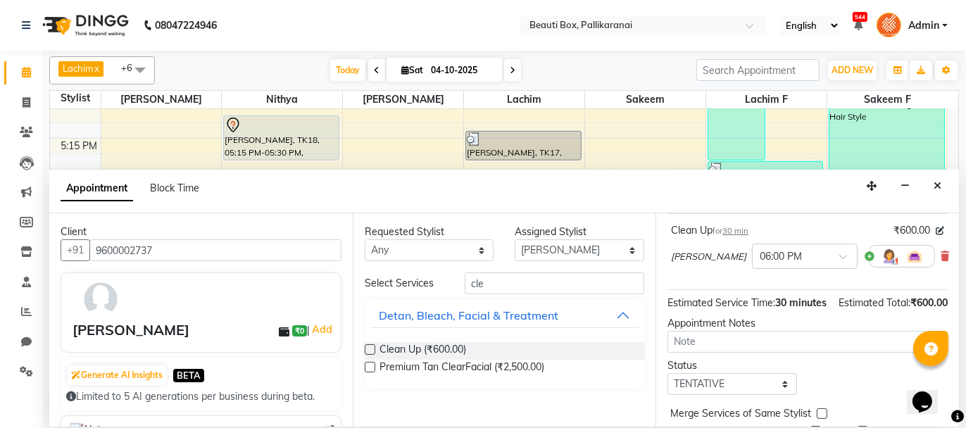
scroll to position [30, 0]
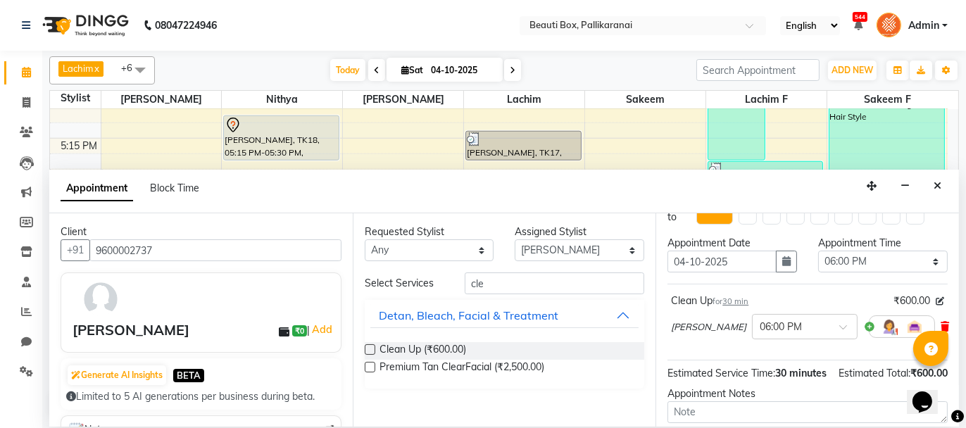
click at [941, 322] on icon at bounding box center [945, 327] width 8 height 10
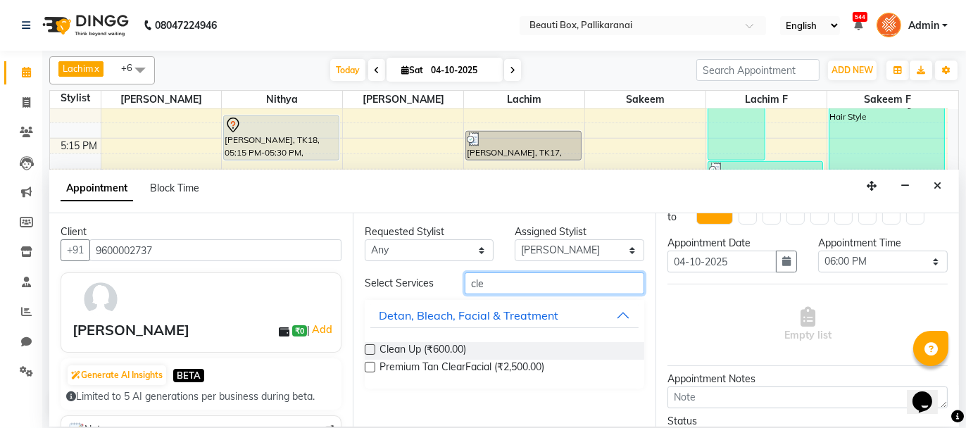
click at [504, 283] on input "cle" at bounding box center [555, 284] width 180 height 22
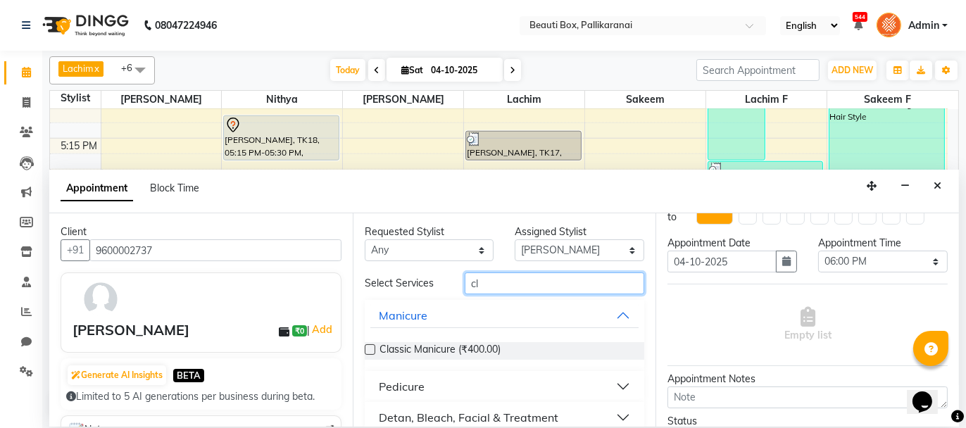
type input "c"
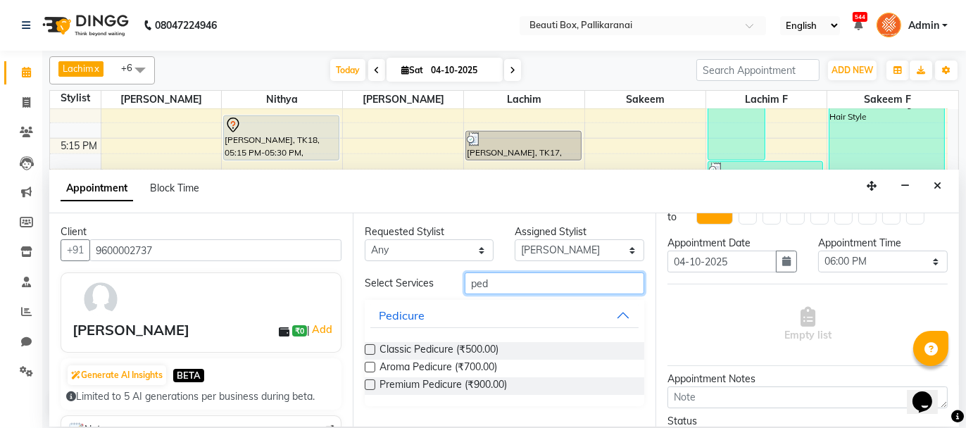
type input "ped"
click at [370, 365] on label at bounding box center [370, 367] width 11 height 11
click at [370, 365] on input "checkbox" at bounding box center [369, 368] width 9 height 9
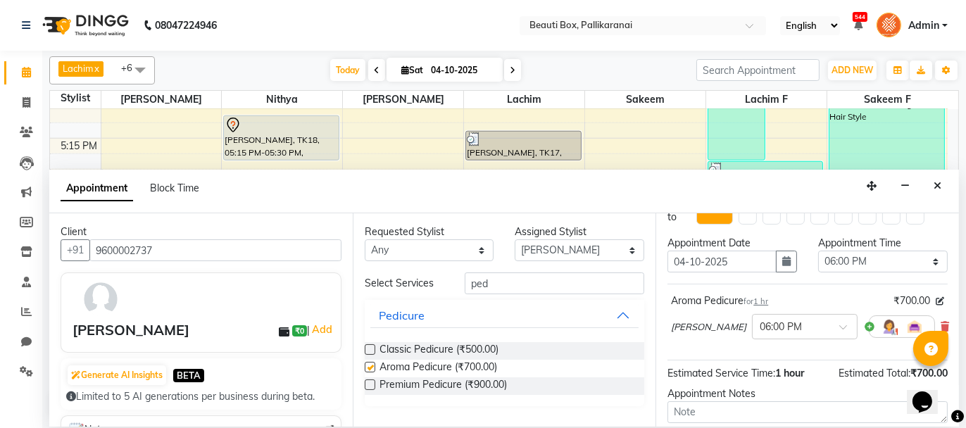
checkbox input "false"
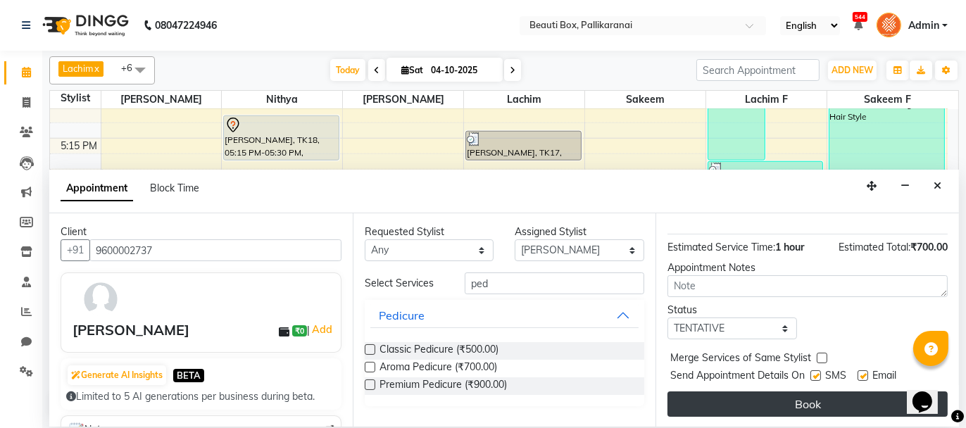
click at [809, 401] on button "Book" at bounding box center [808, 404] width 280 height 25
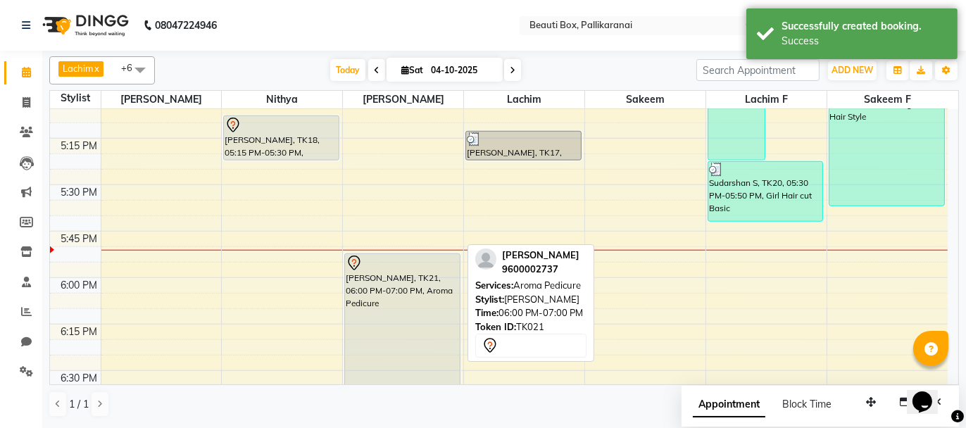
click at [418, 279] on div "[PERSON_NAME], TK21, 06:00 PM-07:00 PM, Aroma Pedicure" at bounding box center [402, 344] width 115 height 181
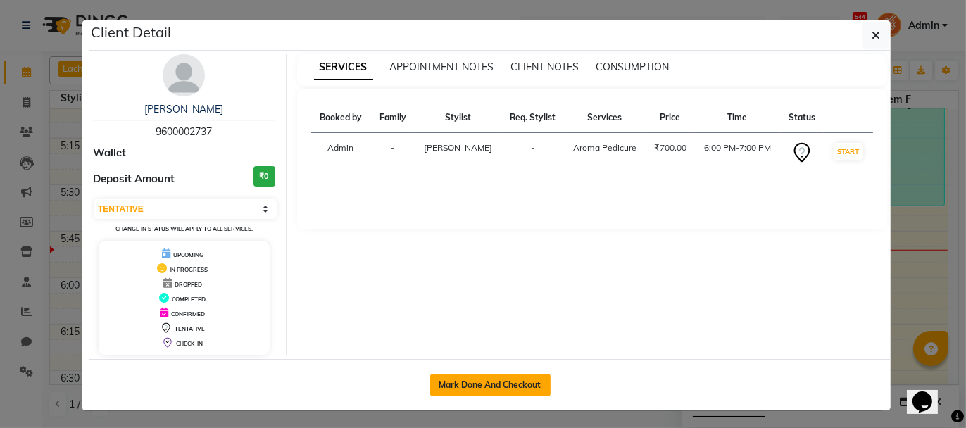
click at [459, 378] on button "Mark Done And Checkout" at bounding box center [490, 385] width 120 height 23
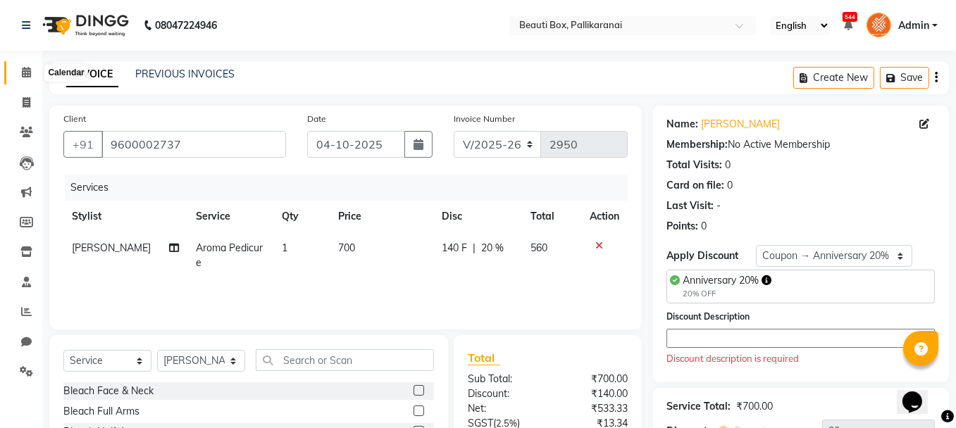
click at [20, 69] on span at bounding box center [26, 73] width 25 height 16
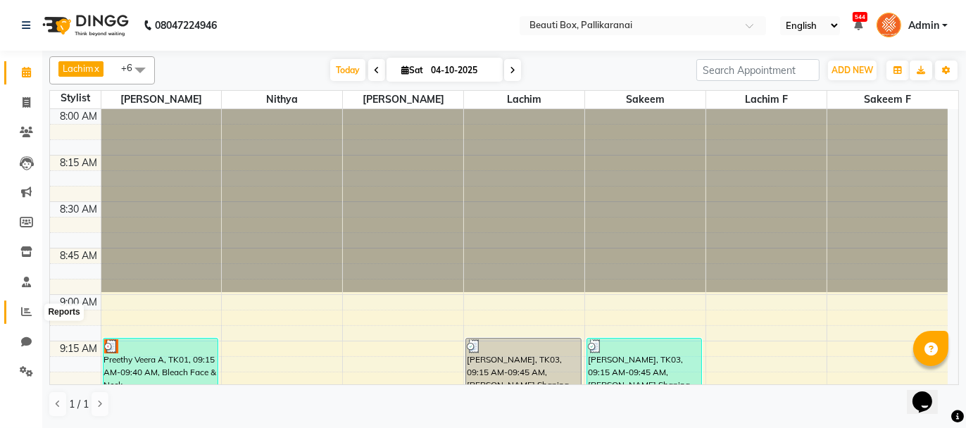
click at [27, 311] on icon at bounding box center [26, 311] width 11 height 11
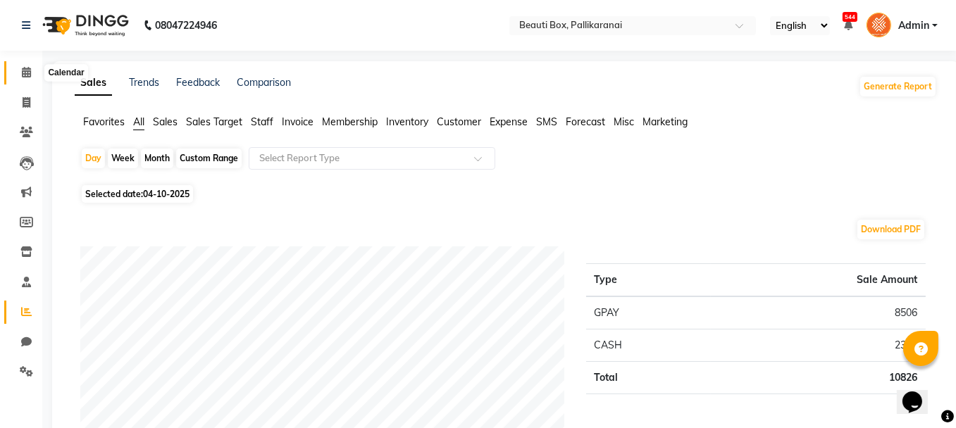
click at [27, 73] on icon at bounding box center [26, 72] width 9 height 11
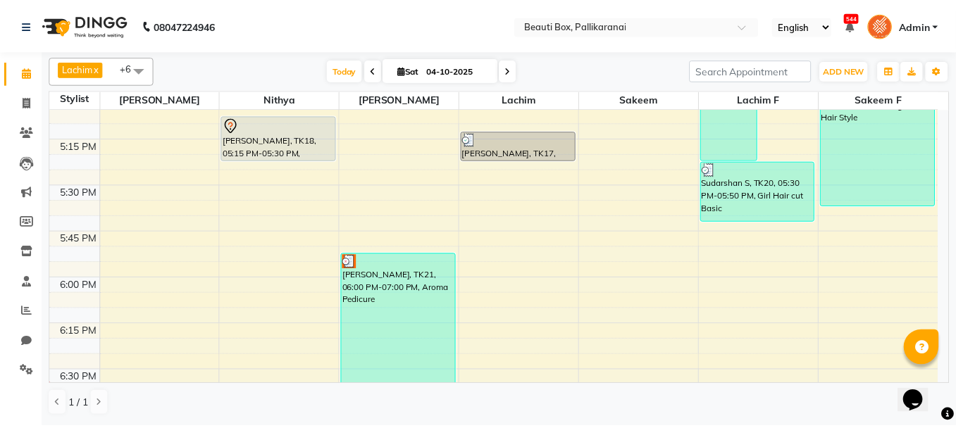
scroll to position [1620, 0]
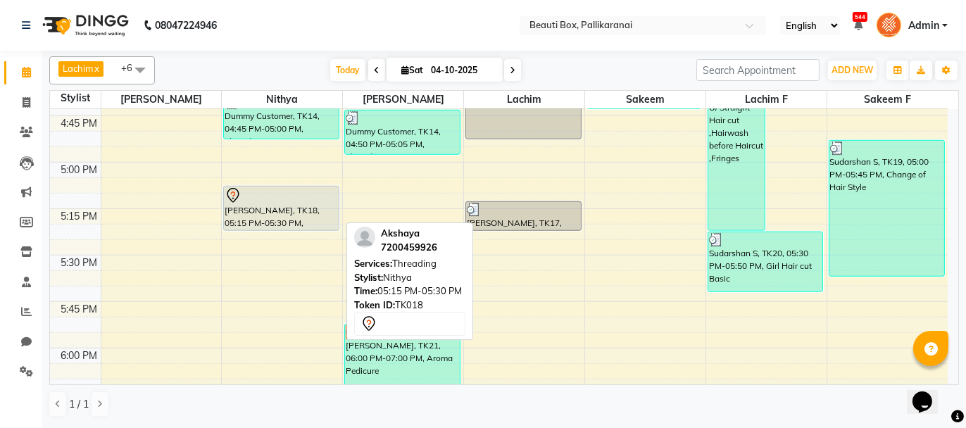
click at [294, 197] on div at bounding box center [281, 195] width 113 height 17
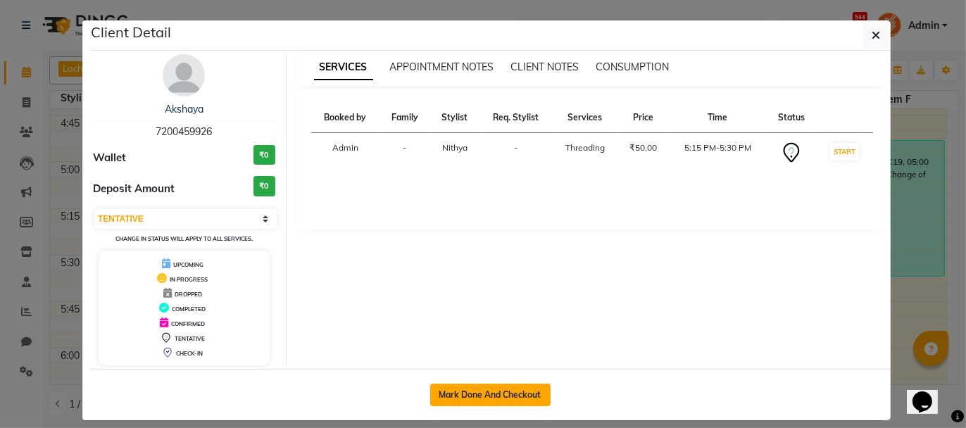
click at [485, 386] on button "Mark Done And Checkout" at bounding box center [490, 395] width 120 height 23
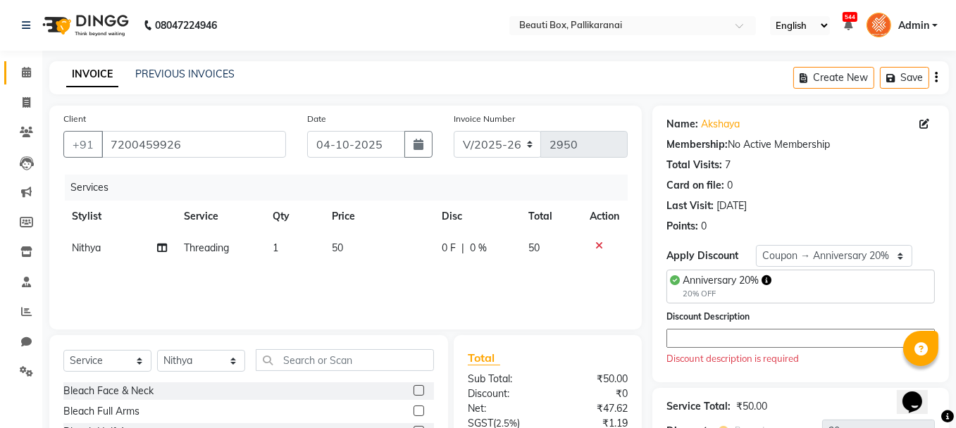
scroll to position [135, 0]
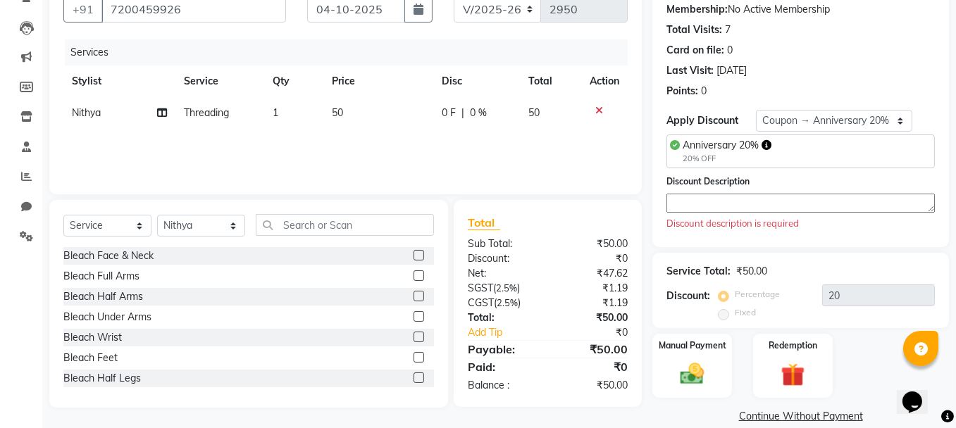
click at [700, 198] on textarea at bounding box center [800, 203] width 268 height 19
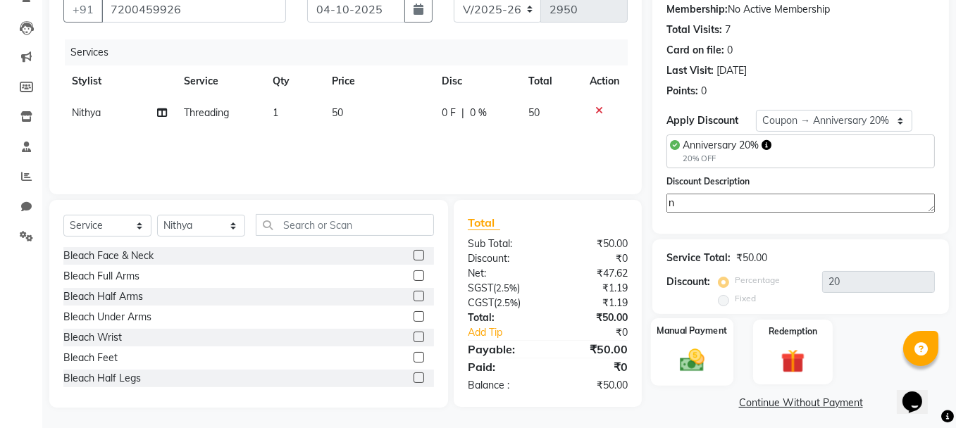
click at [715, 349] on div "Manual Payment" at bounding box center [692, 351] width 82 height 67
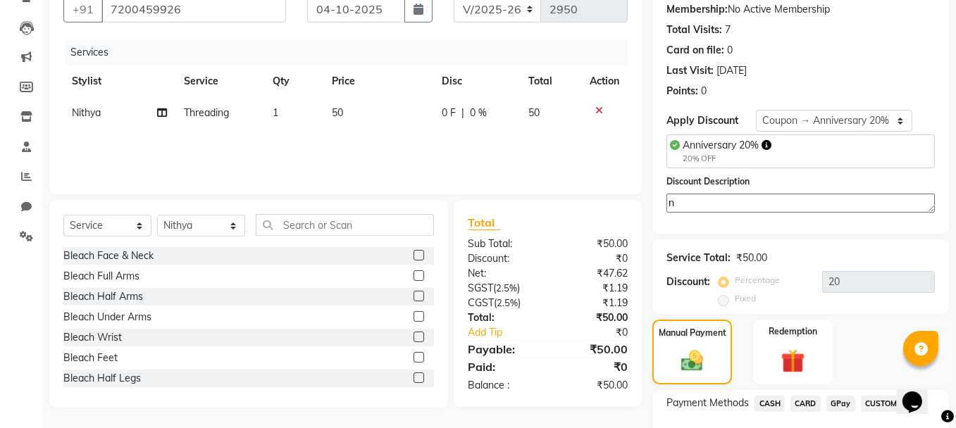
click at [839, 402] on span "GPay" at bounding box center [840, 404] width 29 height 16
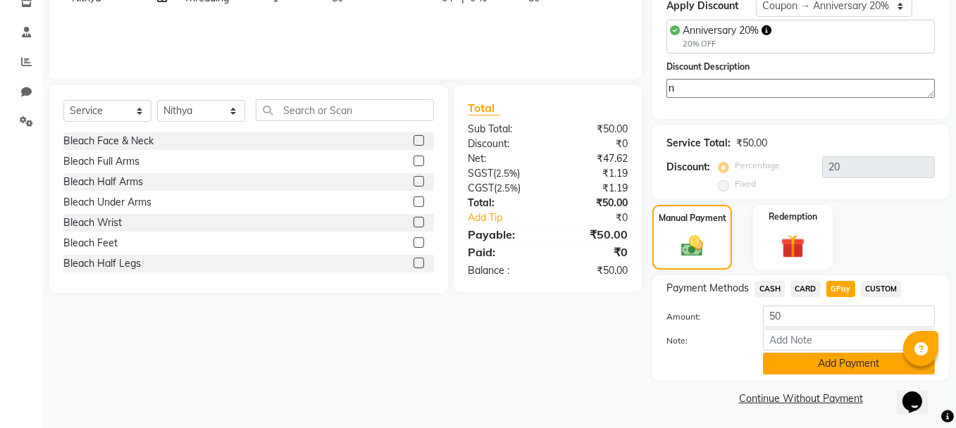
click at [835, 363] on button "Add Payment" at bounding box center [849, 364] width 172 height 22
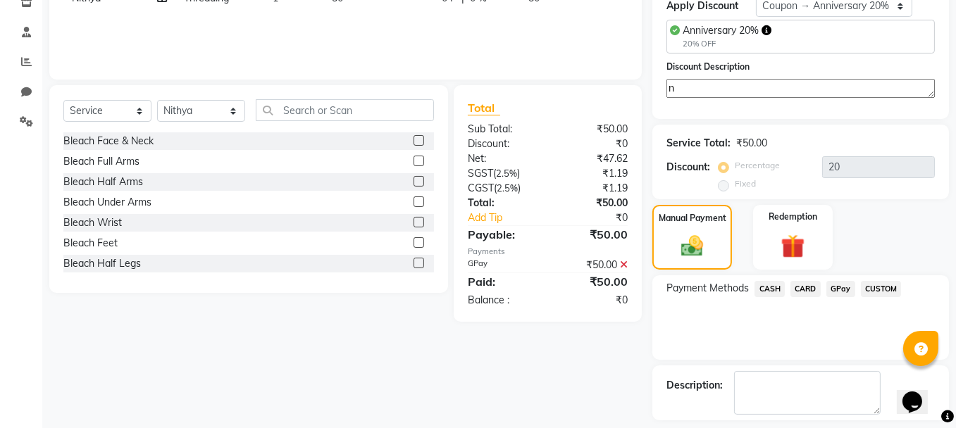
scroll to position [308, 0]
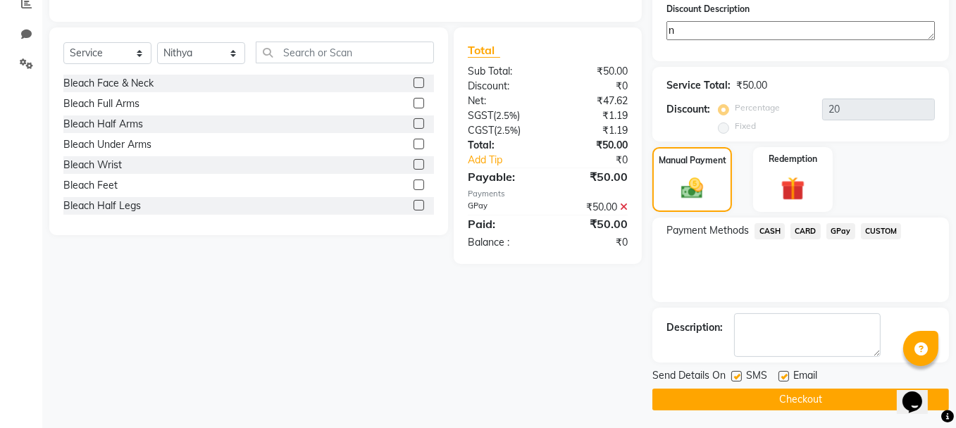
click at [825, 397] on button "Checkout" at bounding box center [800, 400] width 296 height 22
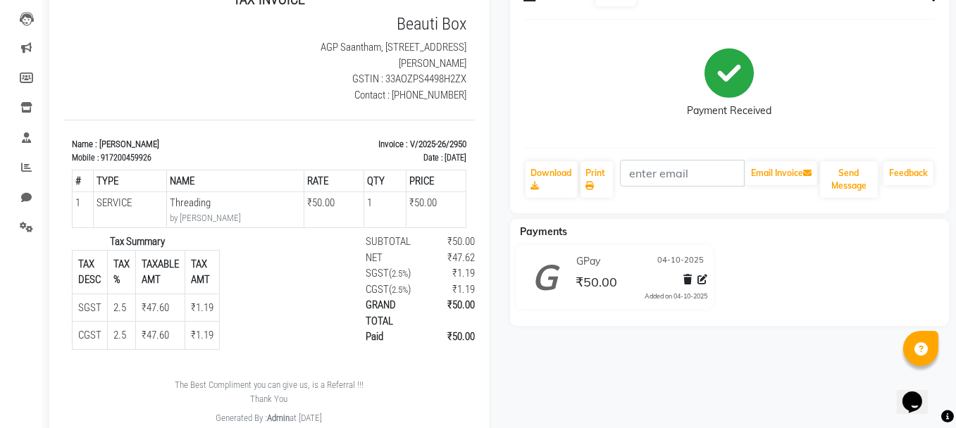
scroll to position [4, 0]
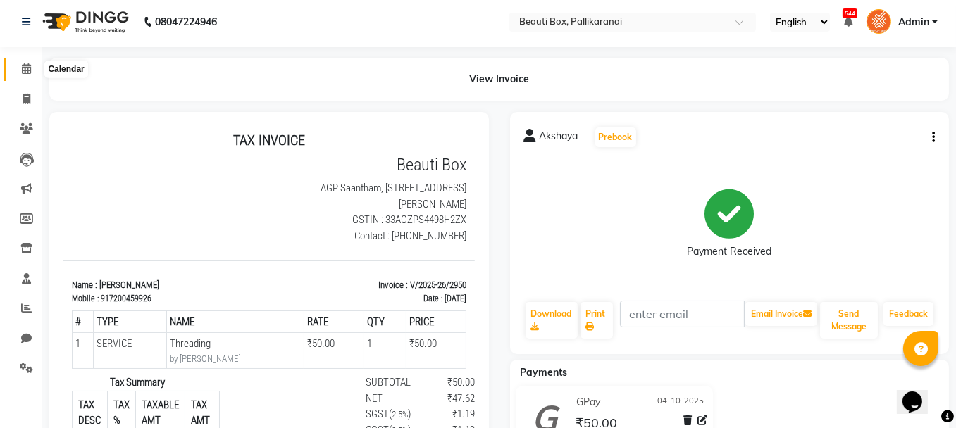
click at [22, 65] on icon at bounding box center [26, 68] width 9 height 11
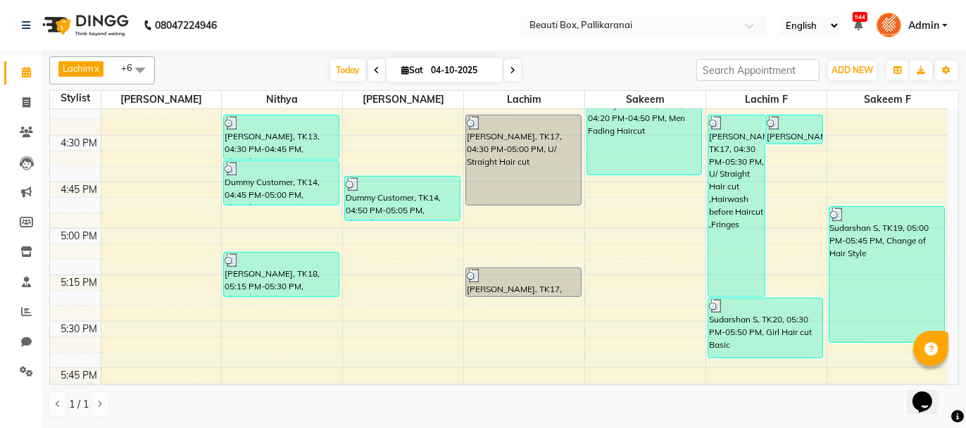
scroll to position [1553, 0]
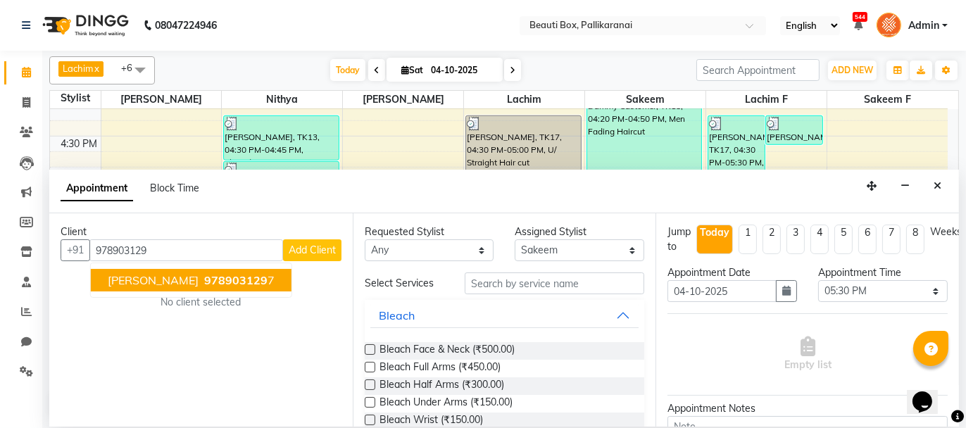
click at [236, 282] on span "978903129" at bounding box center [235, 280] width 63 height 14
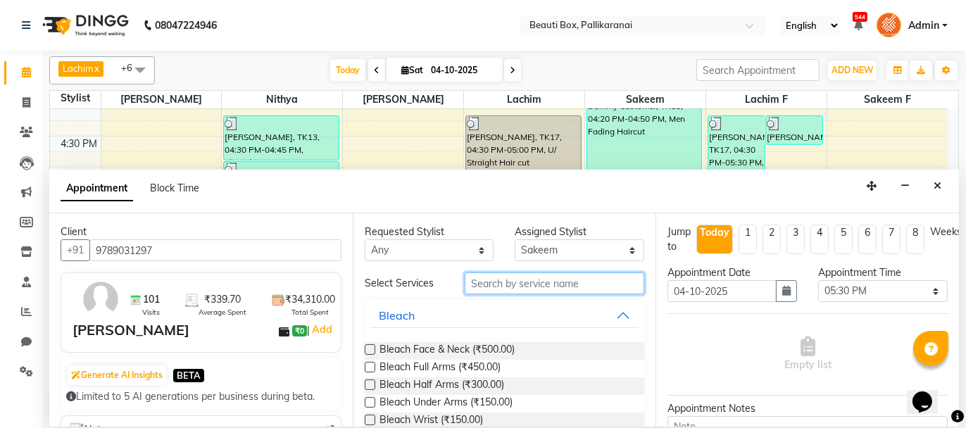
click at [515, 287] on input "text" at bounding box center [555, 284] width 180 height 22
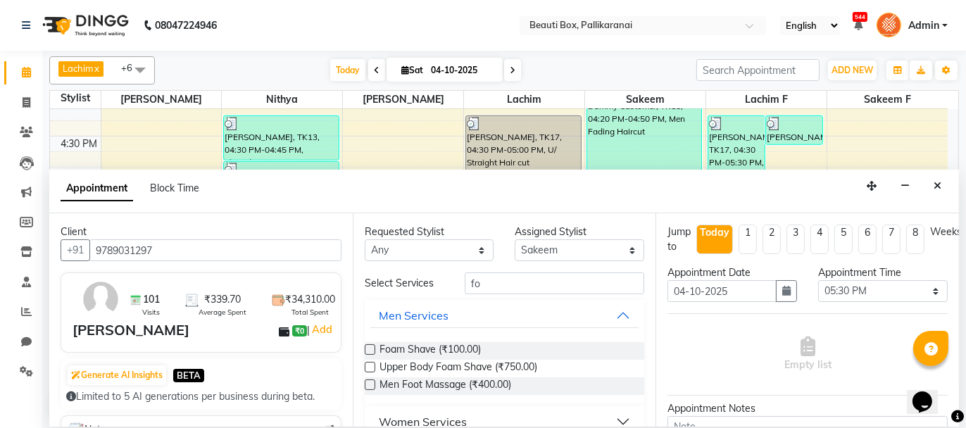
click at [368, 345] on label at bounding box center [370, 349] width 11 height 11
click at [368, 346] on input "checkbox" at bounding box center [369, 350] width 9 height 9
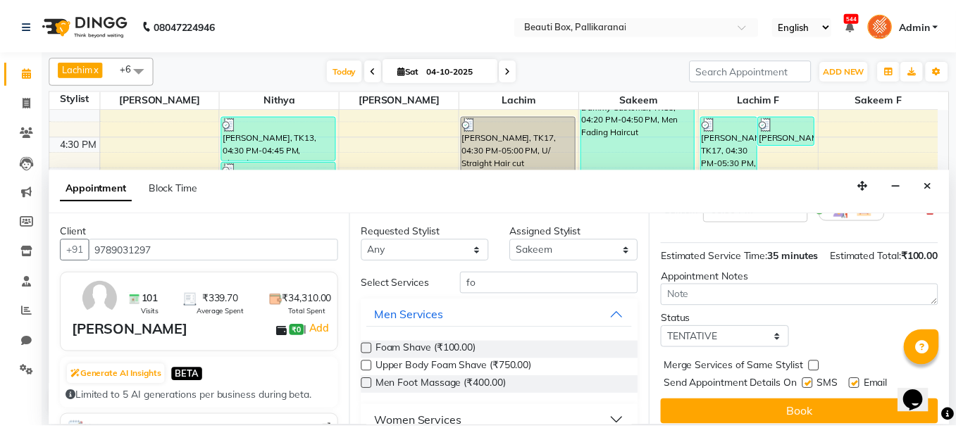
scroll to position [170, 0]
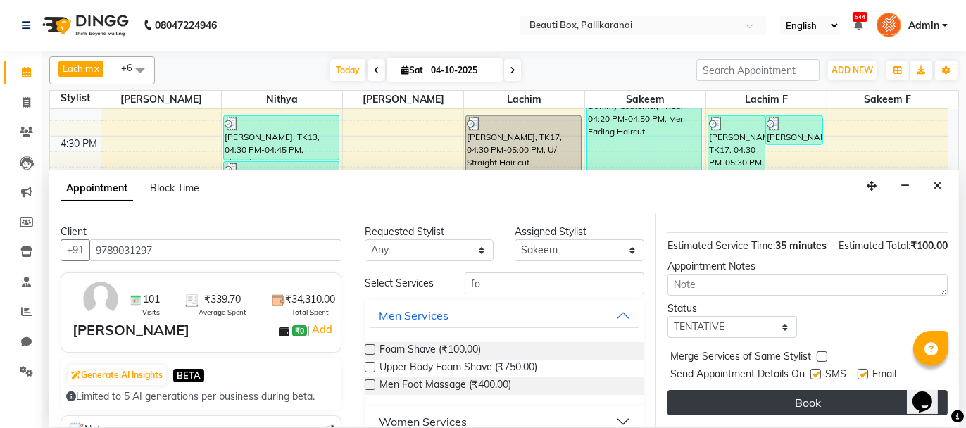
click at [816, 399] on button "Book" at bounding box center [808, 402] width 280 height 25
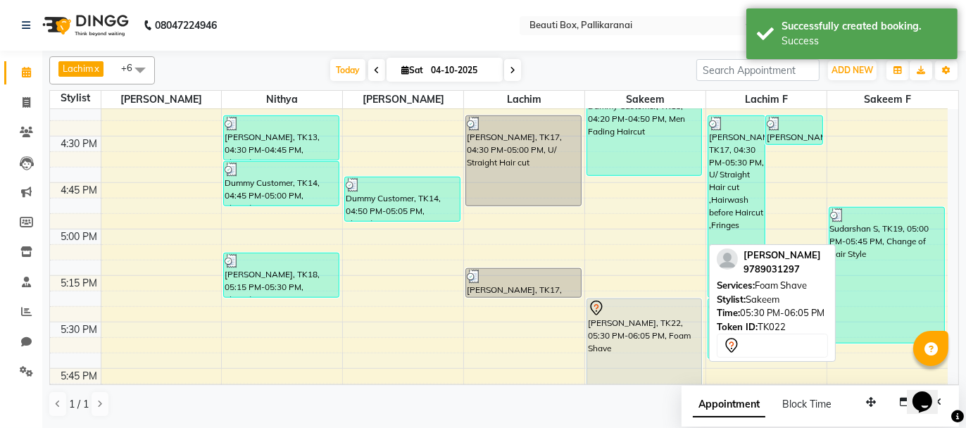
click at [621, 325] on div "[PERSON_NAME], TK22, 05:30 PM-06:05 PM, Foam Shave" at bounding box center [644, 351] width 115 height 105
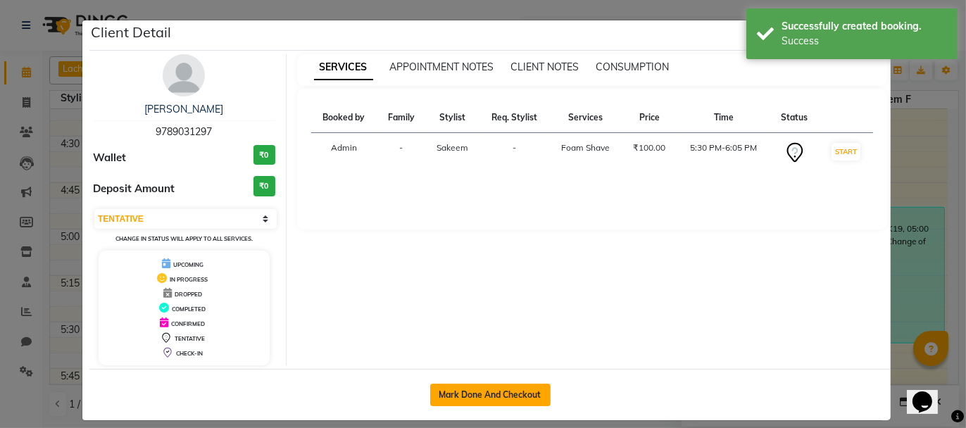
click at [519, 387] on button "Mark Done And Checkout" at bounding box center [490, 395] width 120 height 23
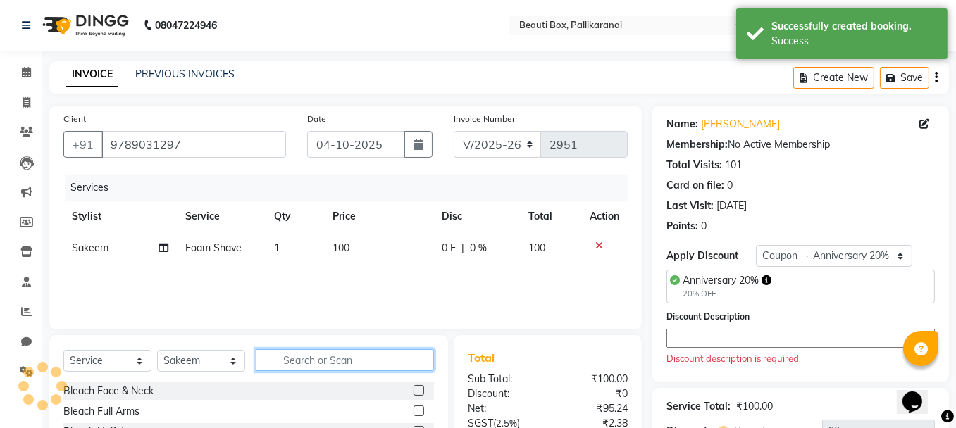
click at [351, 362] on input "text" at bounding box center [345, 360] width 178 height 22
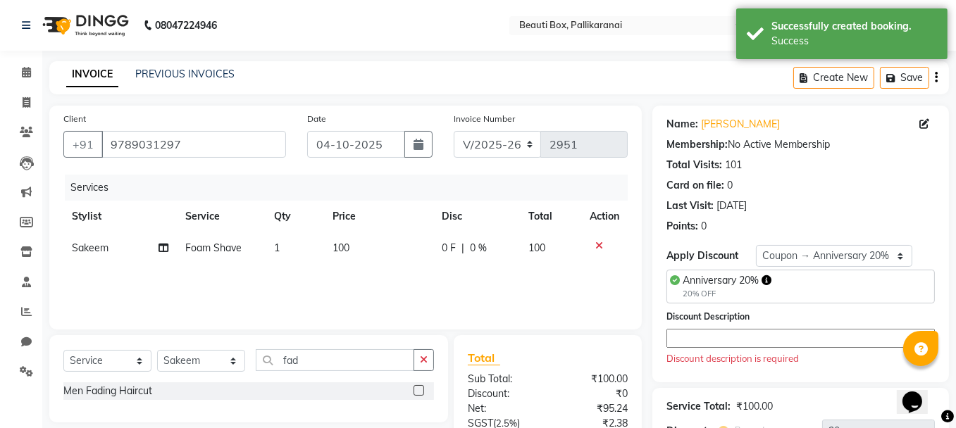
click at [419, 395] on label at bounding box center [418, 390] width 11 height 11
click at [419, 395] on input "checkbox" at bounding box center [417, 391] width 9 height 9
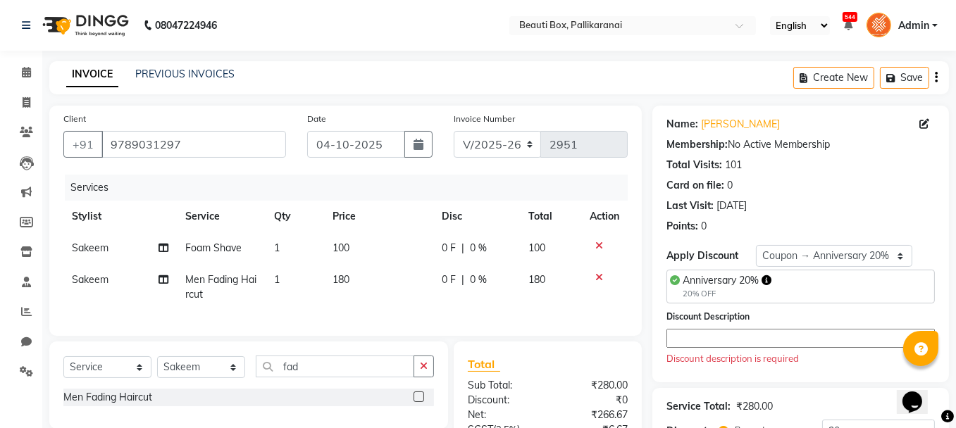
scroll to position [153, 0]
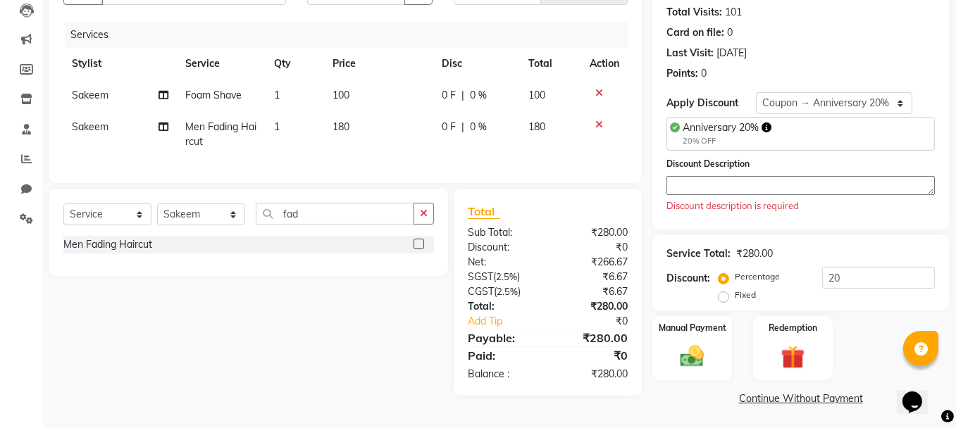
click at [704, 179] on textarea at bounding box center [800, 185] width 268 height 19
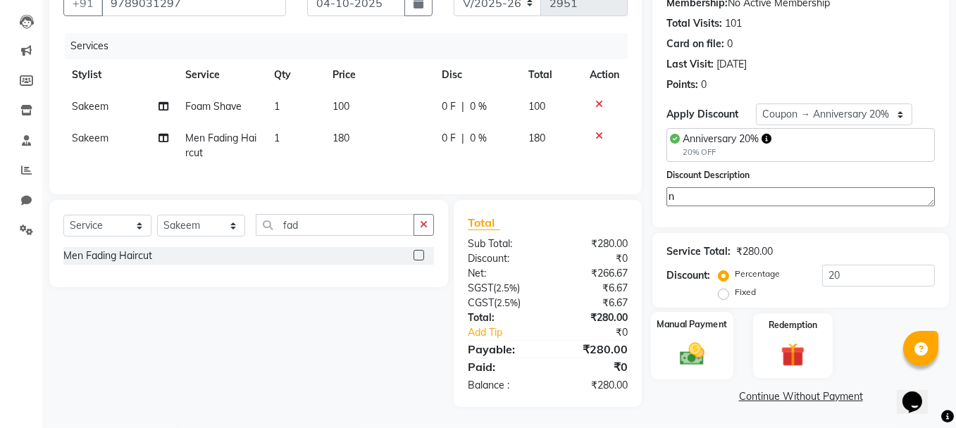
click at [704, 340] on img at bounding box center [692, 354] width 40 height 28
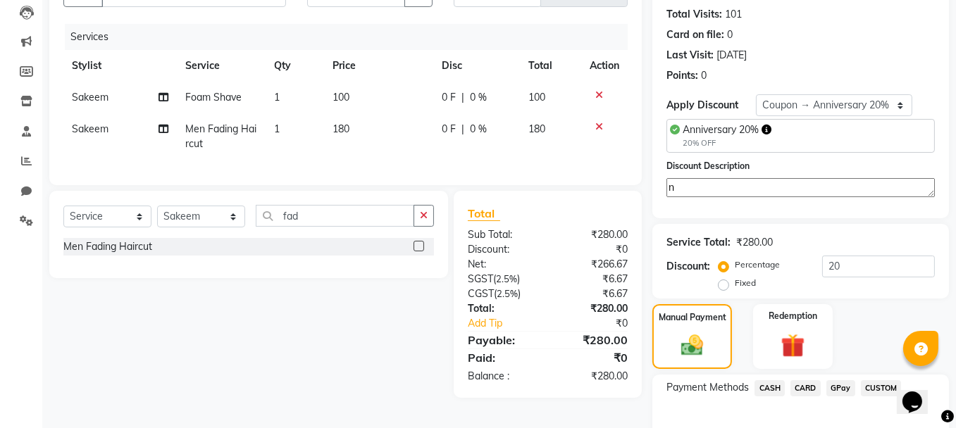
scroll to position [229, 0]
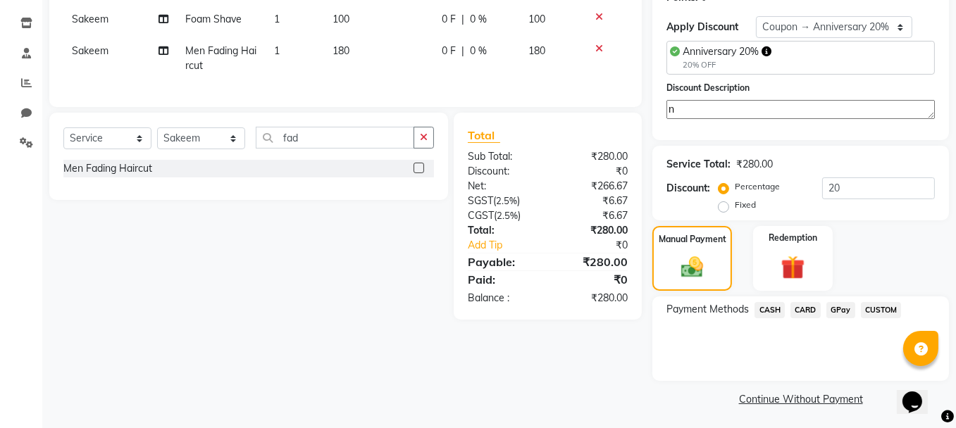
click at [839, 309] on span "GPay" at bounding box center [840, 310] width 29 height 16
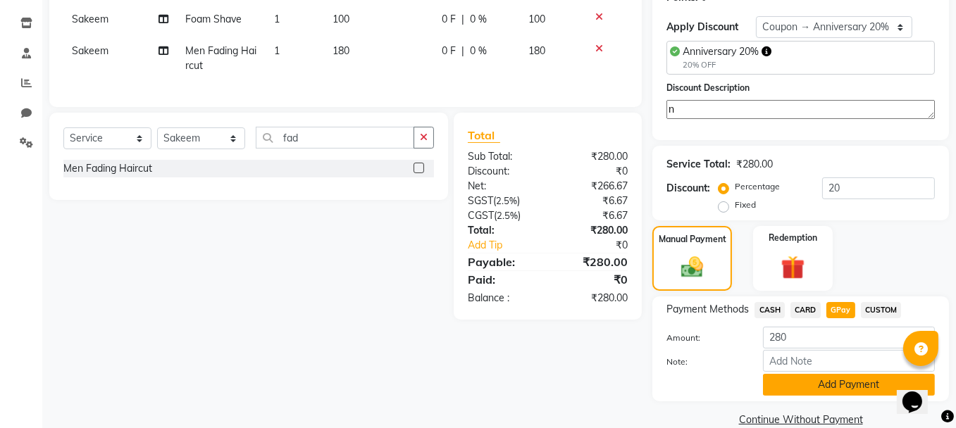
click at [829, 381] on button "Add Payment" at bounding box center [849, 385] width 172 height 22
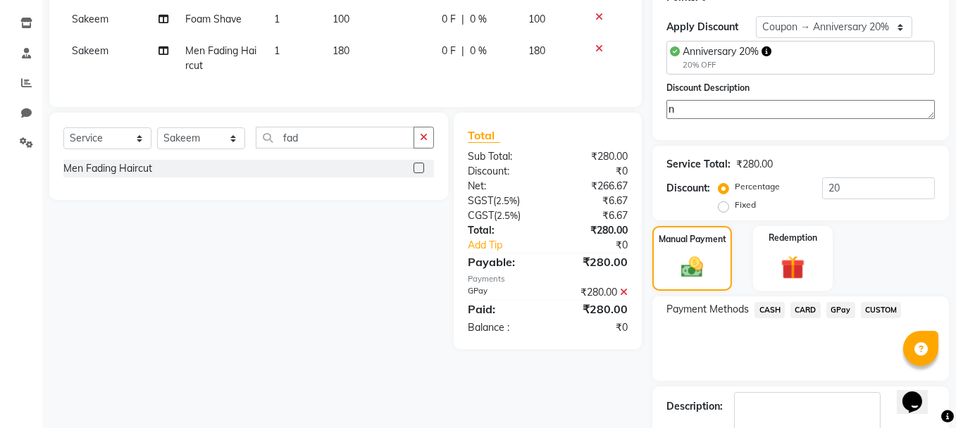
scroll to position [308, 0]
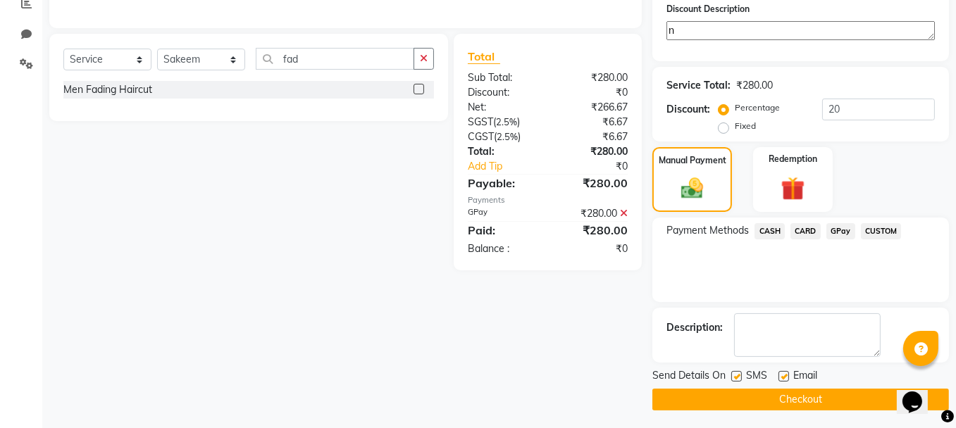
click at [775, 398] on button "Checkout" at bounding box center [800, 400] width 296 height 22
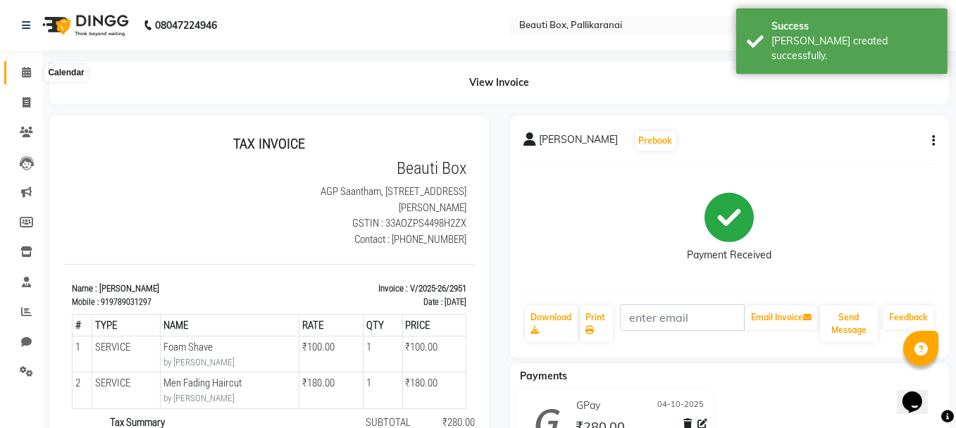
click at [28, 71] on icon at bounding box center [26, 72] width 9 height 11
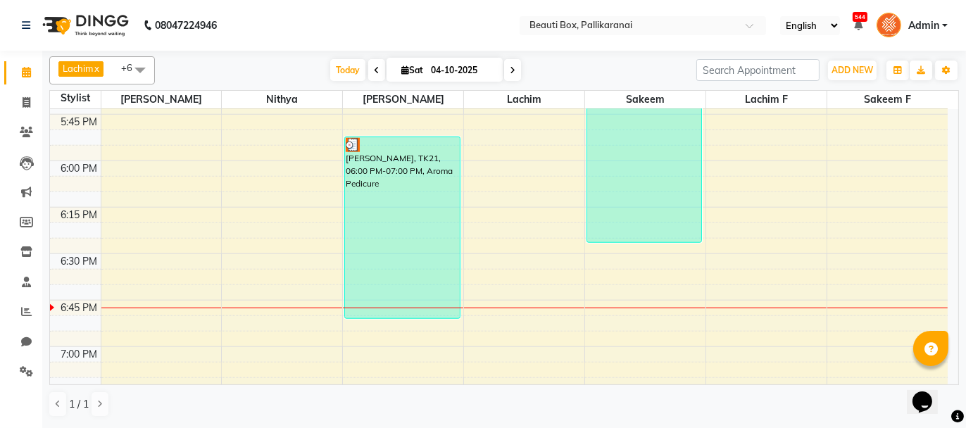
scroll to position [1839, 0]
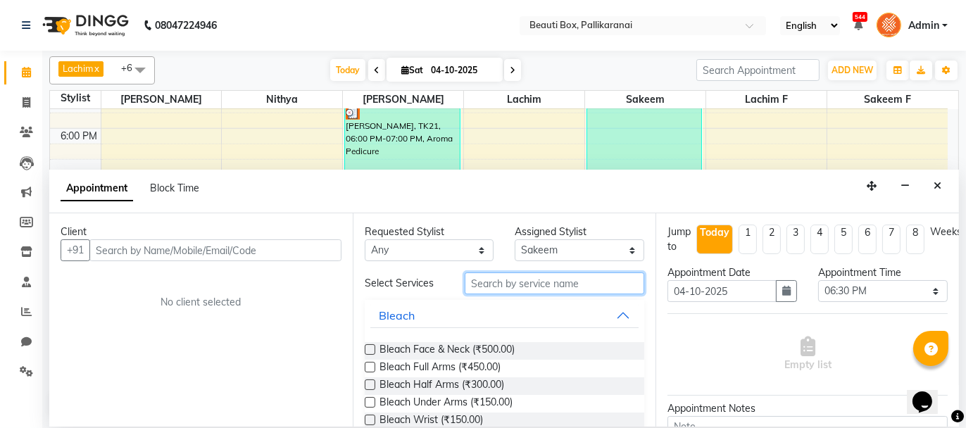
click at [486, 282] on input "text" at bounding box center [555, 284] width 180 height 22
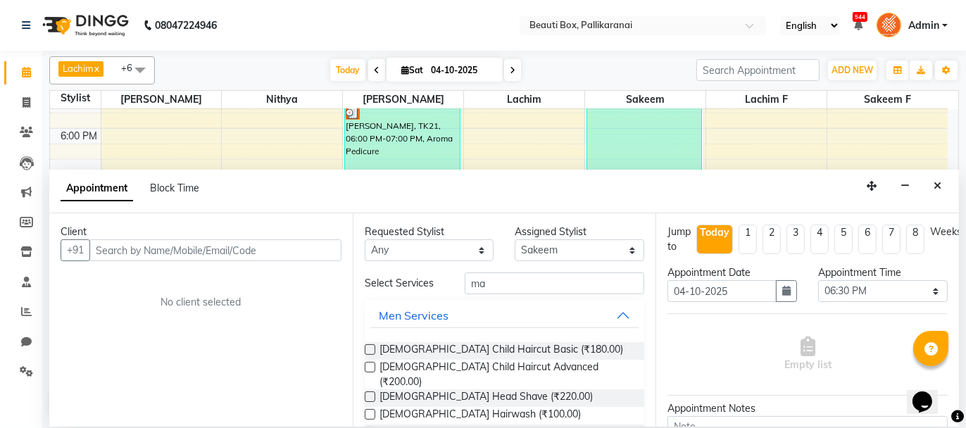
click at [371, 348] on label at bounding box center [370, 349] width 11 height 11
click at [371, 348] on input "checkbox" at bounding box center [369, 350] width 9 height 9
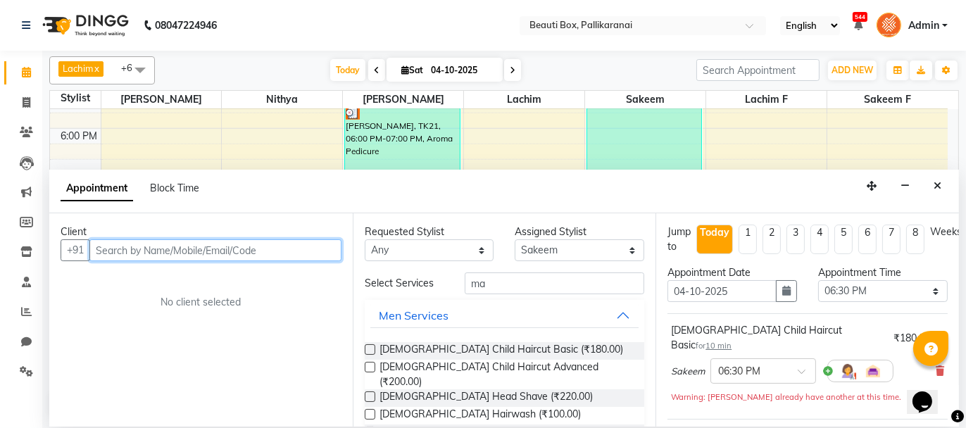
click at [308, 245] on input "text" at bounding box center [215, 250] width 252 height 22
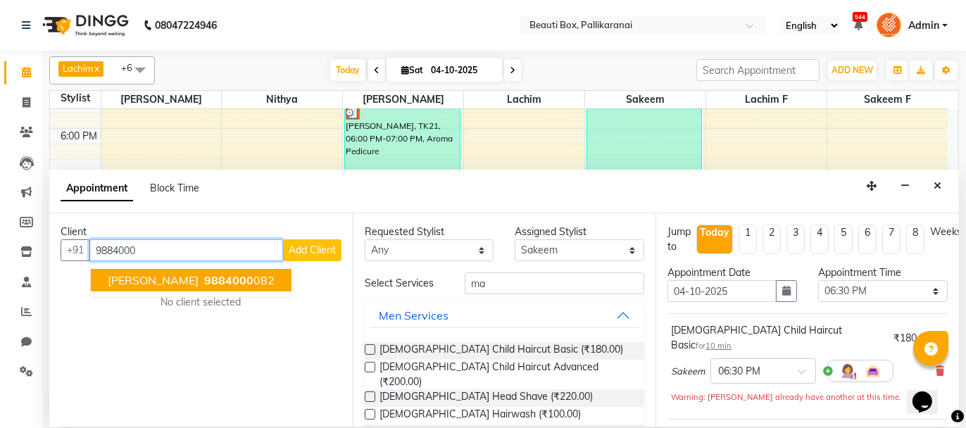
click at [213, 274] on ngb-highlight "9884000 082" at bounding box center [237, 280] width 73 height 14
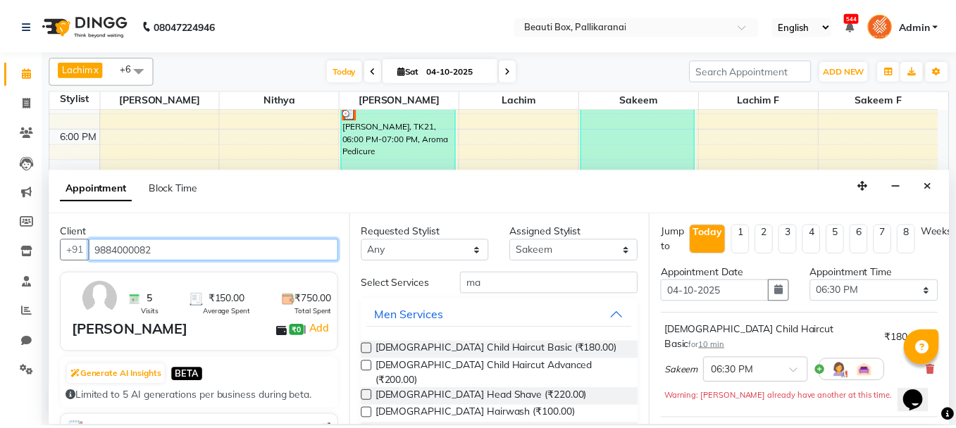
scroll to position [185, 0]
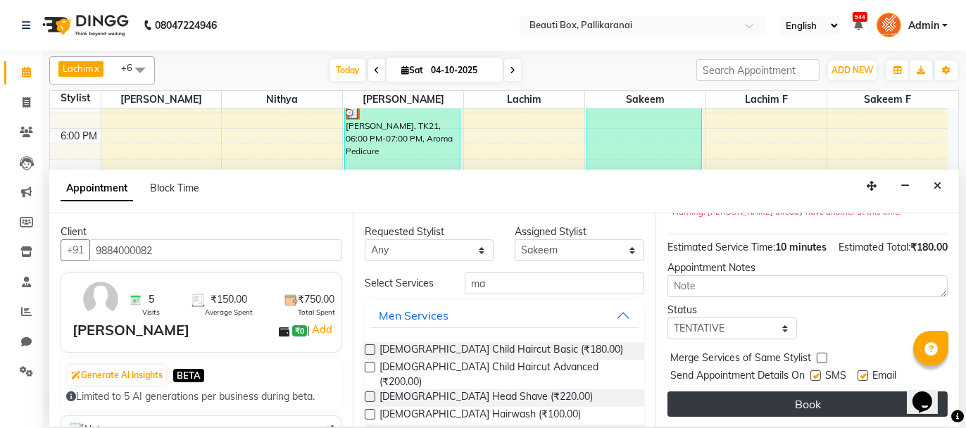
click at [822, 404] on button "Book" at bounding box center [808, 404] width 280 height 25
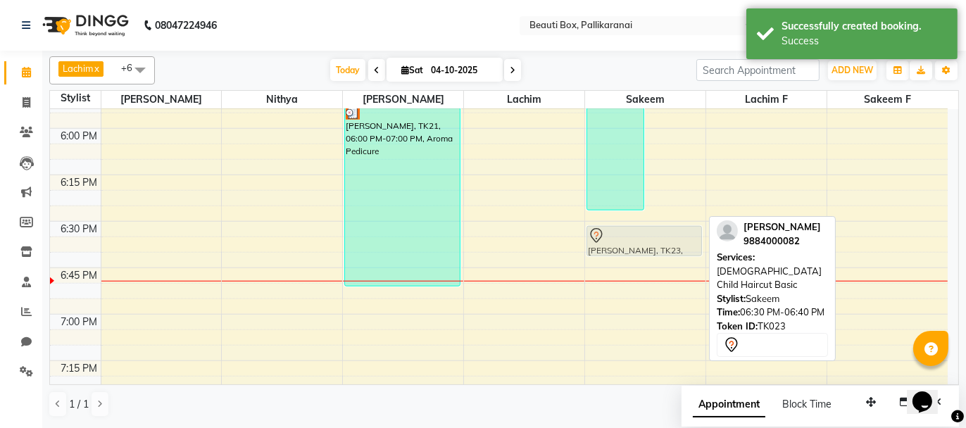
drag, startPoint x: 666, startPoint y: 201, endPoint x: 654, endPoint y: 224, distance: 26.1
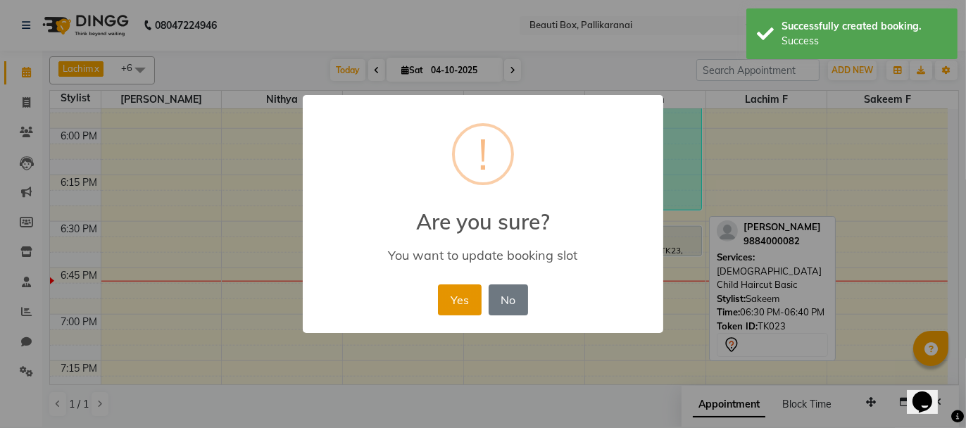
click at [444, 299] on button "Yes" at bounding box center [459, 300] width 43 height 31
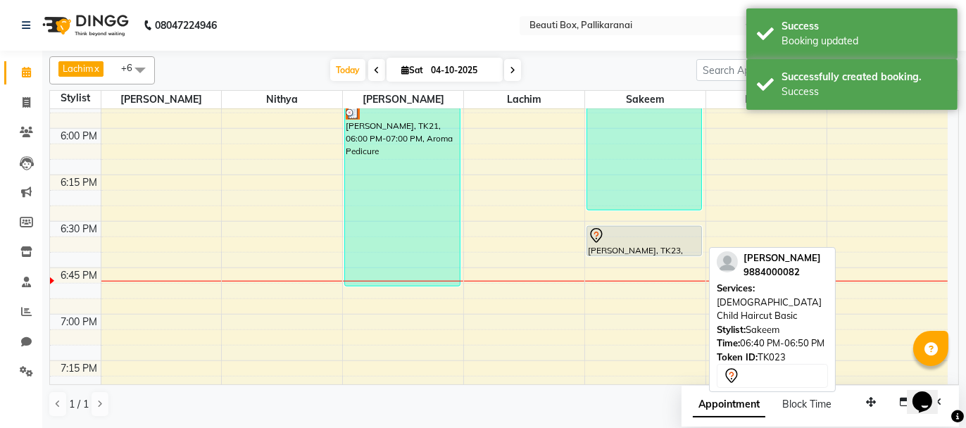
click at [642, 235] on div at bounding box center [644, 235] width 113 height 17
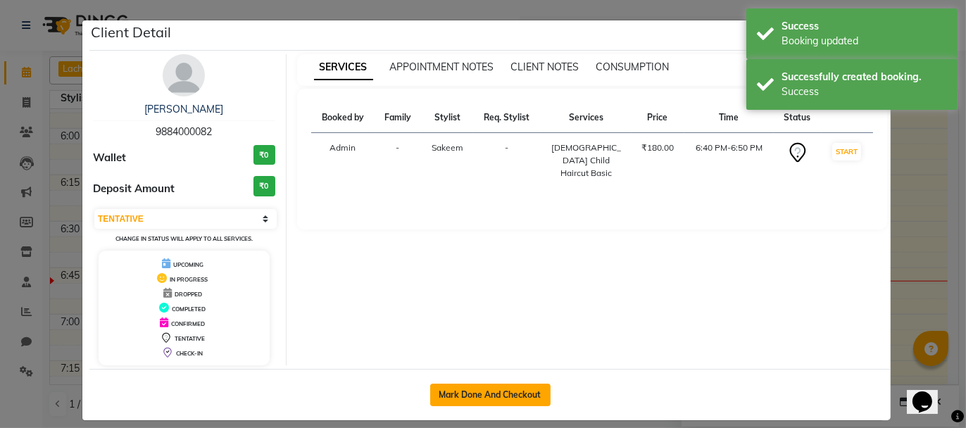
click at [475, 387] on button "Mark Done And Checkout" at bounding box center [490, 395] width 120 height 23
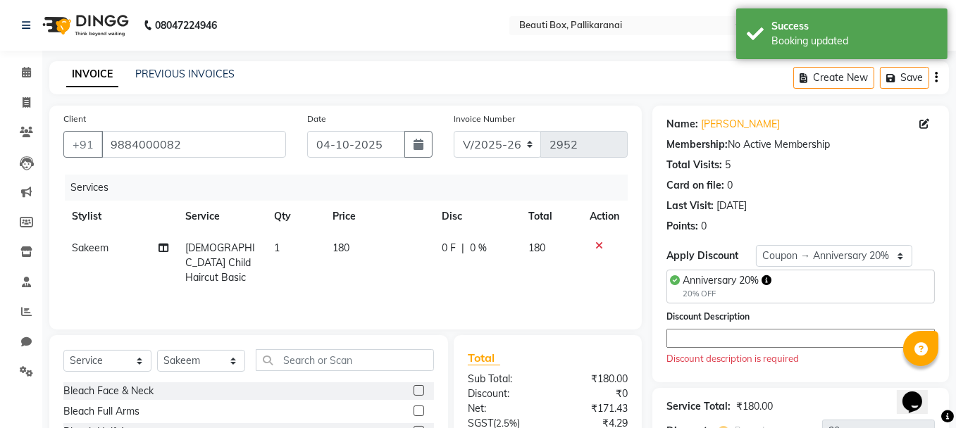
scroll to position [153, 0]
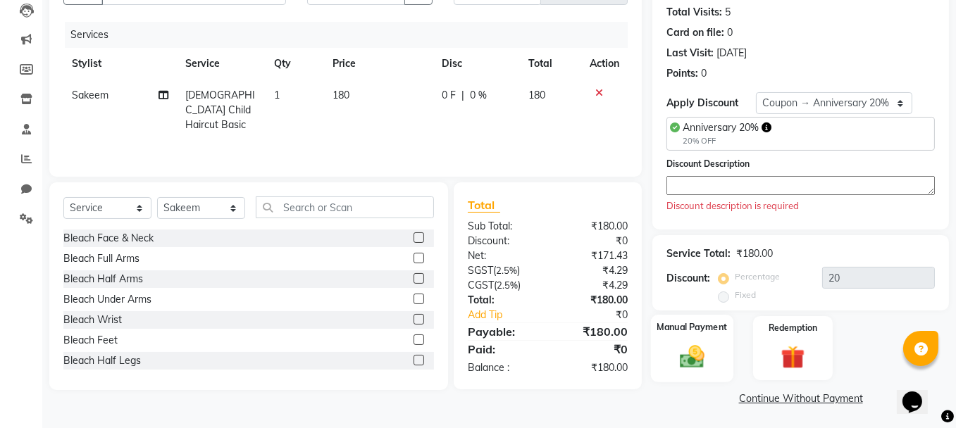
click at [696, 349] on img at bounding box center [692, 356] width 40 height 28
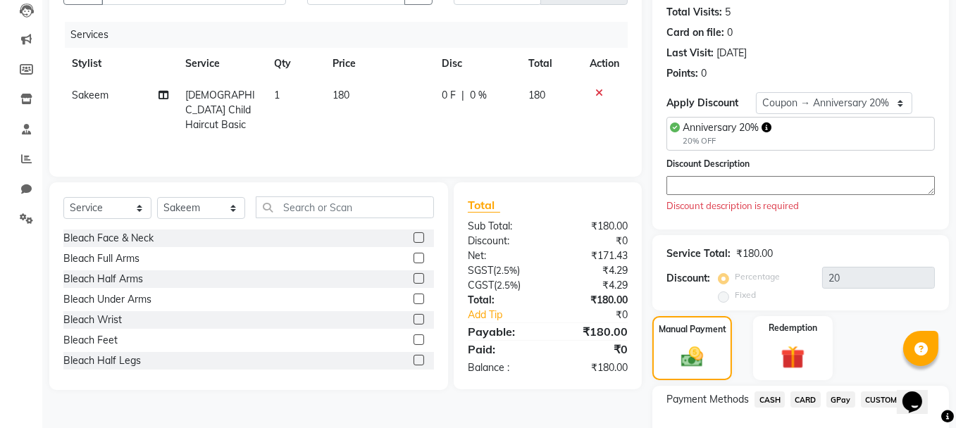
click at [835, 398] on span "GPay" at bounding box center [840, 400] width 29 height 16
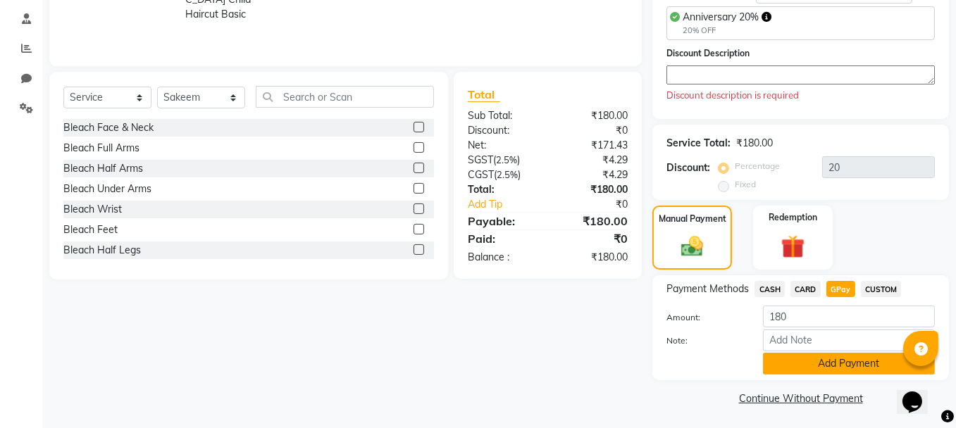
click at [832, 363] on button "Add Payment" at bounding box center [849, 364] width 172 height 22
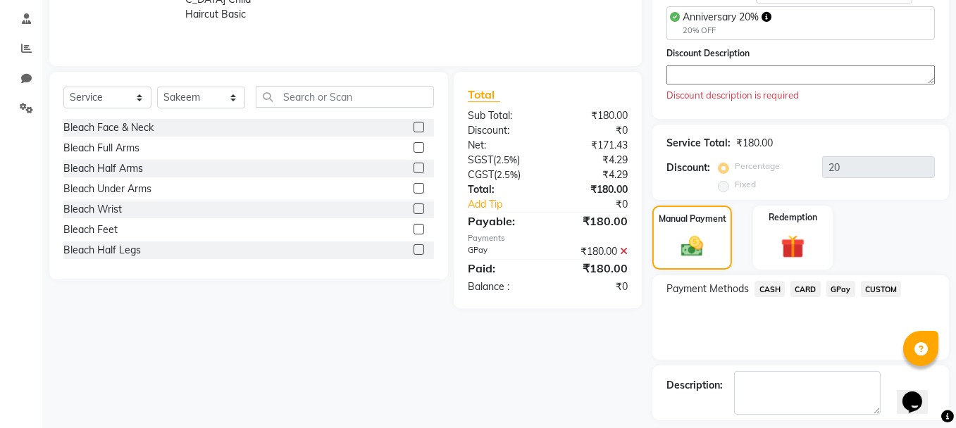
scroll to position [322, 0]
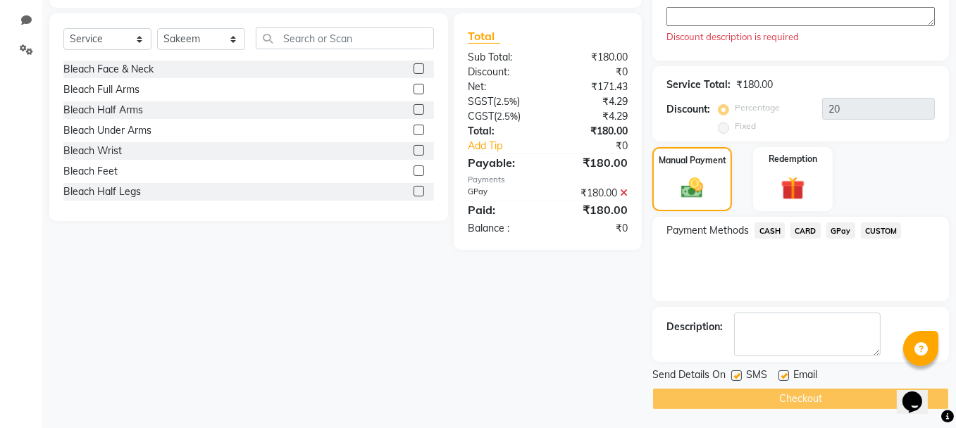
click at [824, 397] on div "Checkout" at bounding box center [800, 399] width 296 height 22
drag, startPoint x: 824, startPoint y: 397, endPoint x: 845, endPoint y: 396, distance: 21.1
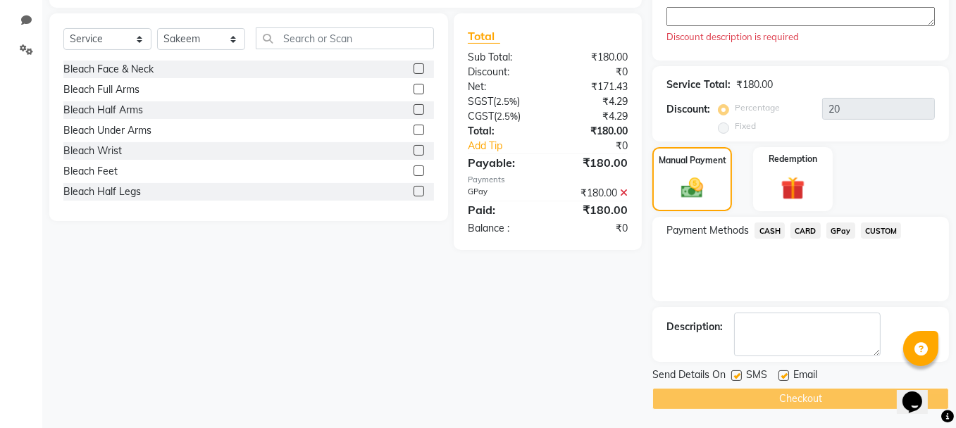
click at [845, 396] on div "Checkout" at bounding box center [800, 399] width 296 height 22
click at [695, 16] on textarea at bounding box center [800, 16] width 268 height 19
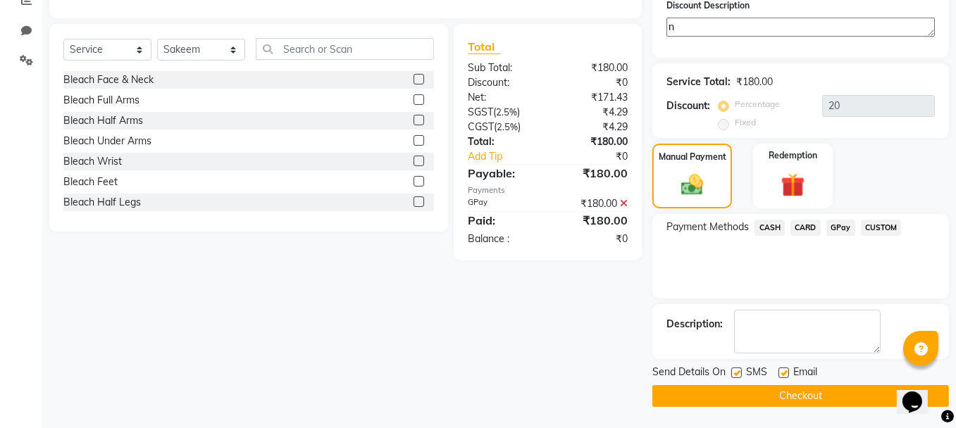
scroll to position [308, 0]
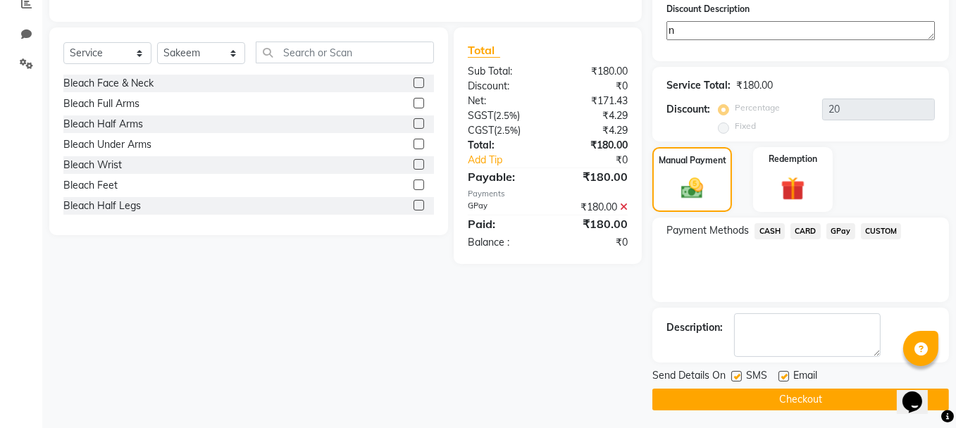
click at [730, 396] on button "Checkout" at bounding box center [800, 400] width 296 height 22
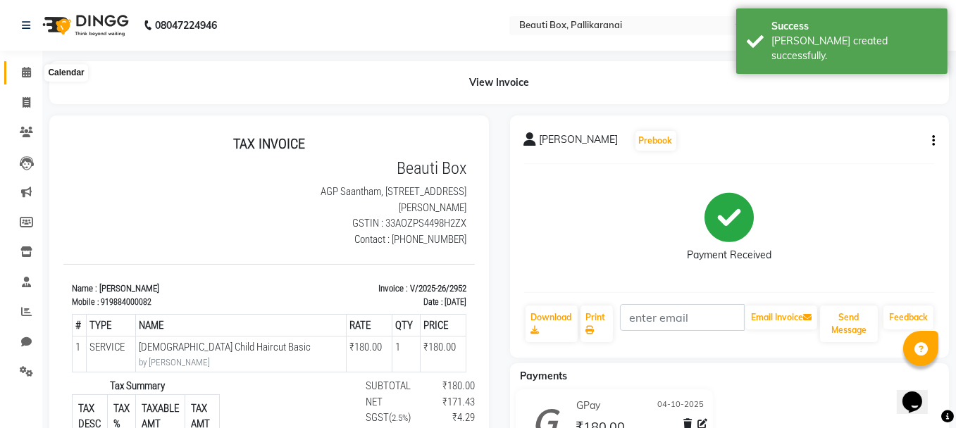
click at [24, 70] on icon at bounding box center [26, 72] width 9 height 11
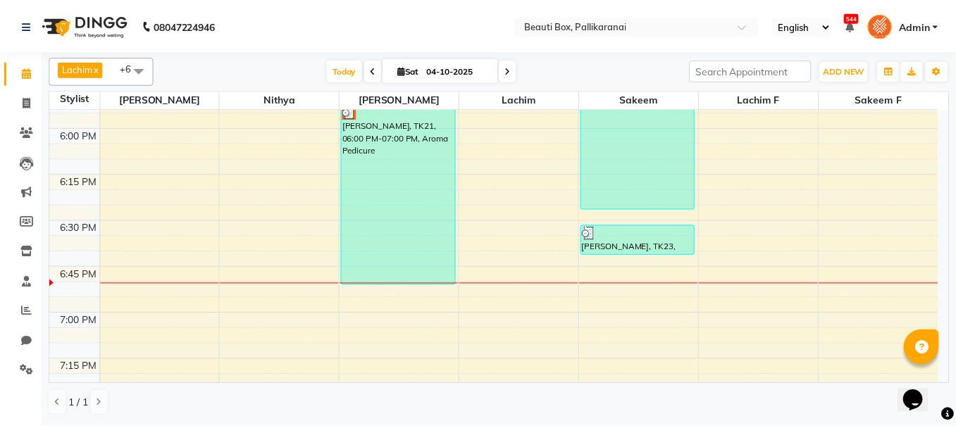
scroll to position [1764, 0]
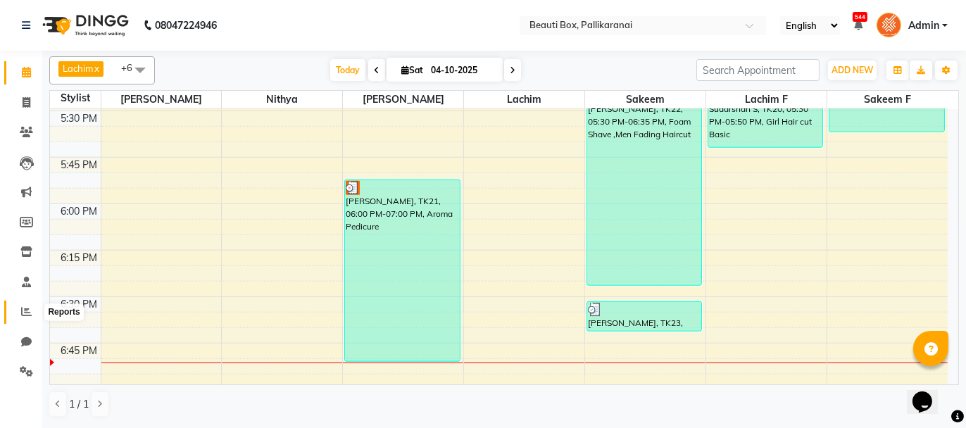
click at [20, 309] on span at bounding box center [26, 312] width 25 height 16
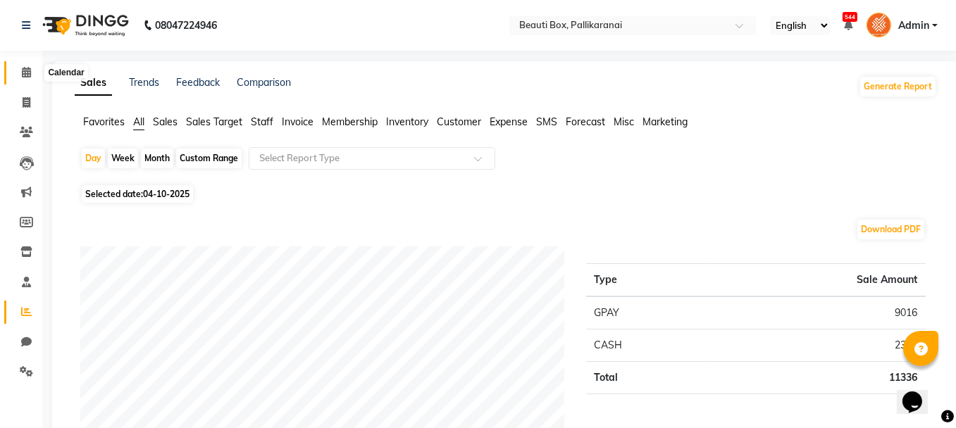
click at [25, 71] on icon at bounding box center [26, 72] width 9 height 11
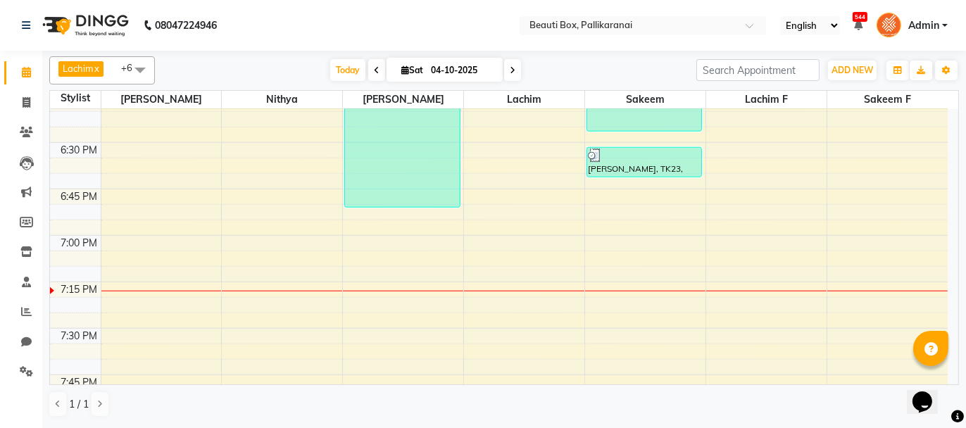
scroll to position [1901, 0]
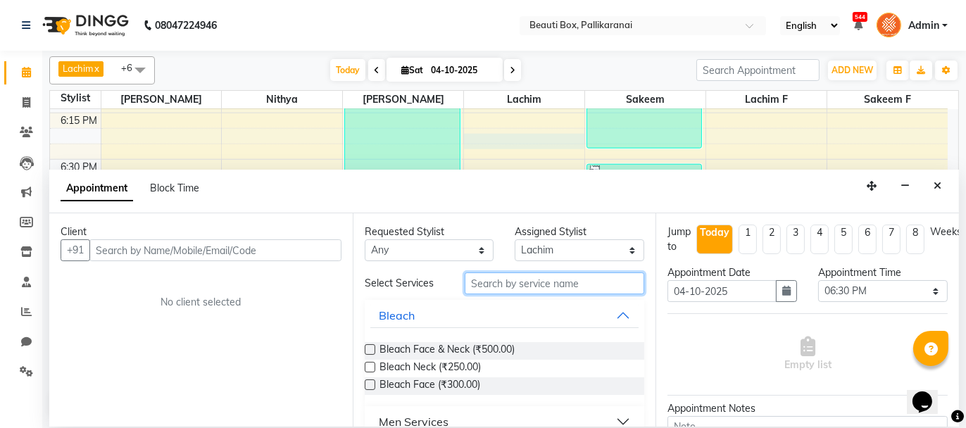
click at [482, 285] on input "text" at bounding box center [555, 284] width 180 height 22
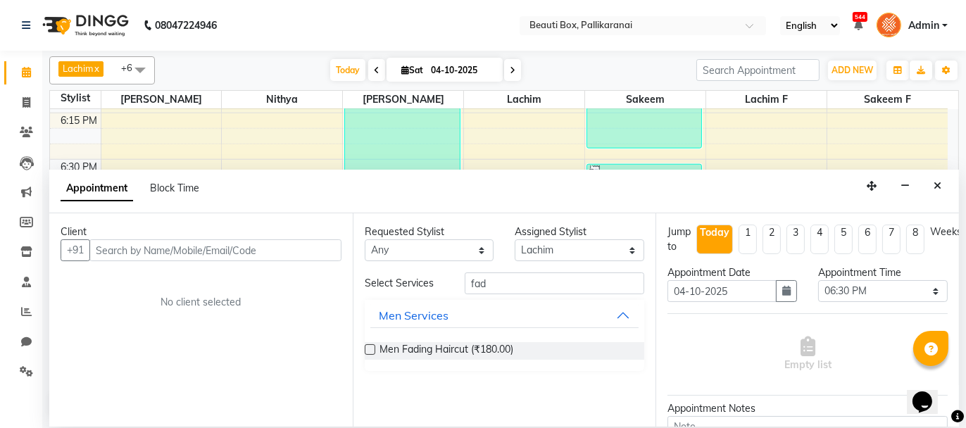
click at [367, 348] on label at bounding box center [370, 349] width 11 height 11
click at [367, 348] on input "checkbox" at bounding box center [369, 350] width 9 height 9
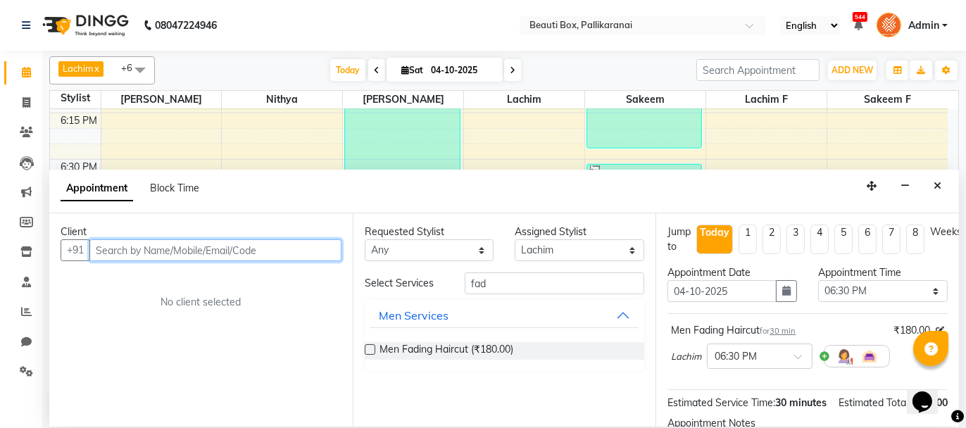
click at [308, 247] on input "text" at bounding box center [215, 250] width 252 height 22
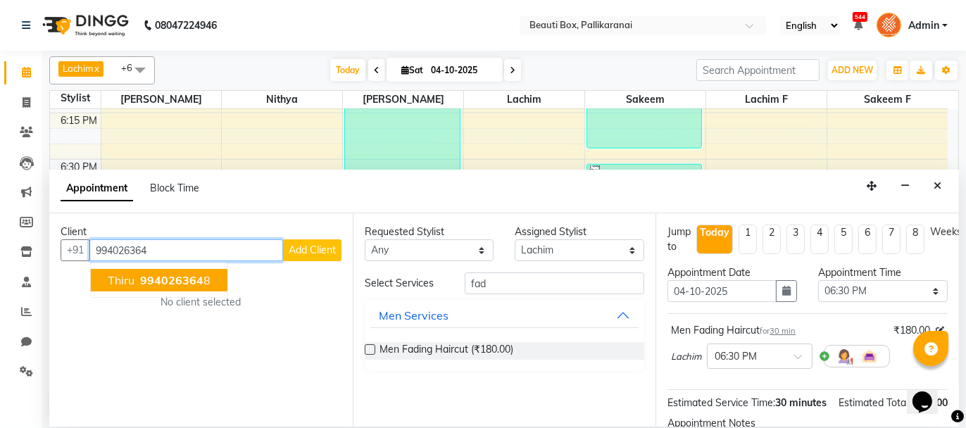
click at [181, 285] on span "994026364" at bounding box center [171, 280] width 63 height 14
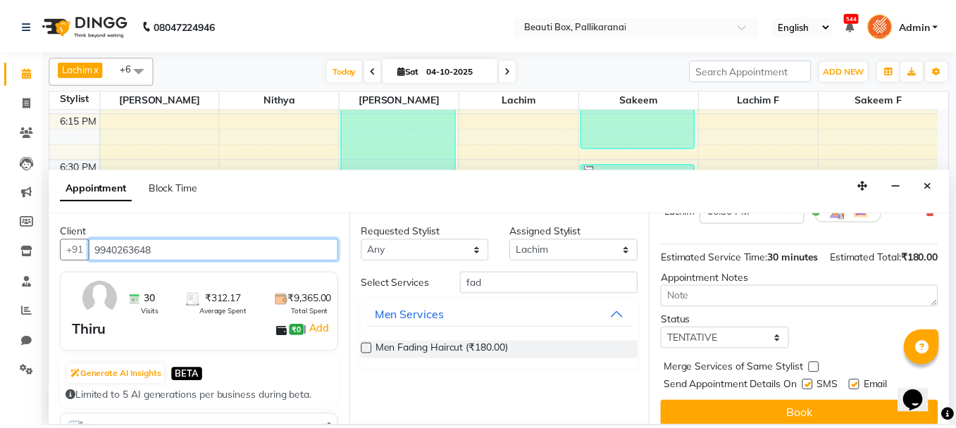
scroll to position [170, 0]
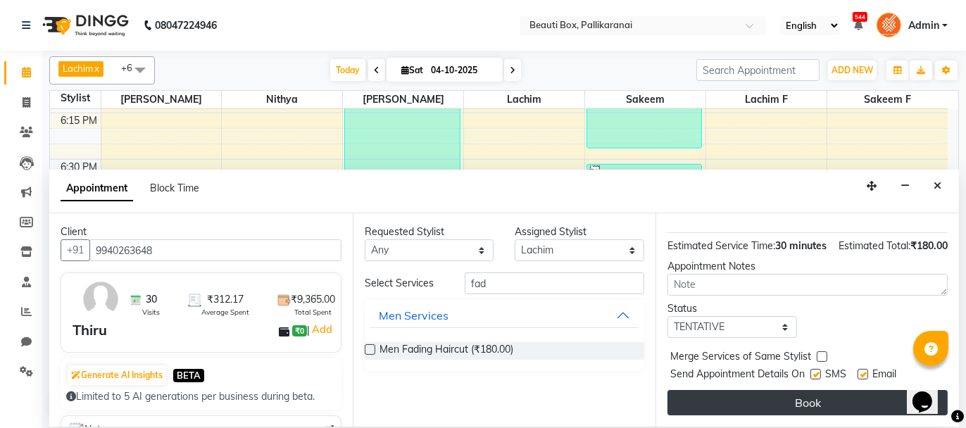
click at [823, 399] on button "Book" at bounding box center [808, 402] width 280 height 25
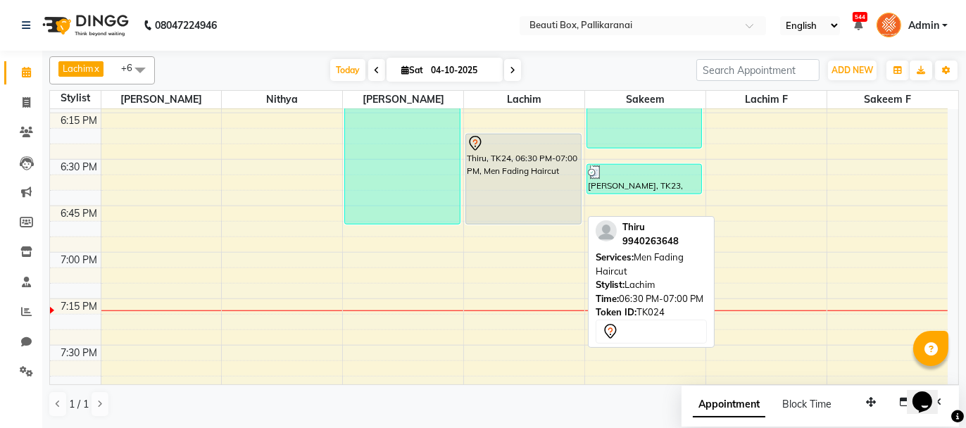
click at [520, 189] on div "Thiru, TK24, 06:30 PM-07:00 PM, Men Fading Haircut" at bounding box center [523, 179] width 115 height 89
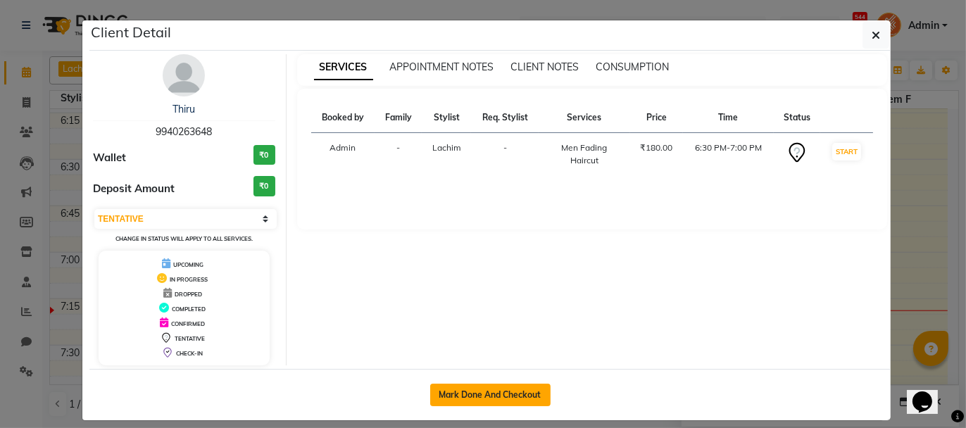
click at [493, 386] on button "Mark Done And Checkout" at bounding box center [490, 395] width 120 height 23
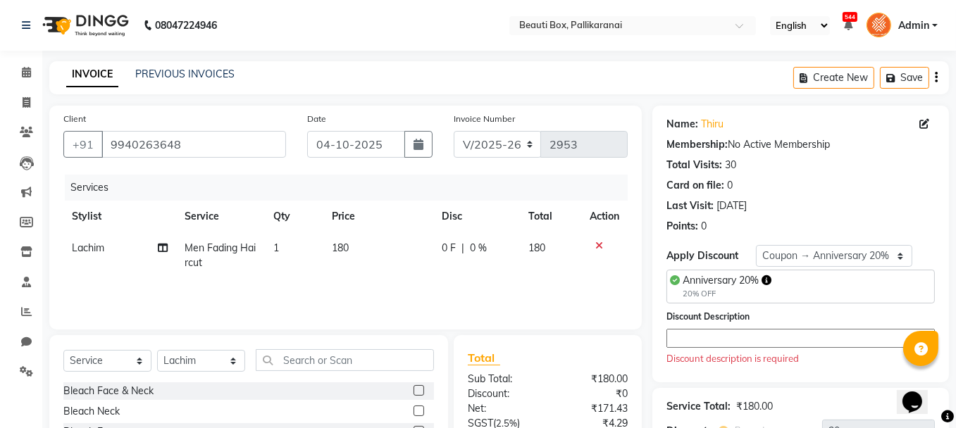
click at [681, 337] on textarea at bounding box center [800, 338] width 268 height 19
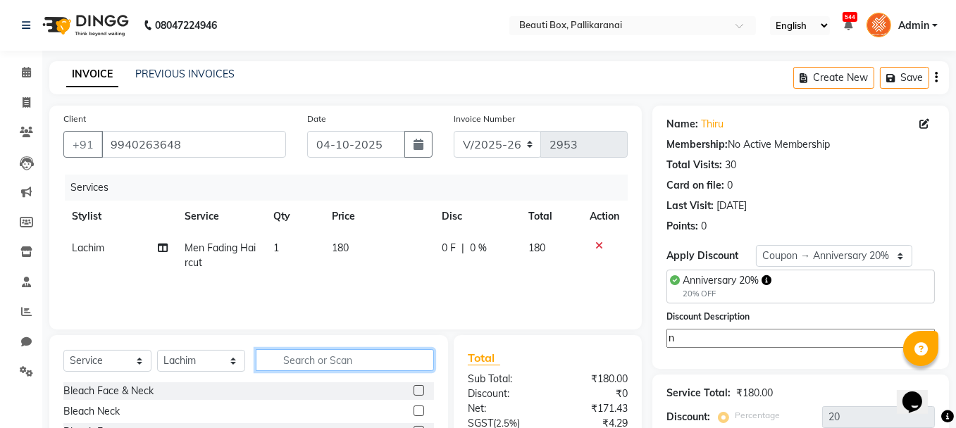
click at [379, 358] on input "text" at bounding box center [345, 360] width 178 height 22
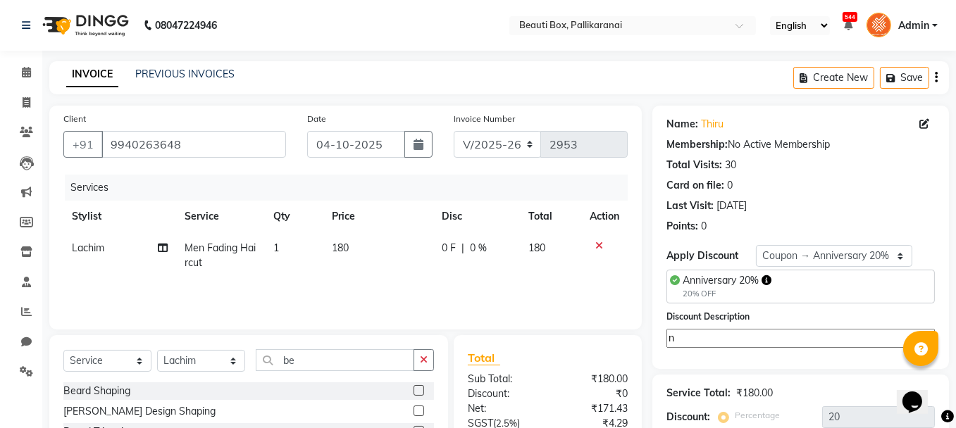
click at [418, 388] on label at bounding box center [418, 390] width 11 height 11
click at [418, 388] on input "checkbox" at bounding box center [417, 391] width 9 height 9
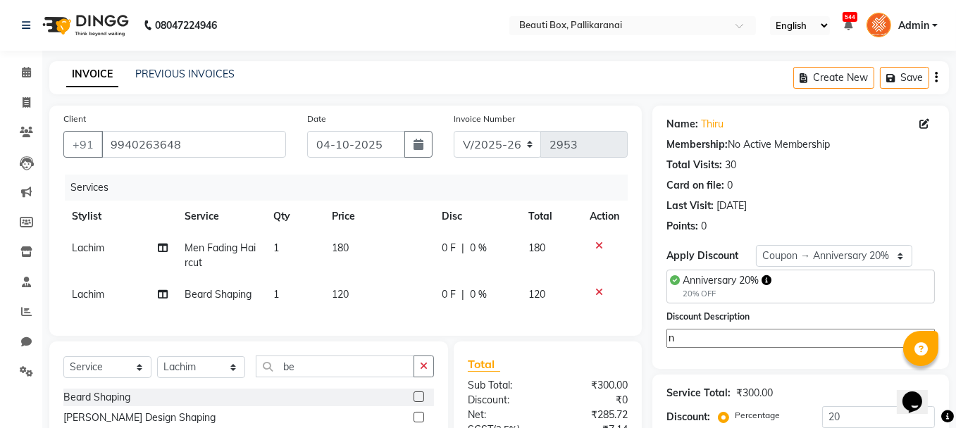
scroll to position [151, 0]
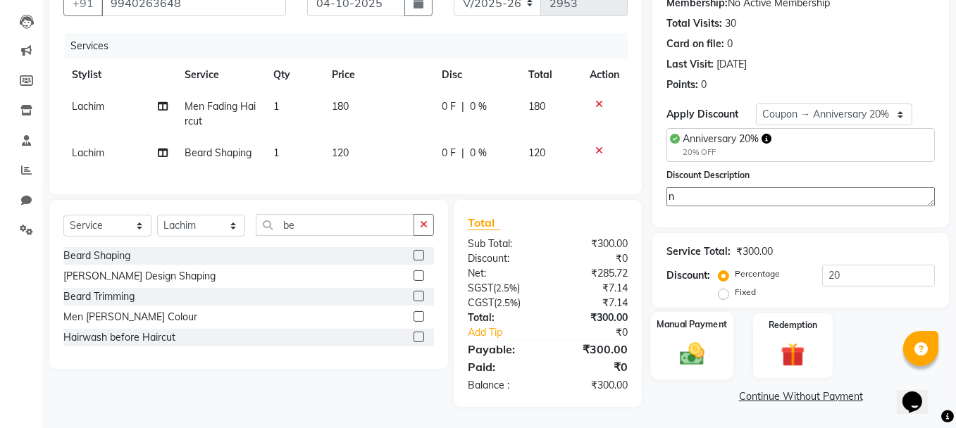
click at [692, 342] on img at bounding box center [692, 354] width 40 height 28
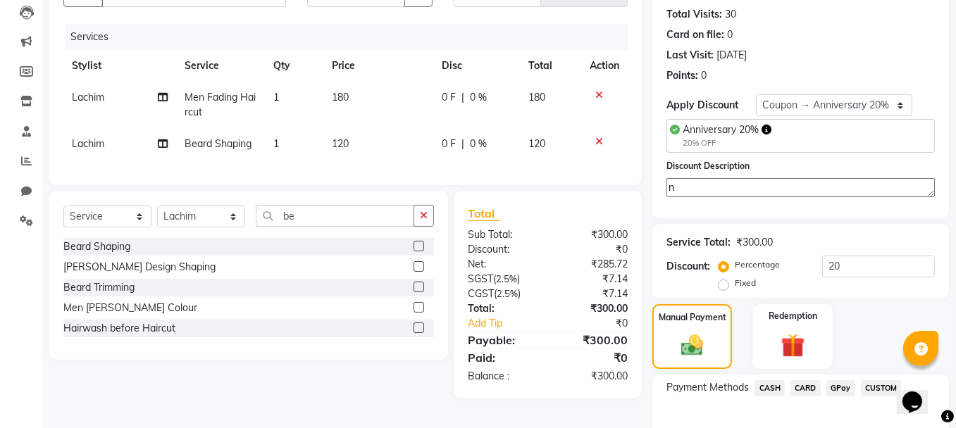
click at [841, 385] on span "GPay" at bounding box center [840, 388] width 29 height 16
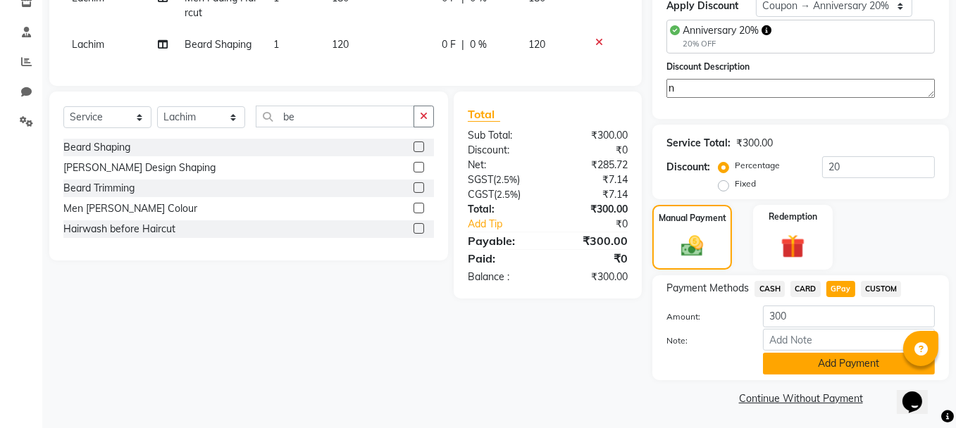
click at [810, 358] on button "Add Payment" at bounding box center [849, 364] width 172 height 22
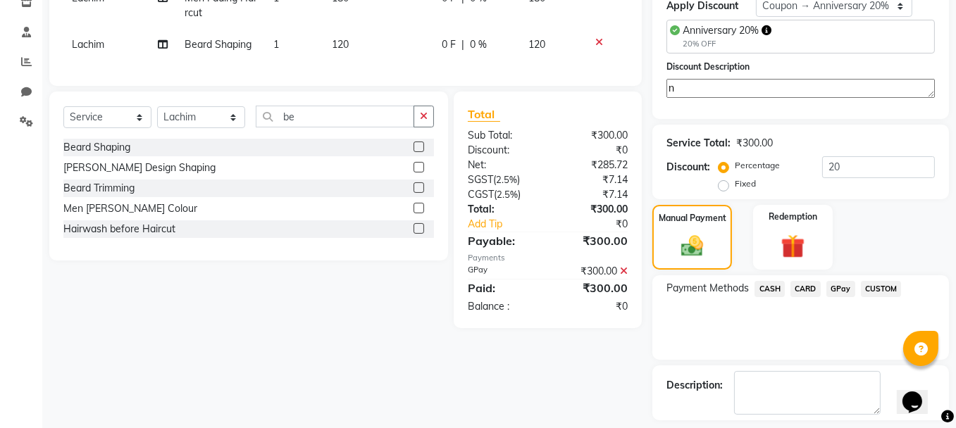
scroll to position [308, 0]
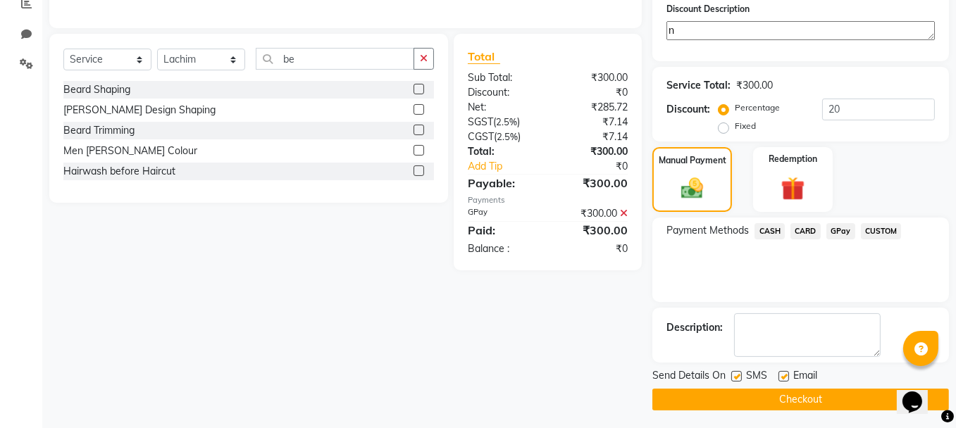
click at [849, 391] on button "Checkout" at bounding box center [800, 400] width 296 height 22
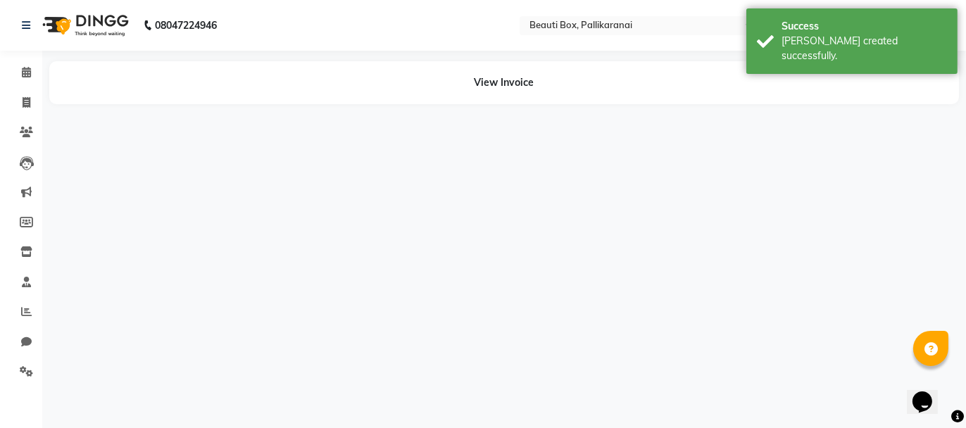
click at [849, 391] on div "08047224946 Select Location × Beauti Box, Pallikaranai English ENGLISH Español …" at bounding box center [483, 214] width 966 height 428
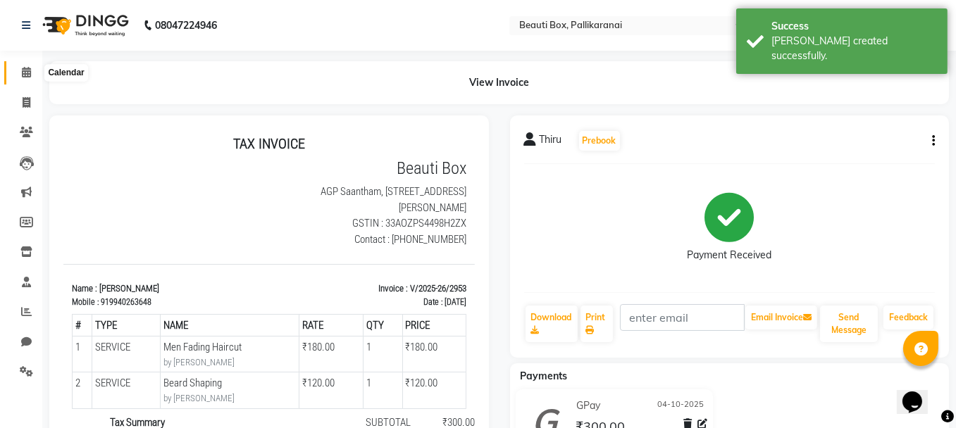
click at [26, 69] on icon at bounding box center [26, 72] width 9 height 11
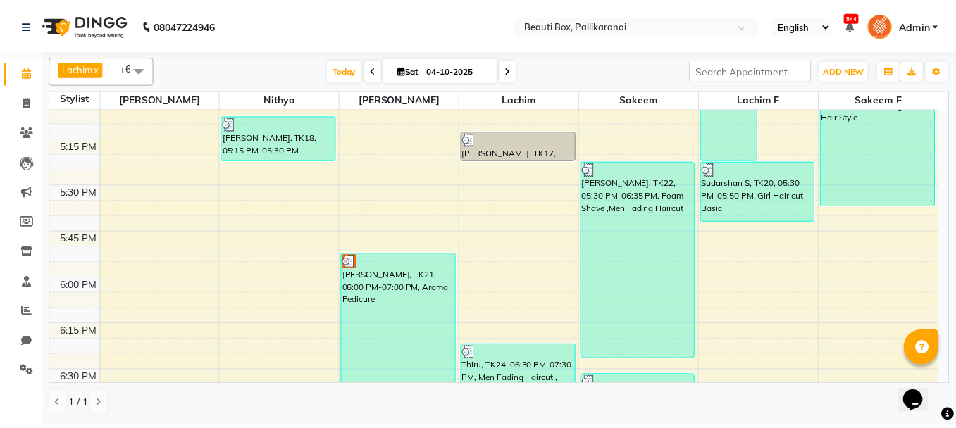
scroll to position [1931, 0]
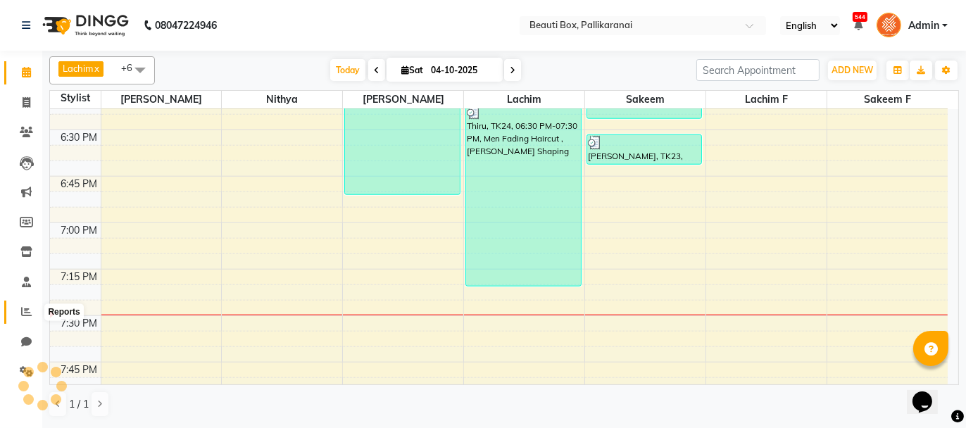
click at [25, 307] on icon at bounding box center [26, 311] width 11 height 11
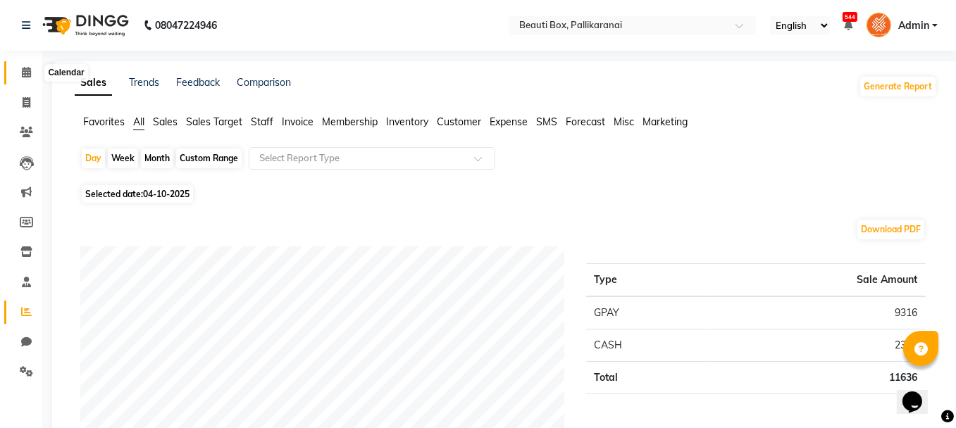
click at [28, 70] on icon at bounding box center [26, 72] width 9 height 11
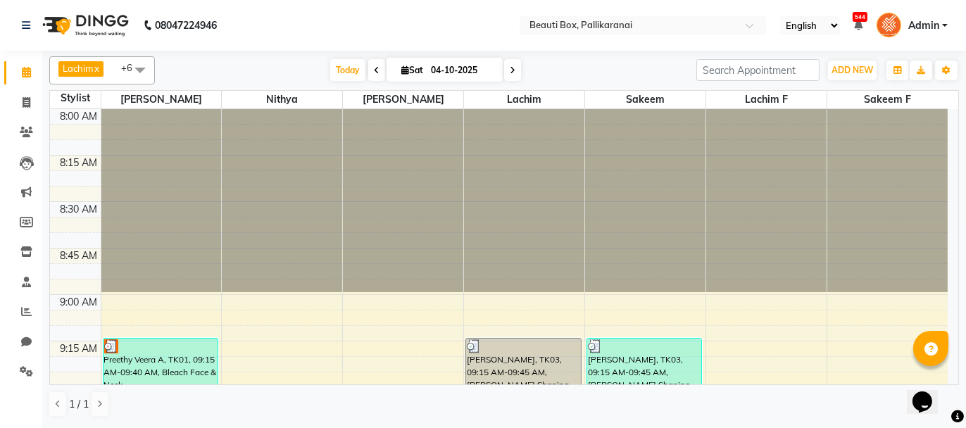
click at [510, 70] on icon at bounding box center [513, 70] width 6 height 8
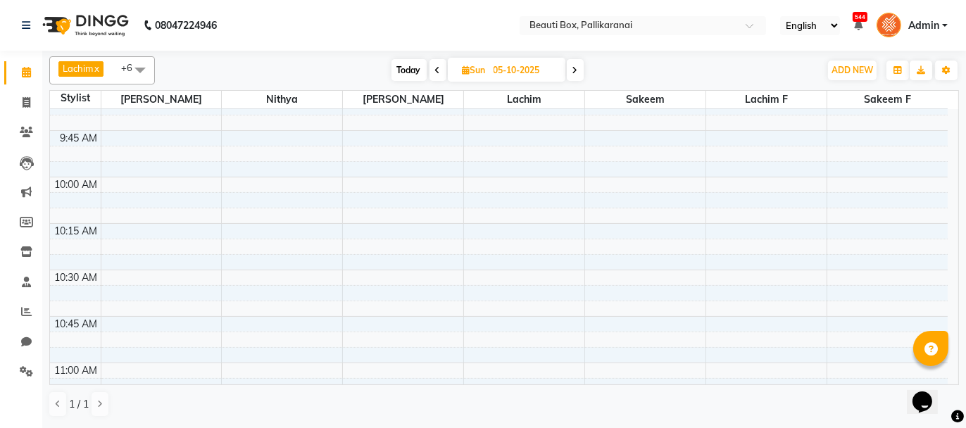
scroll to position [282, 0]
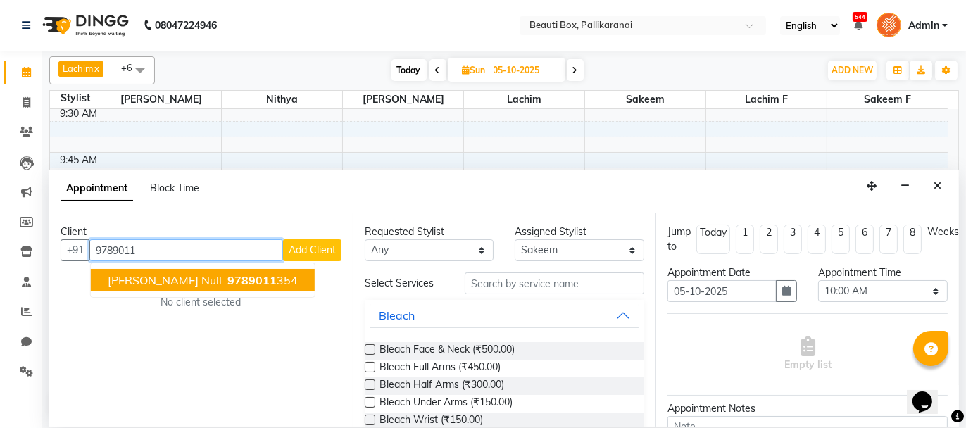
click at [227, 276] on span "9789011" at bounding box center [251, 280] width 49 height 14
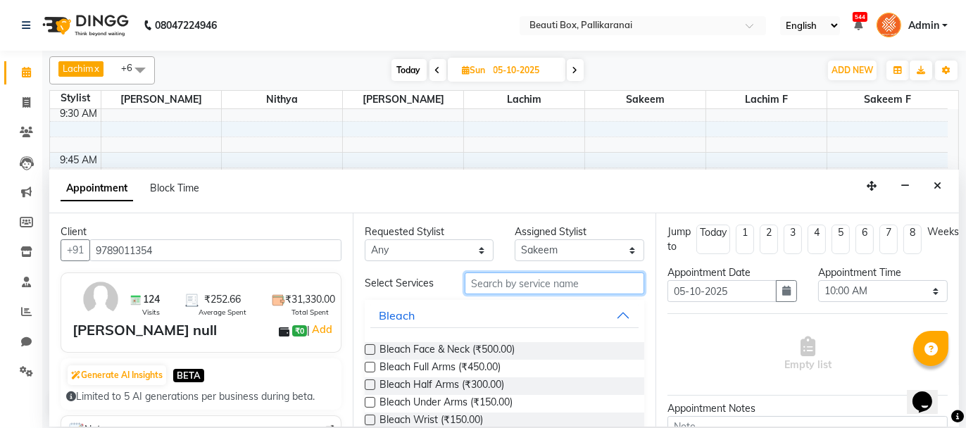
click at [498, 281] on input "text" at bounding box center [555, 284] width 180 height 22
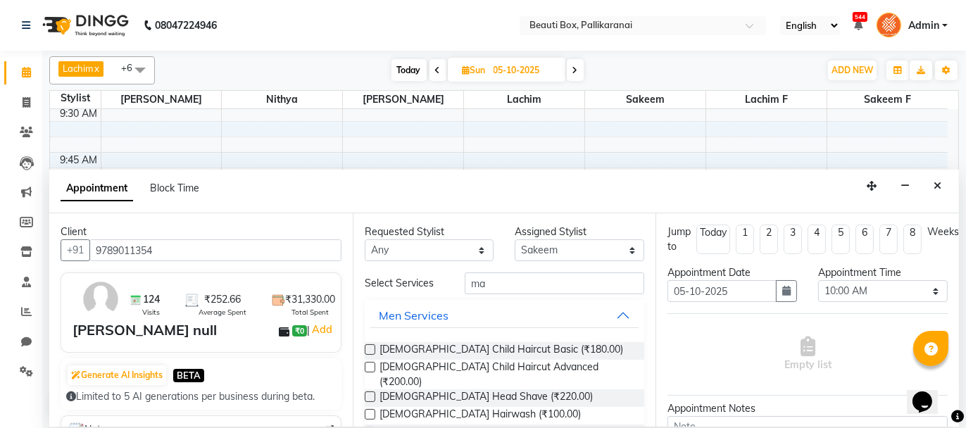
click at [368, 347] on label at bounding box center [370, 349] width 11 height 11
click at [368, 347] on input "checkbox" at bounding box center [369, 350] width 9 height 9
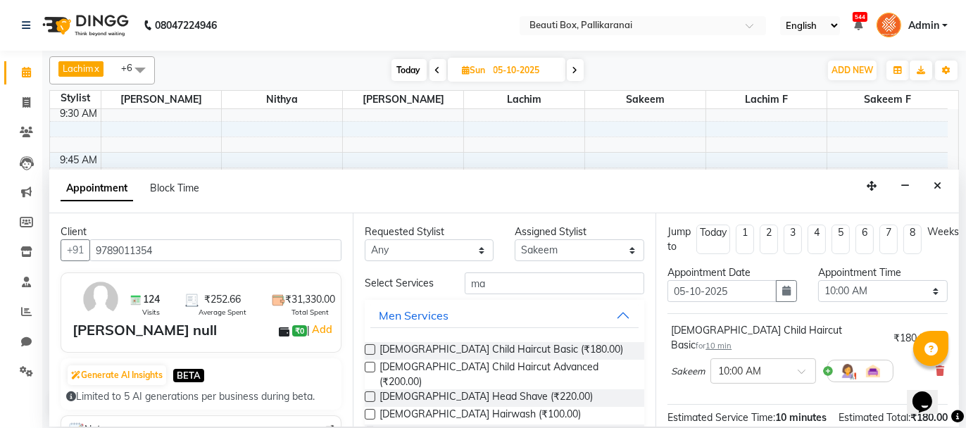
scroll to position [170, 0]
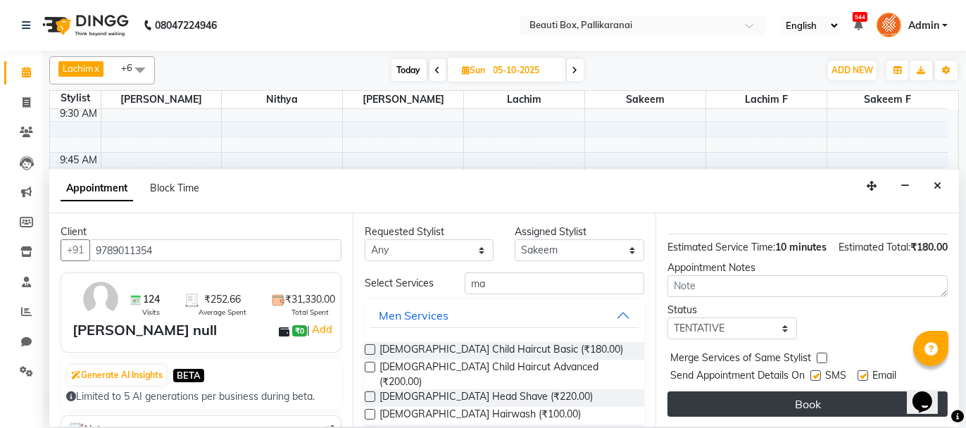
click at [839, 403] on button "Book" at bounding box center [808, 404] width 280 height 25
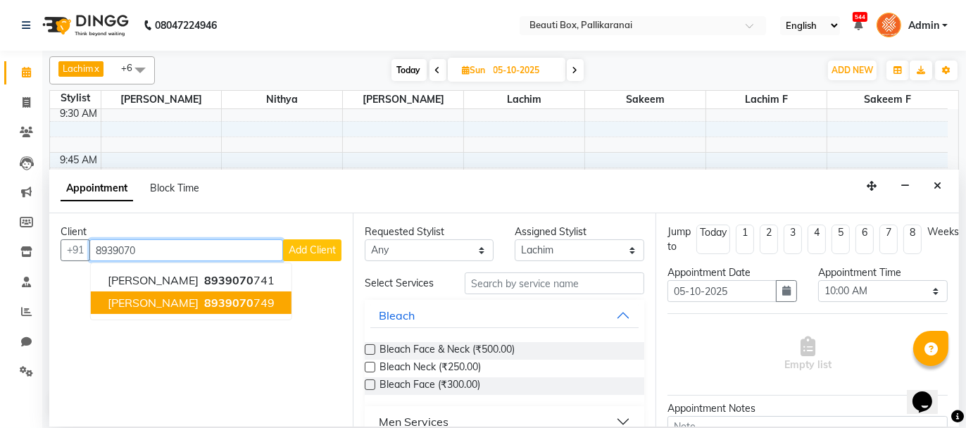
click at [220, 304] on ngb-highlight "8939070 749" at bounding box center [237, 303] width 73 height 14
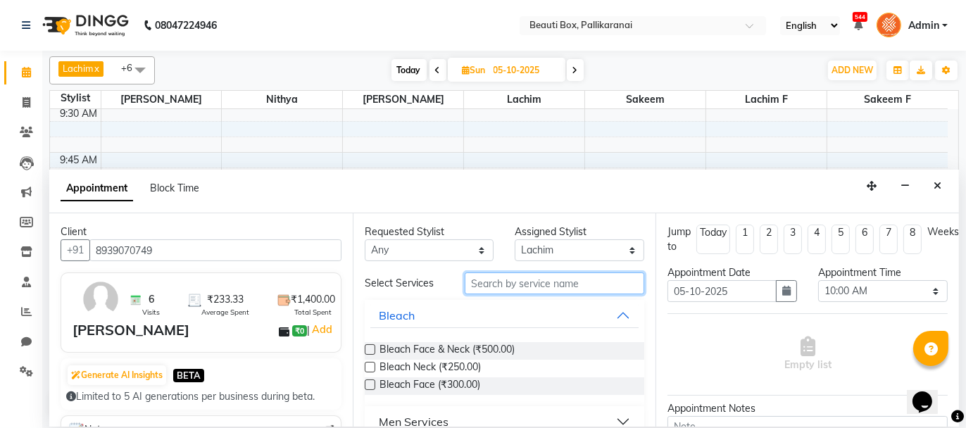
click at [558, 282] on input "text" at bounding box center [555, 284] width 180 height 22
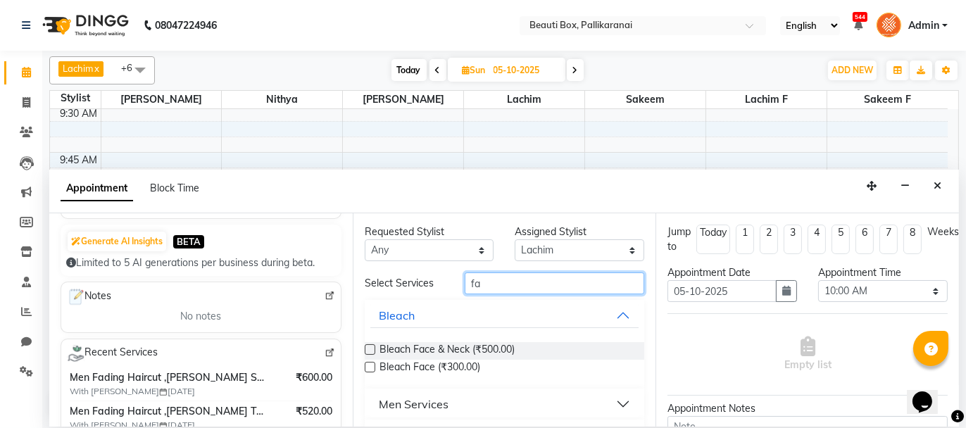
scroll to position [141, 0]
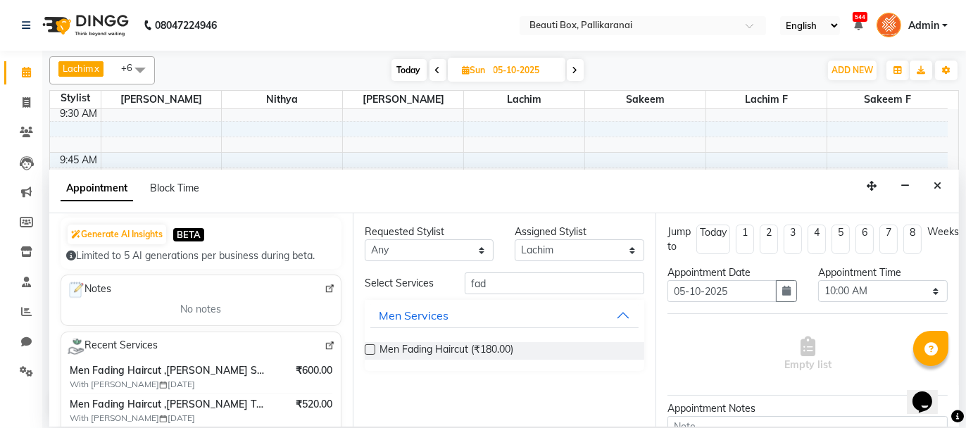
click at [365, 346] on label at bounding box center [370, 349] width 11 height 11
click at [365, 346] on input "checkbox" at bounding box center [369, 350] width 9 height 9
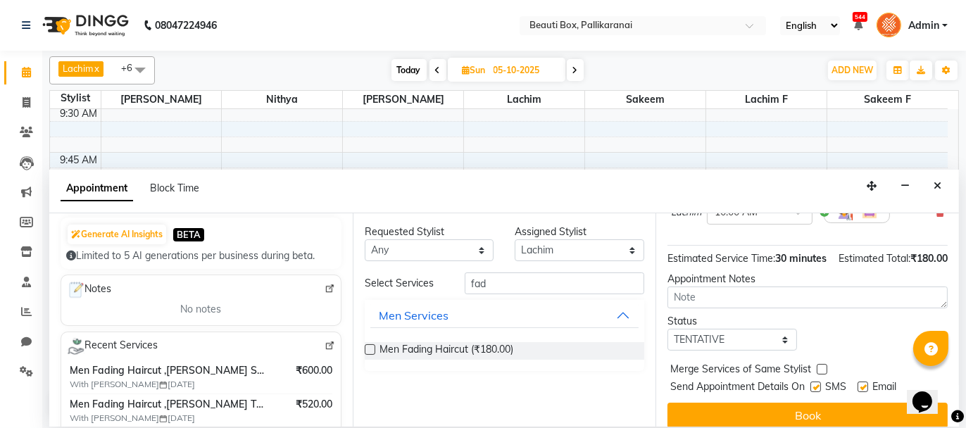
scroll to position [170, 0]
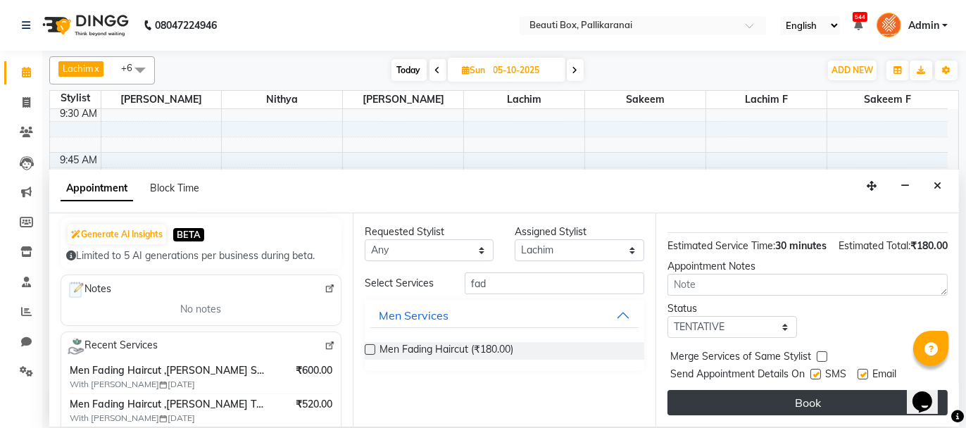
click at [820, 404] on button "Book" at bounding box center [808, 402] width 280 height 25
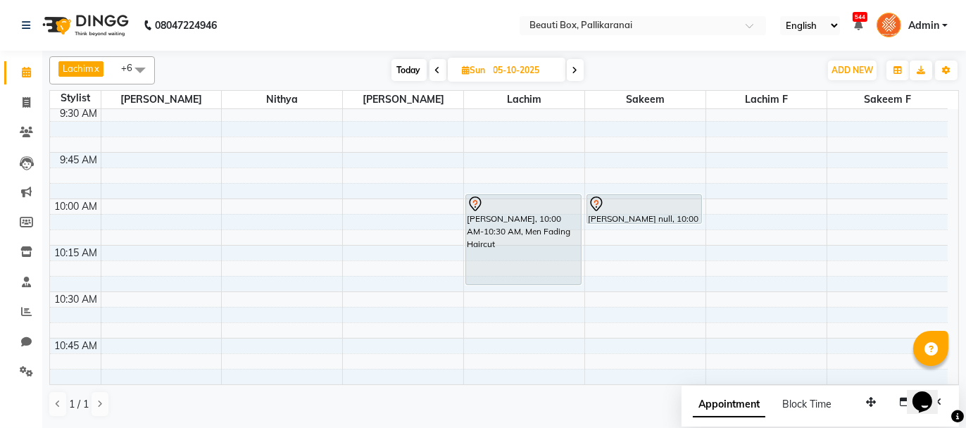
click at [404, 69] on span "Today" at bounding box center [409, 70] width 35 height 22
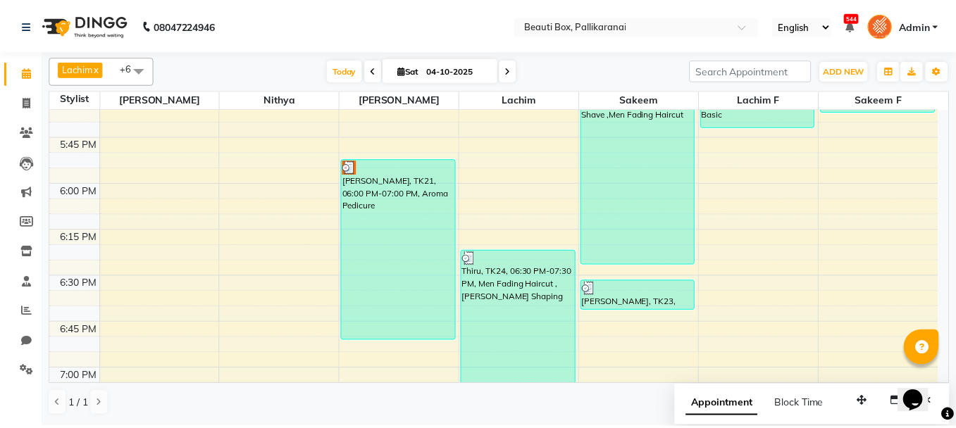
scroll to position [1737, 0]
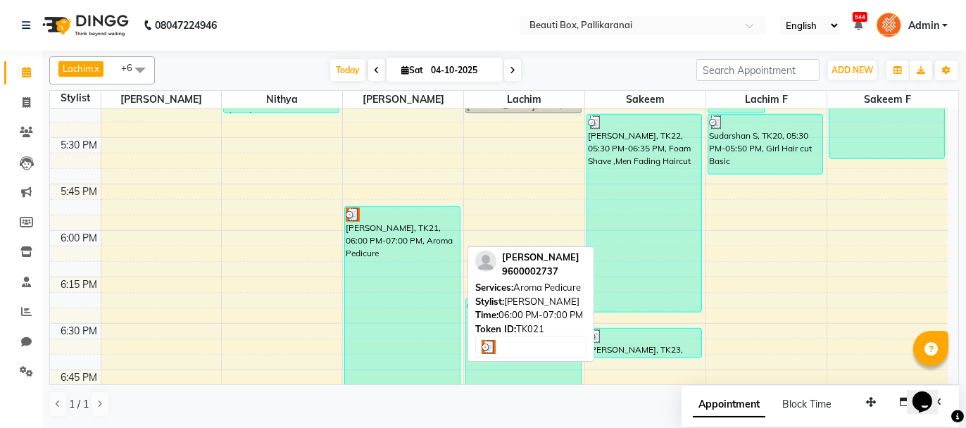
click at [380, 283] on div "[PERSON_NAME], TK21, 06:00 PM-07:00 PM, Aroma Pedicure" at bounding box center [402, 297] width 115 height 181
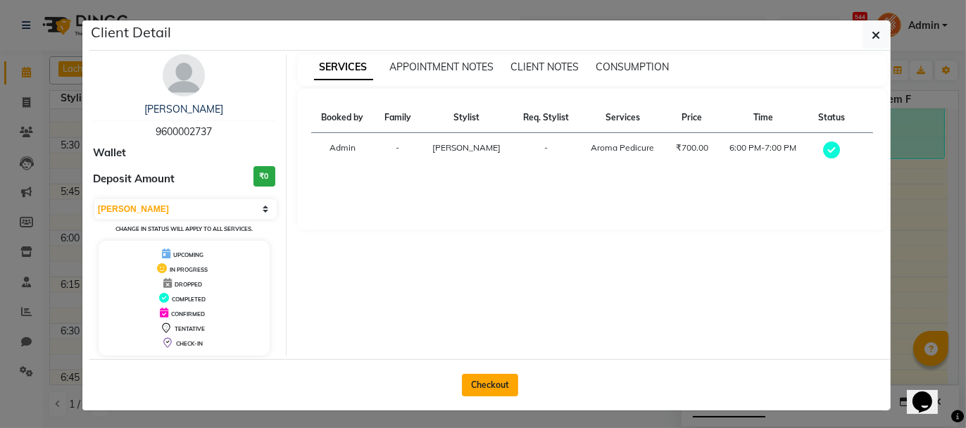
click at [491, 381] on button "Checkout" at bounding box center [490, 385] width 56 height 23
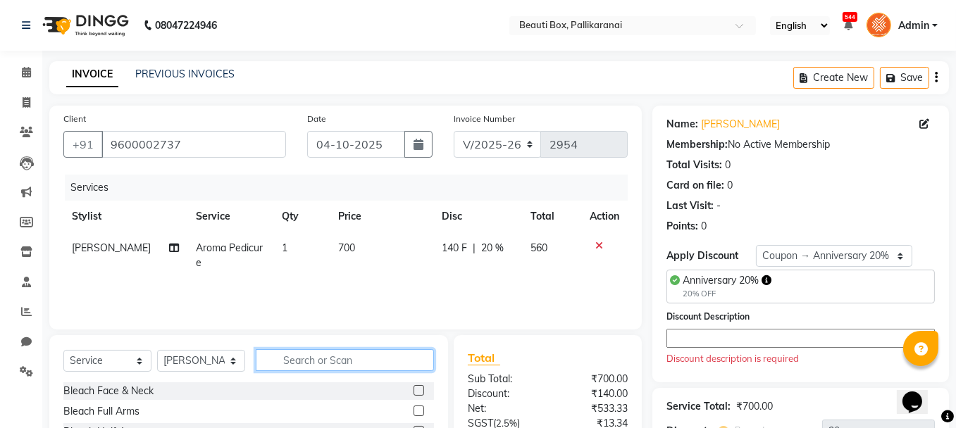
click at [287, 358] on input "text" at bounding box center [345, 360] width 178 height 22
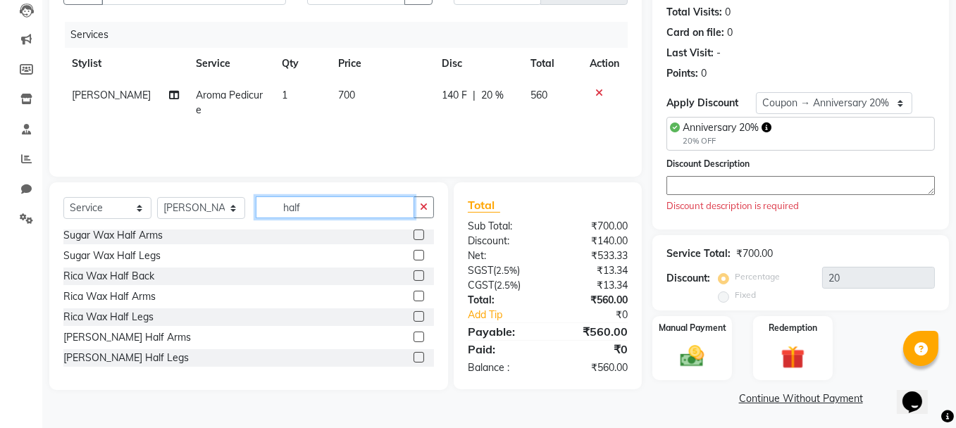
scroll to position [131, 0]
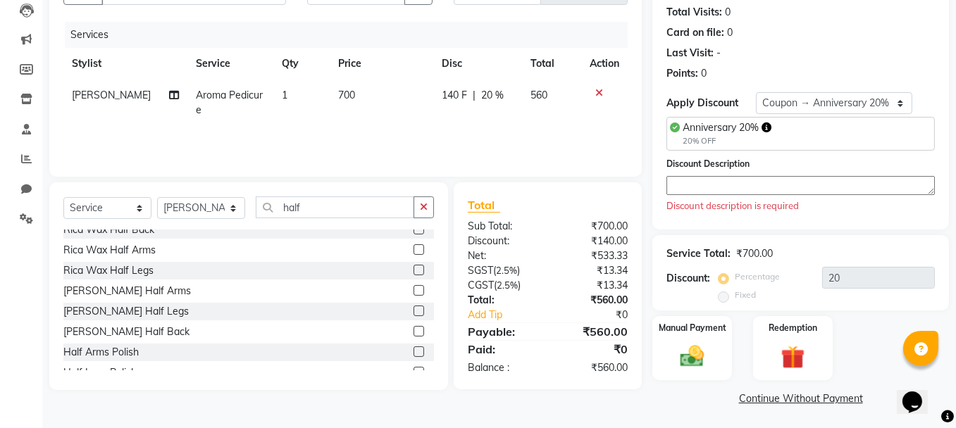
click at [413, 268] on label at bounding box center [418, 270] width 11 height 11
click at [413, 268] on input "checkbox" at bounding box center [417, 270] width 9 height 9
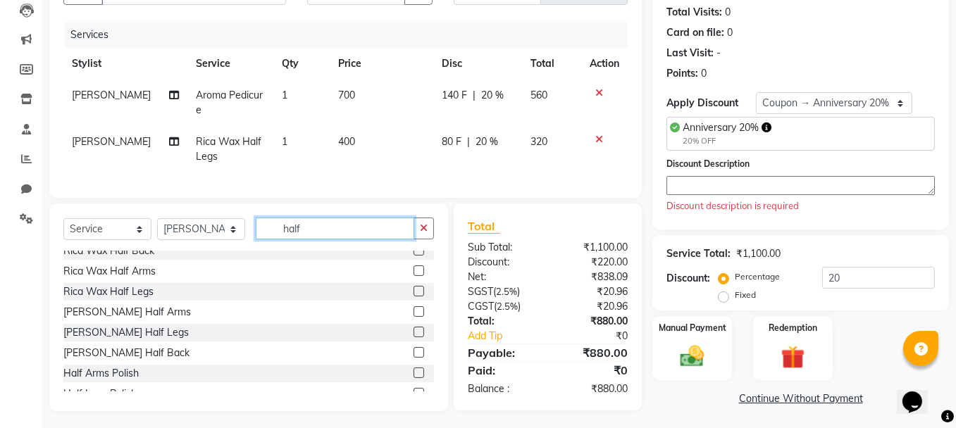
click at [311, 237] on input "half" at bounding box center [335, 229] width 158 height 22
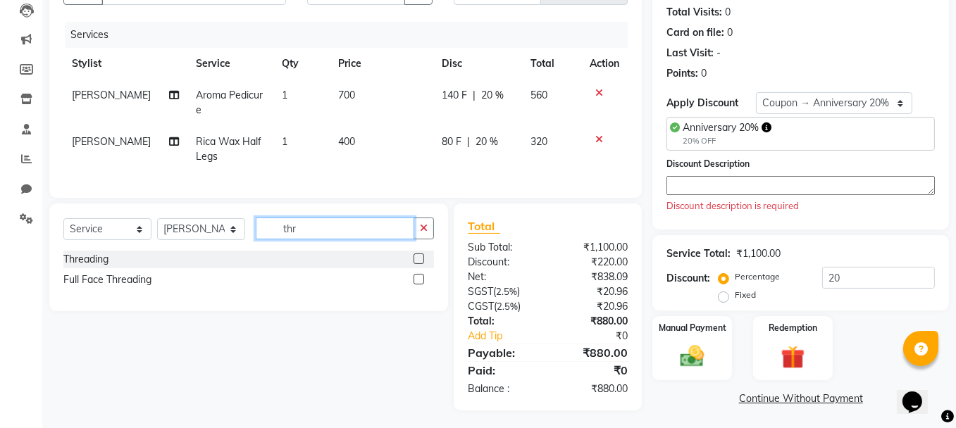
scroll to position [0, 0]
click at [416, 264] on label at bounding box center [418, 259] width 11 height 11
click at [416, 264] on input "checkbox" at bounding box center [417, 259] width 9 height 9
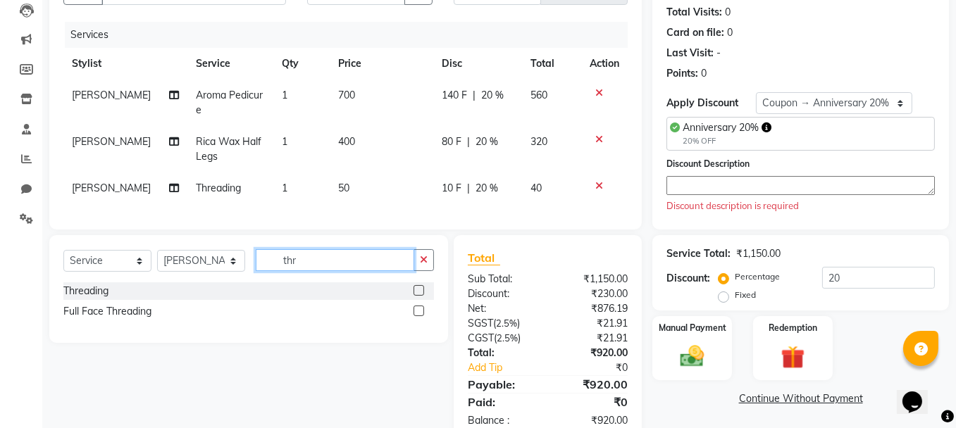
click at [297, 268] on input "thr" at bounding box center [335, 260] width 158 height 22
click at [416, 296] on label at bounding box center [418, 290] width 11 height 11
click at [416, 296] on input "checkbox" at bounding box center [417, 291] width 9 height 9
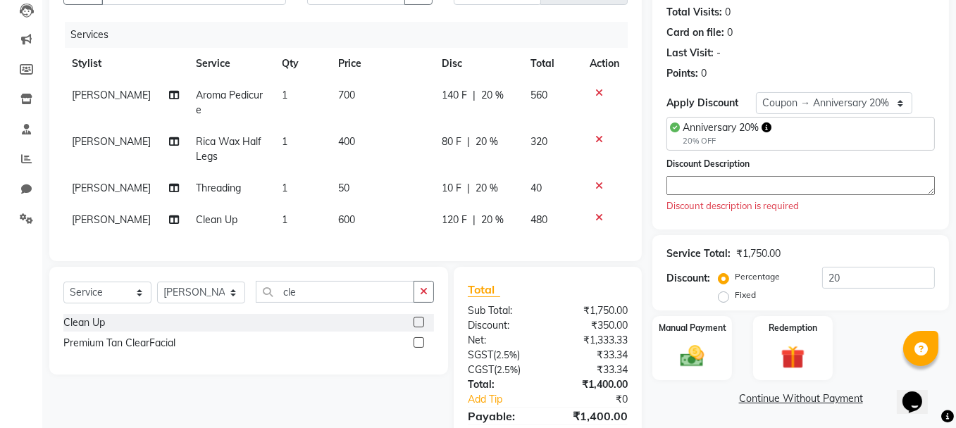
click at [342, 223] on span "600" at bounding box center [346, 219] width 17 height 13
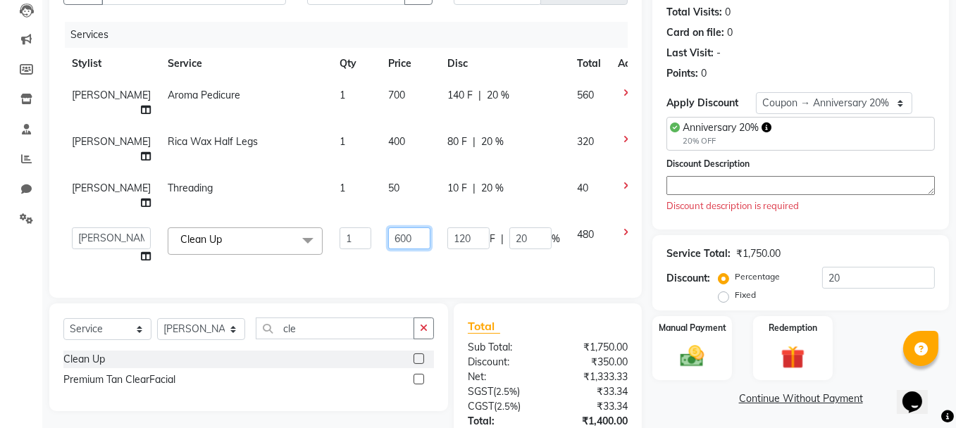
click at [388, 235] on input "600" at bounding box center [409, 238] width 42 height 22
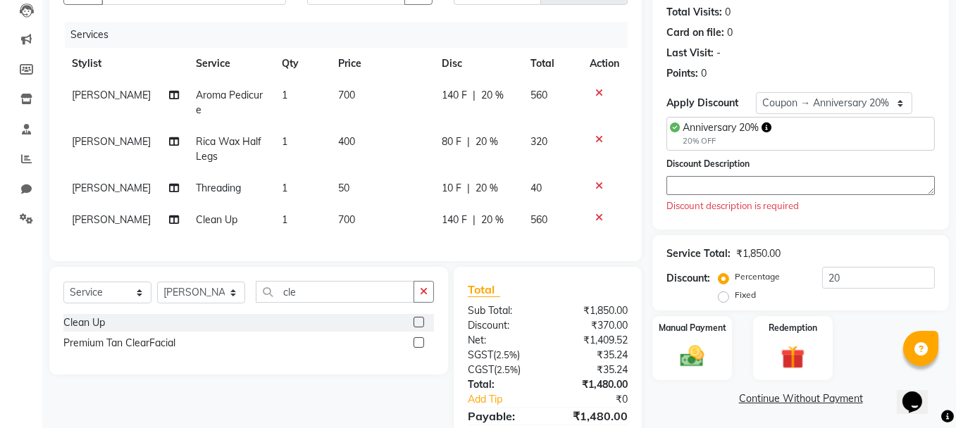
click at [372, 261] on div "Client [PHONE_NUMBER] Date [DATE] Invoice Number V/2025 V/[PHONE_NUMBER] Servic…" at bounding box center [345, 107] width 592 height 308
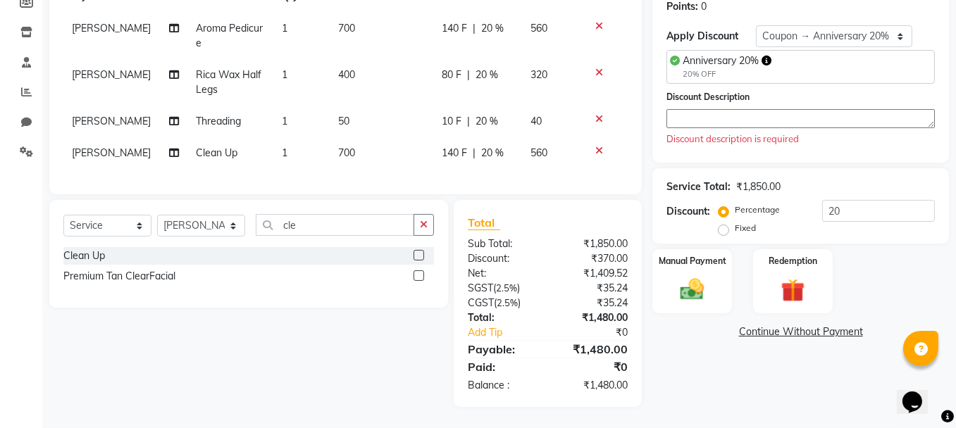
click at [680, 109] on textarea at bounding box center [800, 118] width 268 height 19
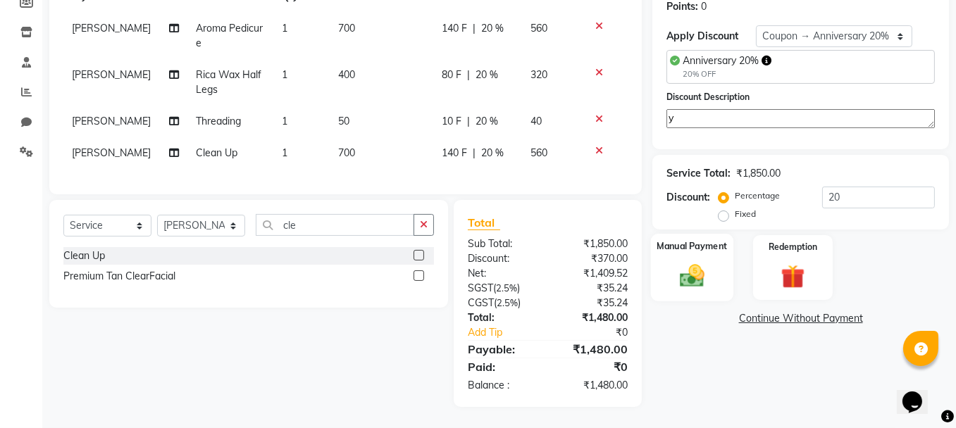
click at [695, 268] on img at bounding box center [692, 276] width 40 height 28
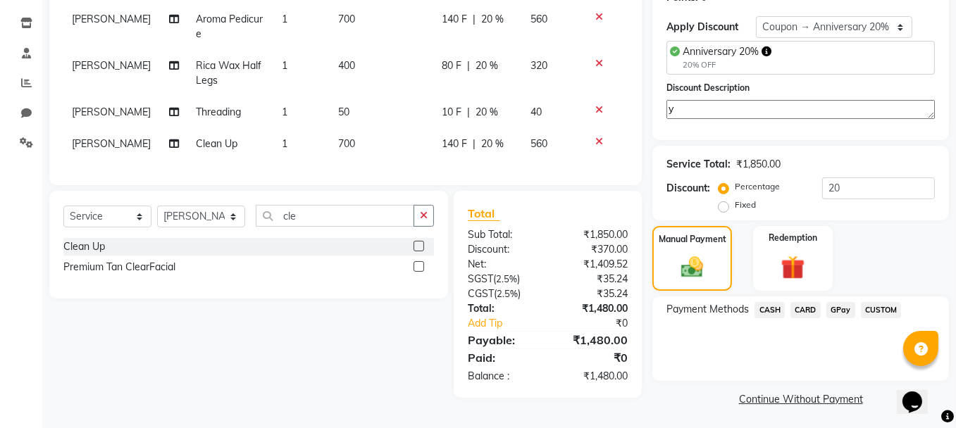
click at [842, 307] on span "GPay" at bounding box center [840, 310] width 29 height 16
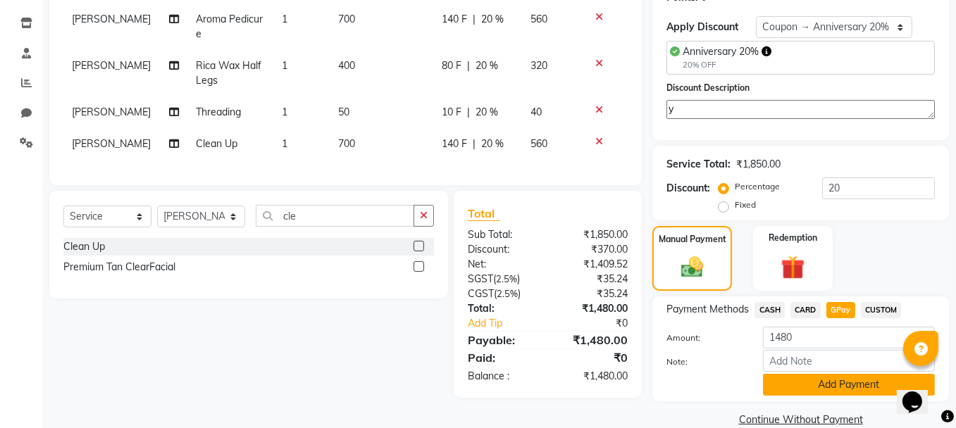
click at [835, 380] on button "Add Payment" at bounding box center [849, 385] width 172 height 22
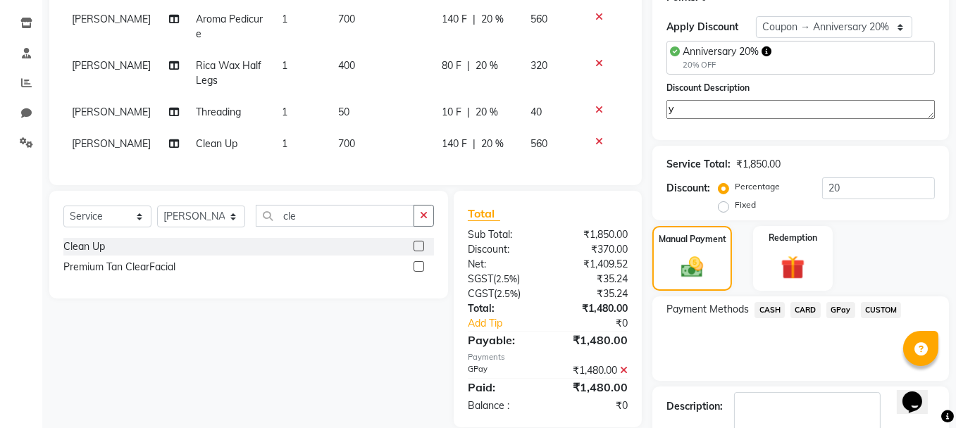
scroll to position [308, 0]
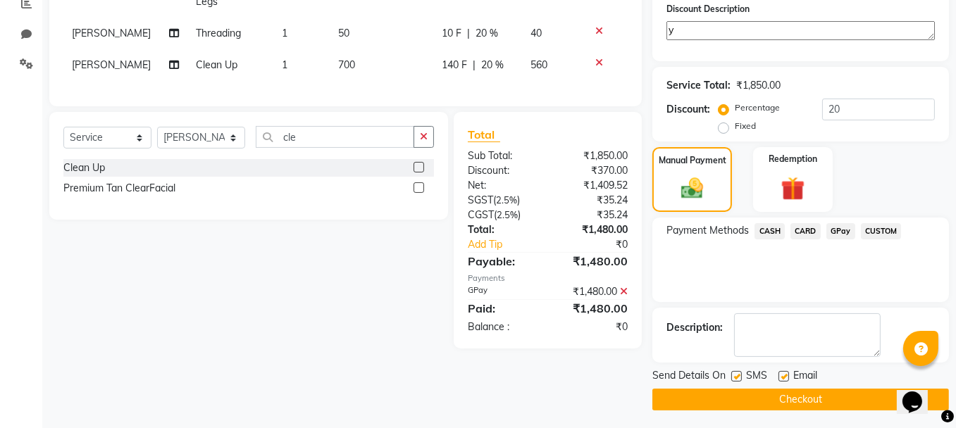
click at [815, 394] on button "Checkout" at bounding box center [800, 400] width 296 height 22
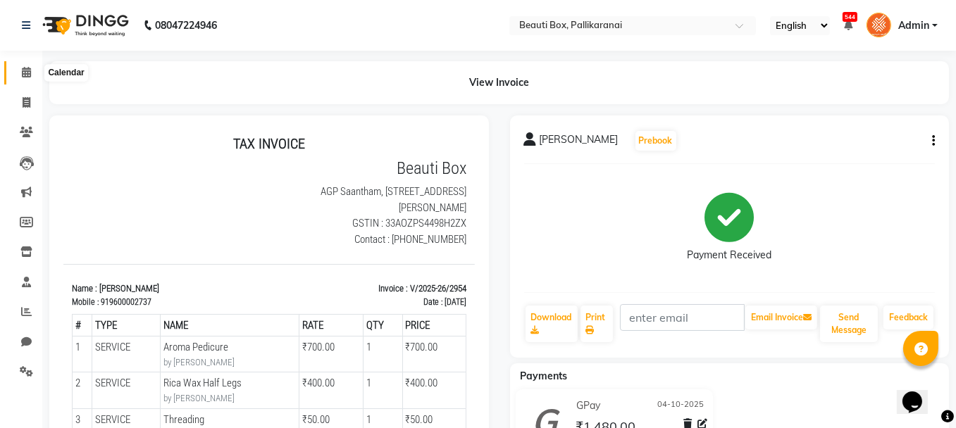
click at [25, 71] on icon at bounding box center [26, 72] width 9 height 11
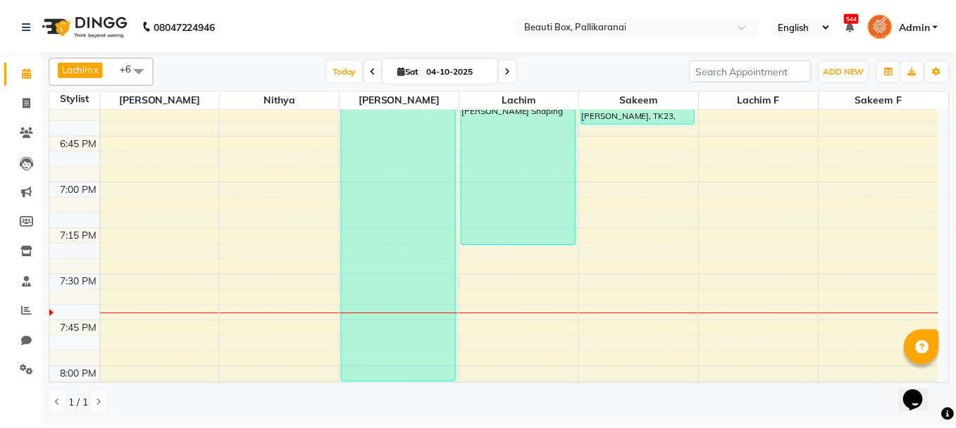
scroll to position [2113, 0]
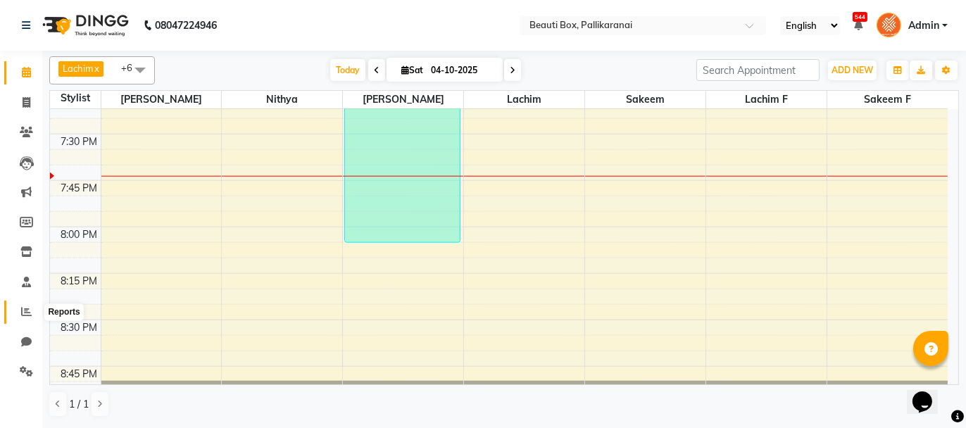
click at [26, 311] on icon at bounding box center [26, 311] width 11 height 11
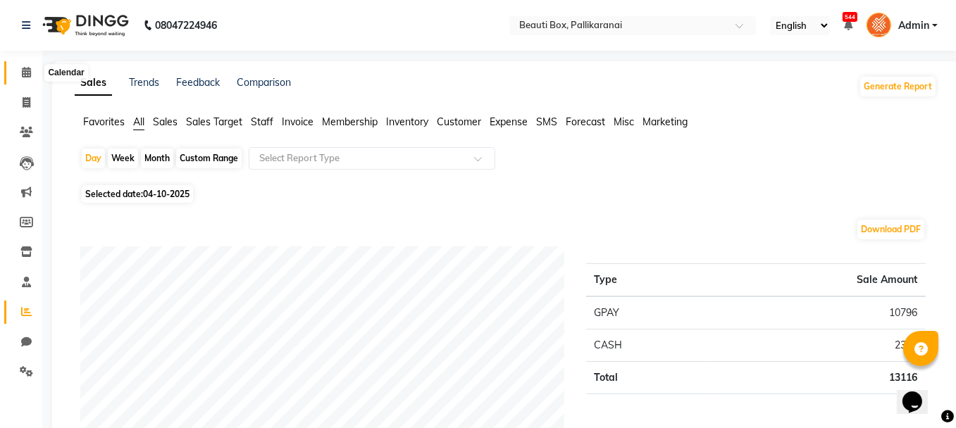
click at [25, 73] on icon at bounding box center [26, 72] width 9 height 11
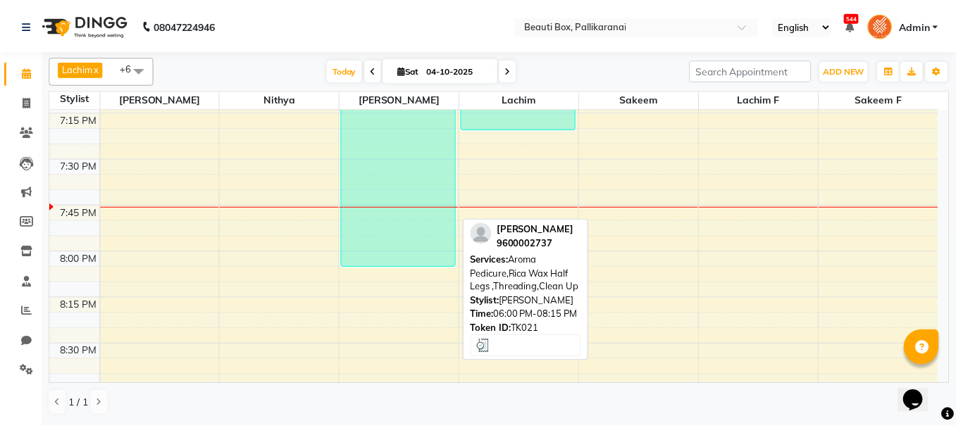
scroll to position [2042, 0]
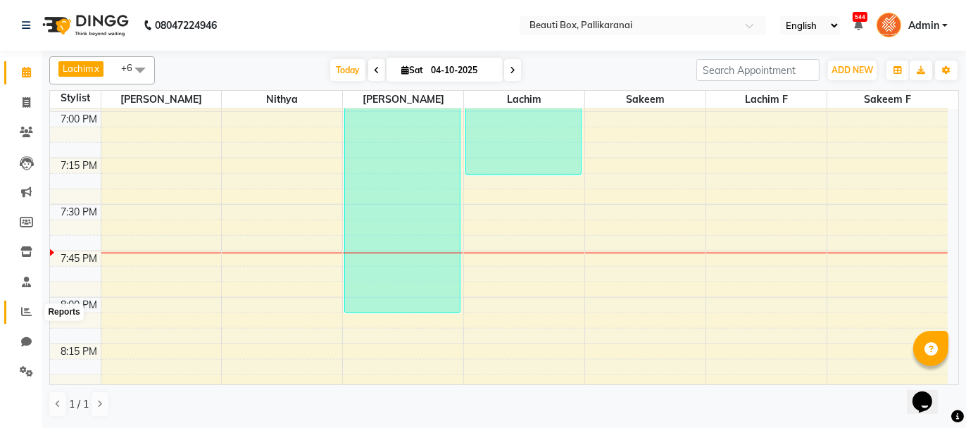
click at [26, 310] on icon at bounding box center [26, 311] width 11 height 11
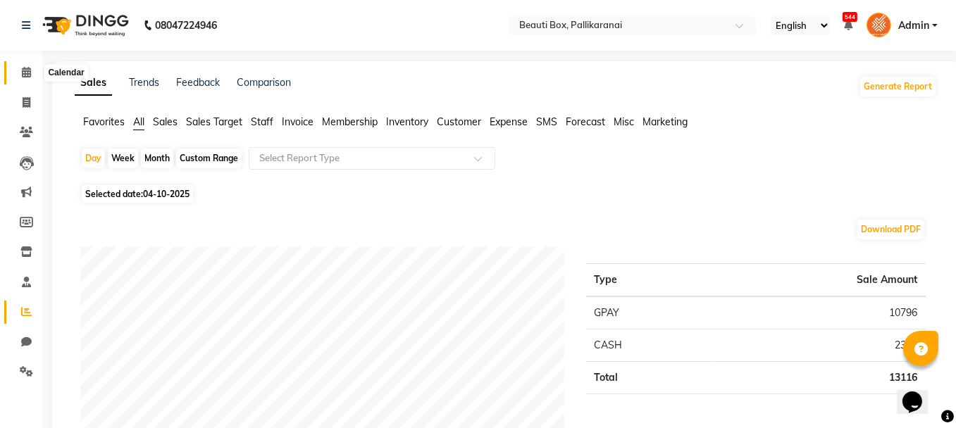
click at [23, 69] on icon at bounding box center [26, 72] width 9 height 11
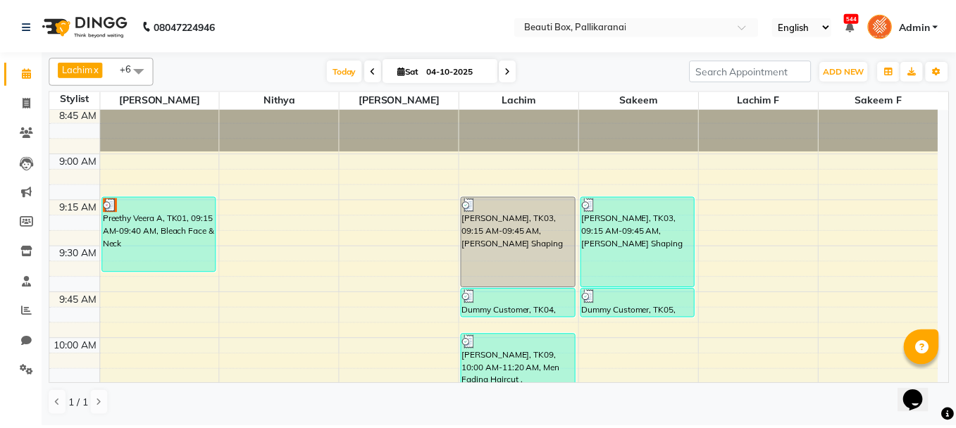
scroll to position [141, 0]
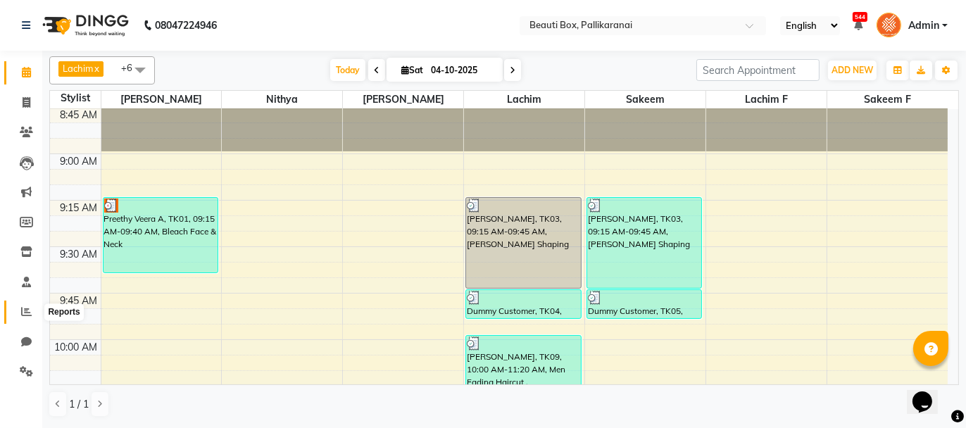
click at [25, 313] on icon at bounding box center [26, 311] width 11 height 11
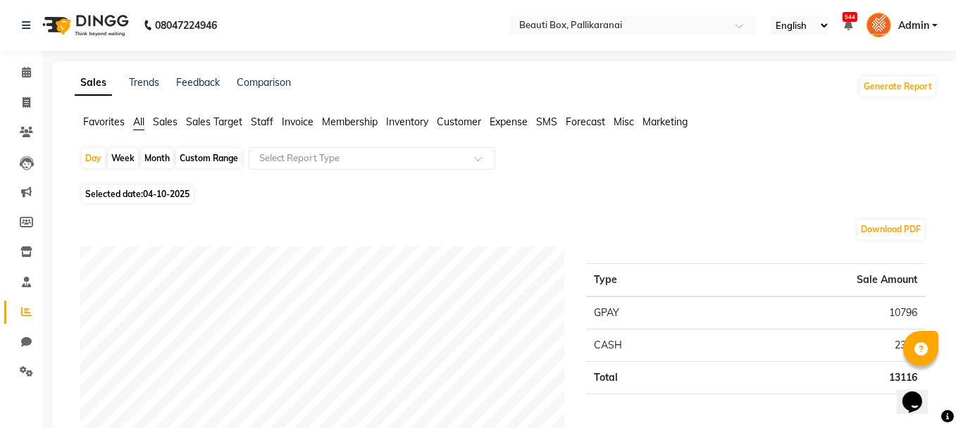
click at [211, 158] on div "Custom Range" at bounding box center [208, 159] width 65 height 20
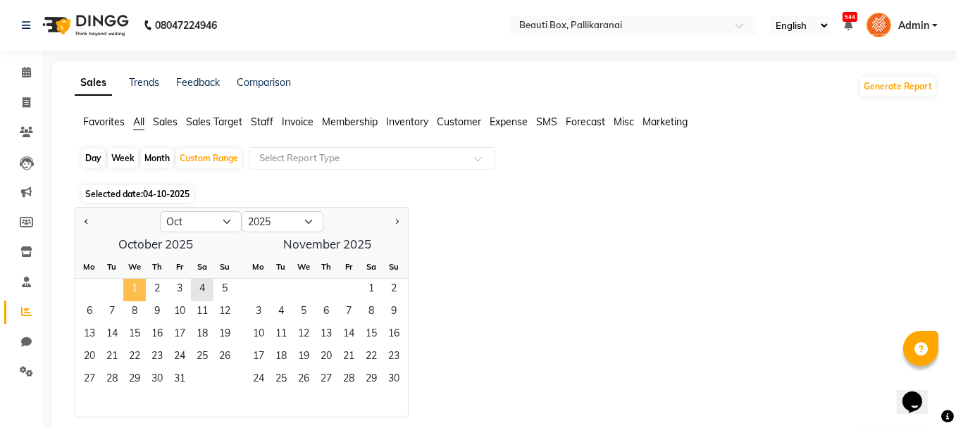
click at [134, 287] on span "1" at bounding box center [134, 290] width 23 height 23
click at [205, 281] on span "4" at bounding box center [202, 290] width 23 height 23
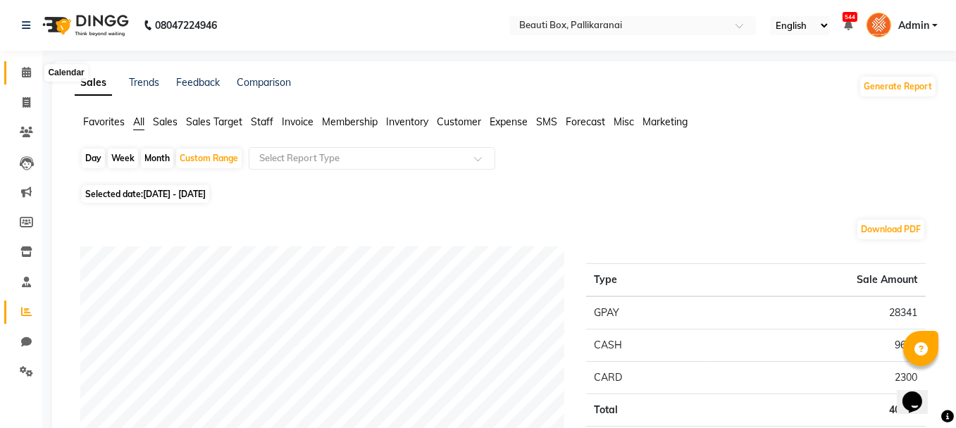
click at [22, 73] on icon at bounding box center [26, 72] width 9 height 11
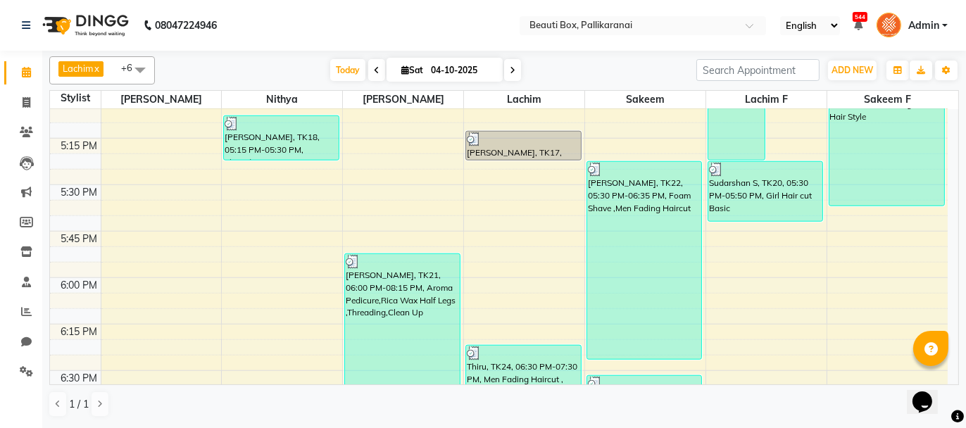
scroll to position [1972, 0]
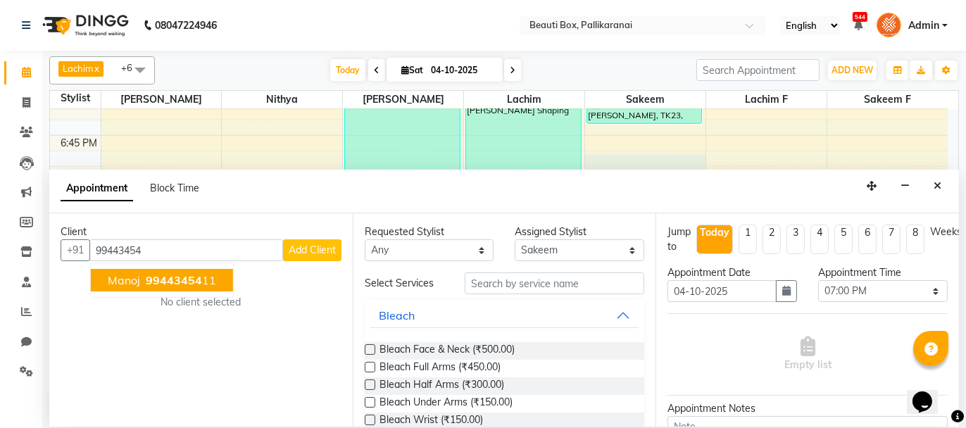
click at [199, 282] on ngb-highlight "99443454 11" at bounding box center [179, 280] width 73 height 14
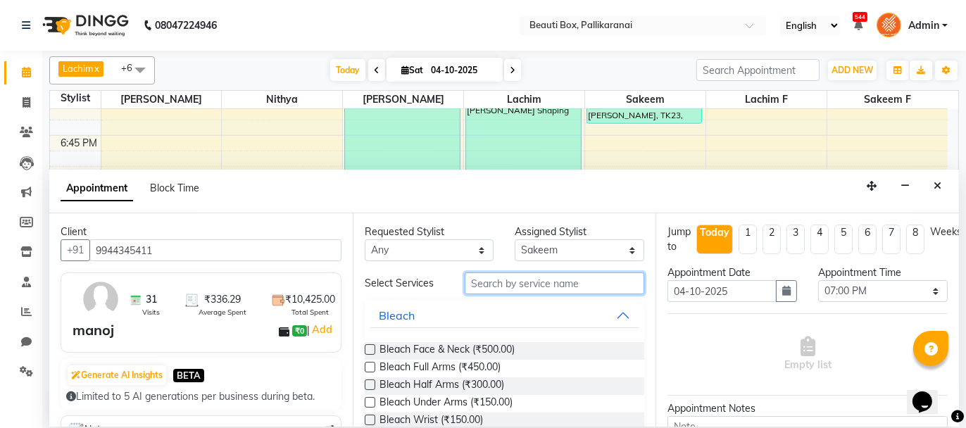
click at [488, 281] on input "text" at bounding box center [555, 284] width 180 height 22
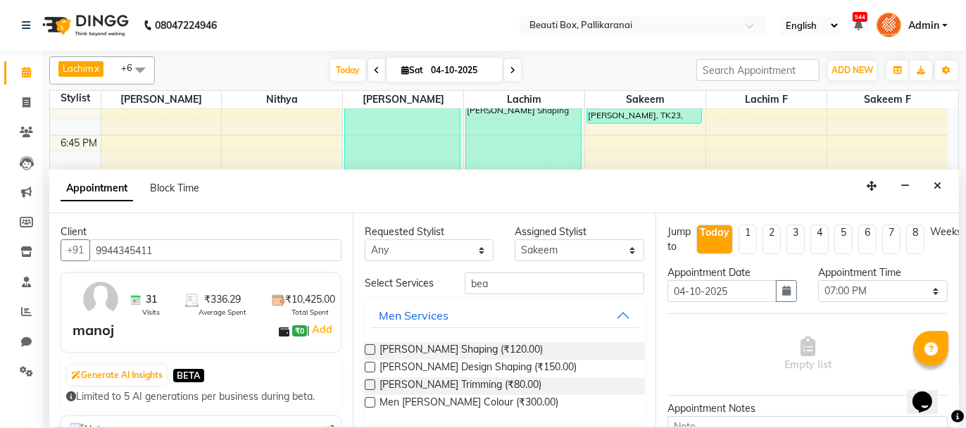
click at [365, 348] on label at bounding box center [370, 349] width 11 height 11
click at [365, 348] on input "checkbox" at bounding box center [369, 350] width 9 height 9
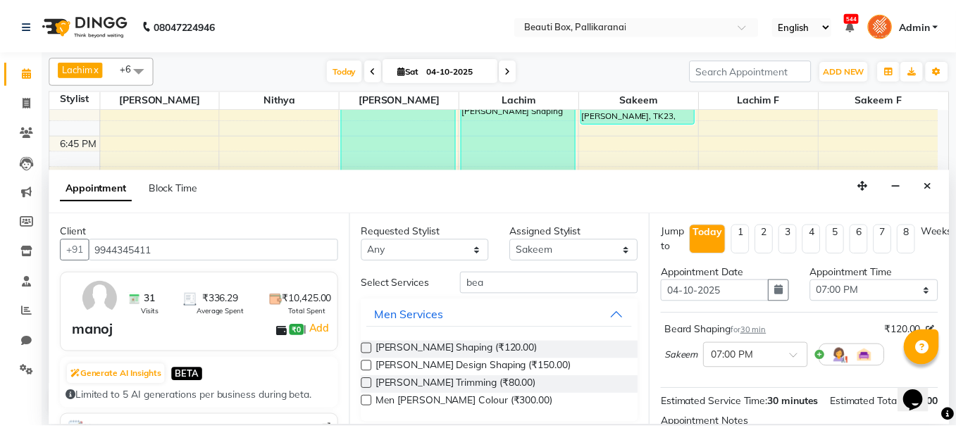
scroll to position [170, 0]
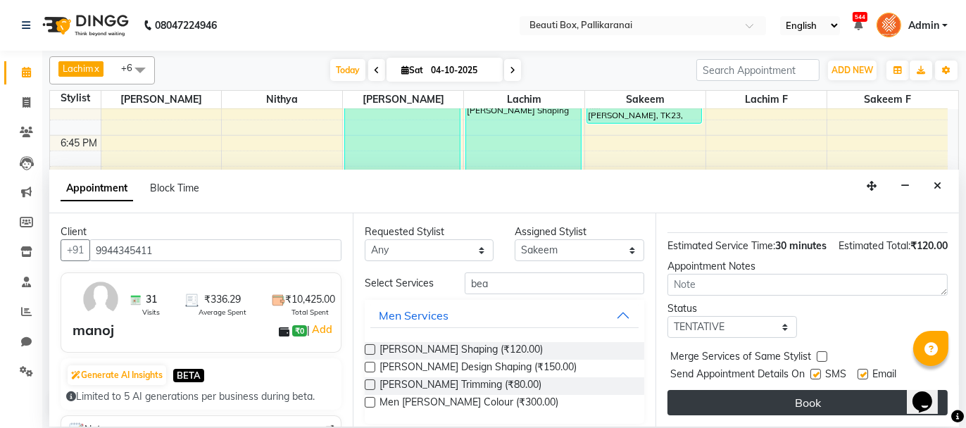
click at [847, 399] on button "Book" at bounding box center [808, 402] width 280 height 25
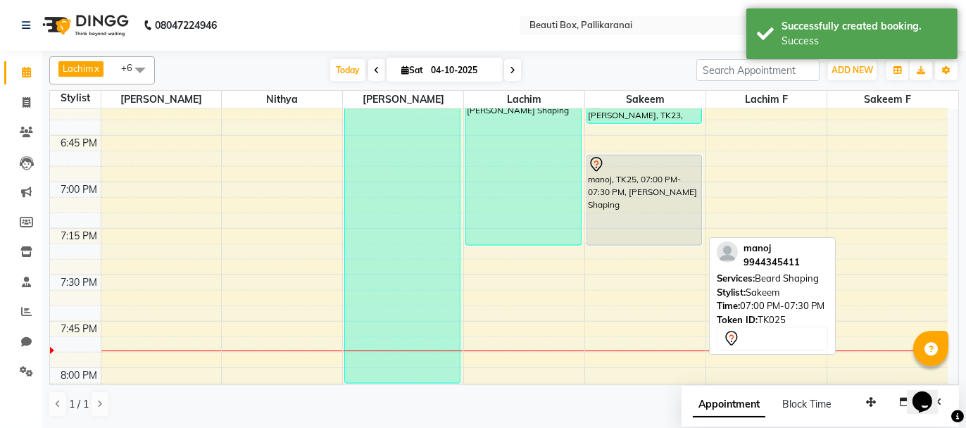
click at [640, 214] on div "manoj, TK25, 07:00 PM-07:30 PM, [PERSON_NAME] Shaping" at bounding box center [644, 200] width 115 height 89
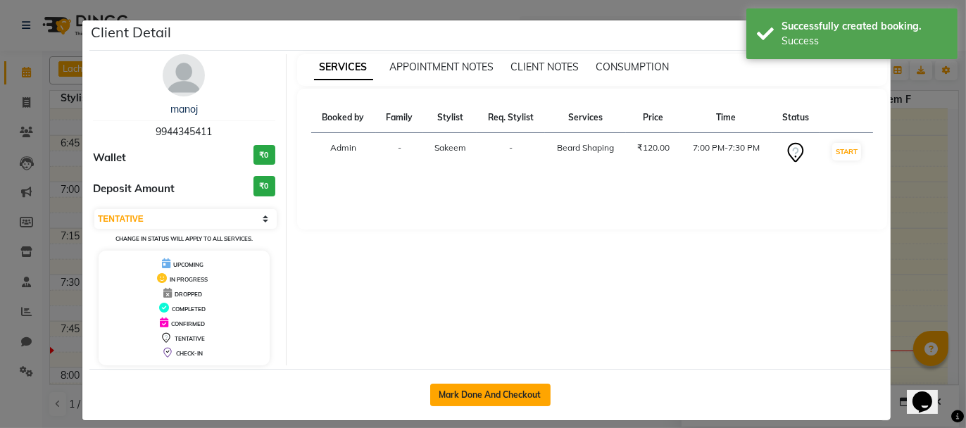
click at [489, 388] on button "Mark Done And Checkout" at bounding box center [490, 395] width 120 height 23
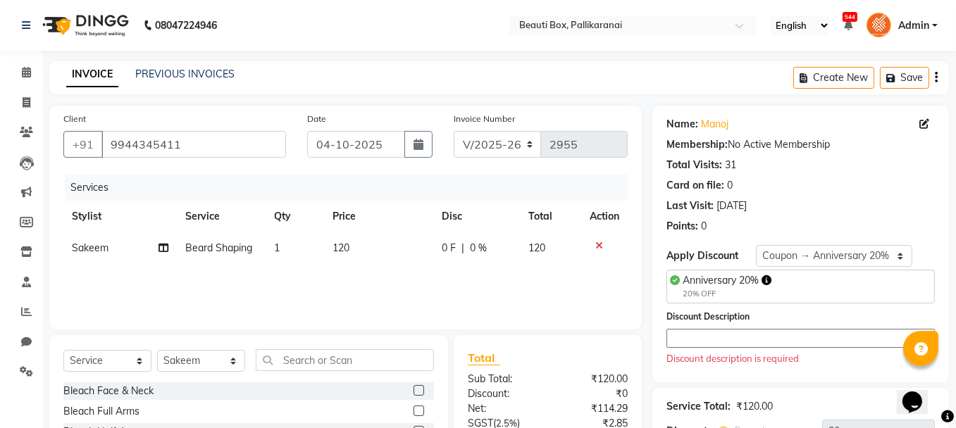
click at [682, 335] on textarea at bounding box center [800, 338] width 268 height 19
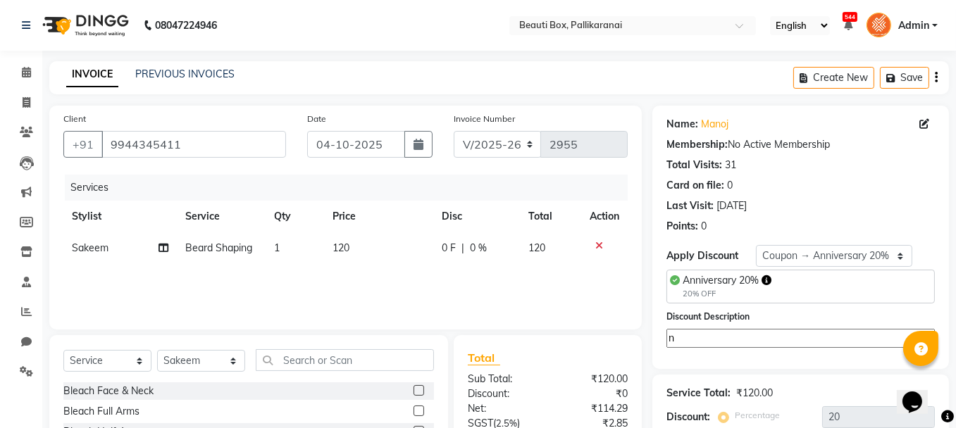
scroll to position [139, 0]
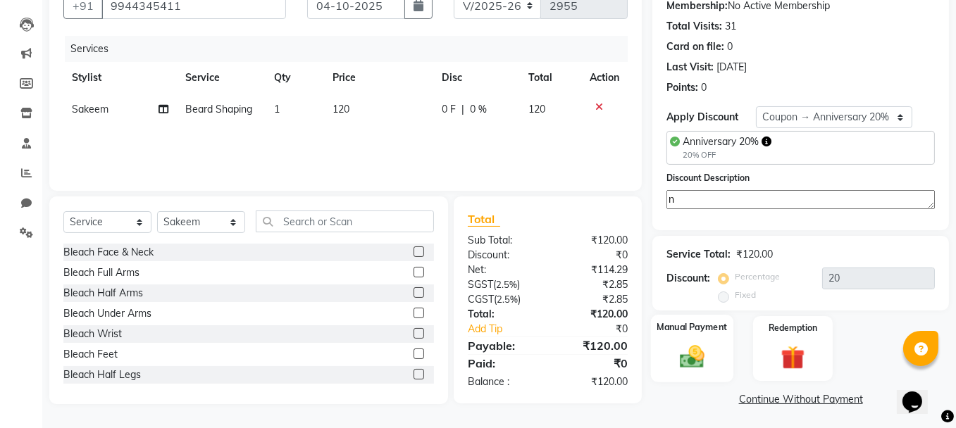
click at [696, 339] on div "Manual Payment" at bounding box center [692, 348] width 82 height 67
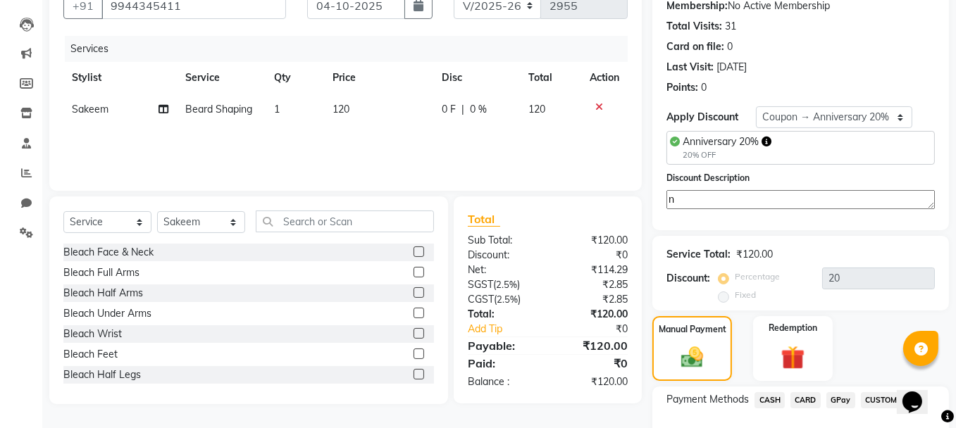
scroll to position [229, 0]
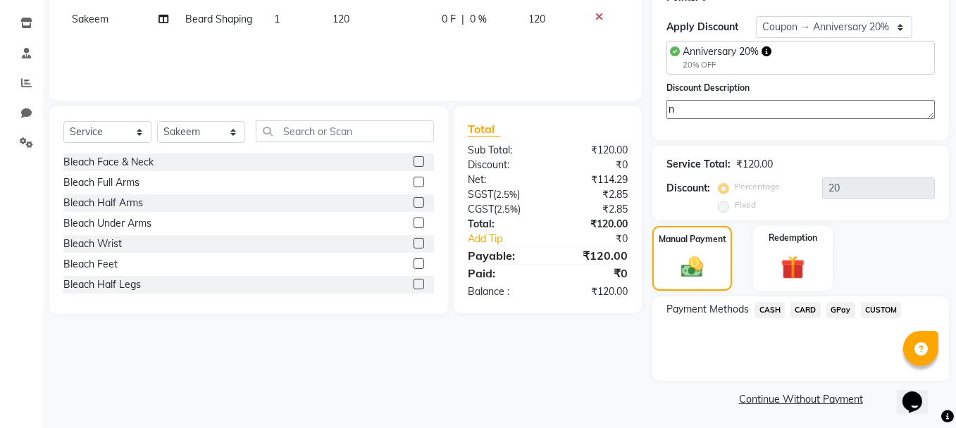
click at [829, 306] on span "GPay" at bounding box center [840, 310] width 29 height 16
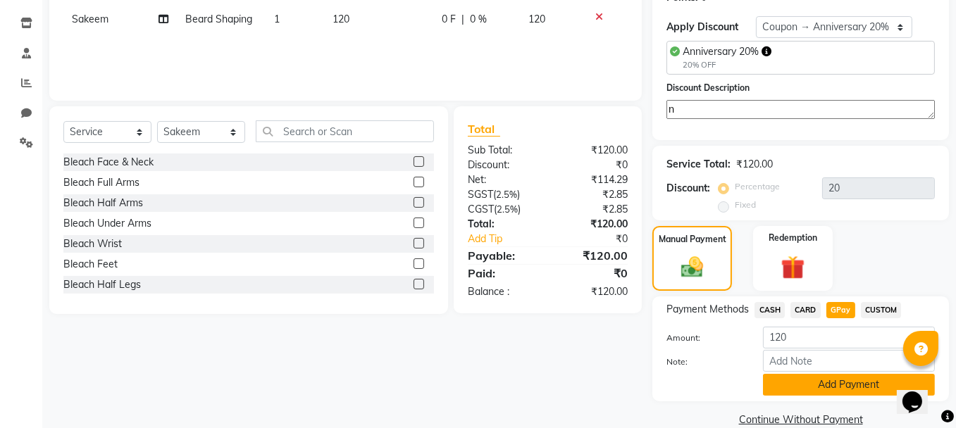
click at [829, 381] on button "Add Payment" at bounding box center [849, 385] width 172 height 22
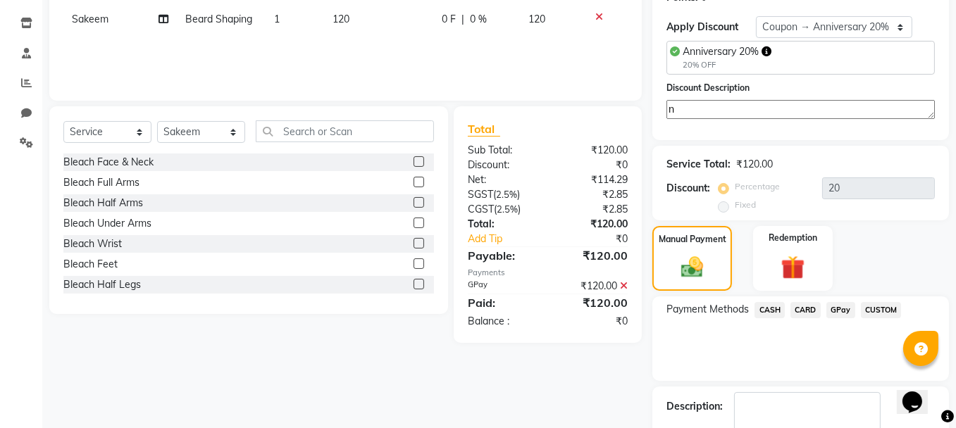
click at [838, 304] on span "GPay" at bounding box center [840, 310] width 29 height 16
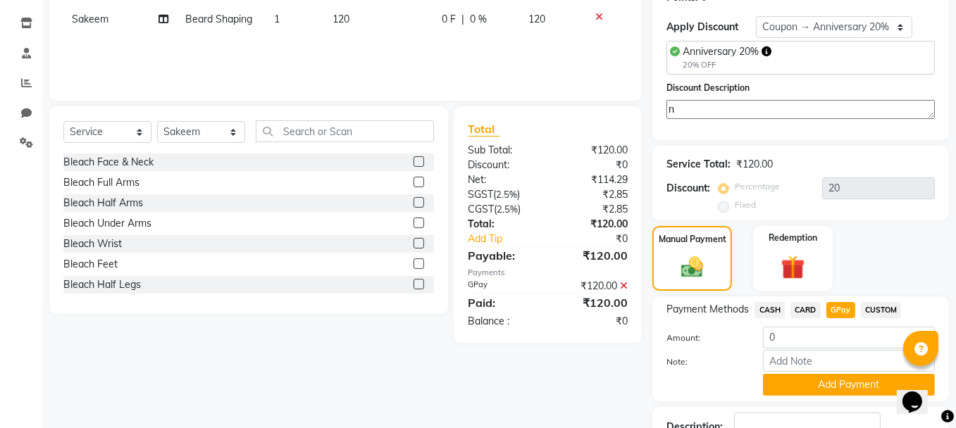
click at [623, 285] on icon at bounding box center [624, 286] width 8 height 10
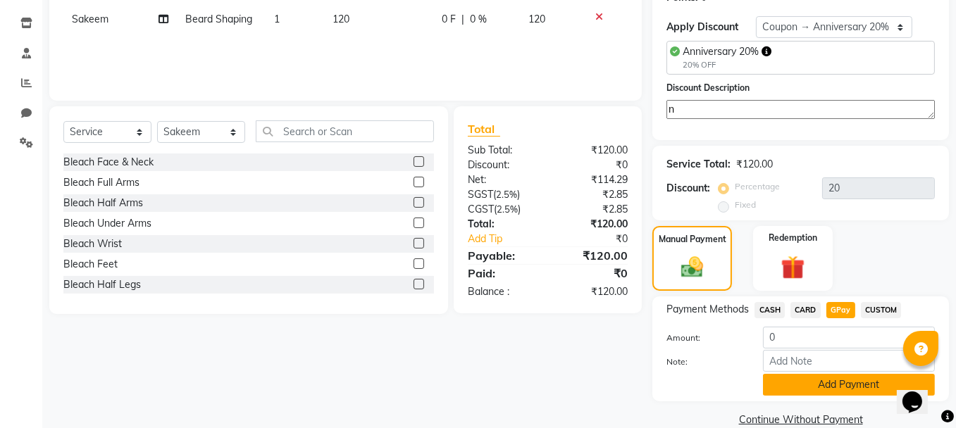
click at [785, 376] on button "Add Payment" at bounding box center [849, 385] width 172 height 22
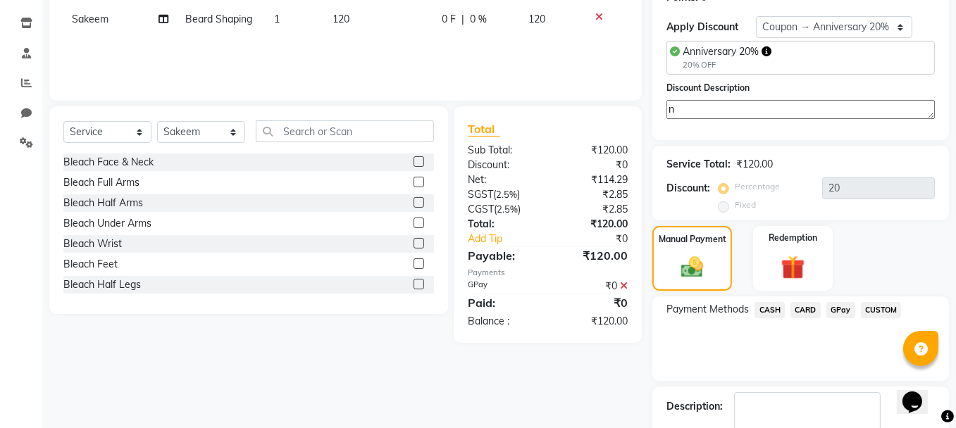
scroll to position [308, 0]
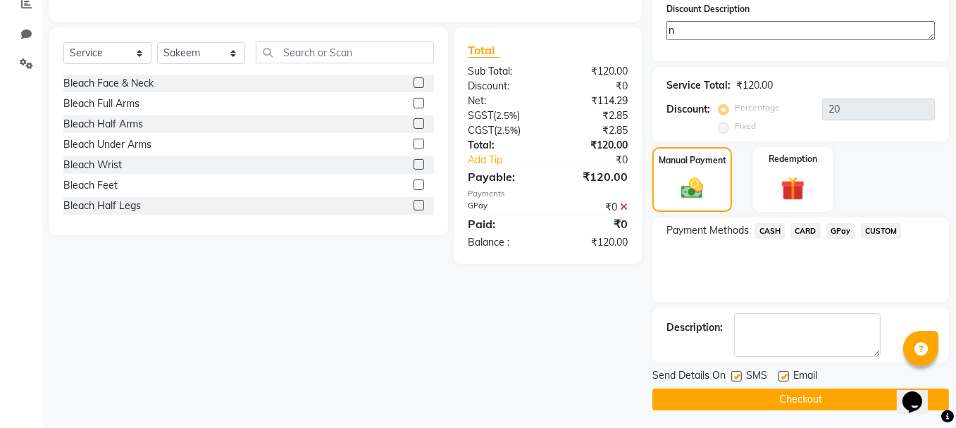
click at [623, 203] on icon at bounding box center [624, 207] width 8 height 10
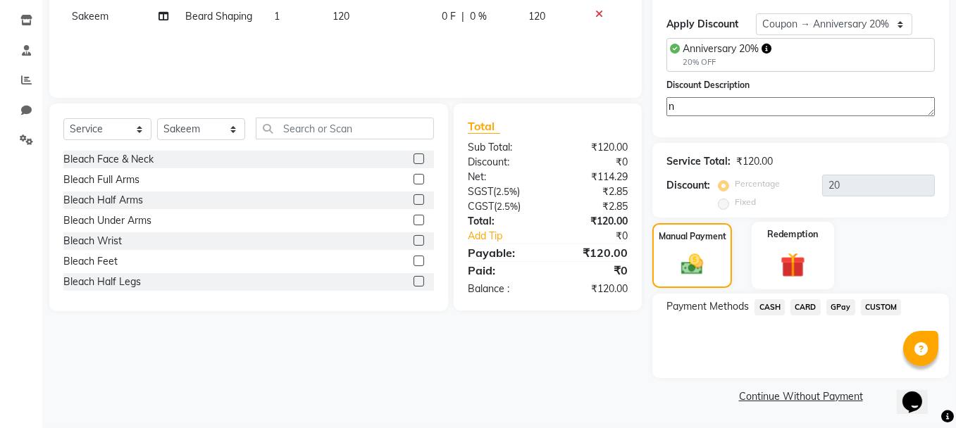
scroll to position [229, 0]
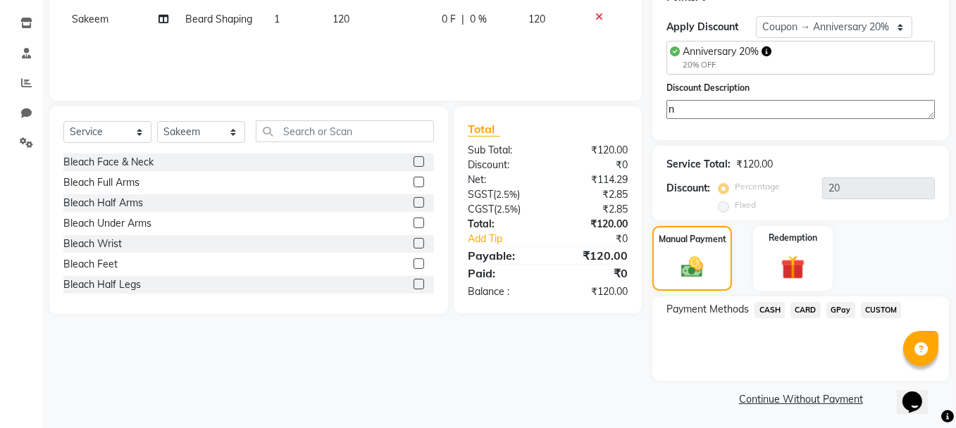
click at [840, 307] on span "GPay" at bounding box center [840, 310] width 29 height 16
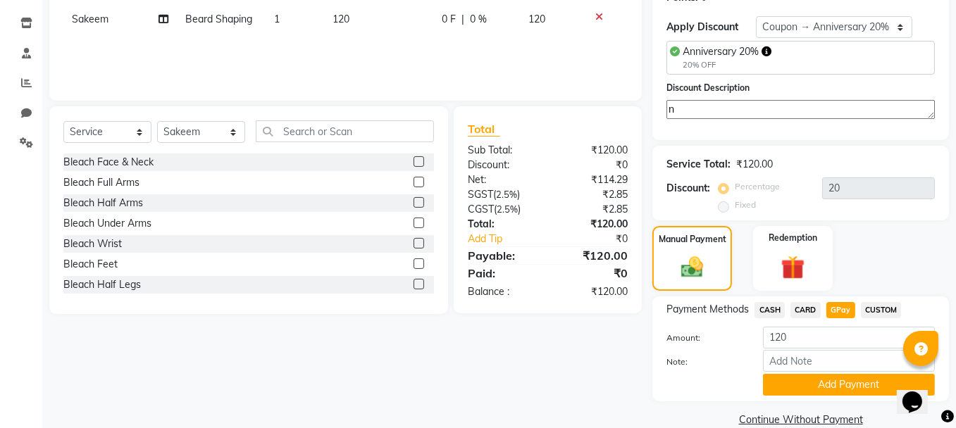
scroll to position [250, 0]
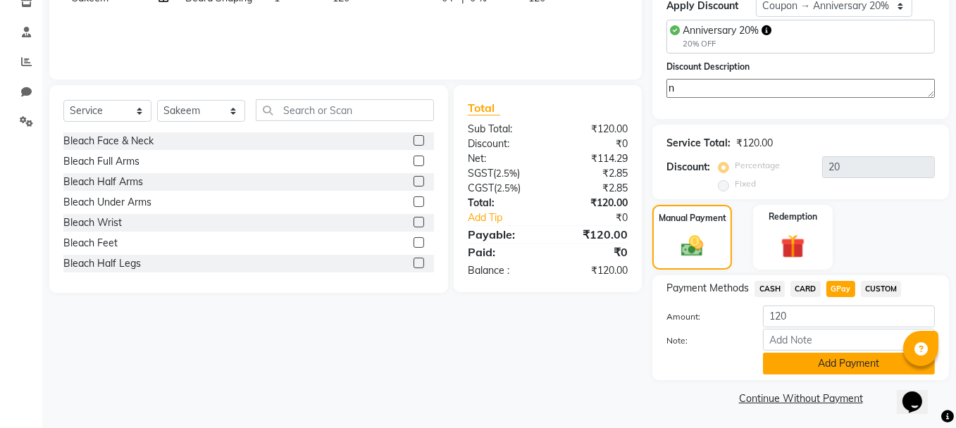
click at [837, 362] on button "Add Payment" at bounding box center [849, 364] width 172 height 22
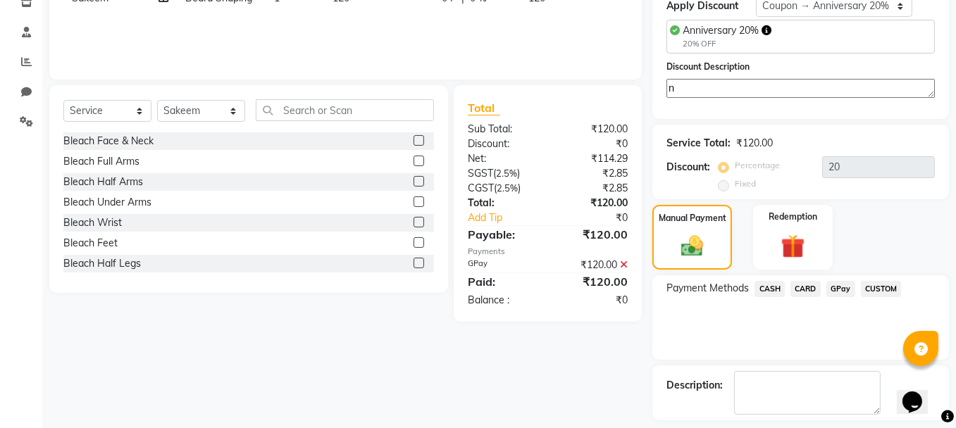
scroll to position [308, 0]
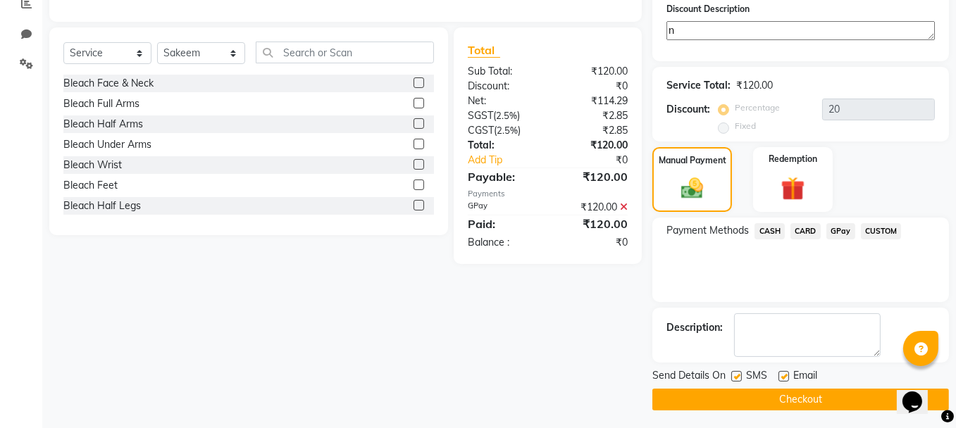
click at [823, 395] on button "Checkout" at bounding box center [800, 400] width 296 height 22
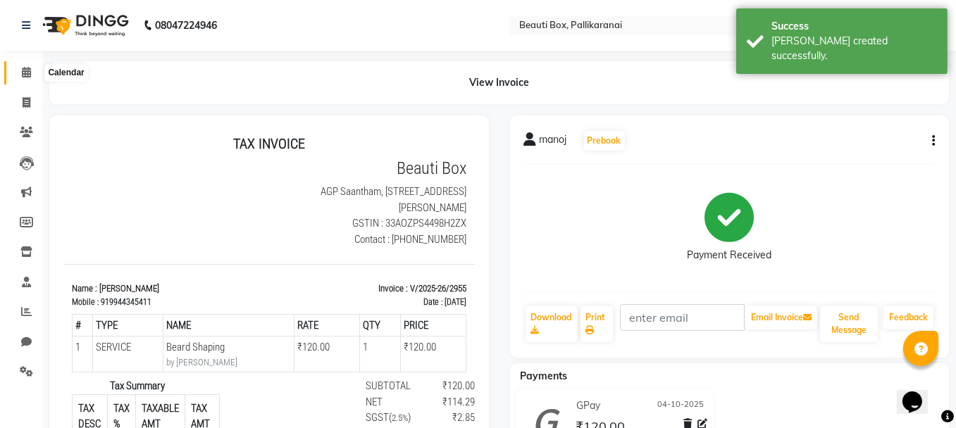
click at [25, 69] on icon at bounding box center [26, 72] width 9 height 11
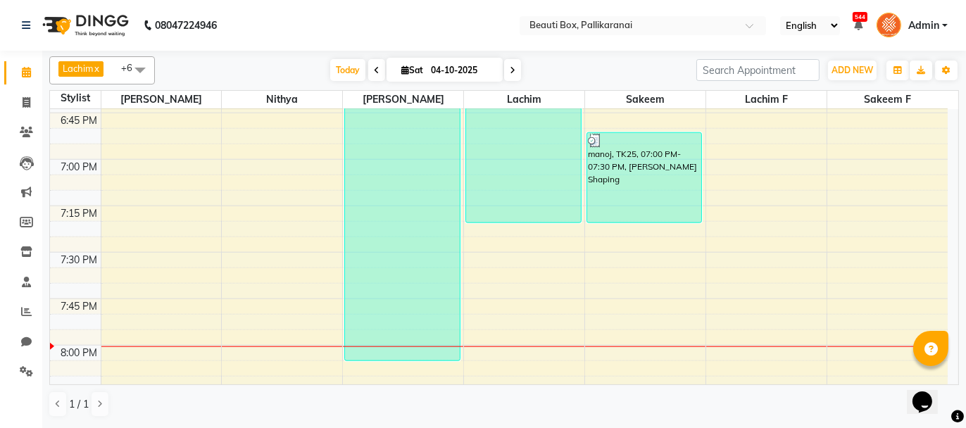
scroll to position [1972, 0]
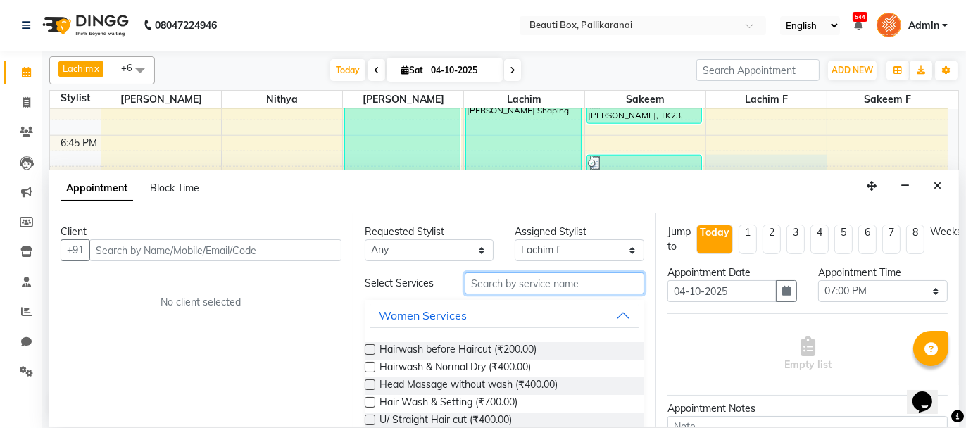
click at [492, 281] on input "text" at bounding box center [555, 284] width 180 height 22
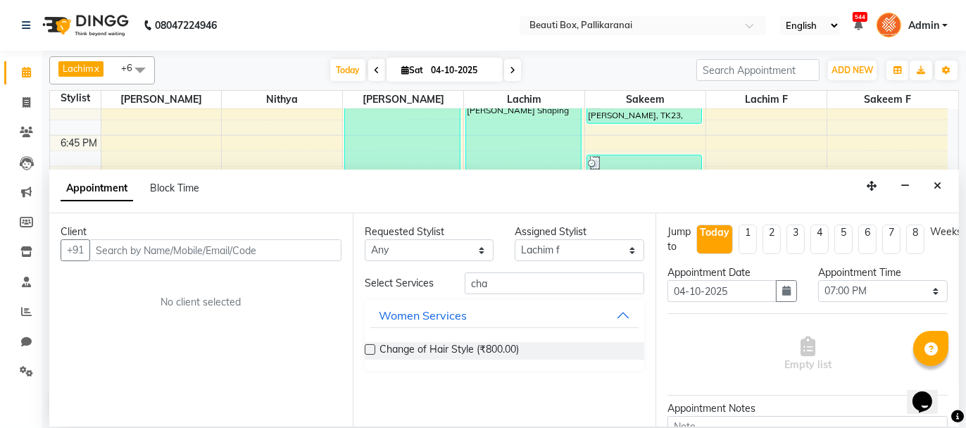
click at [369, 351] on label at bounding box center [370, 349] width 11 height 11
click at [369, 351] on input "checkbox" at bounding box center [369, 350] width 9 height 9
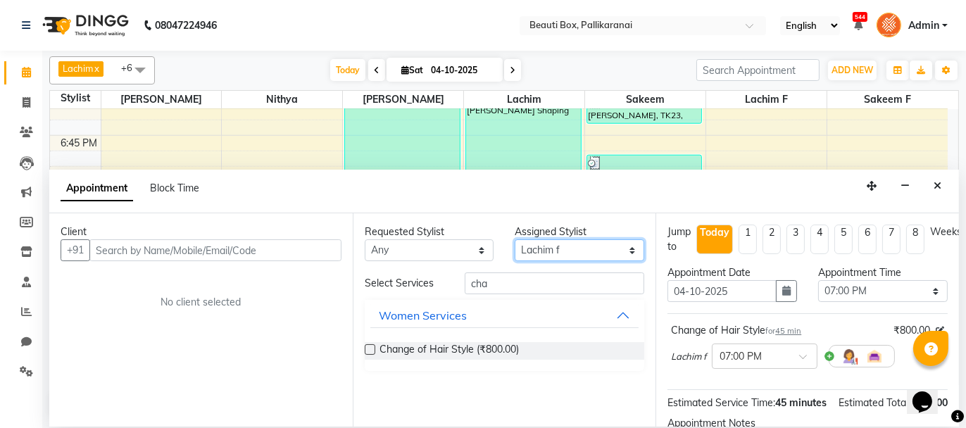
click at [585, 250] on select "Select [PERSON_NAME] [PERSON_NAME] [PERSON_NAME] Ifzan [PERSON_NAME] Lachim Lac…" at bounding box center [580, 250] width 130 height 22
click at [515, 239] on select "Select [PERSON_NAME] [PERSON_NAME] [PERSON_NAME] Ifzan [PERSON_NAME] Lachim Lac…" at bounding box center [580, 250] width 130 height 22
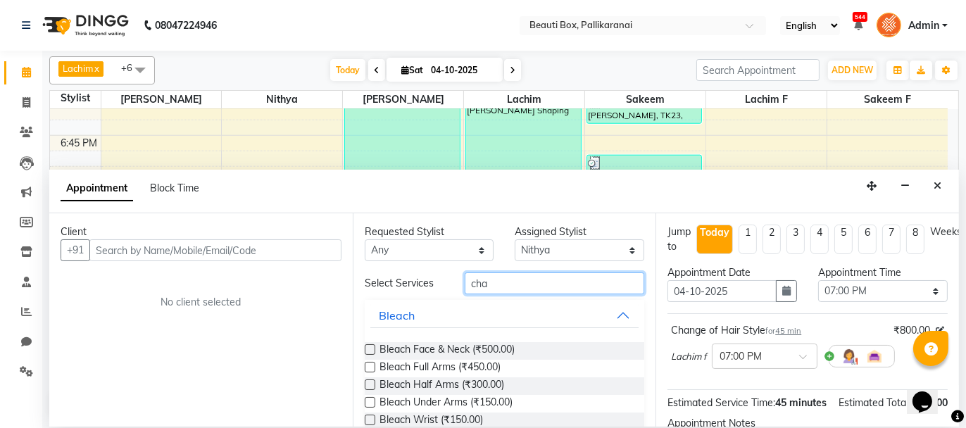
click at [493, 285] on input "cha" at bounding box center [555, 284] width 180 height 22
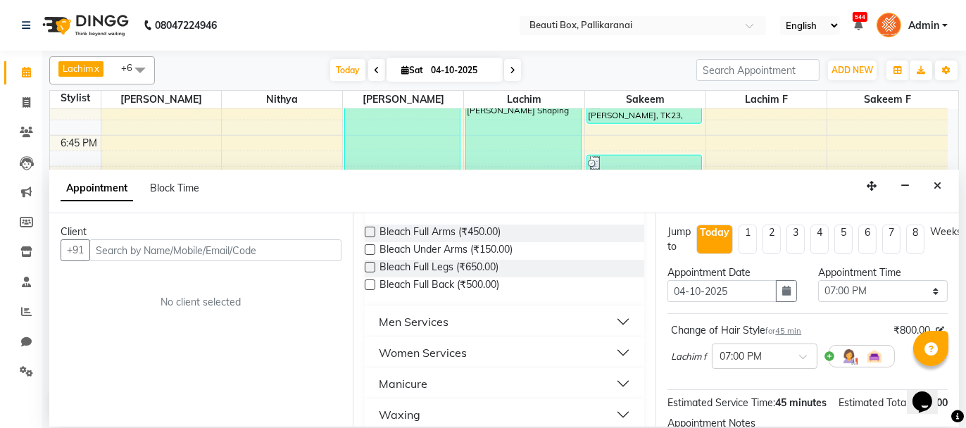
scroll to position [0, 0]
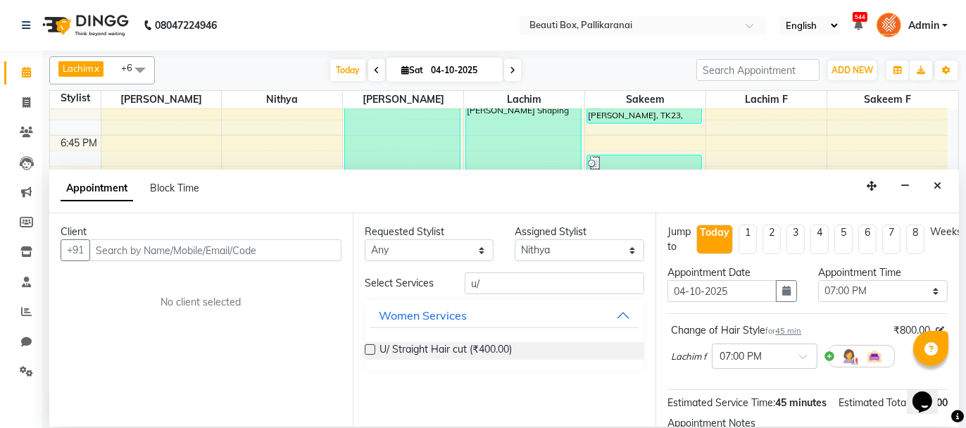
click at [370, 349] on label at bounding box center [370, 349] width 11 height 11
click at [370, 349] on input "checkbox" at bounding box center [369, 350] width 9 height 9
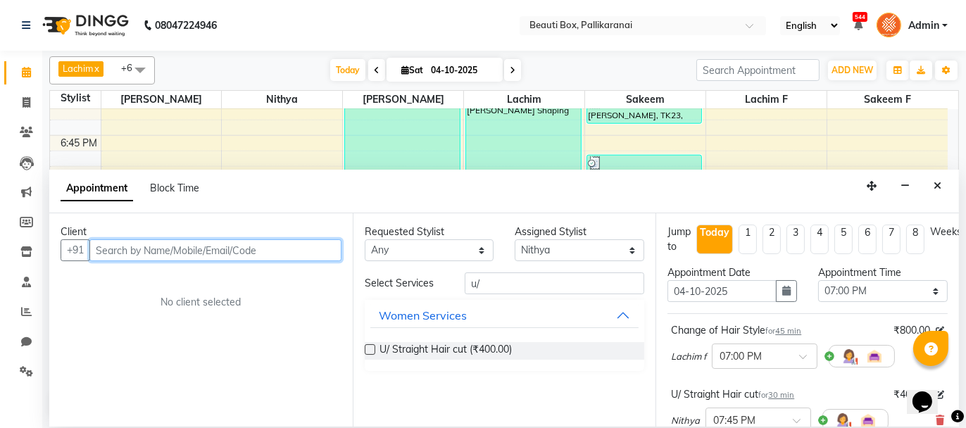
click at [297, 251] on input "text" at bounding box center [215, 250] width 252 height 22
click at [275, 251] on input "text" at bounding box center [215, 250] width 252 height 22
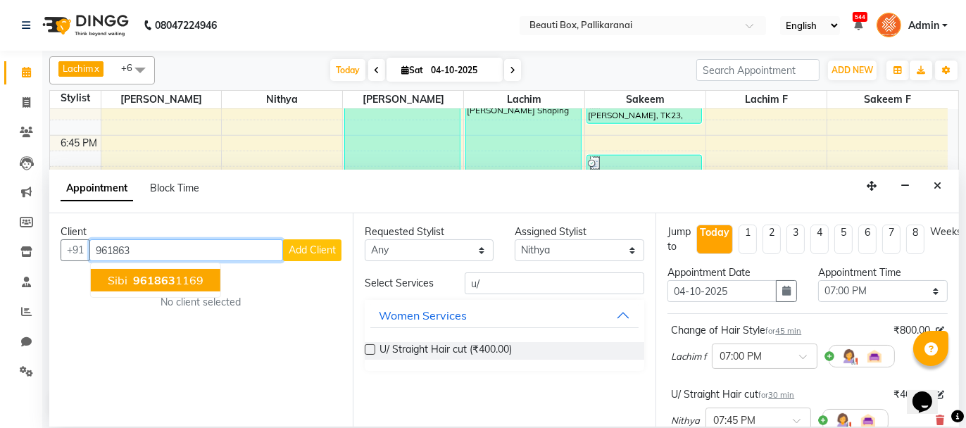
click at [187, 275] on ngb-highlight "961863 1169" at bounding box center [166, 280] width 73 height 14
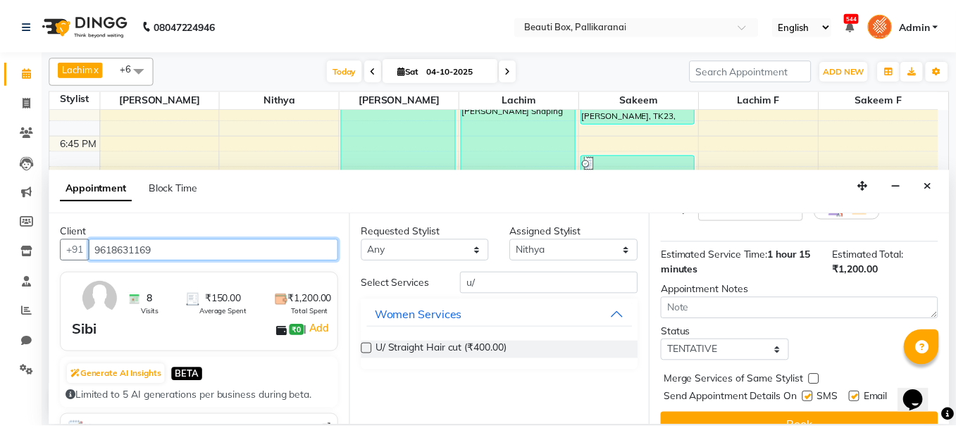
scroll to position [235, 0]
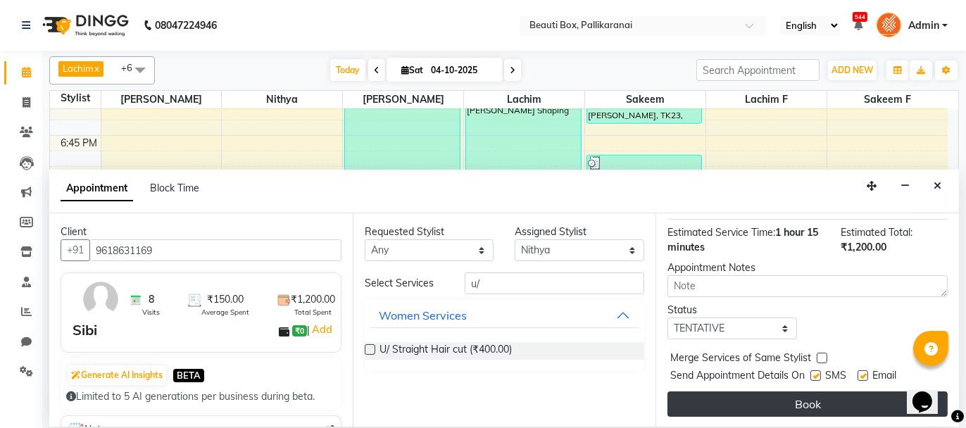
click at [824, 395] on button "Book" at bounding box center [808, 404] width 280 height 25
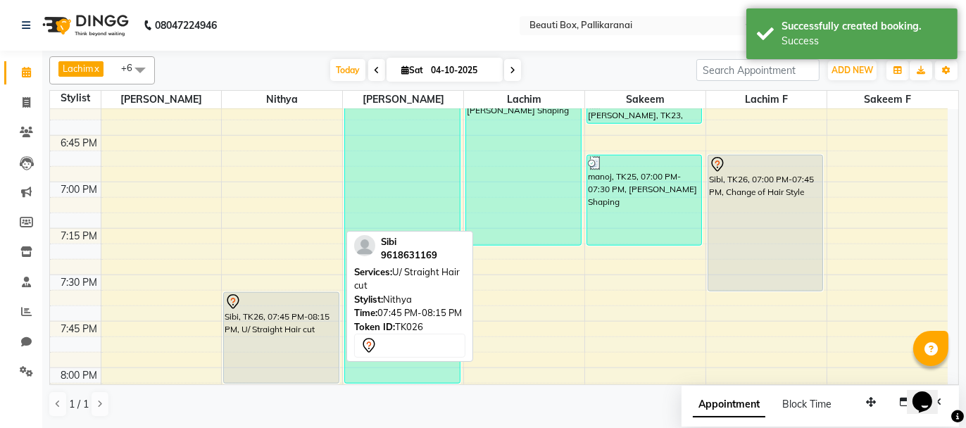
click at [276, 339] on div "Sibi, TK26, 07:45 PM-08:15 PM, U/ Straight Hair cut" at bounding box center [281, 338] width 115 height 90
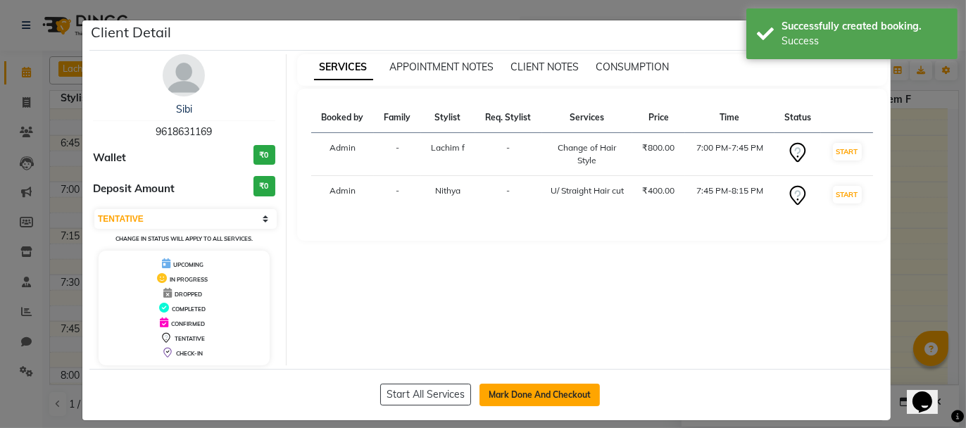
click at [539, 392] on button "Mark Done And Checkout" at bounding box center [540, 395] width 120 height 23
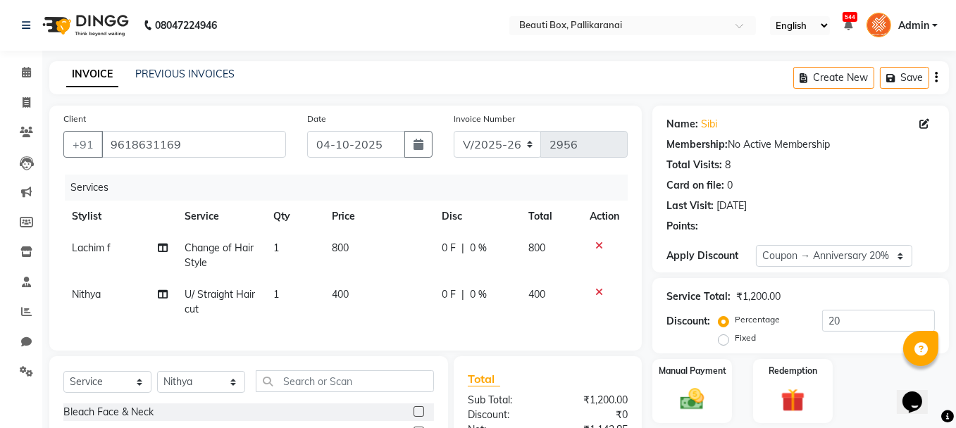
scroll to position [166, 0]
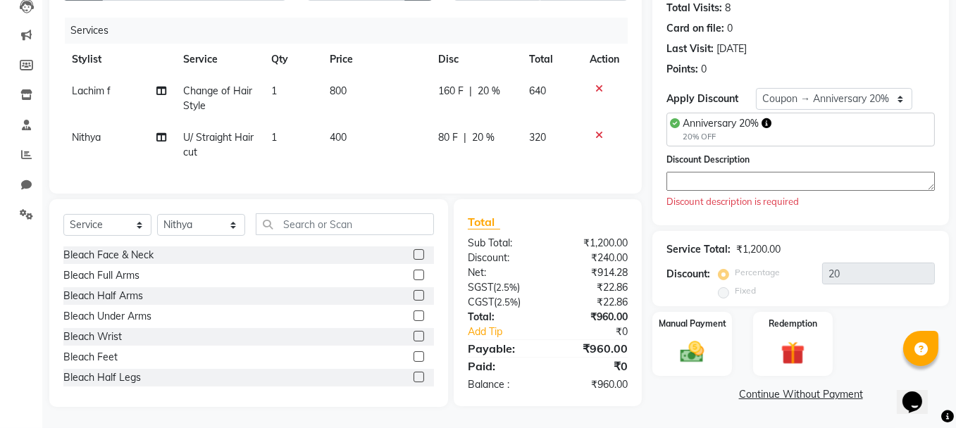
click at [337, 138] on td "400" at bounding box center [375, 145] width 108 height 46
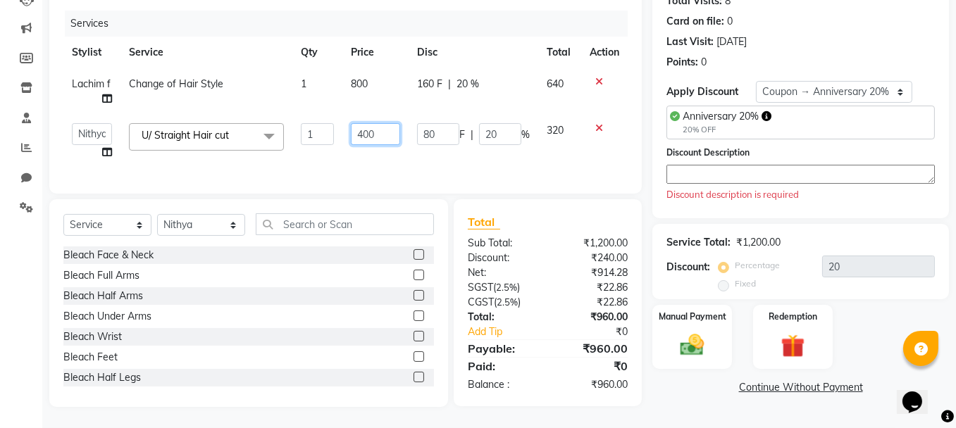
click at [363, 130] on input "400" at bounding box center [375, 134] width 49 height 22
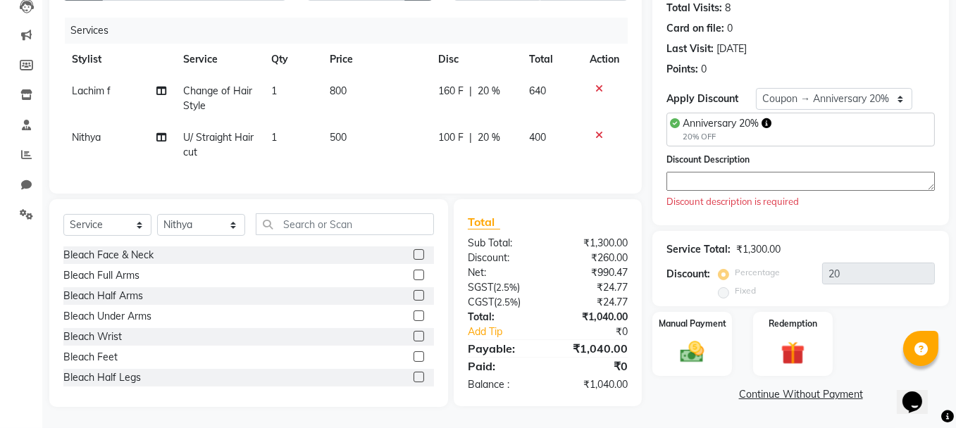
click at [365, 156] on td "500" at bounding box center [375, 145] width 108 height 46
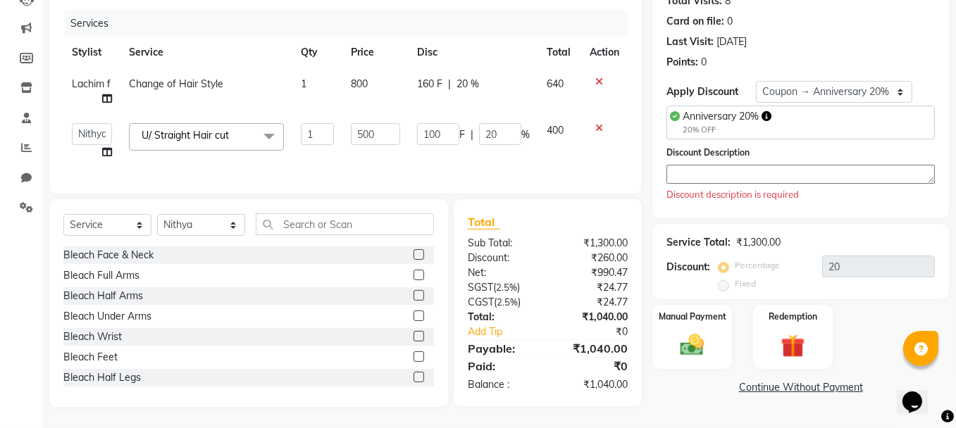
click at [338, 154] on td "1" at bounding box center [317, 142] width 51 height 54
click at [688, 173] on textarea at bounding box center [800, 174] width 268 height 19
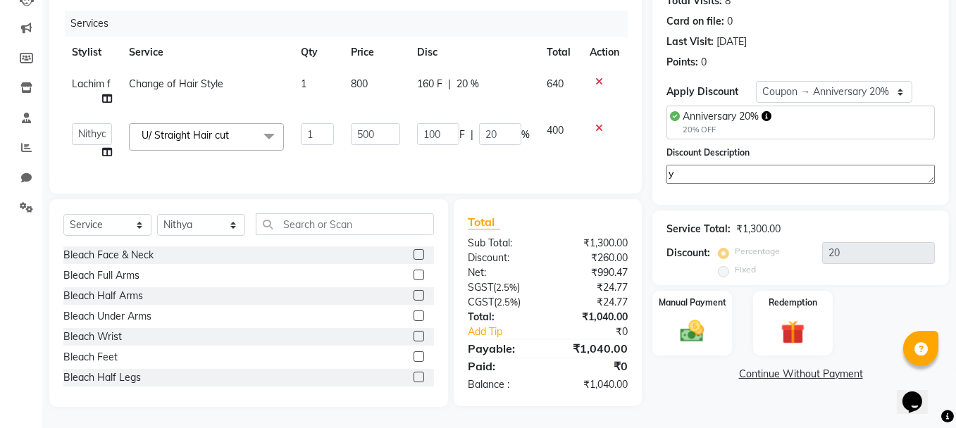
click at [449, 170] on div "Services Stylist Service Qty Price Disc Total Action Lachim f Change of Hair St…" at bounding box center [345, 95] width 564 height 169
click at [710, 326] on img at bounding box center [692, 332] width 40 height 28
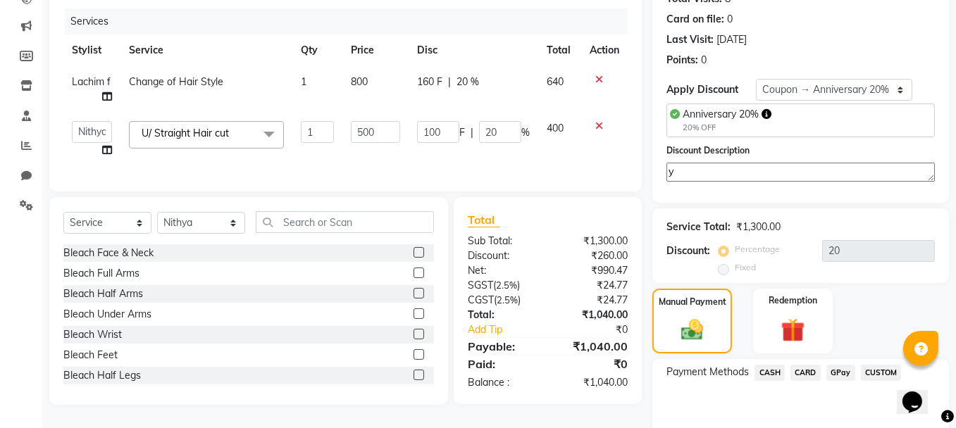
scroll to position [229, 0]
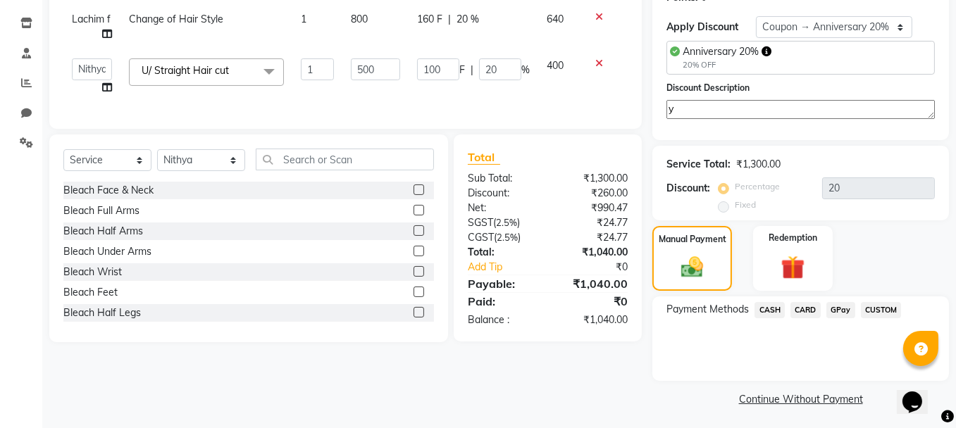
click at [844, 308] on span "GPay" at bounding box center [840, 310] width 29 height 16
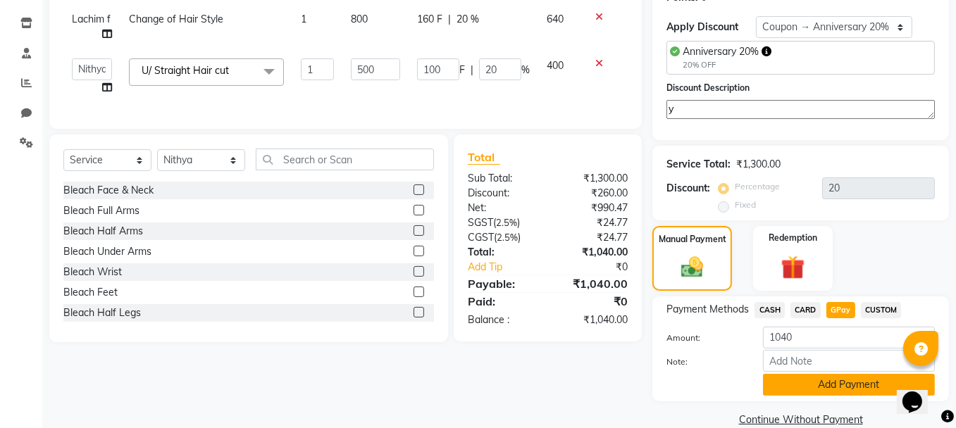
click at [825, 384] on button "Add Payment" at bounding box center [849, 385] width 172 height 22
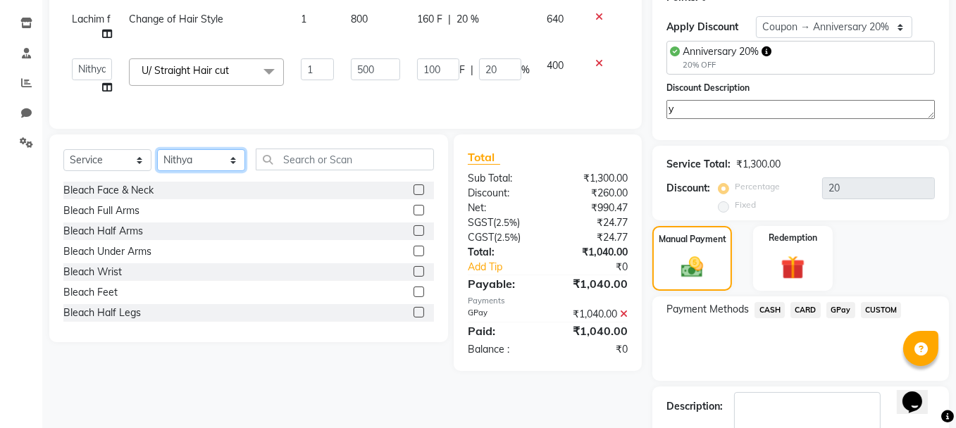
click at [210, 171] on select "Select Stylist [PERSON_NAME] [PERSON_NAME] [PERSON_NAME] Ifzan [PERSON_NAME] La…" at bounding box center [201, 160] width 88 height 22
click at [157, 159] on select "Select Stylist [PERSON_NAME] [PERSON_NAME] [PERSON_NAME] Ifzan [PERSON_NAME] La…" at bounding box center [201, 160] width 88 height 22
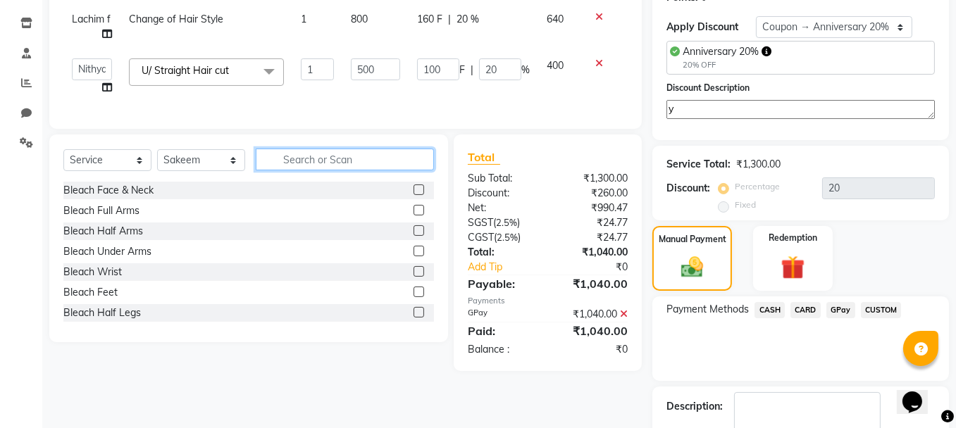
click at [308, 170] on input "text" at bounding box center [345, 160] width 178 height 22
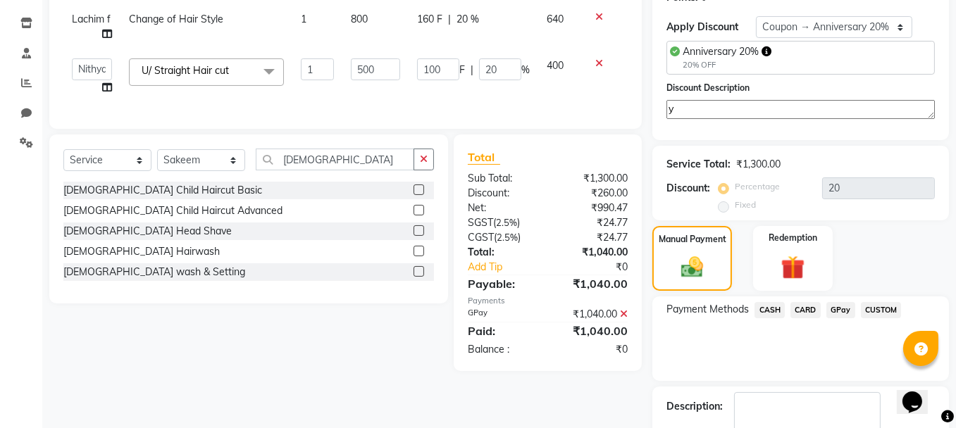
click at [419, 195] on label at bounding box center [418, 190] width 11 height 11
click at [419, 195] on input "checkbox" at bounding box center [417, 190] width 9 height 9
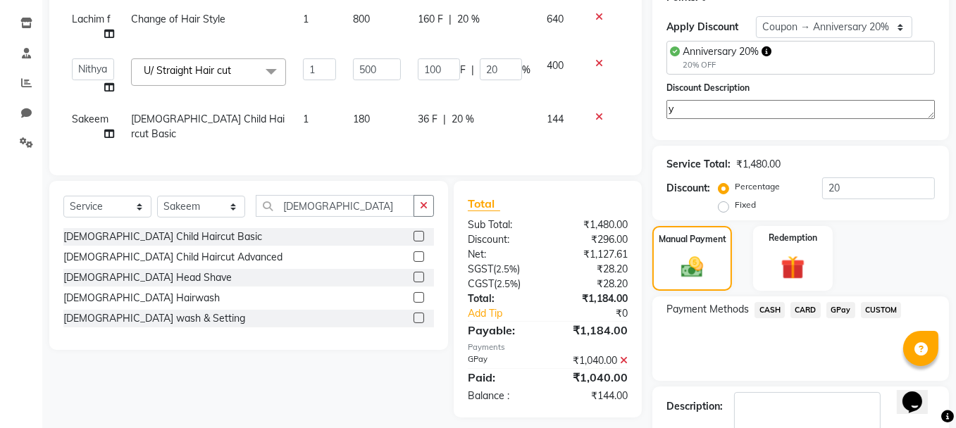
scroll to position [299, 0]
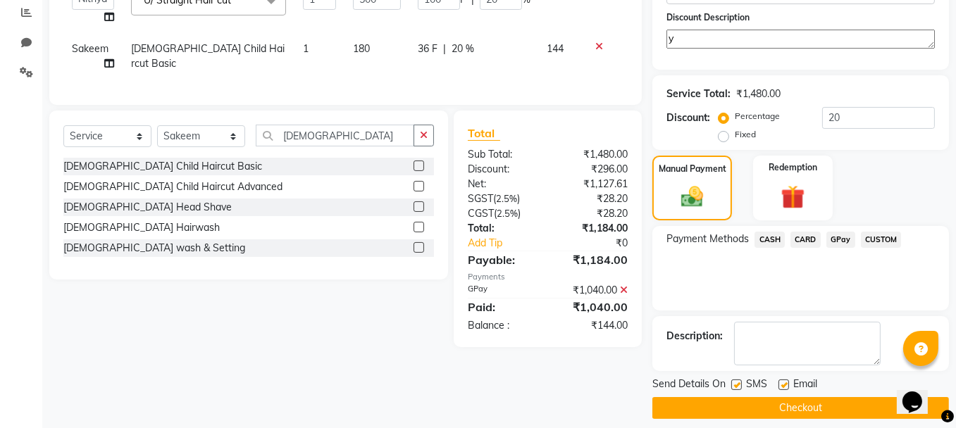
click at [598, 43] on icon at bounding box center [599, 47] width 8 height 10
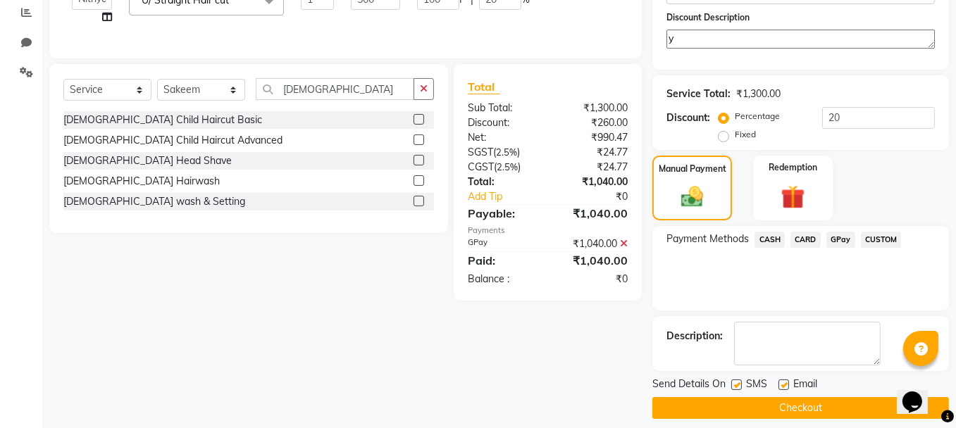
click at [723, 399] on button "Checkout" at bounding box center [800, 408] width 296 height 22
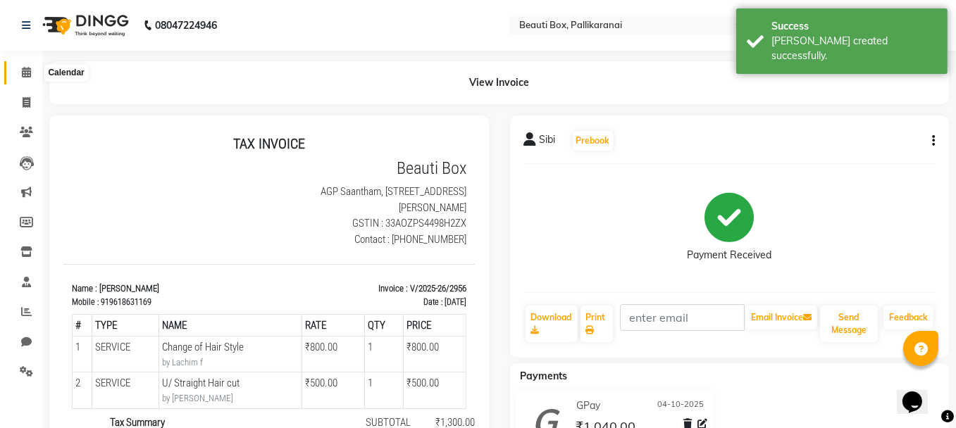
click at [27, 71] on icon at bounding box center [26, 72] width 9 height 11
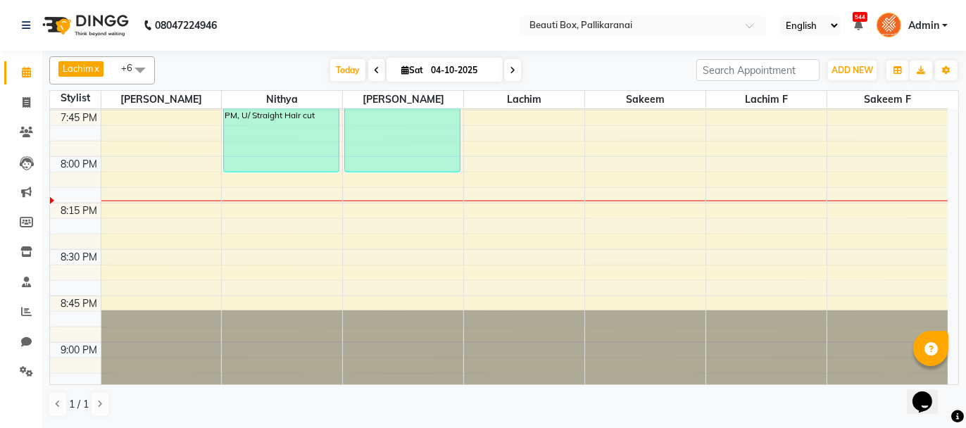
scroll to position [2113, 0]
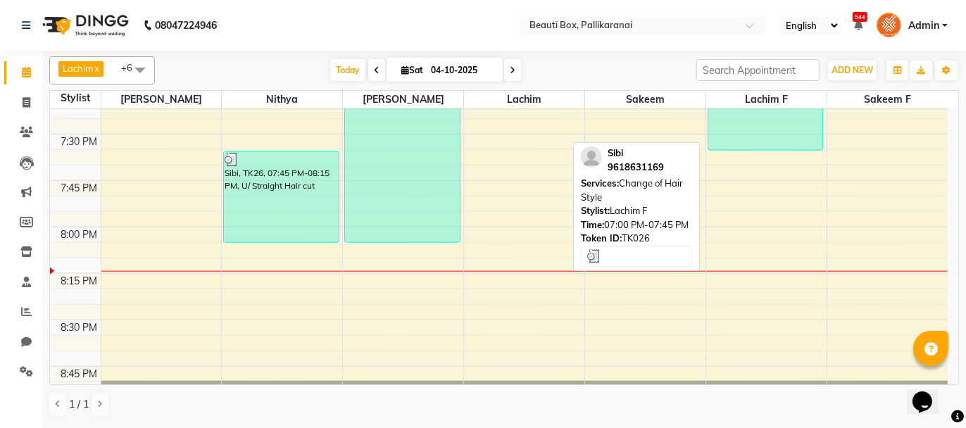
click at [756, 121] on div "Sibi, TK26, 07:00 PM-07:45 PM, Change of Hair Style" at bounding box center [765, 82] width 115 height 135
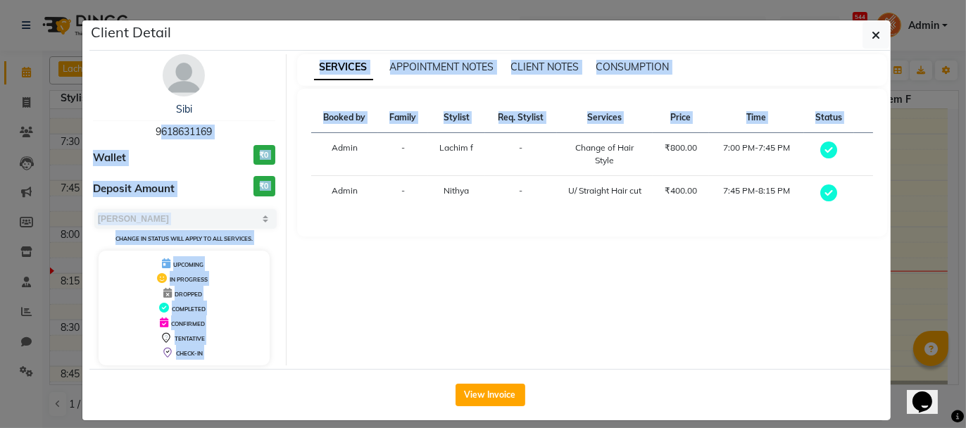
drag, startPoint x: 148, startPoint y: 130, endPoint x: 306, endPoint y: 133, distance: 157.8
click at [306, 133] on div "Sibi 9618631169 Wallet ₹0 Deposit Amount ₹0 Select MARK DONE UPCOMING Change in…" at bounding box center [489, 209] width 815 height 311
click at [255, 122] on div "Sibi 9618631169" at bounding box center [184, 120] width 182 height 37
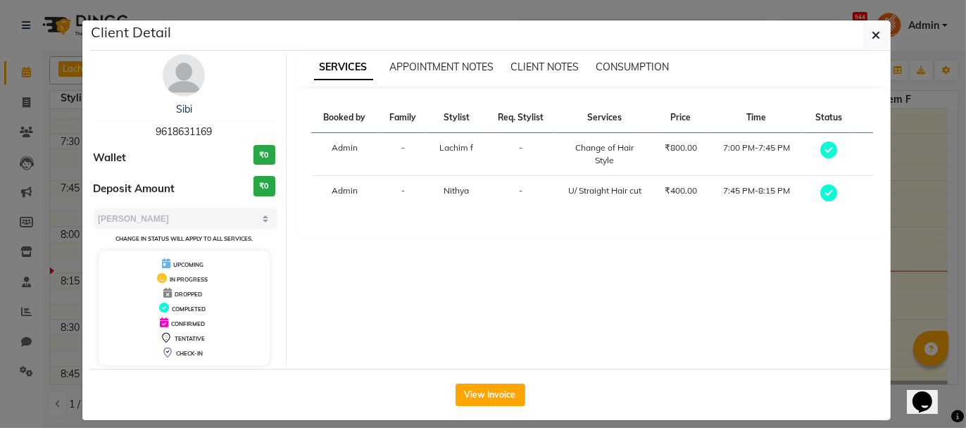
drag, startPoint x: 148, startPoint y: 127, endPoint x: 234, endPoint y: 130, distance: 85.9
click at [234, 130] on div "Sibi 9618631169" at bounding box center [184, 120] width 182 height 37
copy span "9618631169"
click at [919, 228] on ngb-modal-window "Client Detail Sibi 9618631169 Wallet ₹0 Deposit Amount ₹0 Select MARK DONE UPCO…" at bounding box center [483, 214] width 966 height 428
click at [912, 215] on ngb-modal-window "Client Detail Sibi 9618631169 Wallet ₹0 Deposit Amount ₹0 Select MARK DONE UPCO…" at bounding box center [483, 214] width 966 height 428
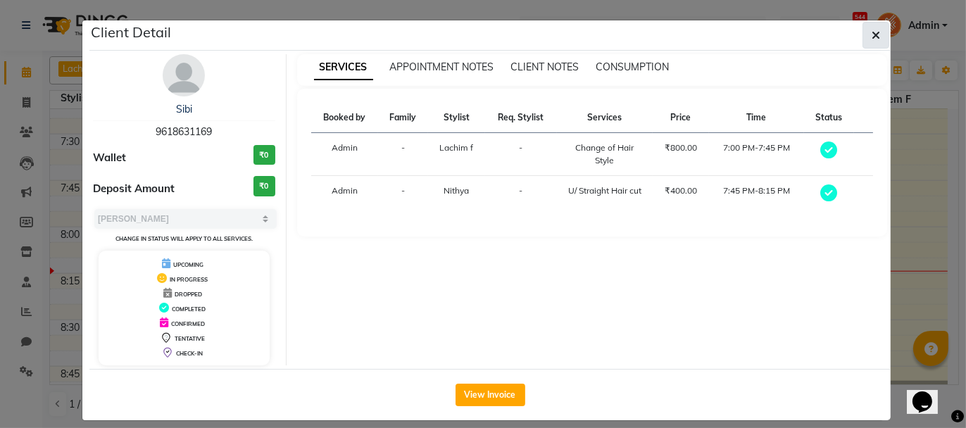
click at [872, 35] on icon "button" at bounding box center [876, 35] width 8 height 11
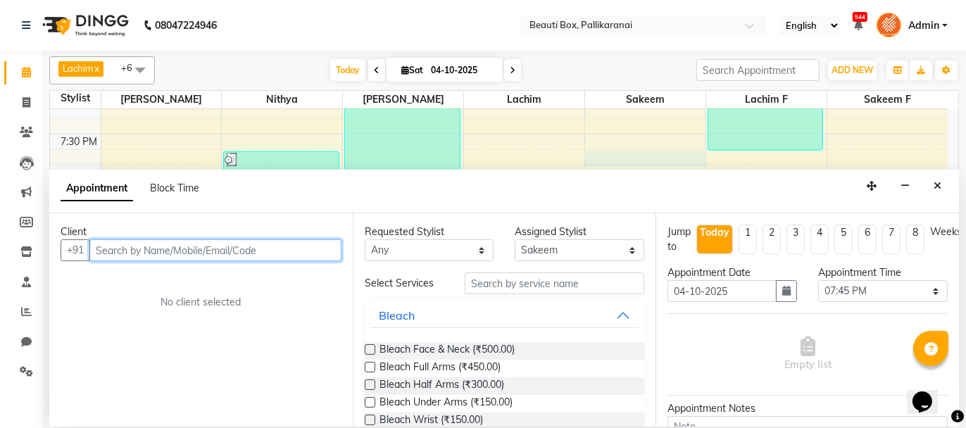
click at [290, 253] on input "text" at bounding box center [215, 250] width 252 height 22
paste input "9618631169"
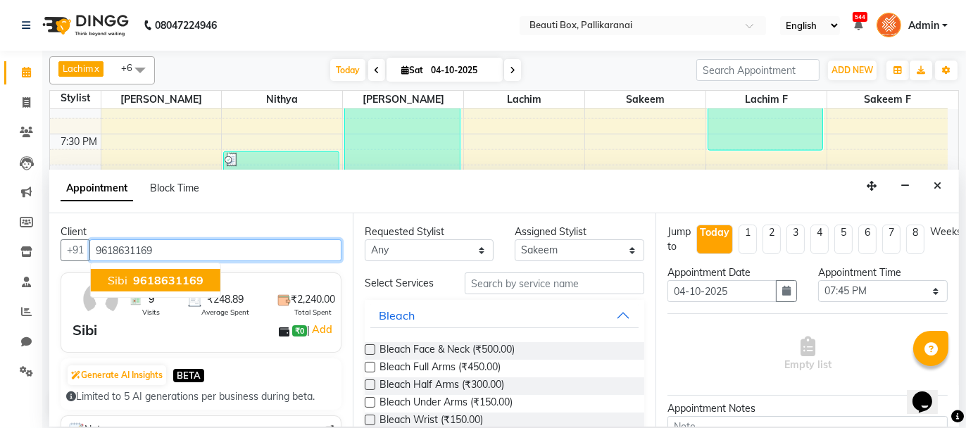
click at [131, 282] on ngb-highlight "9618631169" at bounding box center [166, 280] width 73 height 14
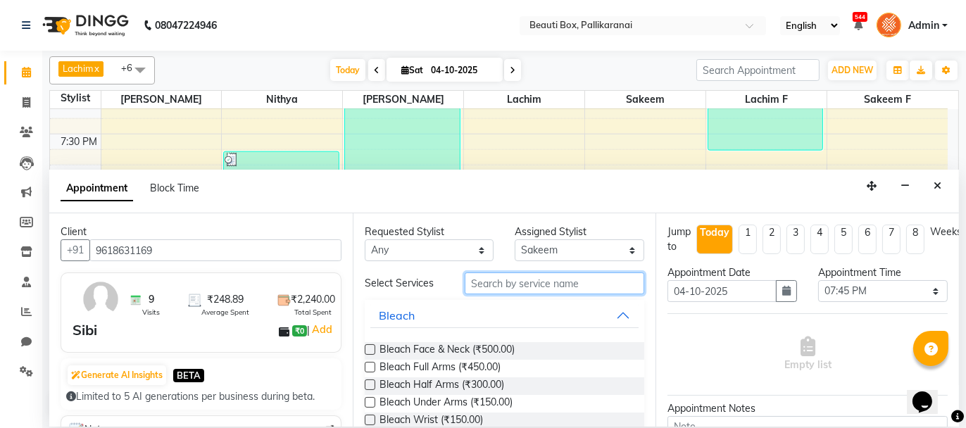
click at [475, 282] on input "text" at bounding box center [555, 284] width 180 height 22
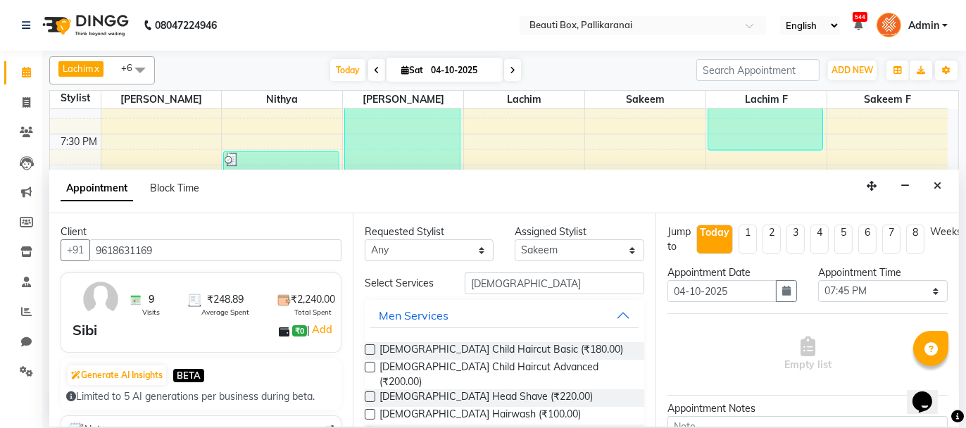
click at [369, 348] on label at bounding box center [370, 349] width 11 height 11
click at [369, 348] on input "checkbox" at bounding box center [369, 350] width 9 height 9
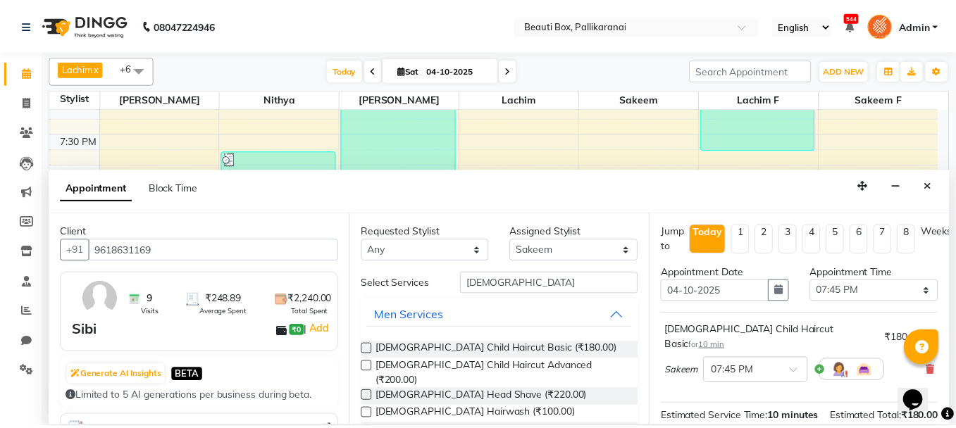
scroll to position [170, 0]
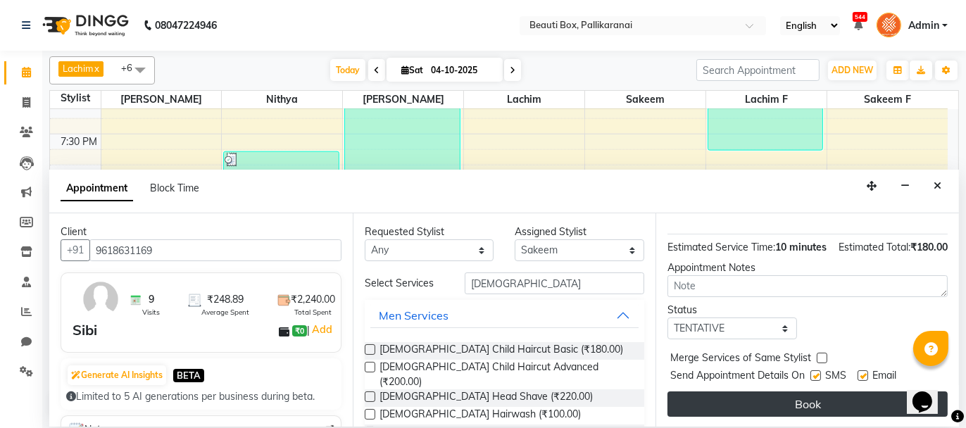
click at [849, 401] on button "Book" at bounding box center [808, 404] width 280 height 25
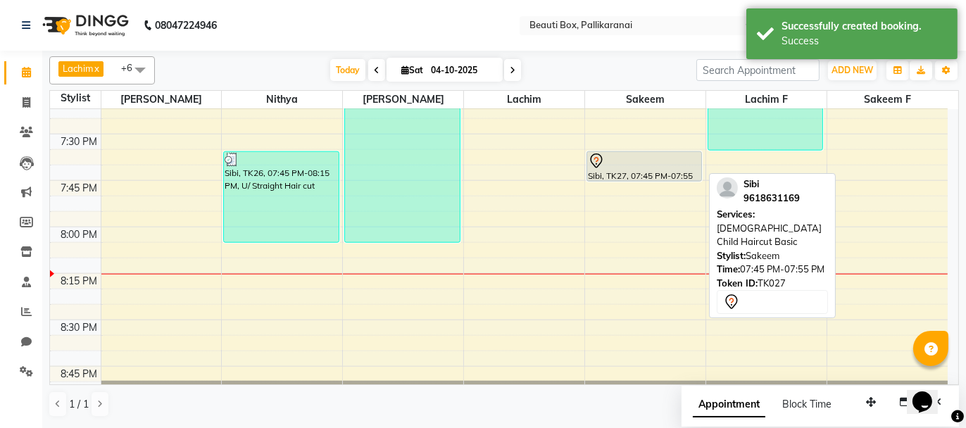
click at [633, 170] on div "Sibi, TK27, 07:45 PM-07:55 PM, [DEMOGRAPHIC_DATA] Child Haircut Basic" at bounding box center [644, 166] width 115 height 29
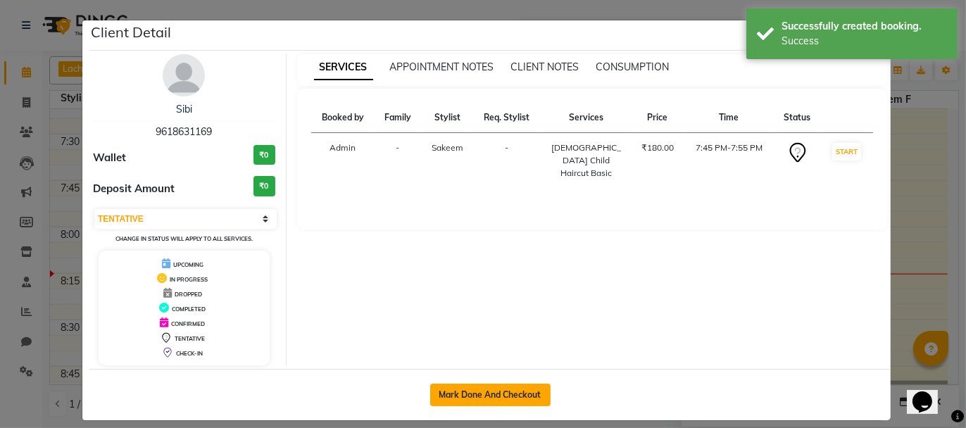
click at [495, 387] on button "Mark Done And Checkout" at bounding box center [490, 395] width 120 height 23
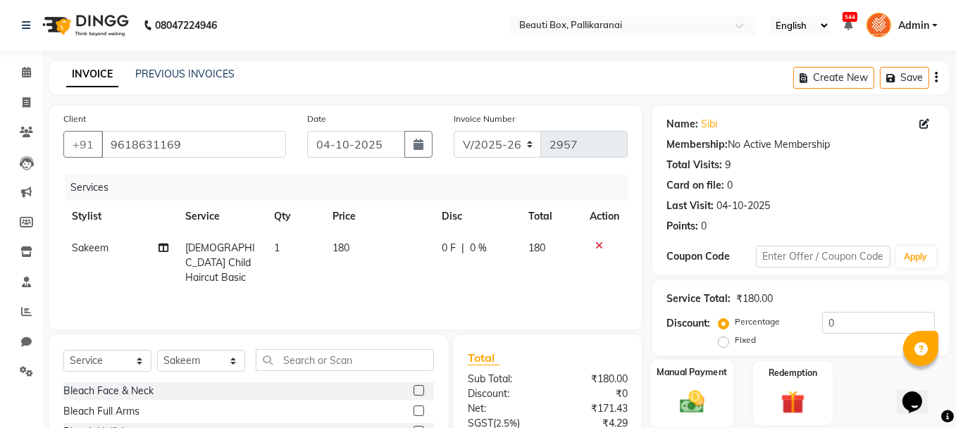
click at [705, 390] on img at bounding box center [692, 401] width 40 height 28
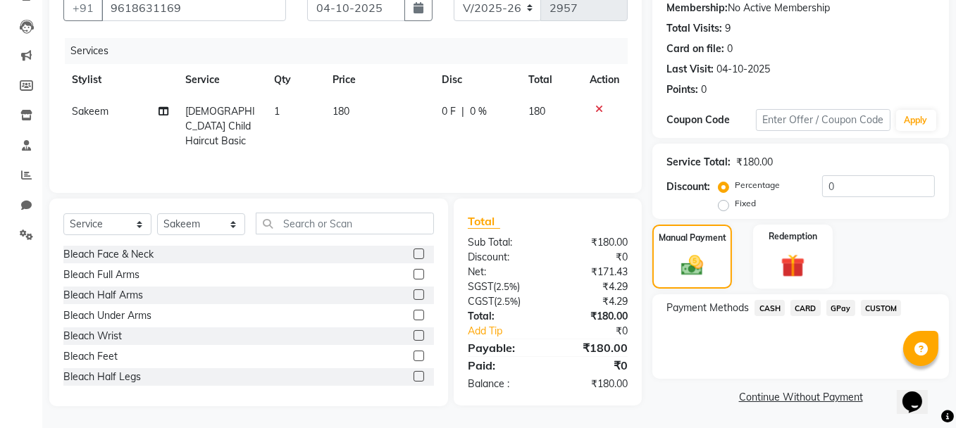
click at [837, 308] on span "GPay" at bounding box center [840, 308] width 29 height 16
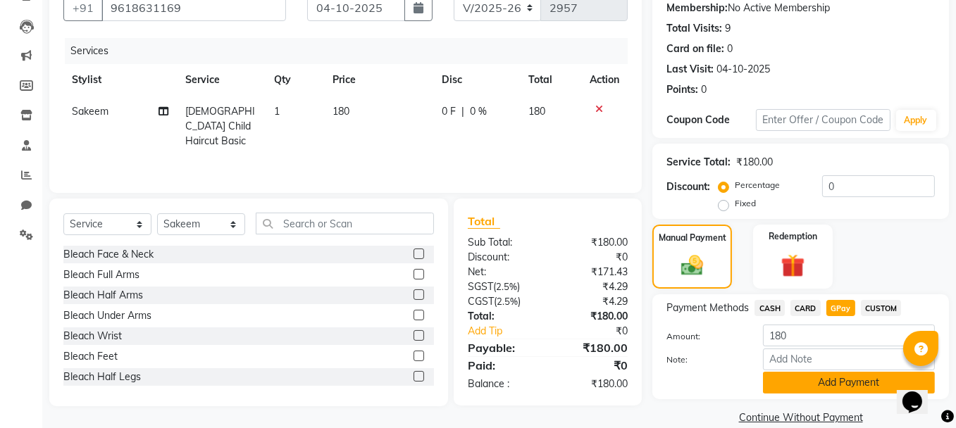
click at [825, 380] on button "Add Payment" at bounding box center [849, 383] width 172 height 22
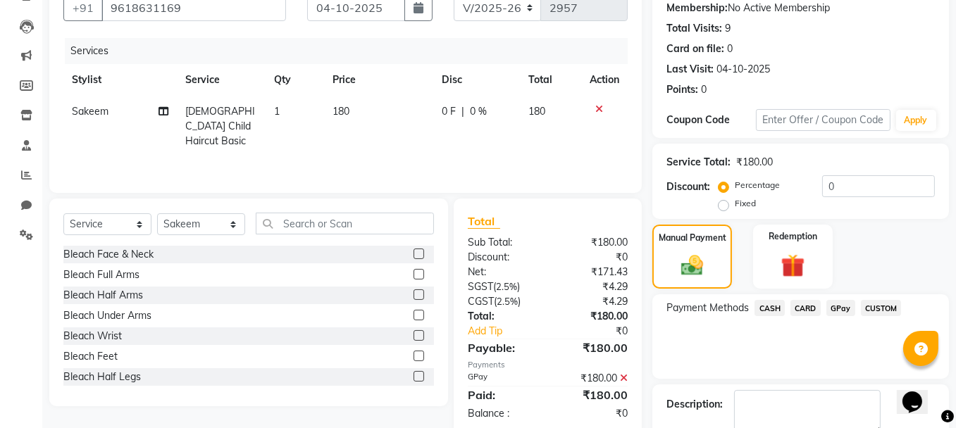
scroll to position [215, 0]
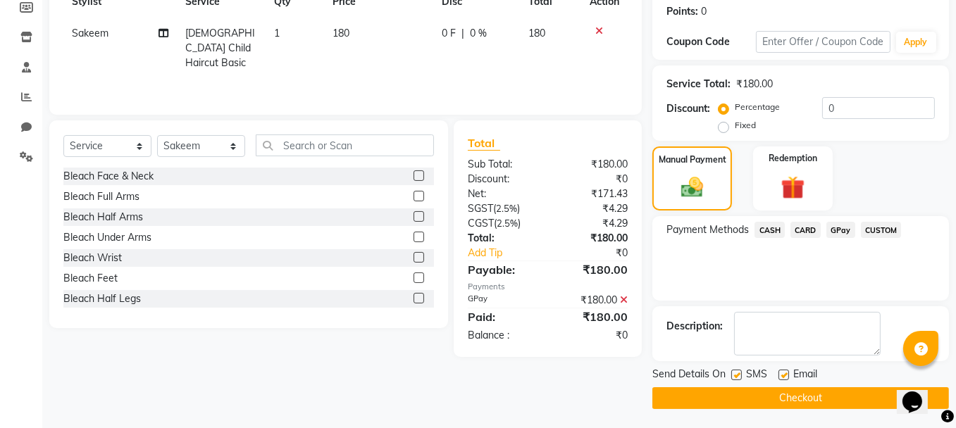
click at [798, 395] on button "Checkout" at bounding box center [800, 398] width 296 height 22
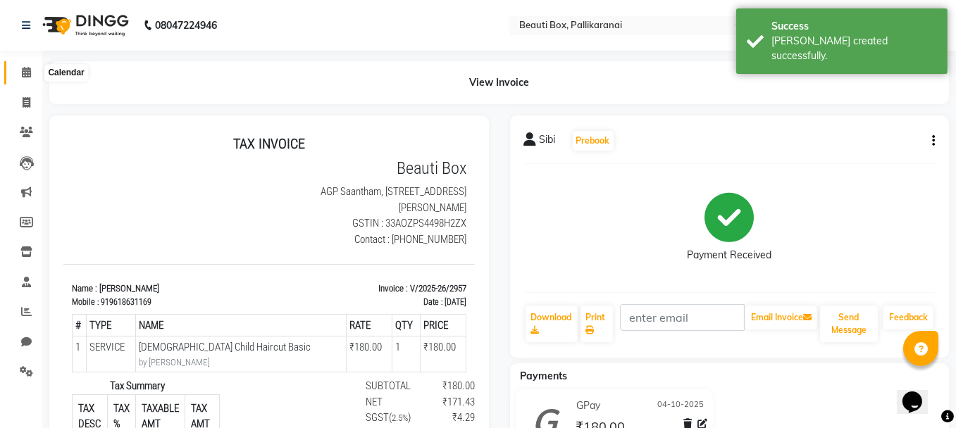
click at [26, 73] on icon at bounding box center [26, 72] width 9 height 11
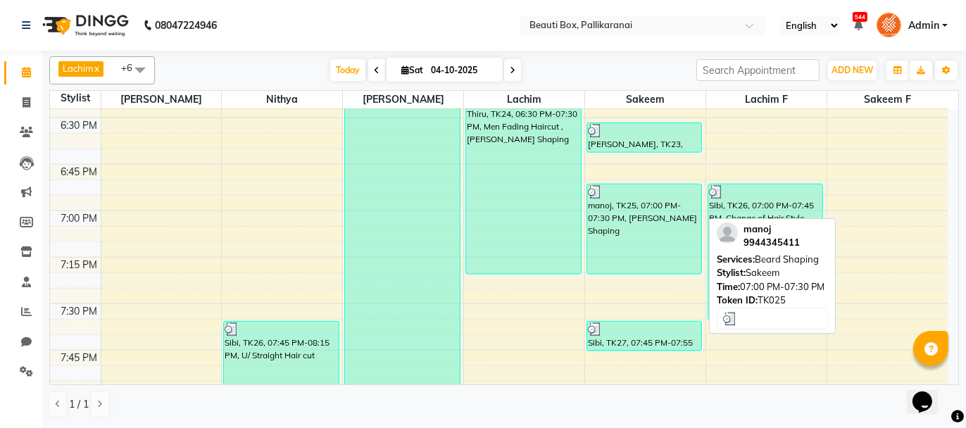
scroll to position [1920, 0]
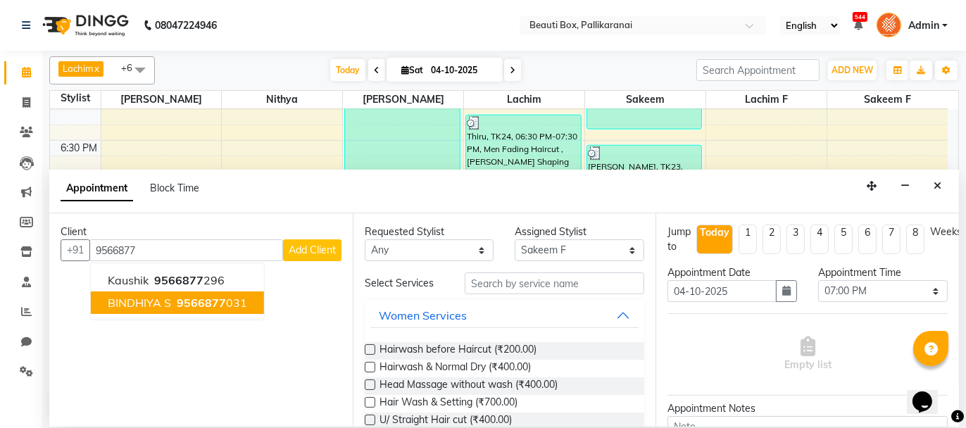
click at [169, 302] on span "BINDHIYA S" at bounding box center [139, 303] width 63 height 14
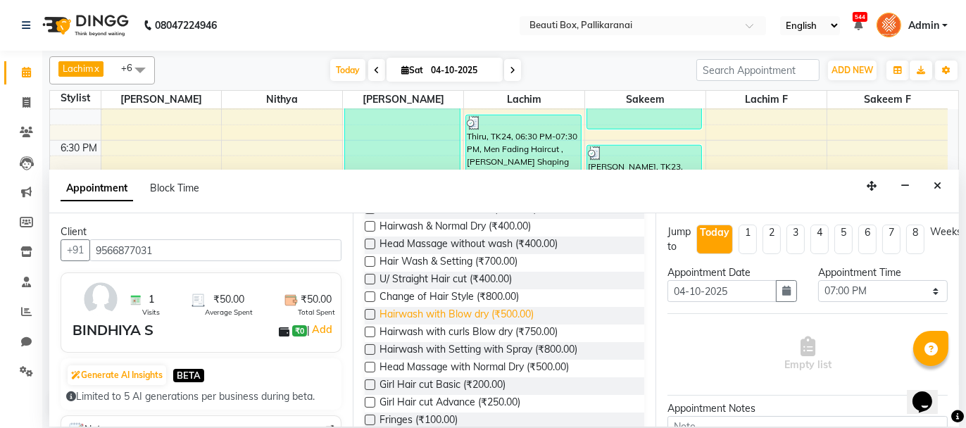
scroll to position [0, 0]
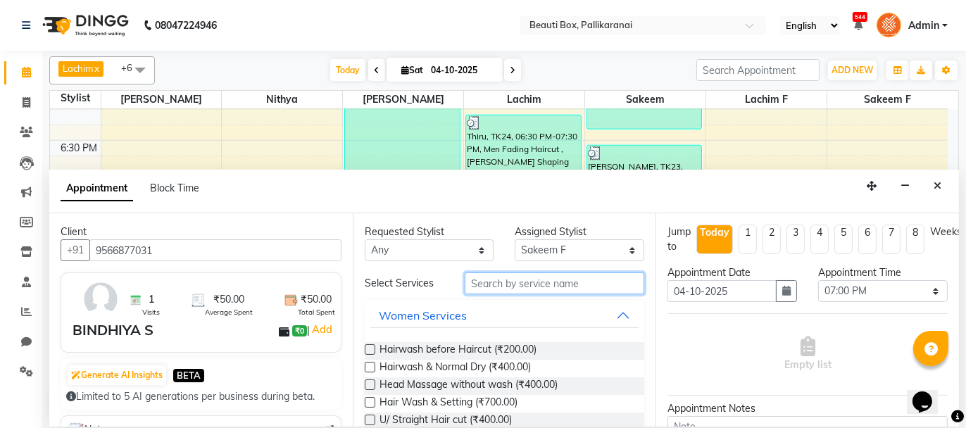
click at [486, 283] on input "text" at bounding box center [555, 284] width 180 height 22
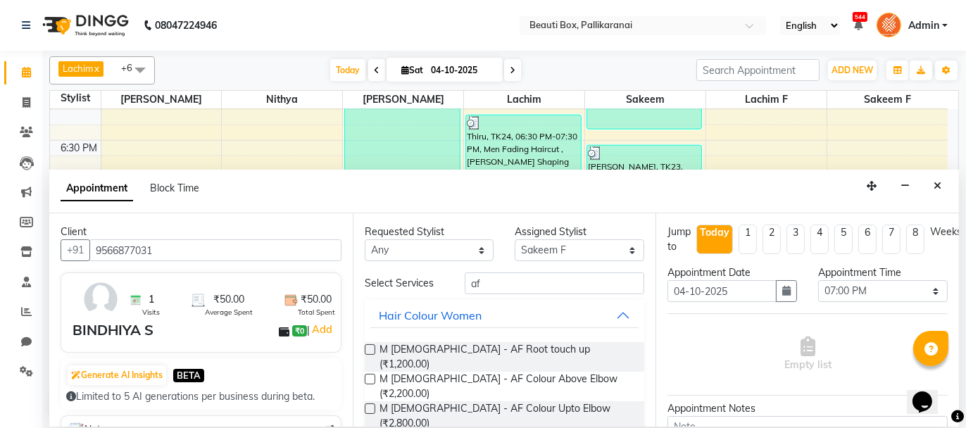
click at [369, 347] on label at bounding box center [370, 349] width 11 height 11
click at [369, 347] on input "checkbox" at bounding box center [369, 350] width 9 height 9
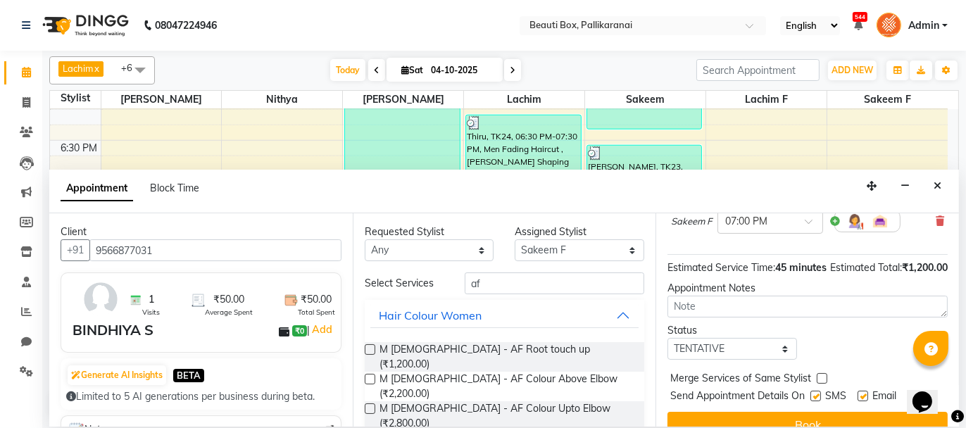
scroll to position [170, 0]
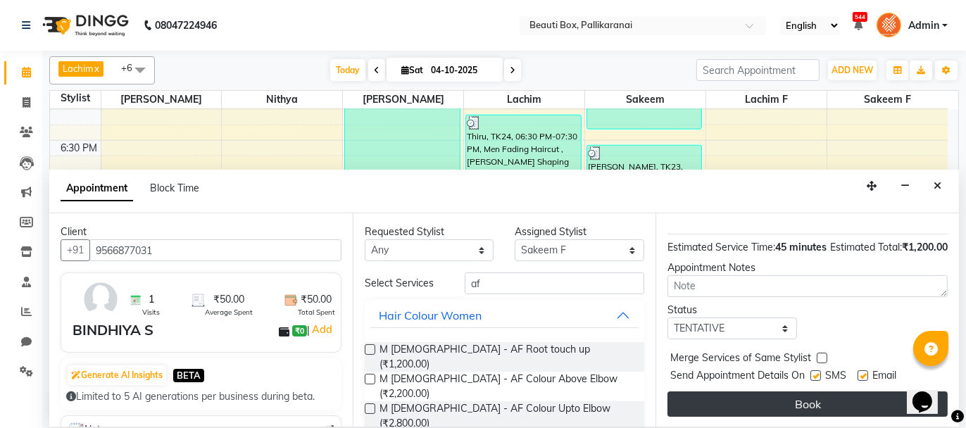
click at [842, 401] on button "Book" at bounding box center [808, 404] width 280 height 25
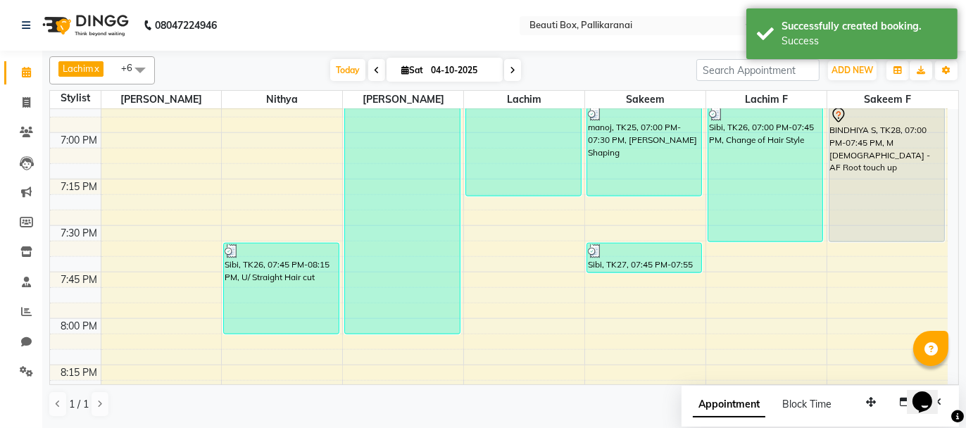
scroll to position [1991, 0]
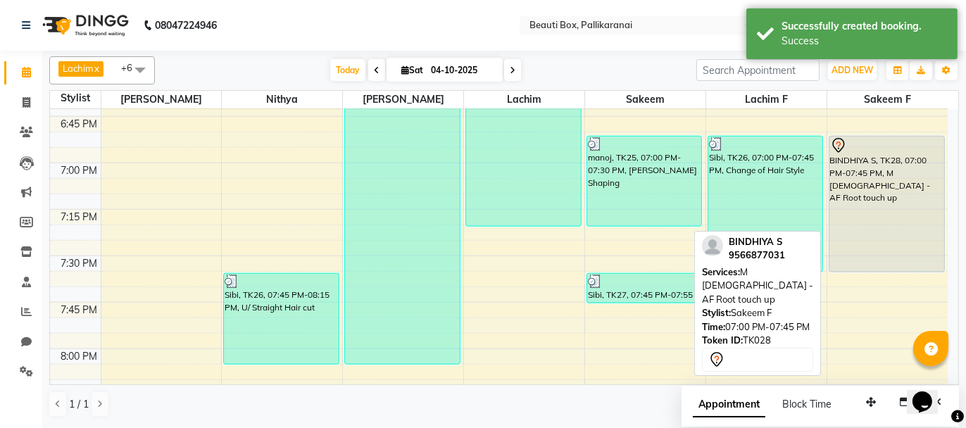
click at [863, 223] on div "BINDHIYA S, TK28, 07:00 PM-07:45 PM, M [DEMOGRAPHIC_DATA] - AF Root touch up" at bounding box center [887, 204] width 115 height 135
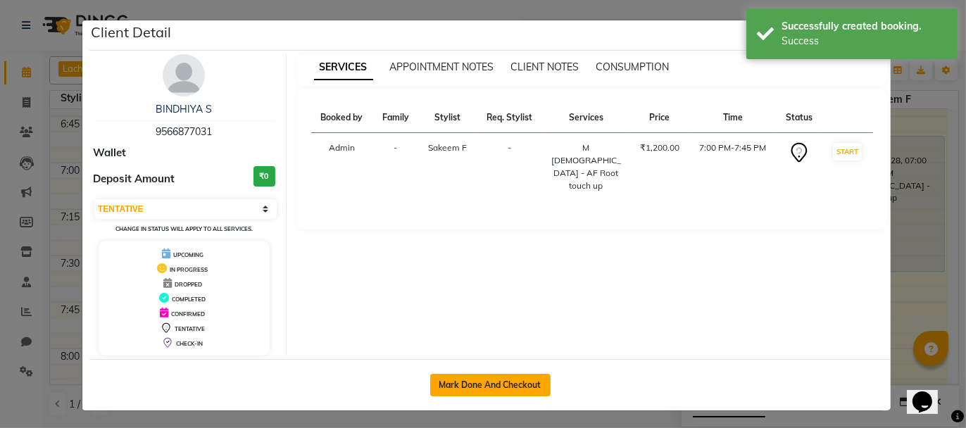
click at [482, 390] on button "Mark Done And Checkout" at bounding box center [490, 385] width 120 height 23
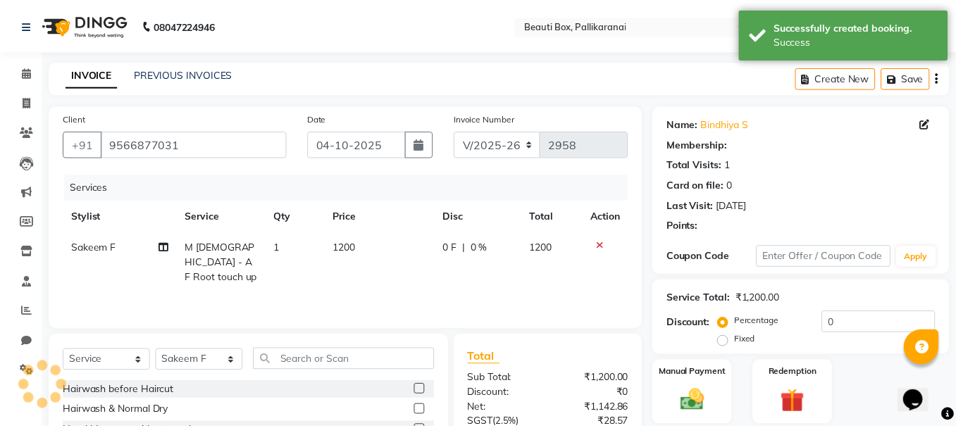
scroll to position [135, 0]
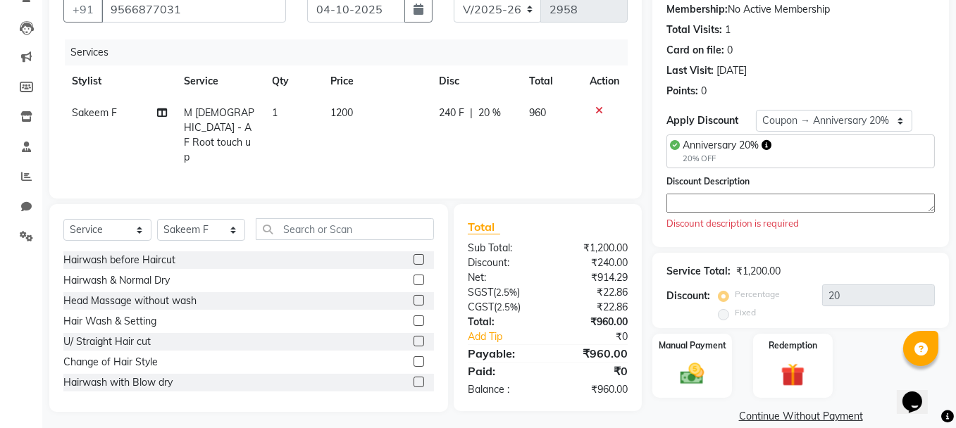
click at [680, 200] on textarea at bounding box center [800, 203] width 268 height 19
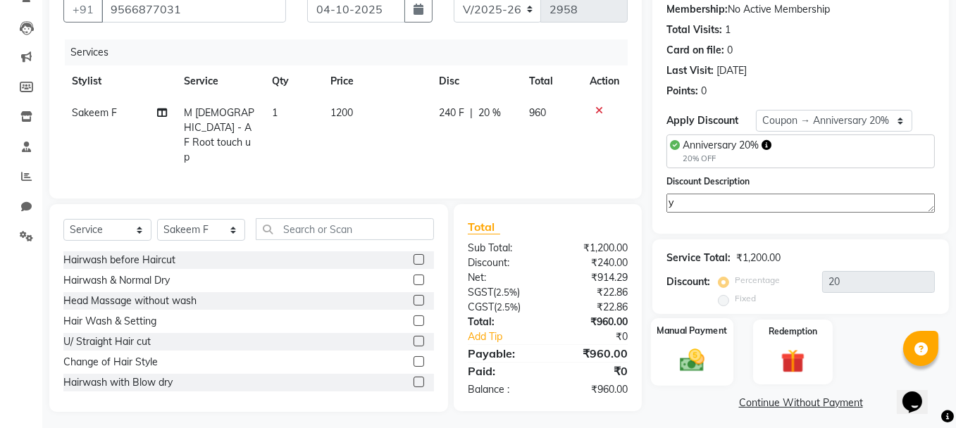
click at [709, 362] on img at bounding box center [692, 360] width 40 height 28
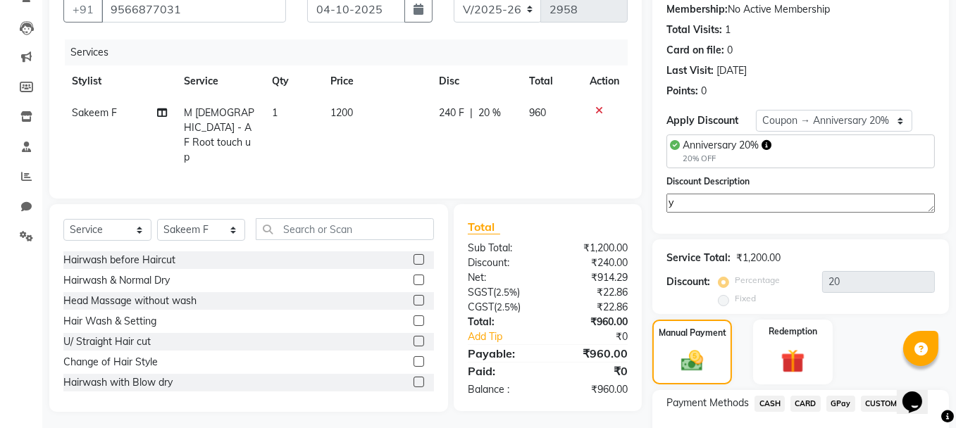
scroll to position [229, 0]
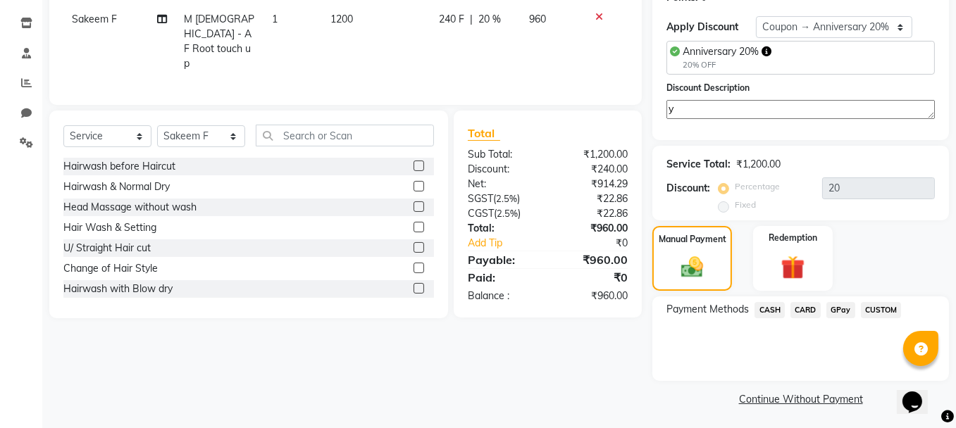
click at [841, 306] on span "GPay" at bounding box center [840, 310] width 29 height 16
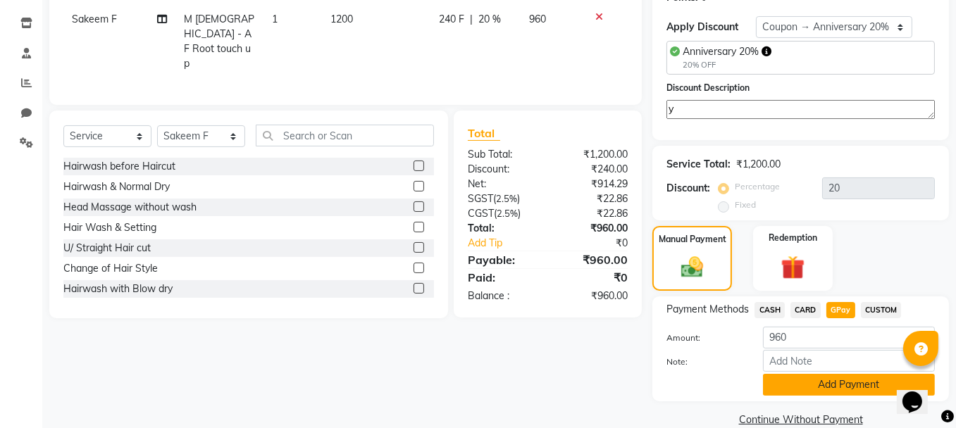
click at [825, 381] on button "Add Payment" at bounding box center [849, 385] width 172 height 22
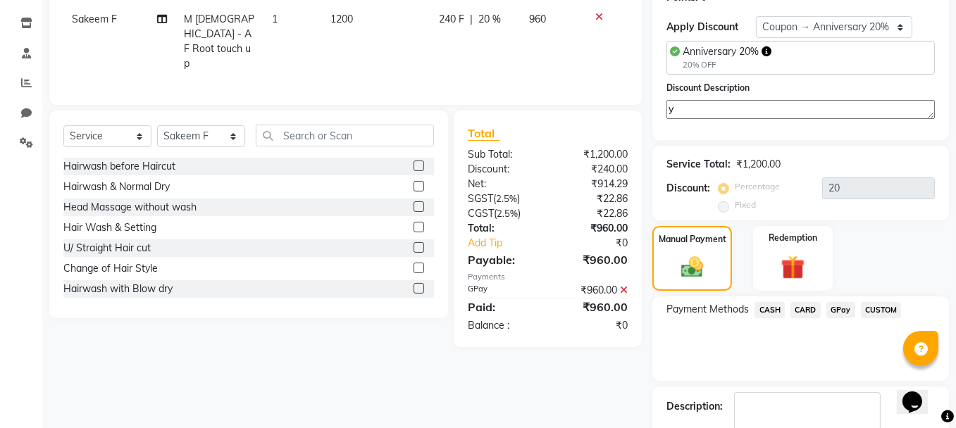
scroll to position [308, 0]
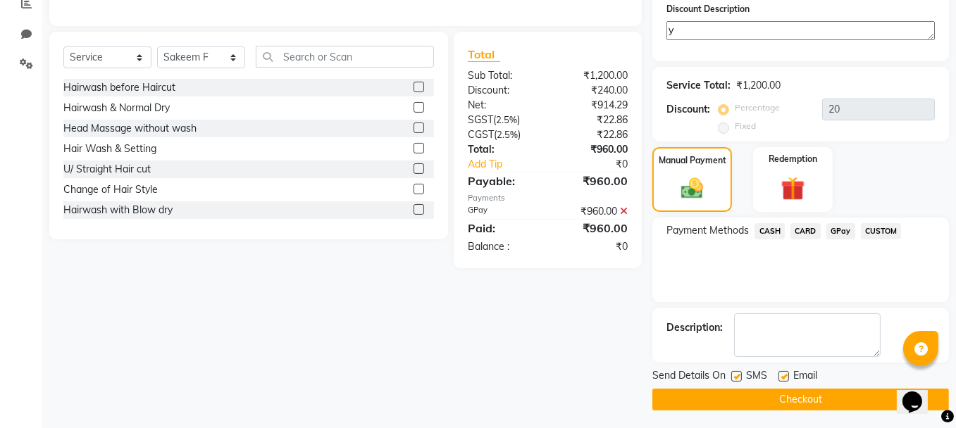
click at [803, 394] on button "Checkout" at bounding box center [800, 400] width 296 height 22
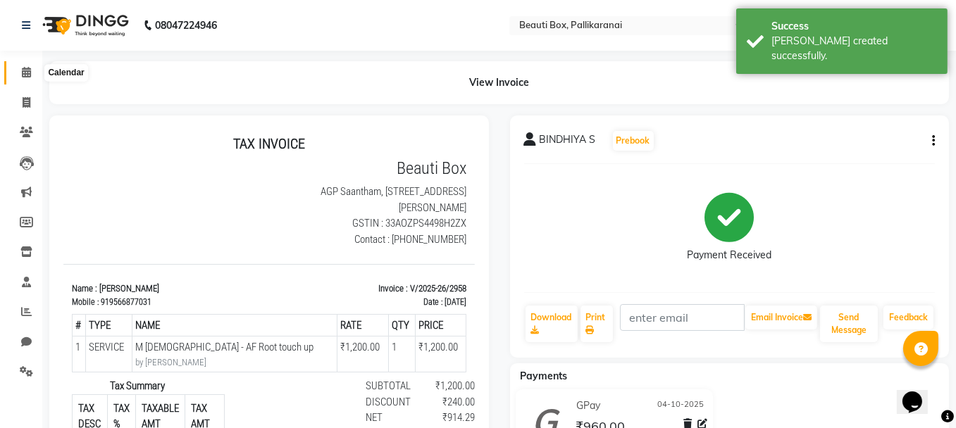
click at [27, 70] on icon at bounding box center [26, 72] width 9 height 11
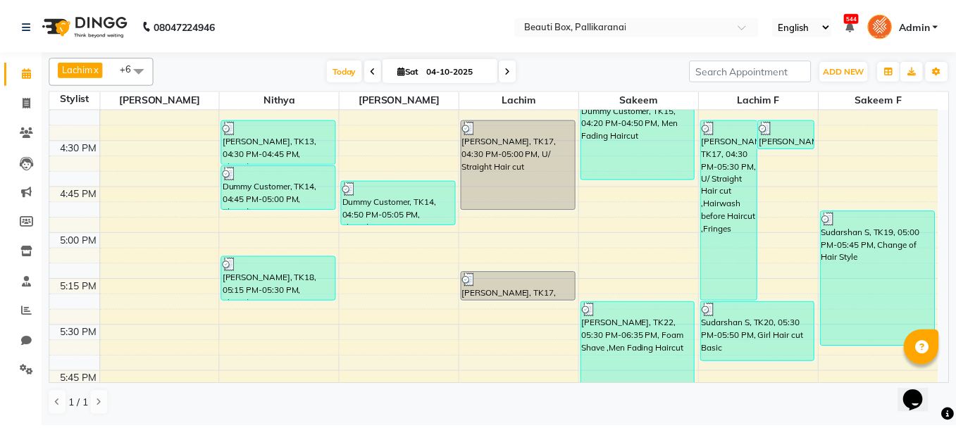
scroll to position [1549, 0]
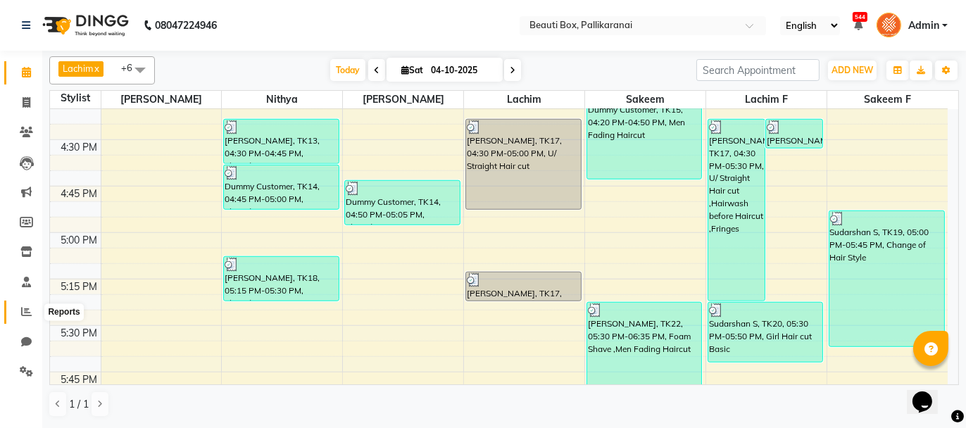
click at [30, 310] on icon at bounding box center [26, 311] width 11 height 11
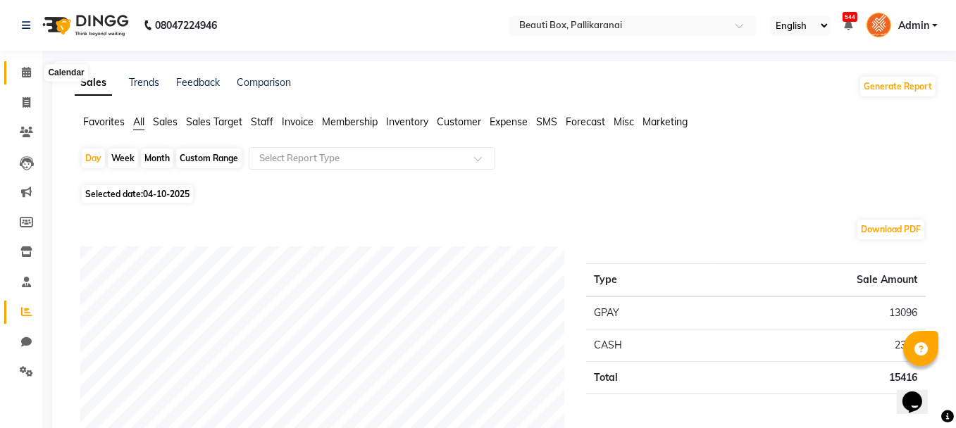
click at [25, 71] on icon at bounding box center [26, 72] width 9 height 11
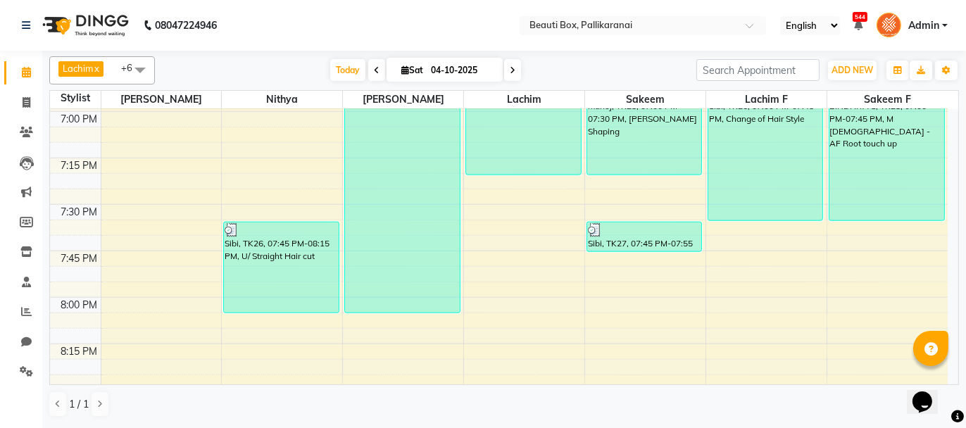
scroll to position [2042, 0]
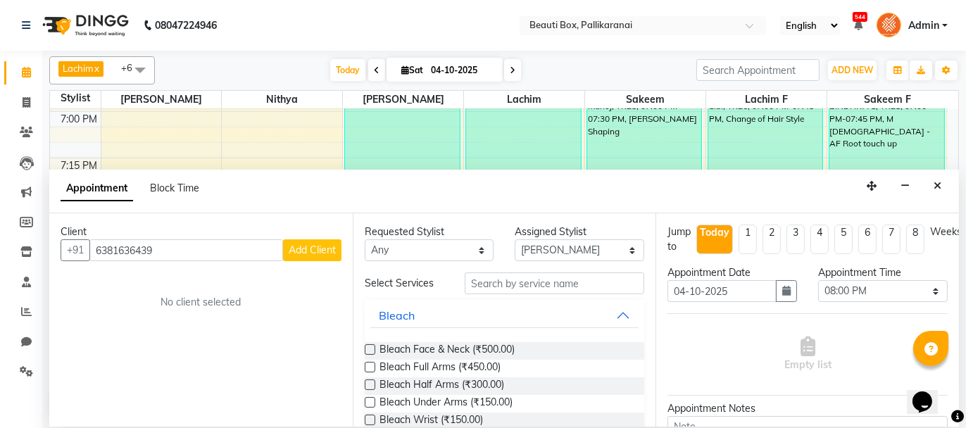
click at [307, 249] on span "Add Client" at bounding box center [312, 250] width 47 height 13
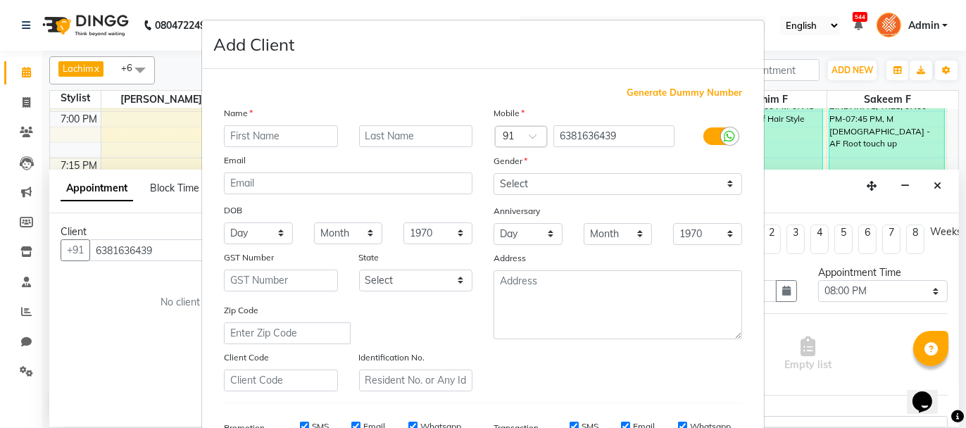
click at [277, 136] on input "text" at bounding box center [281, 136] width 114 height 22
click at [551, 186] on select "Select [DEMOGRAPHIC_DATA] [DEMOGRAPHIC_DATA] Other Prefer Not To Say" at bounding box center [618, 184] width 249 height 22
click at [494, 173] on select "Select [DEMOGRAPHIC_DATA] [DEMOGRAPHIC_DATA] Other Prefer Not To Say" at bounding box center [618, 184] width 249 height 22
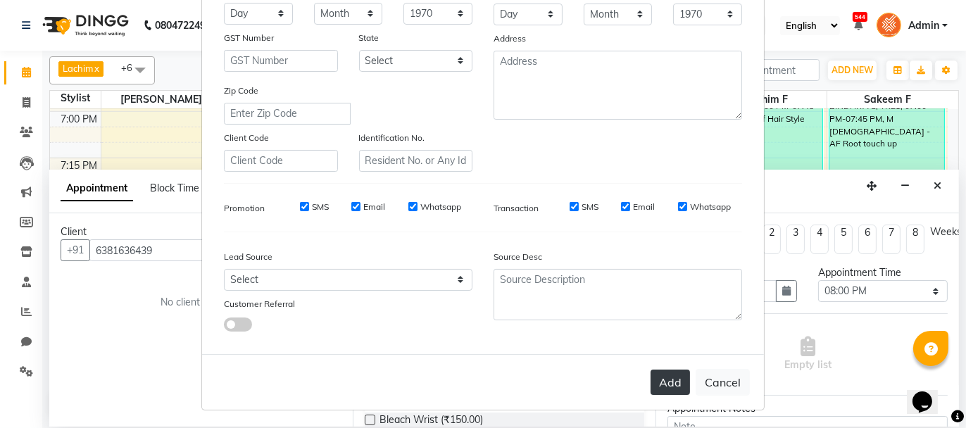
click at [667, 377] on button "Add" at bounding box center [670, 382] width 39 height 25
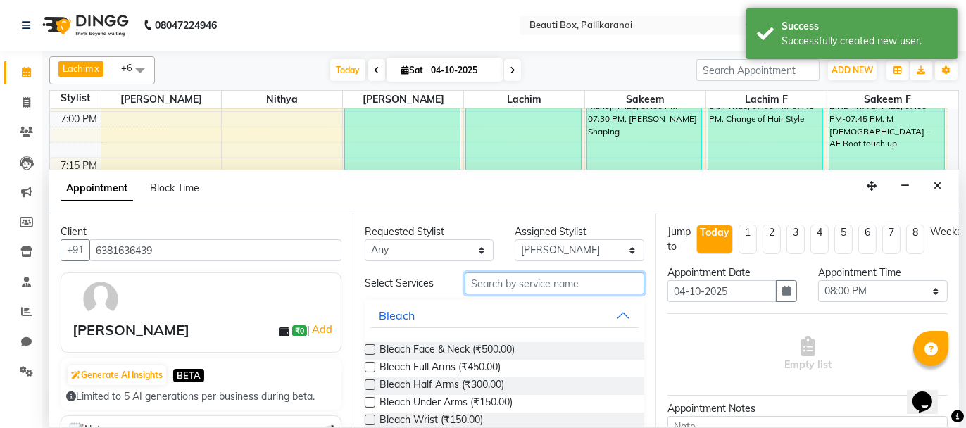
click at [498, 281] on input "text" at bounding box center [555, 284] width 180 height 22
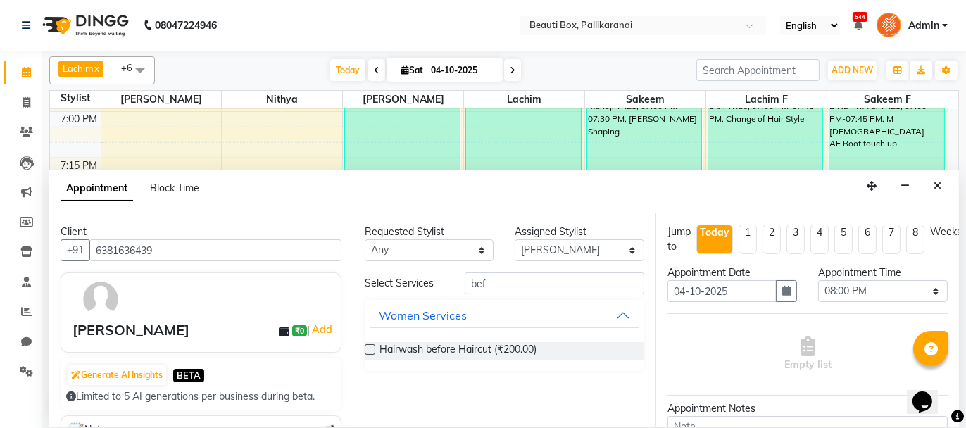
click at [370, 348] on label at bounding box center [370, 349] width 11 height 11
click at [370, 348] on input "checkbox" at bounding box center [369, 350] width 9 height 9
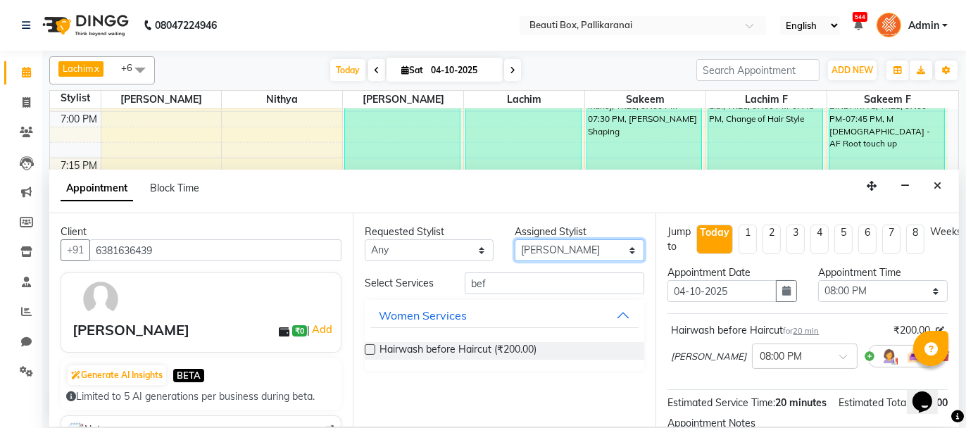
click at [592, 249] on select "Select [PERSON_NAME] [PERSON_NAME] [PERSON_NAME] Ifzan [PERSON_NAME] Lachim Lac…" at bounding box center [580, 250] width 130 height 22
click at [515, 239] on select "Select [PERSON_NAME] [PERSON_NAME] [PERSON_NAME] Ifzan [PERSON_NAME] Lachim Lac…" at bounding box center [580, 250] width 130 height 22
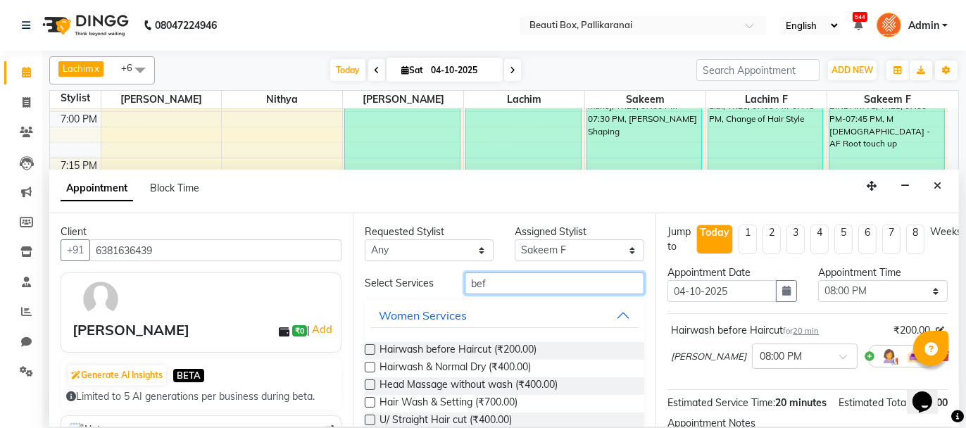
click at [491, 281] on input "bef" at bounding box center [555, 284] width 180 height 22
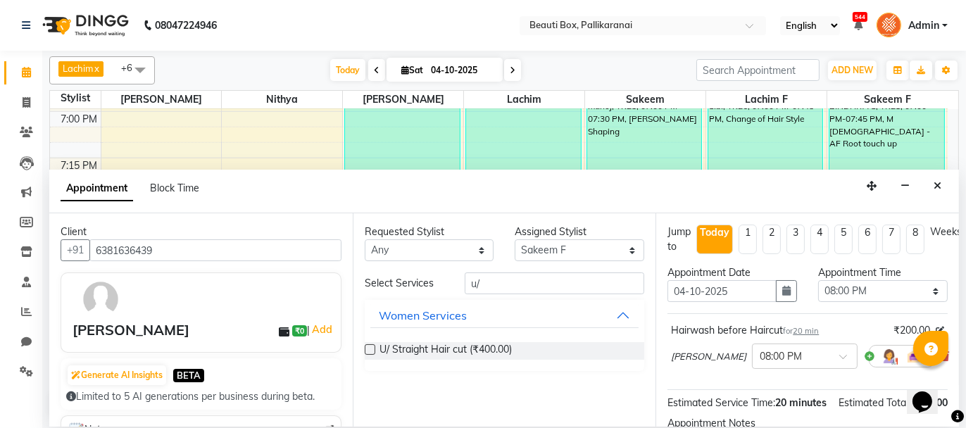
click at [370, 350] on label at bounding box center [370, 349] width 11 height 11
click at [370, 350] on input "checkbox" at bounding box center [369, 350] width 9 height 9
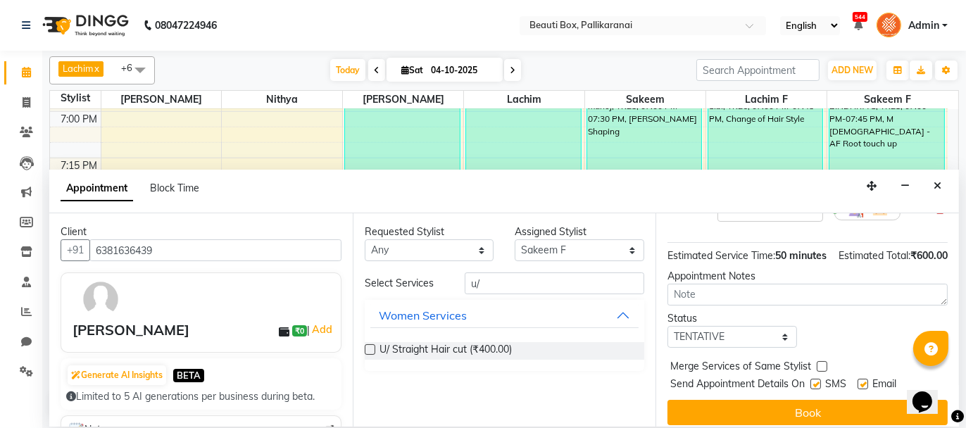
scroll to position [235, 0]
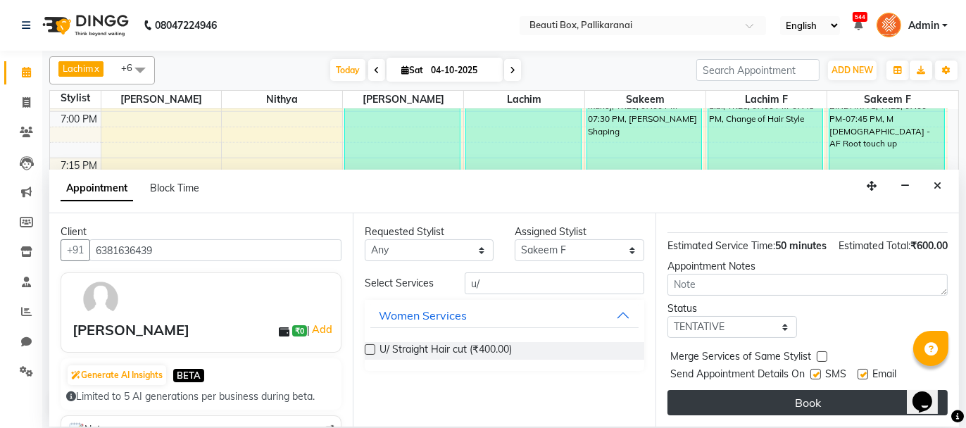
click at [849, 401] on button "Book" at bounding box center [808, 402] width 280 height 25
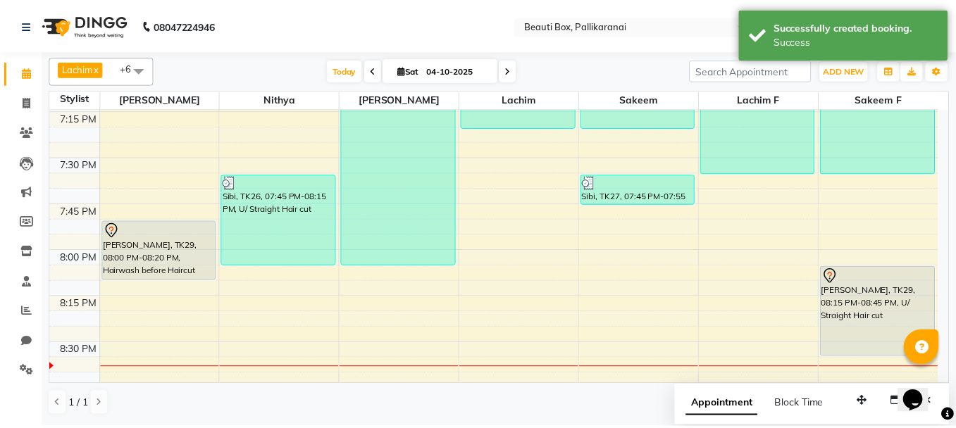
scroll to position [2183, 0]
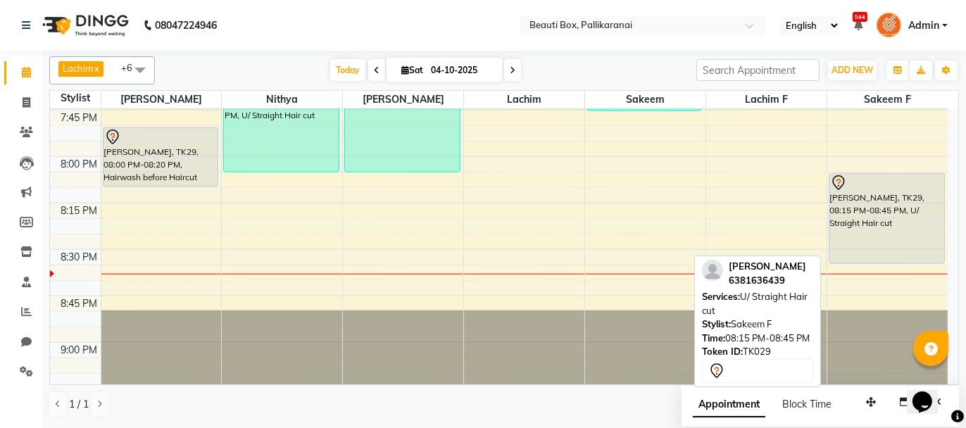
click at [854, 229] on div "[PERSON_NAME], TK29, 08:15 PM-08:45 PM, U/ Straight Hair cut" at bounding box center [887, 218] width 115 height 89
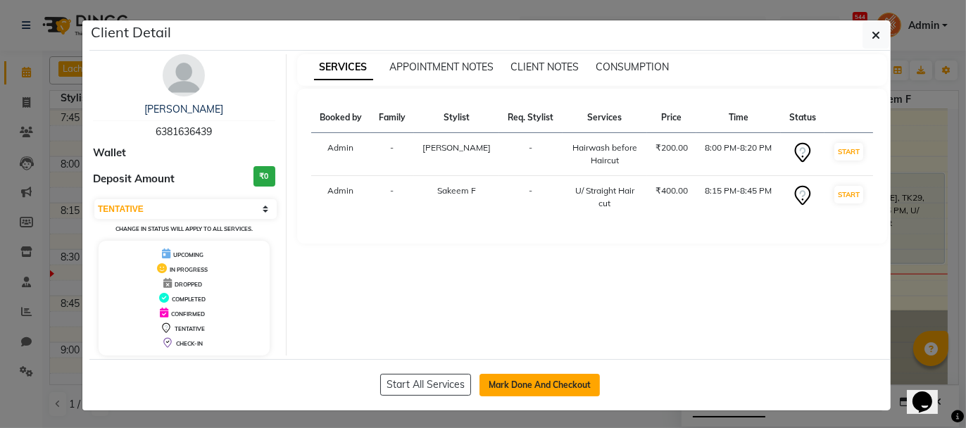
click at [548, 380] on button "Mark Done And Checkout" at bounding box center [540, 385] width 120 height 23
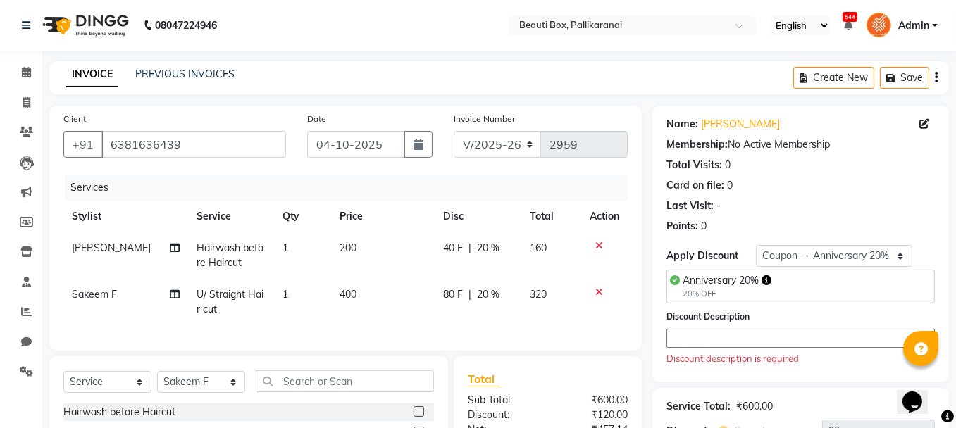
scroll to position [141, 0]
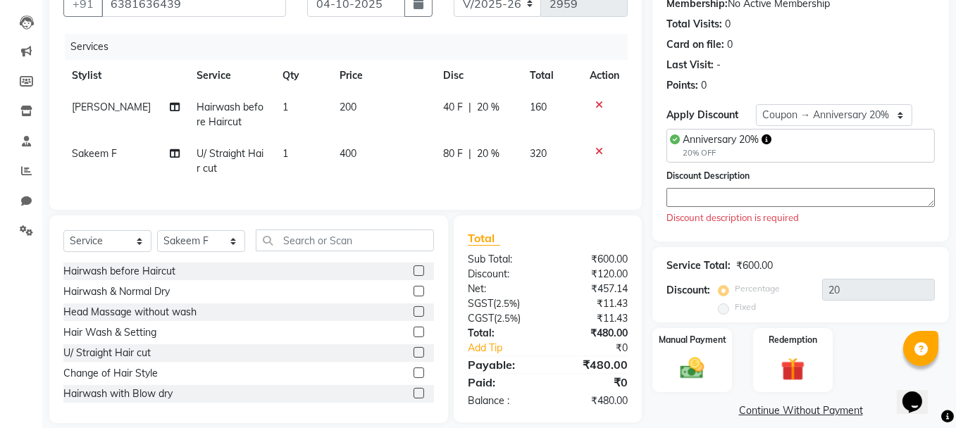
click at [335, 167] on td "400" at bounding box center [383, 161] width 104 height 46
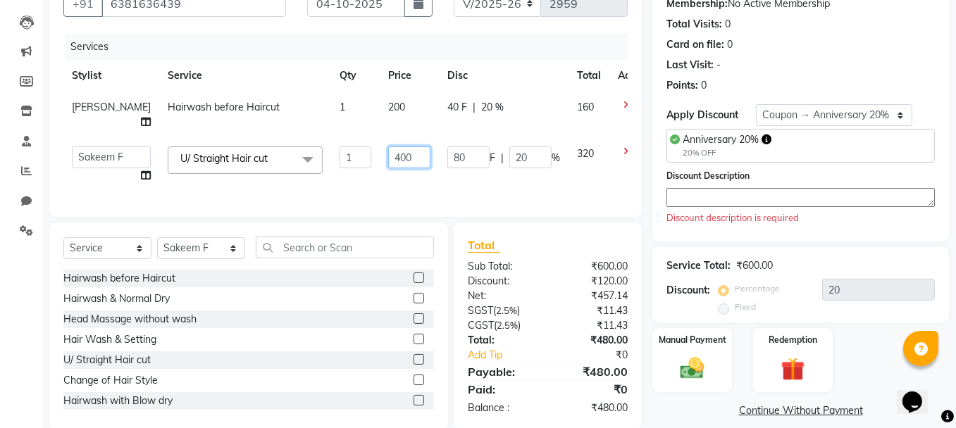
click at [388, 157] on input "400" at bounding box center [409, 157] width 42 height 22
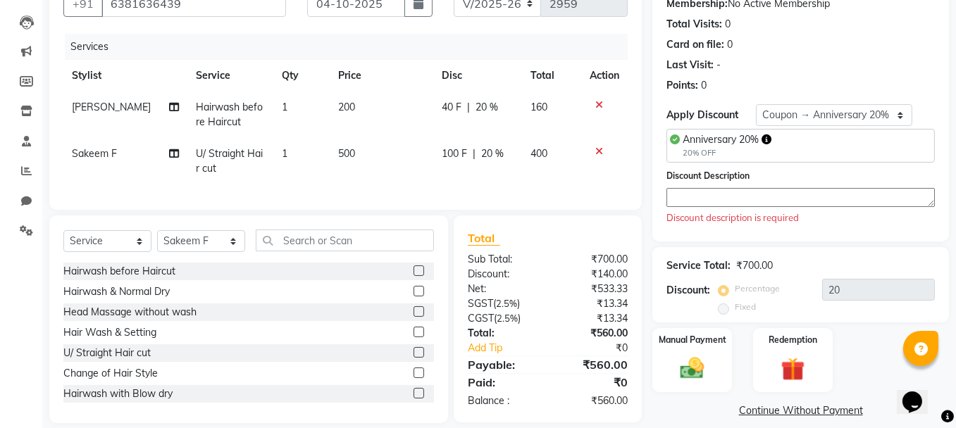
click at [362, 180] on td "500" at bounding box center [382, 161] width 104 height 46
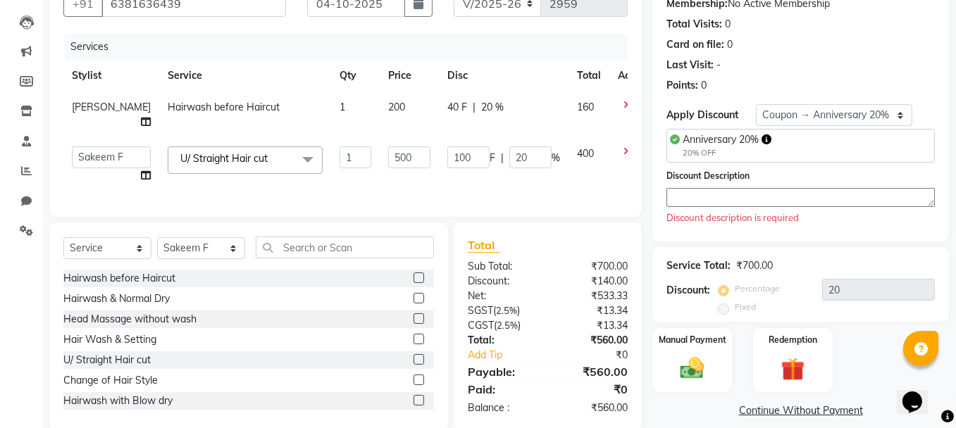
click at [402, 178] on td "500" at bounding box center [409, 165] width 59 height 54
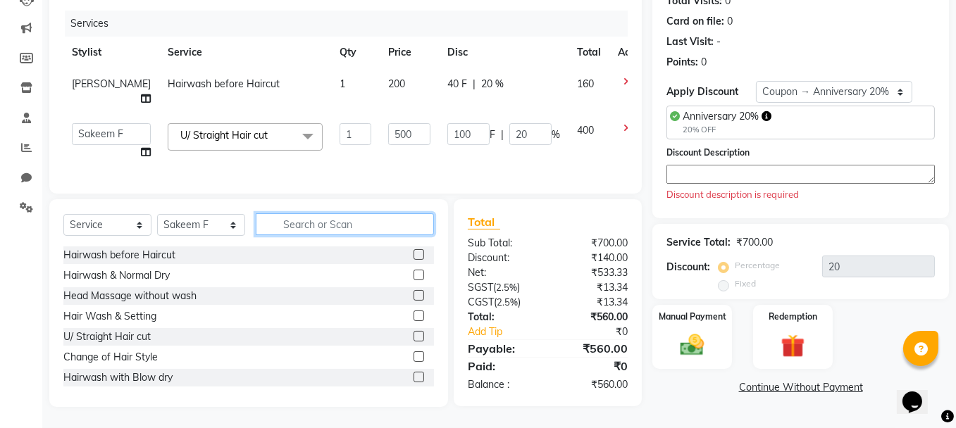
click at [349, 227] on input "text" at bounding box center [345, 224] width 178 height 22
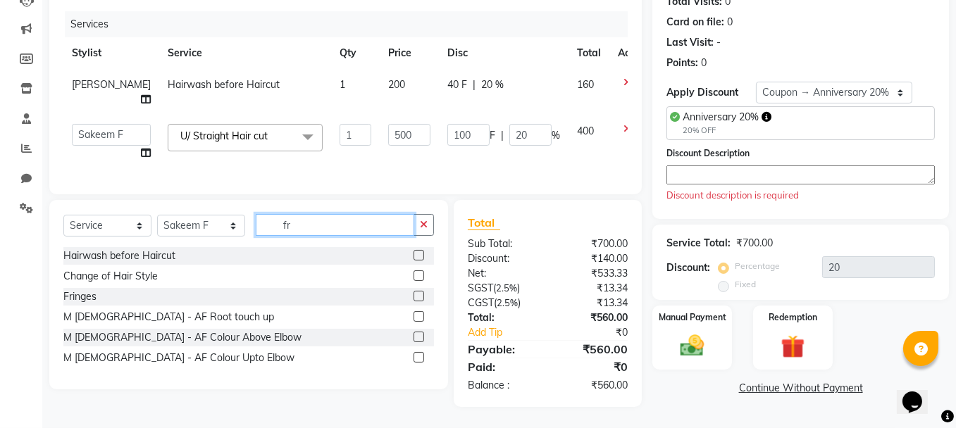
scroll to position [173, 0]
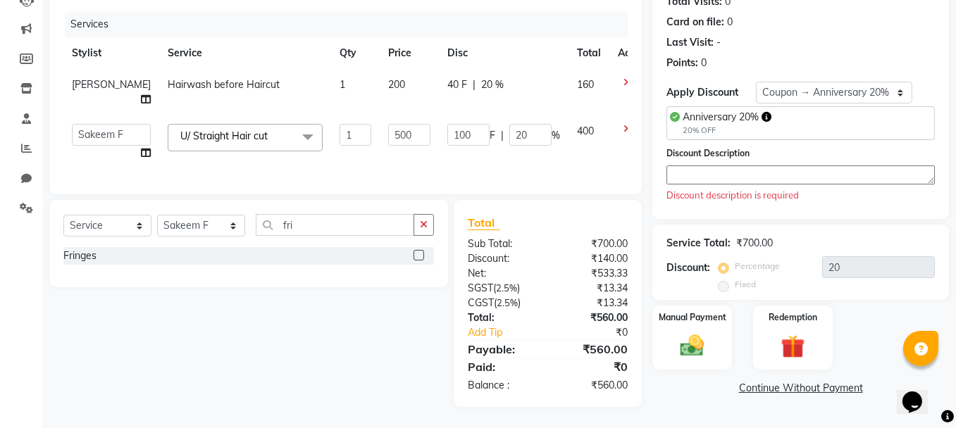
click at [418, 256] on label at bounding box center [418, 255] width 11 height 11
click at [418, 256] on input "checkbox" at bounding box center [417, 255] width 9 height 9
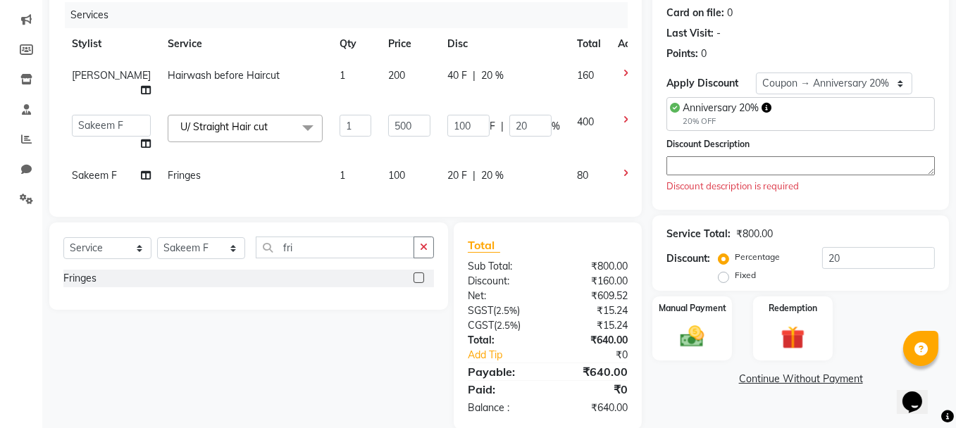
scroll to position [219, 0]
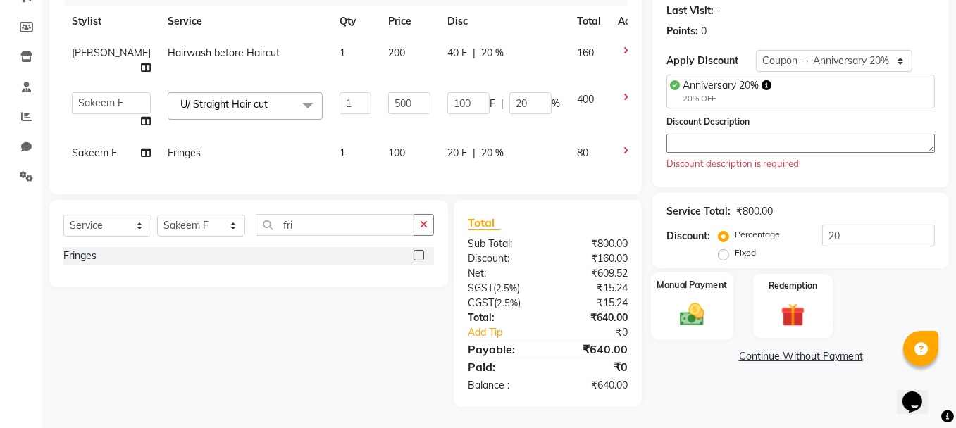
click at [694, 300] on img at bounding box center [692, 314] width 40 height 28
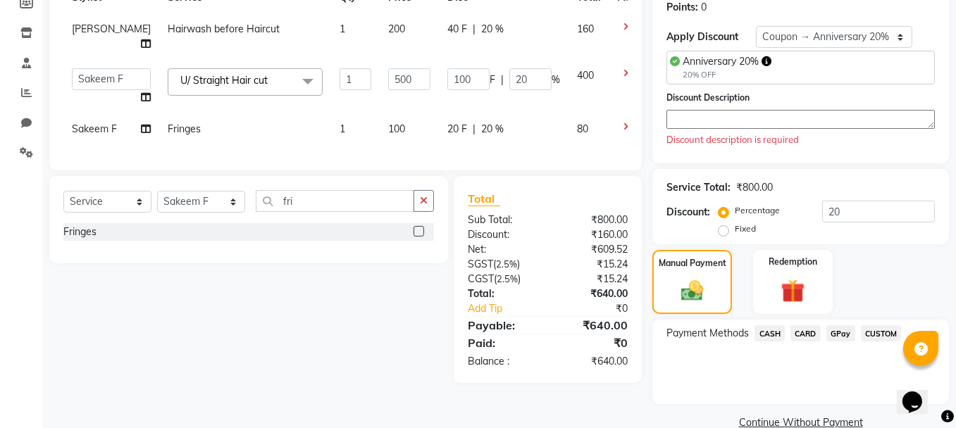
click at [835, 332] on span "GPay" at bounding box center [840, 333] width 29 height 16
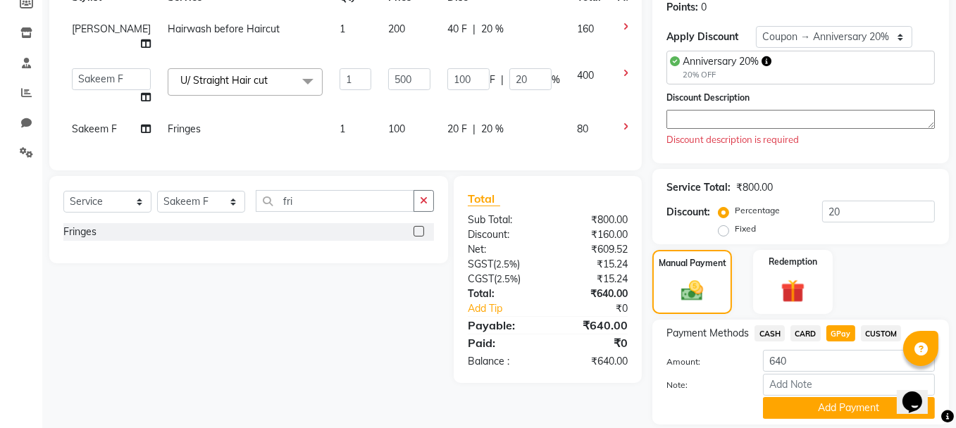
click at [702, 115] on textarea at bounding box center [800, 119] width 268 height 19
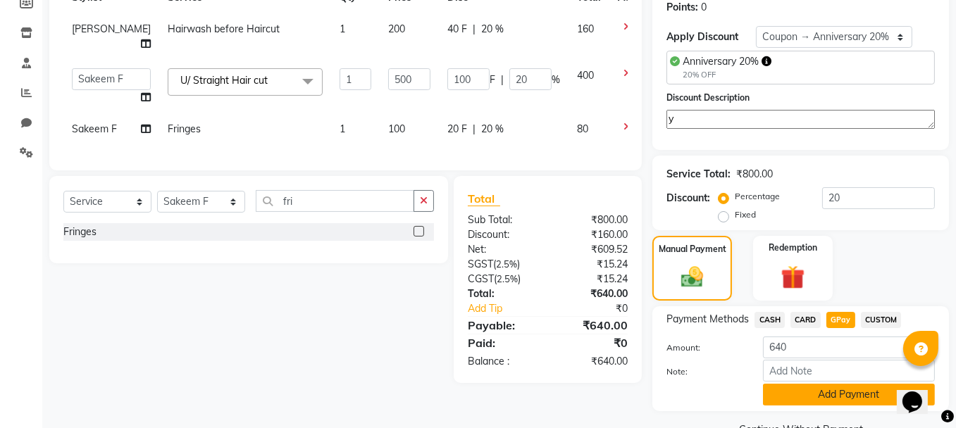
click at [824, 394] on button "Add Payment" at bounding box center [849, 395] width 172 height 22
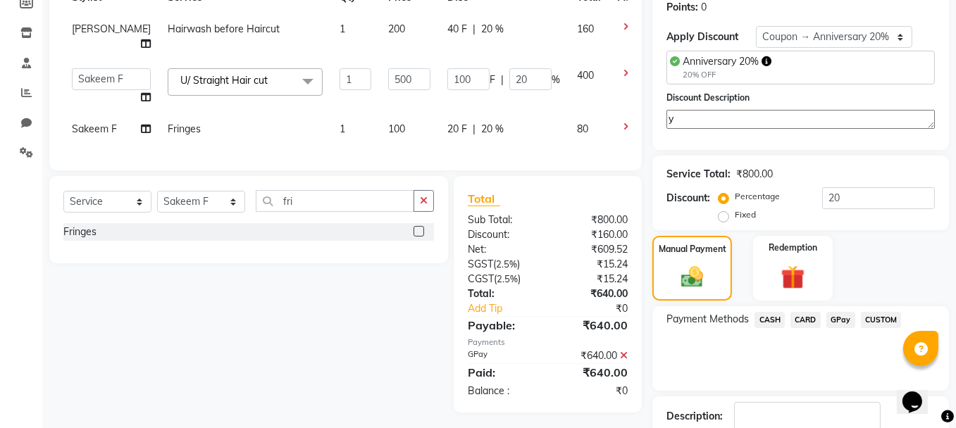
scroll to position [308, 0]
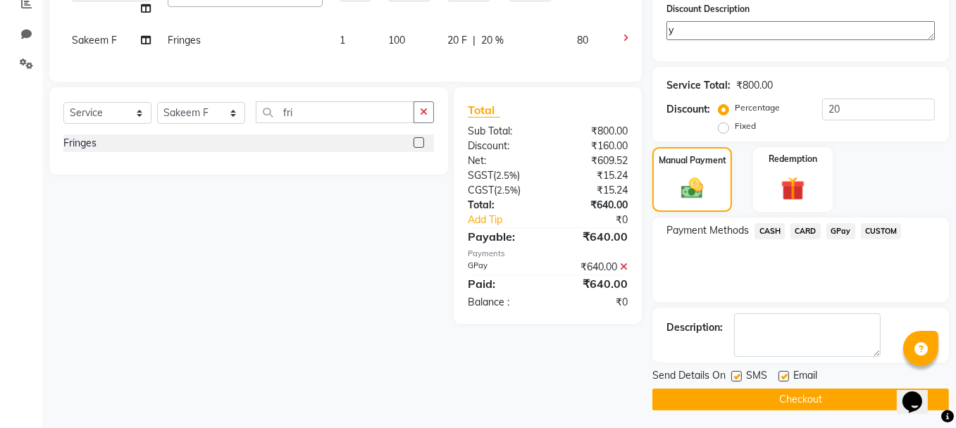
click at [838, 396] on button "Checkout" at bounding box center [800, 400] width 296 height 22
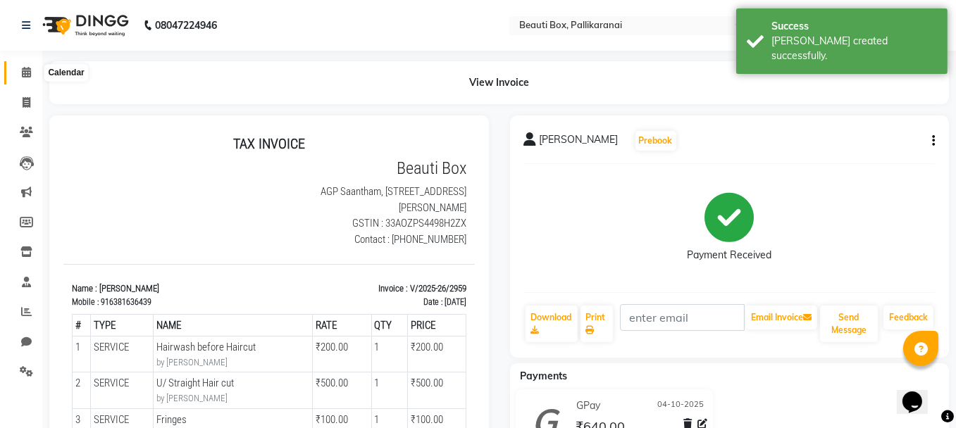
click at [23, 69] on icon at bounding box center [26, 72] width 9 height 11
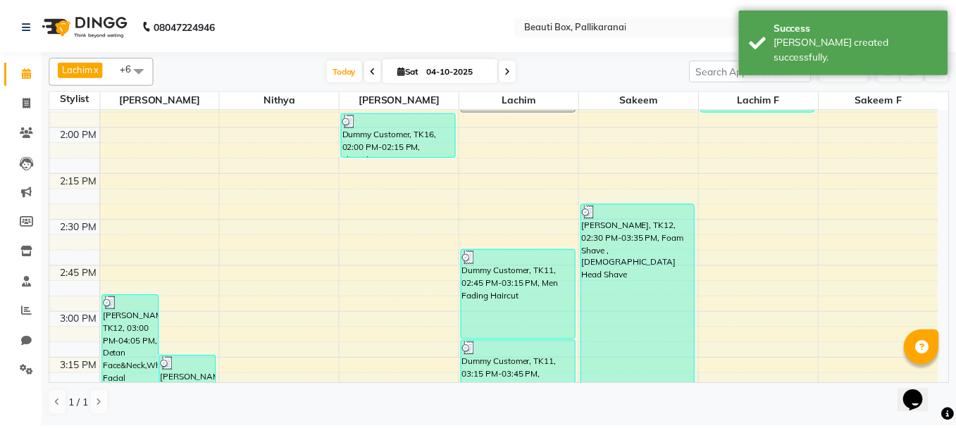
scroll to position [935, 0]
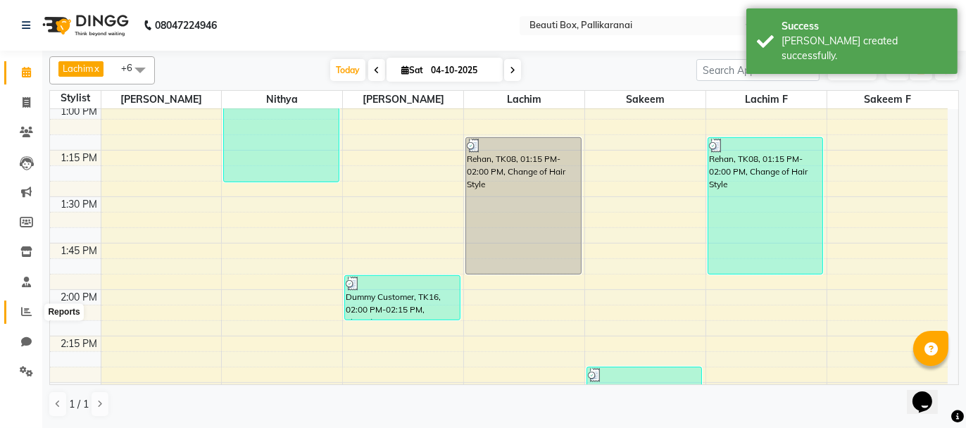
click at [25, 311] on icon at bounding box center [26, 311] width 11 height 11
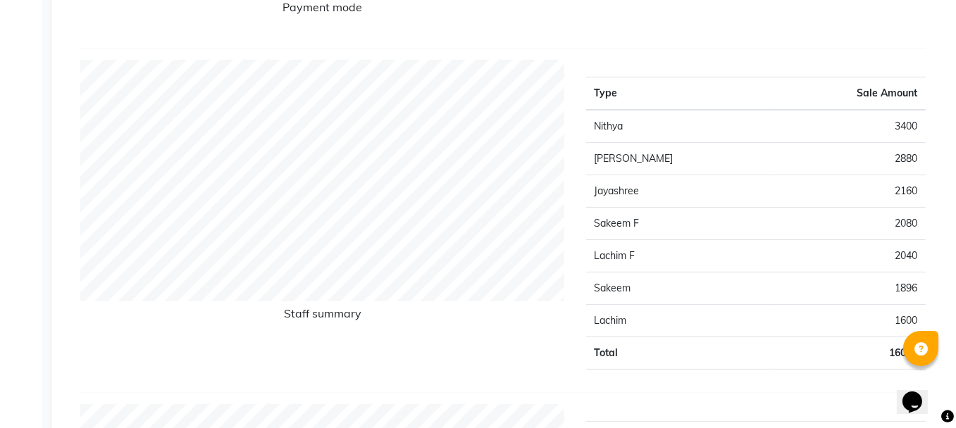
scroll to position [563, 0]
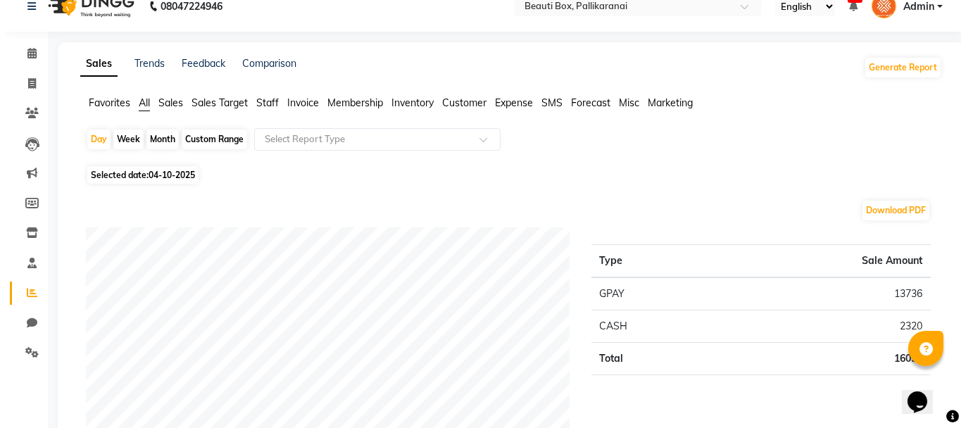
scroll to position [0, 0]
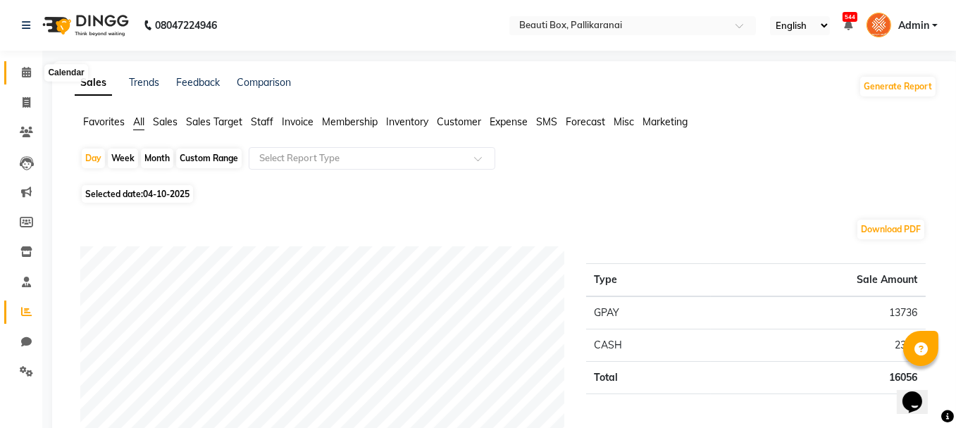
click at [24, 69] on icon at bounding box center [26, 72] width 9 height 11
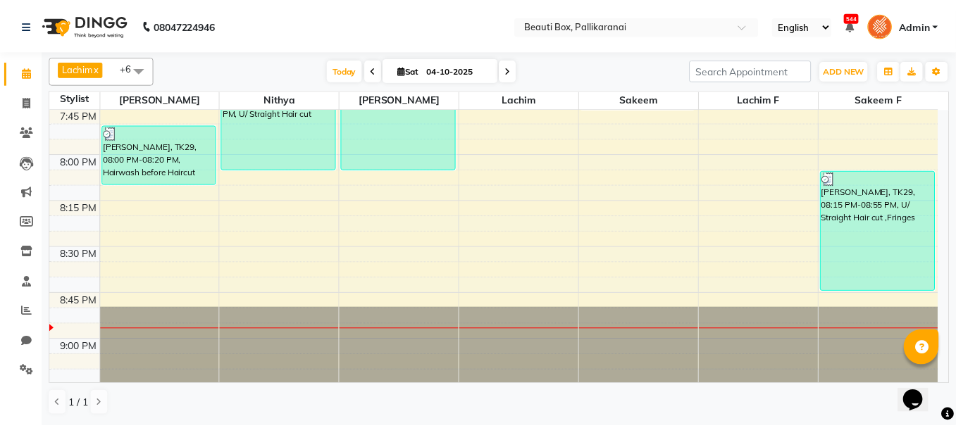
scroll to position [2151, 0]
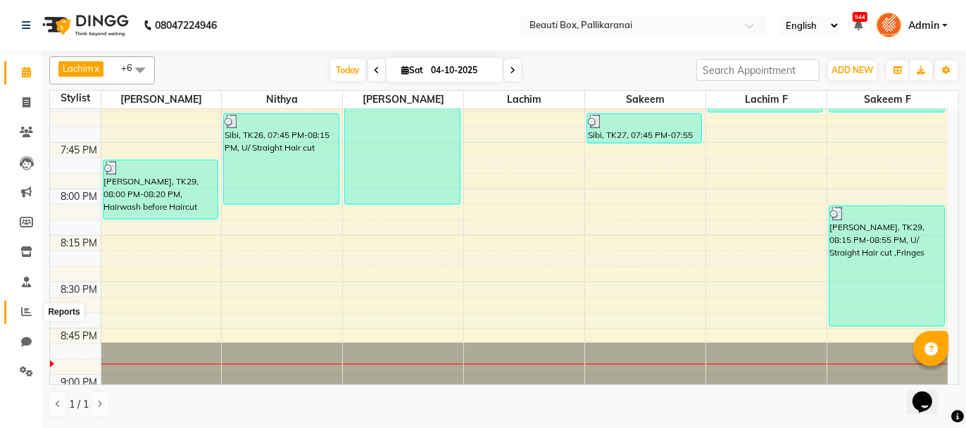
click at [25, 313] on icon at bounding box center [26, 311] width 11 height 11
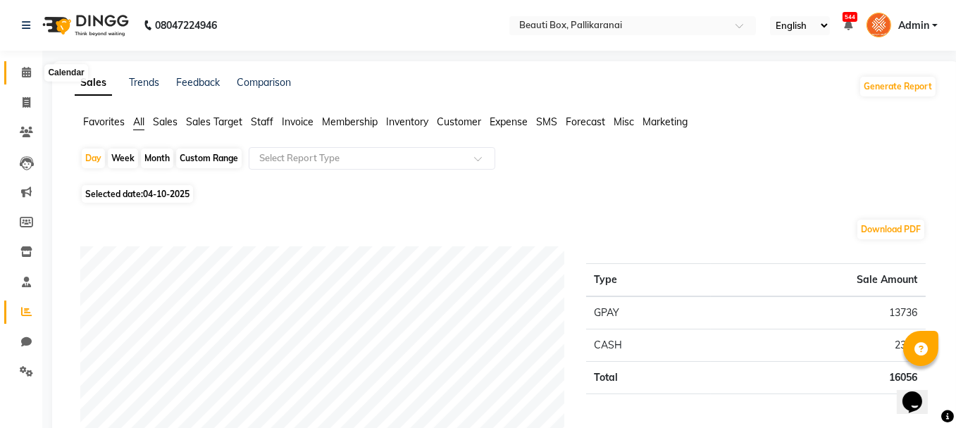
click at [29, 77] on icon at bounding box center [26, 72] width 9 height 11
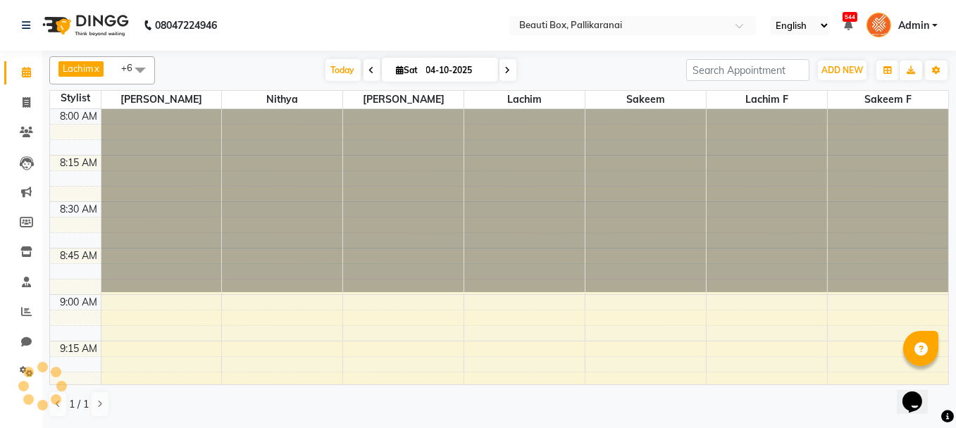
scroll to position [2265, 0]
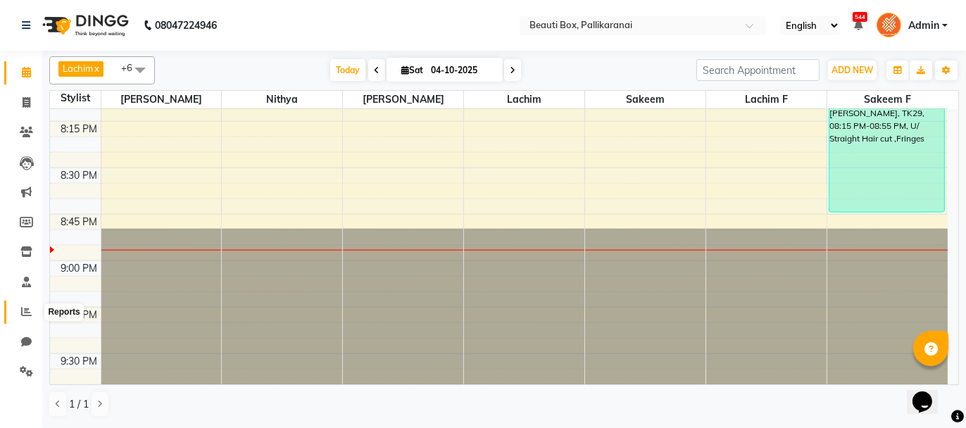
click at [24, 312] on icon at bounding box center [26, 311] width 11 height 11
